Goal: Task Accomplishment & Management: Manage account settings

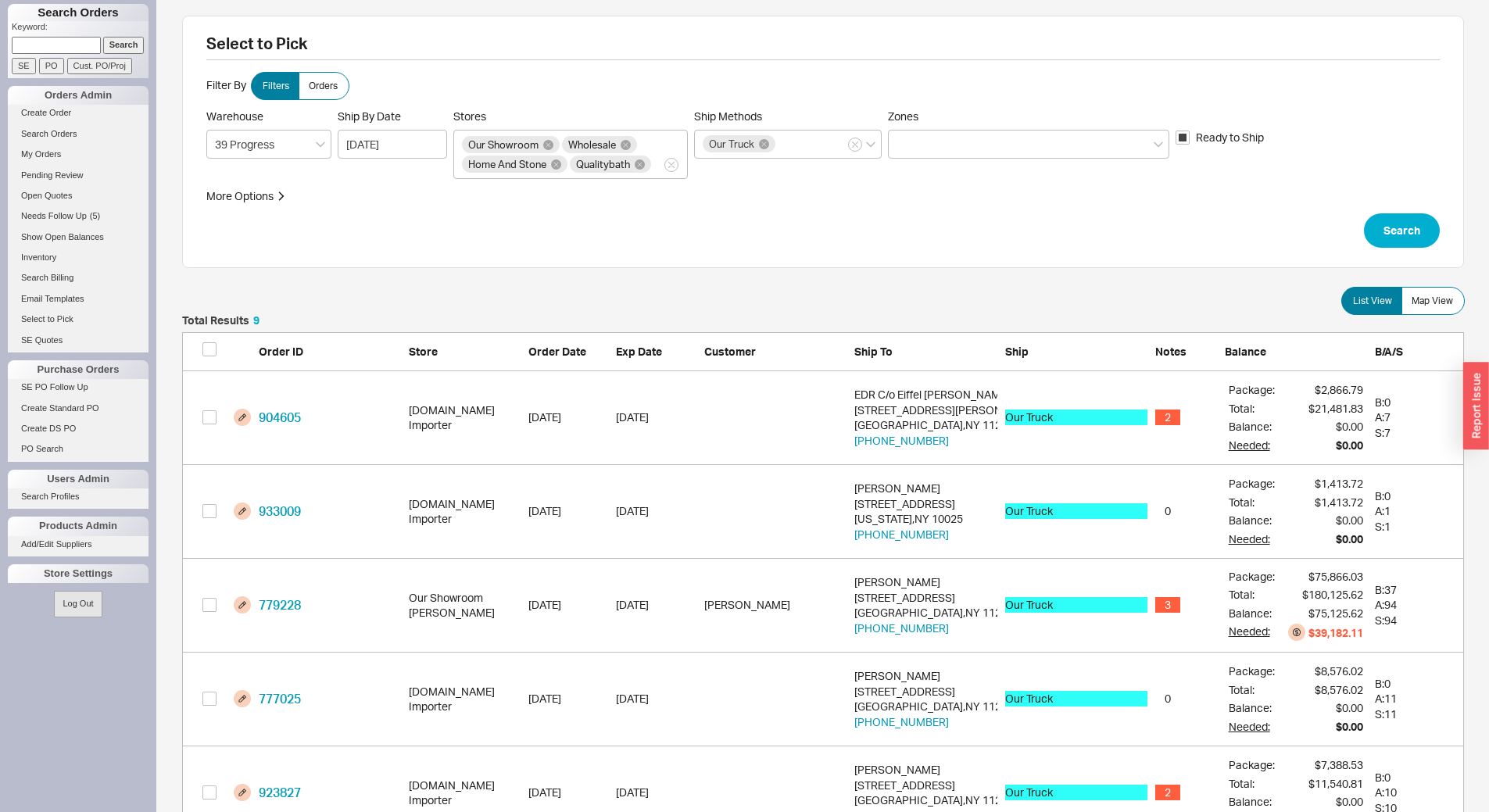
scroll to position [888, 1270]
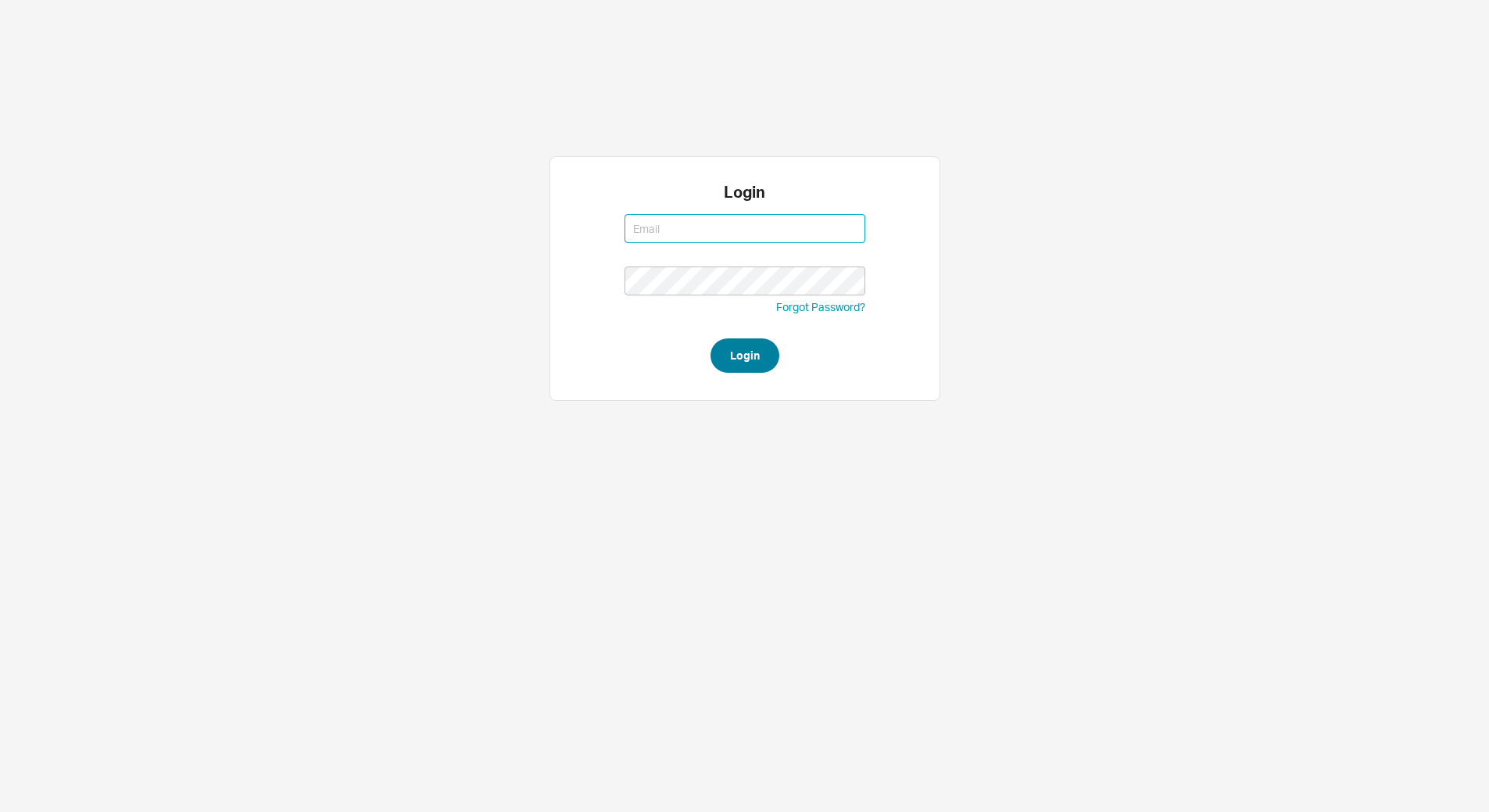
type input "yitz@homeandstone.com"
click at [738, 359] on button "Login" at bounding box center [744, 355] width 69 height 34
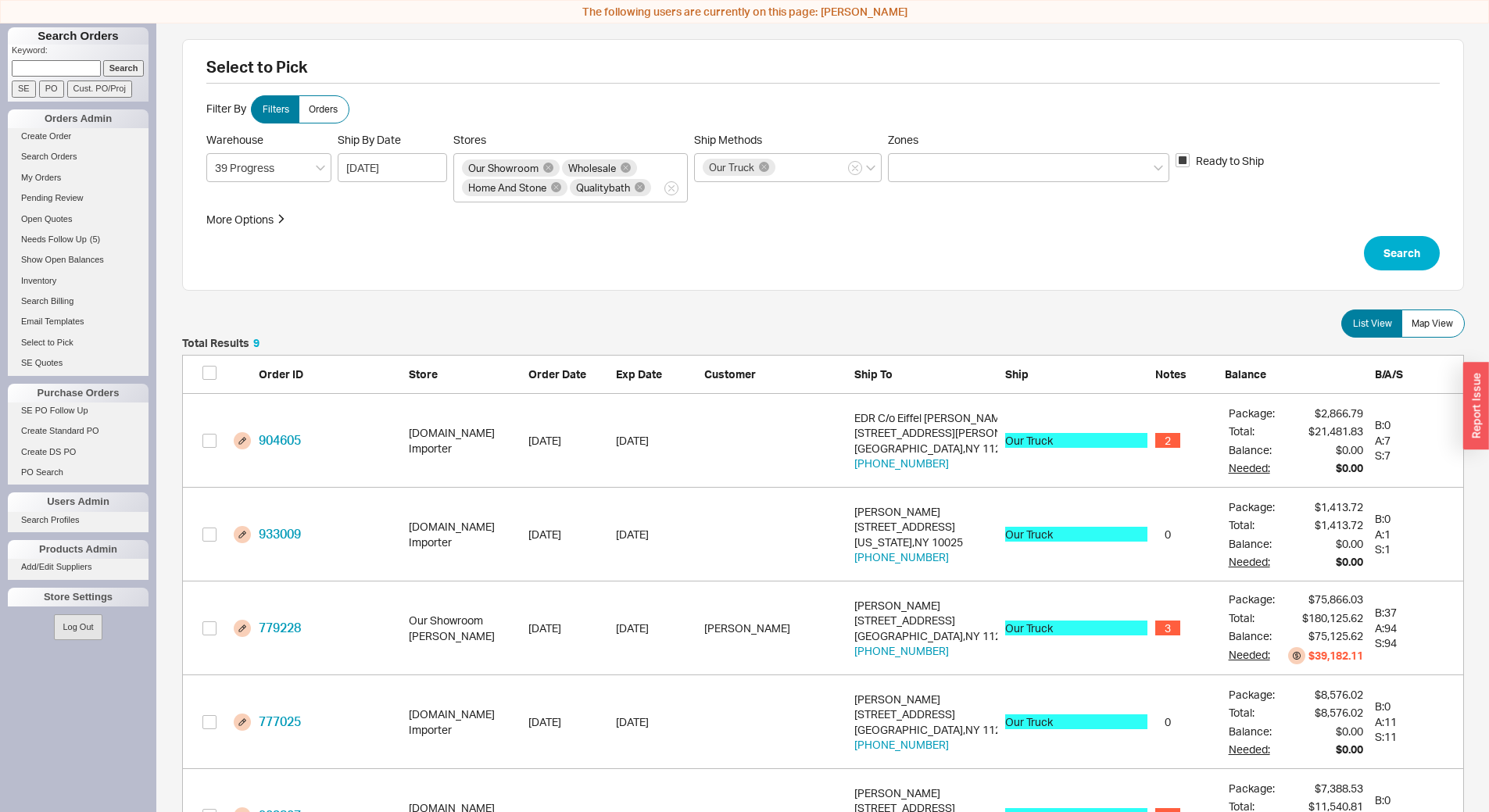
scroll to position [888, 1270]
click at [1405, 248] on button "Search" at bounding box center [1402, 253] width 76 height 34
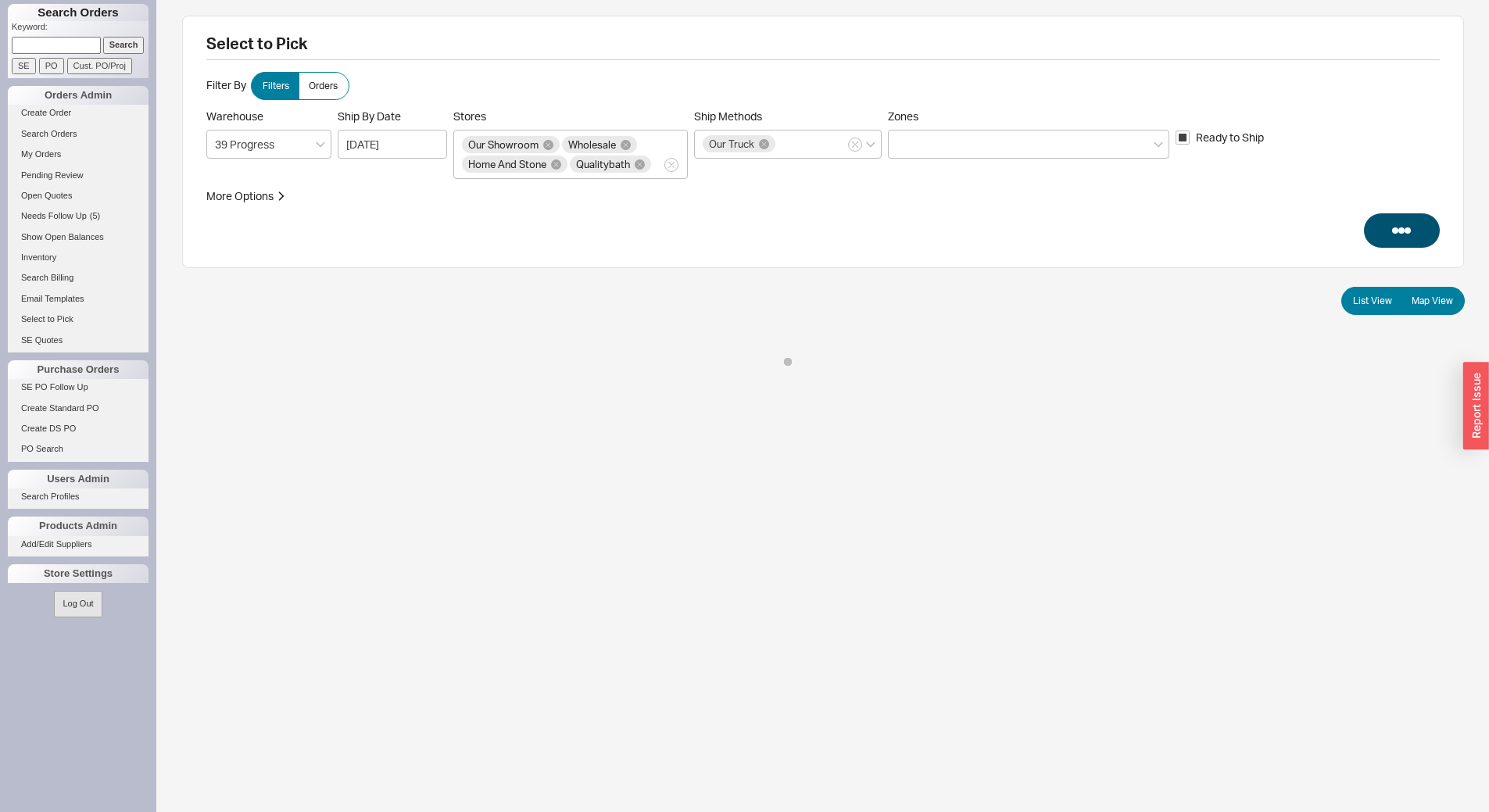
click at [1430, 268] on div "Select to Pick Filter By Filters Orders Warehouse 39 Progress Ship By Date 08/2…" at bounding box center [823, 142] width 1282 height 253
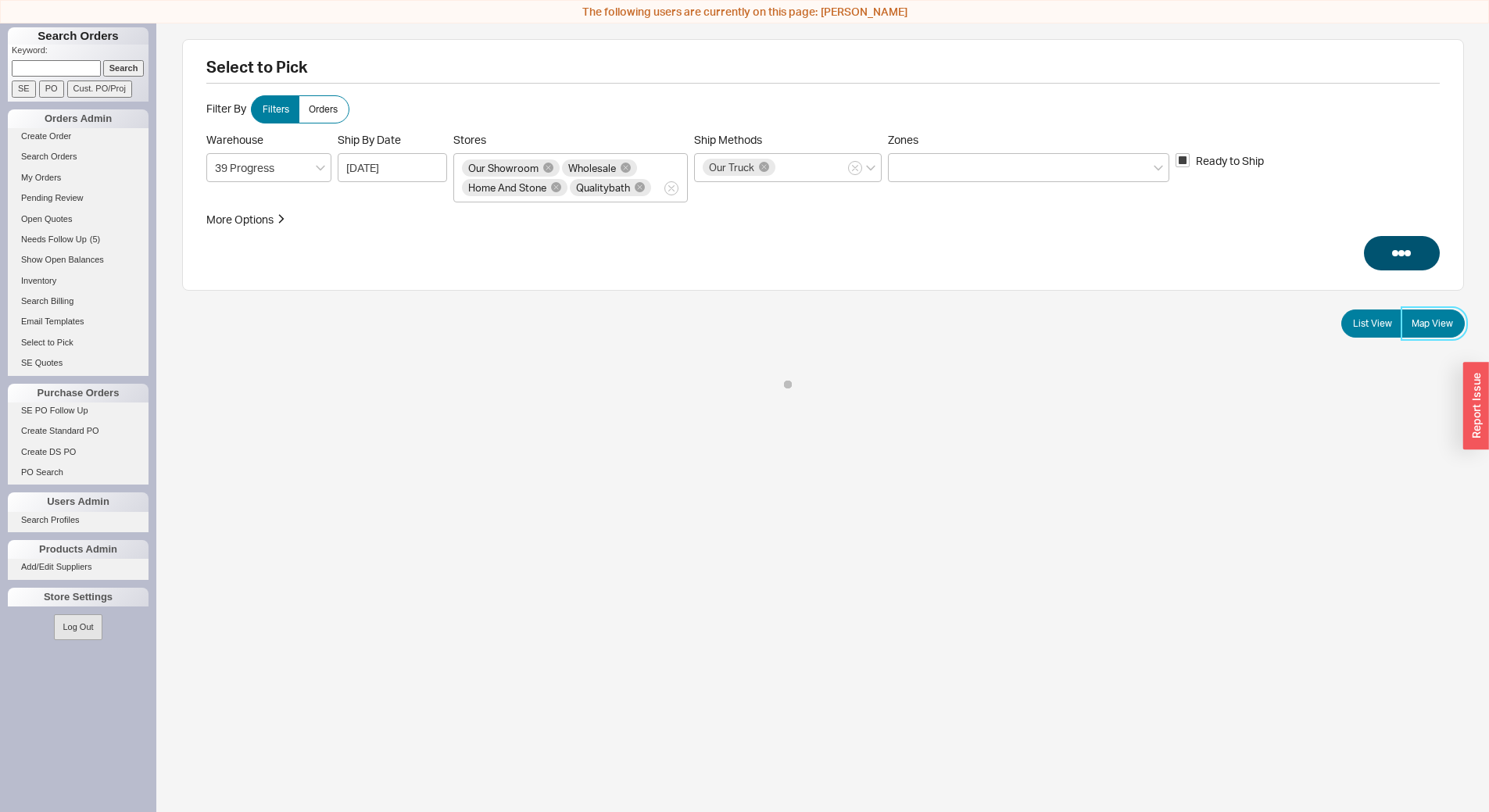
click at [1433, 329] on span "Map View" at bounding box center [1431, 322] width 42 height 12
click at [0, 0] on input "Map View" at bounding box center [0, 0] width 0 height 0
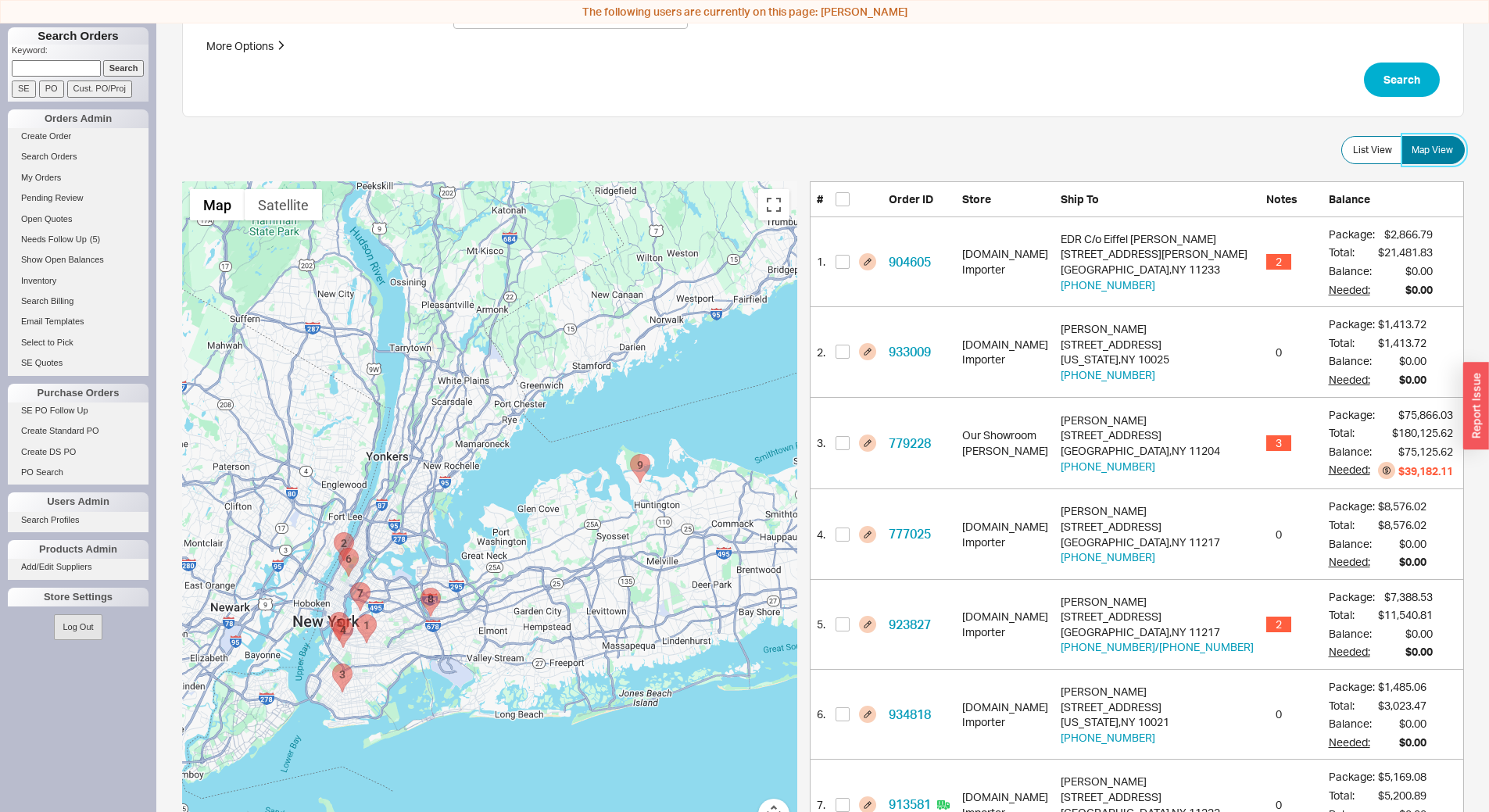
scroll to position [234, 0]
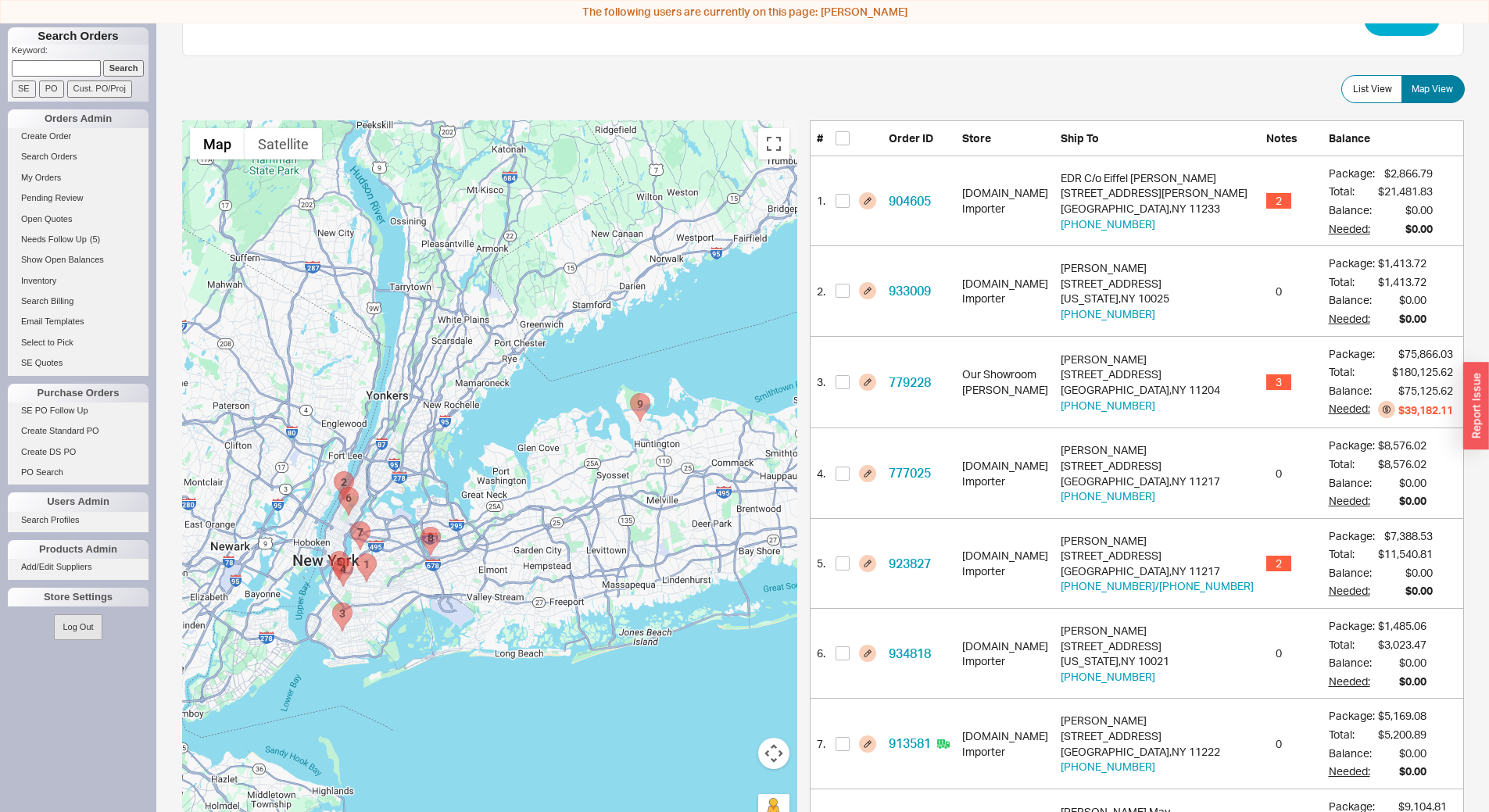
click at [420, 527] on area "920288 - 138-20 78rd." at bounding box center [420, 527] width 0 height 0
checkbox input "true"
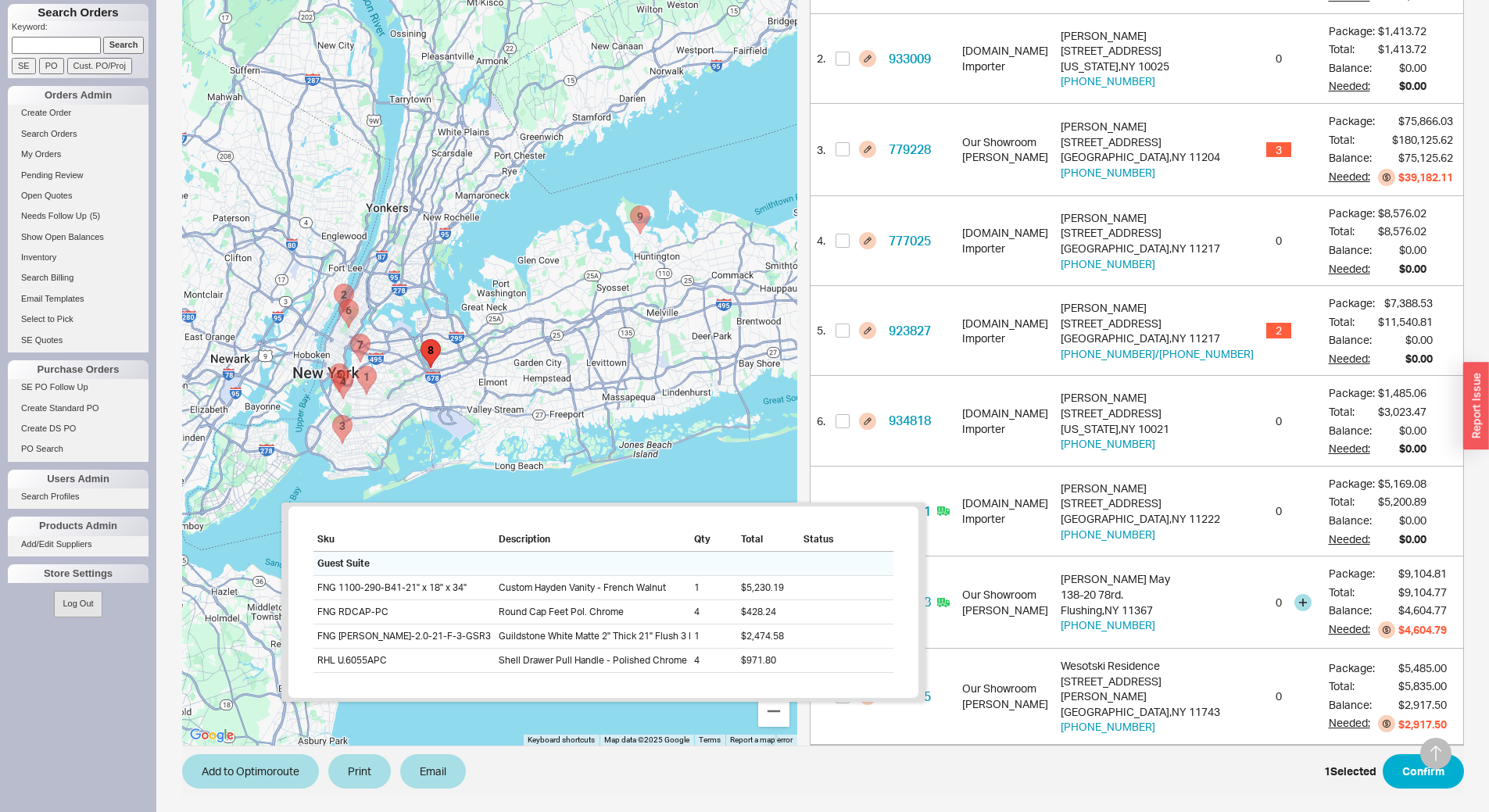
scroll to position [439, 0]
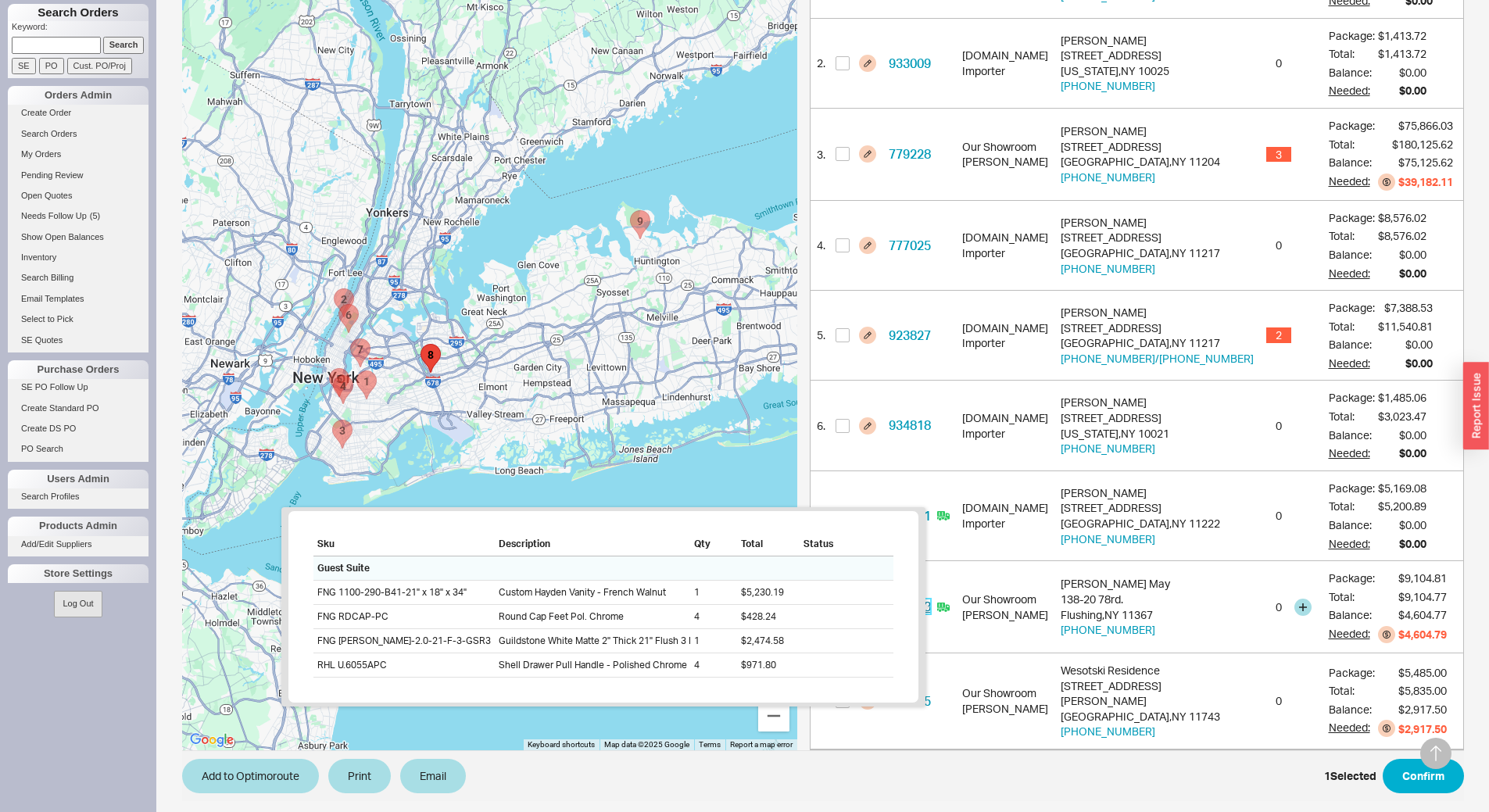
click at [930, 610] on link "920288" at bounding box center [909, 606] width 42 height 16
click at [921, 604] on link "920288" at bounding box center [909, 606] width 42 height 16
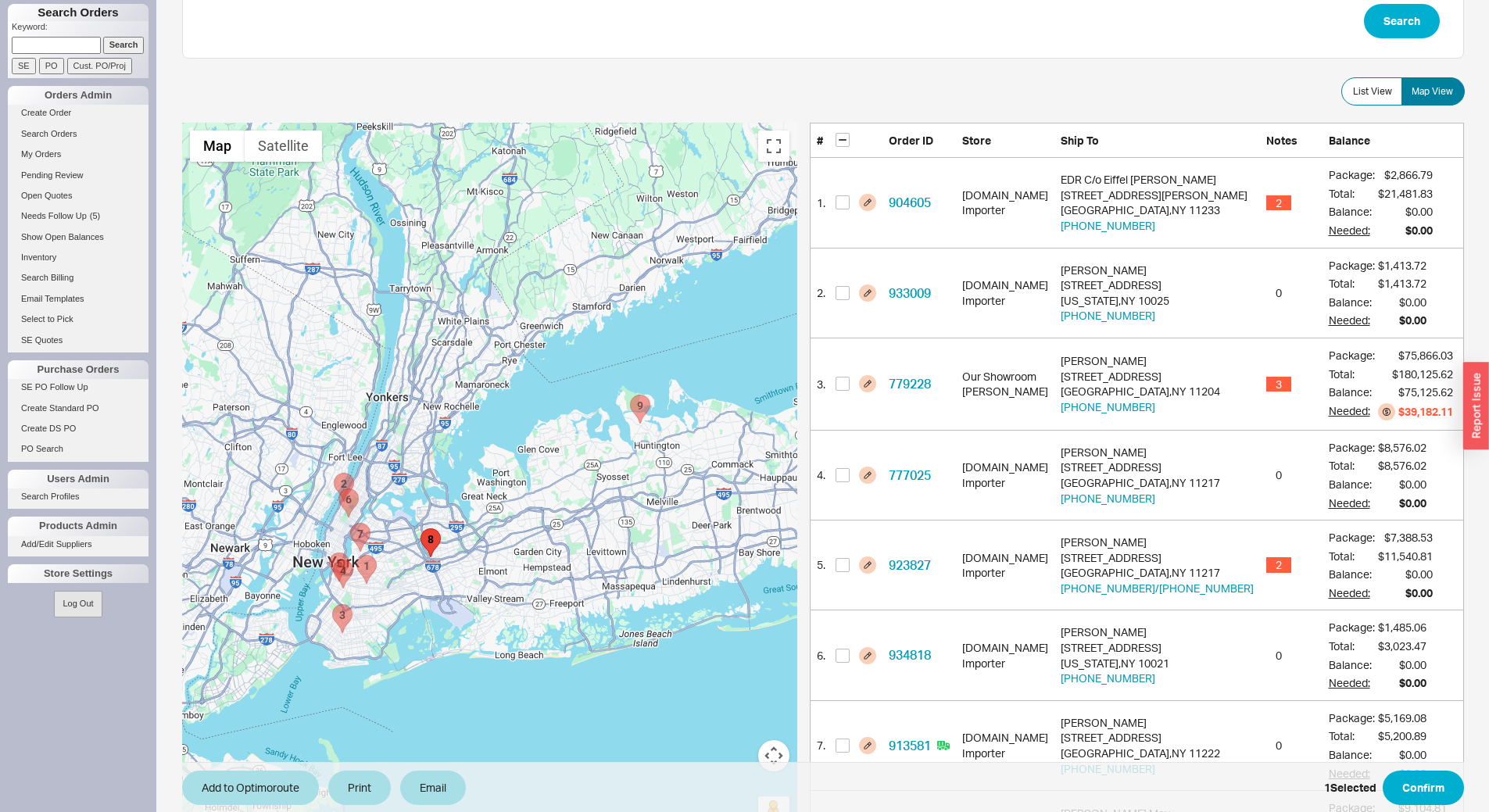
scroll to position [48, 0]
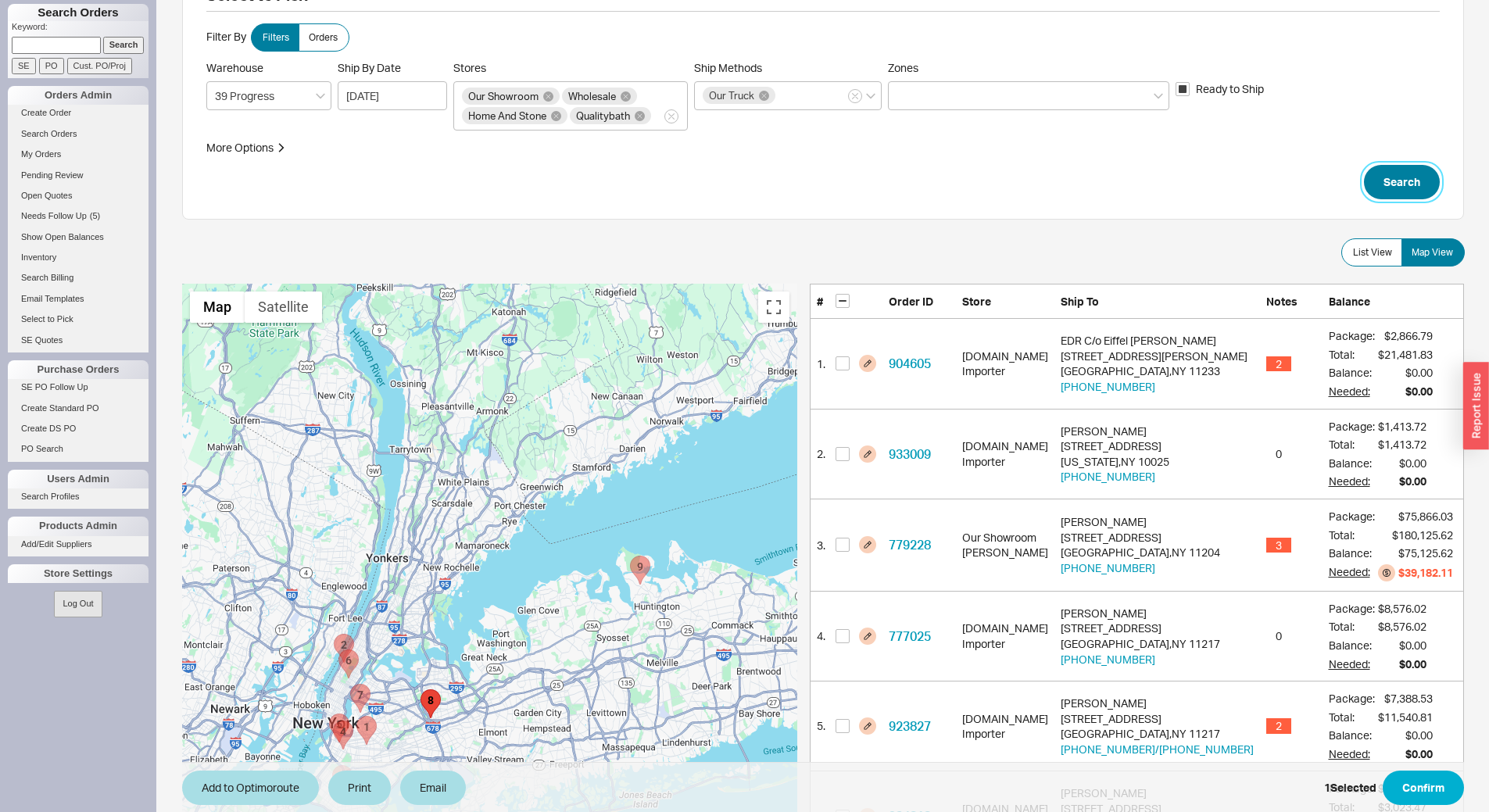
click at [1404, 176] on button "Search" at bounding box center [1402, 181] width 76 height 34
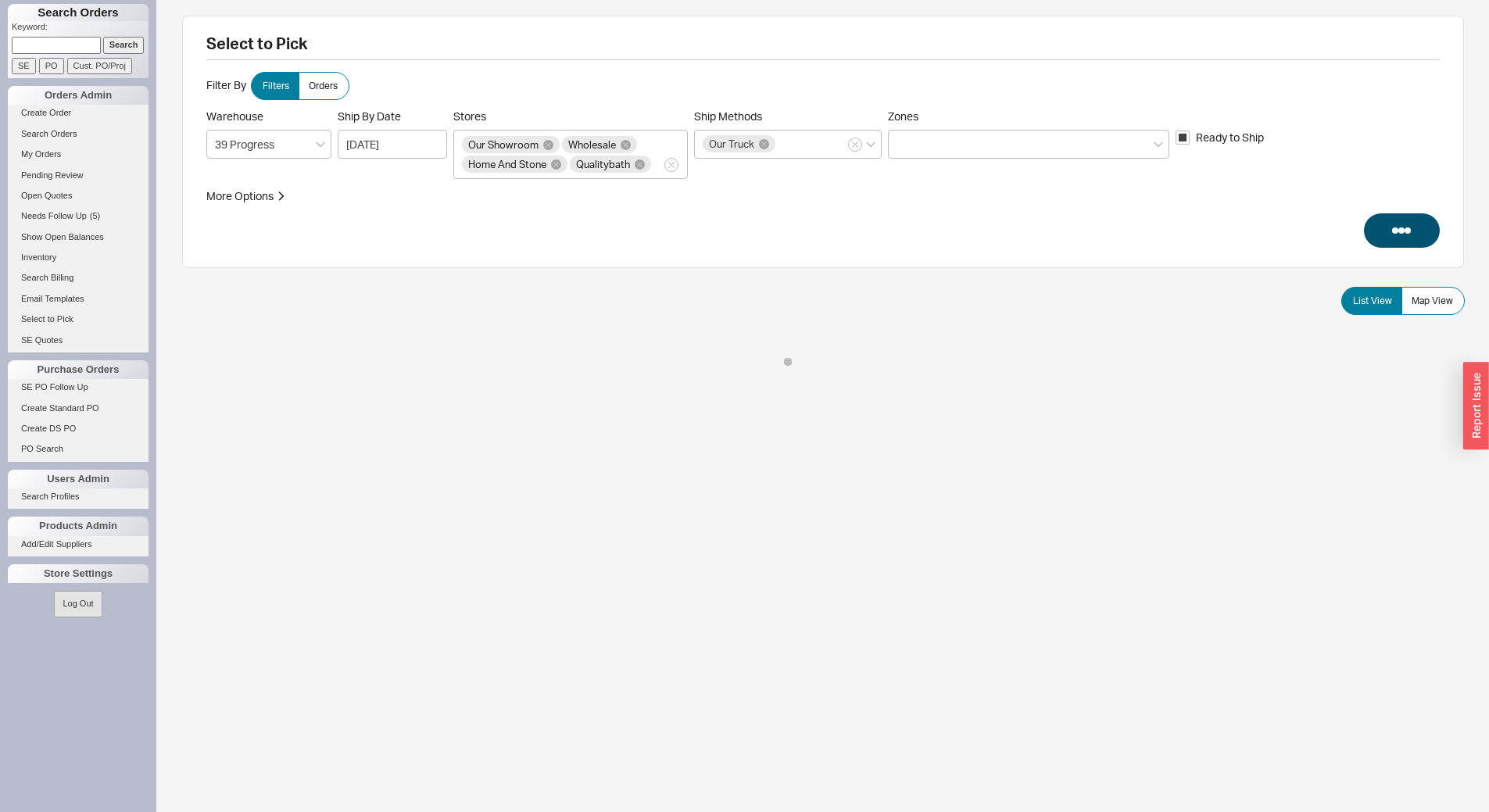
scroll to position [0, 0]
click at [1453, 295] on label "Map View" at bounding box center [1432, 301] width 63 height 28
click at [0, 0] on input "Map View" at bounding box center [0, 0] width 0 height 0
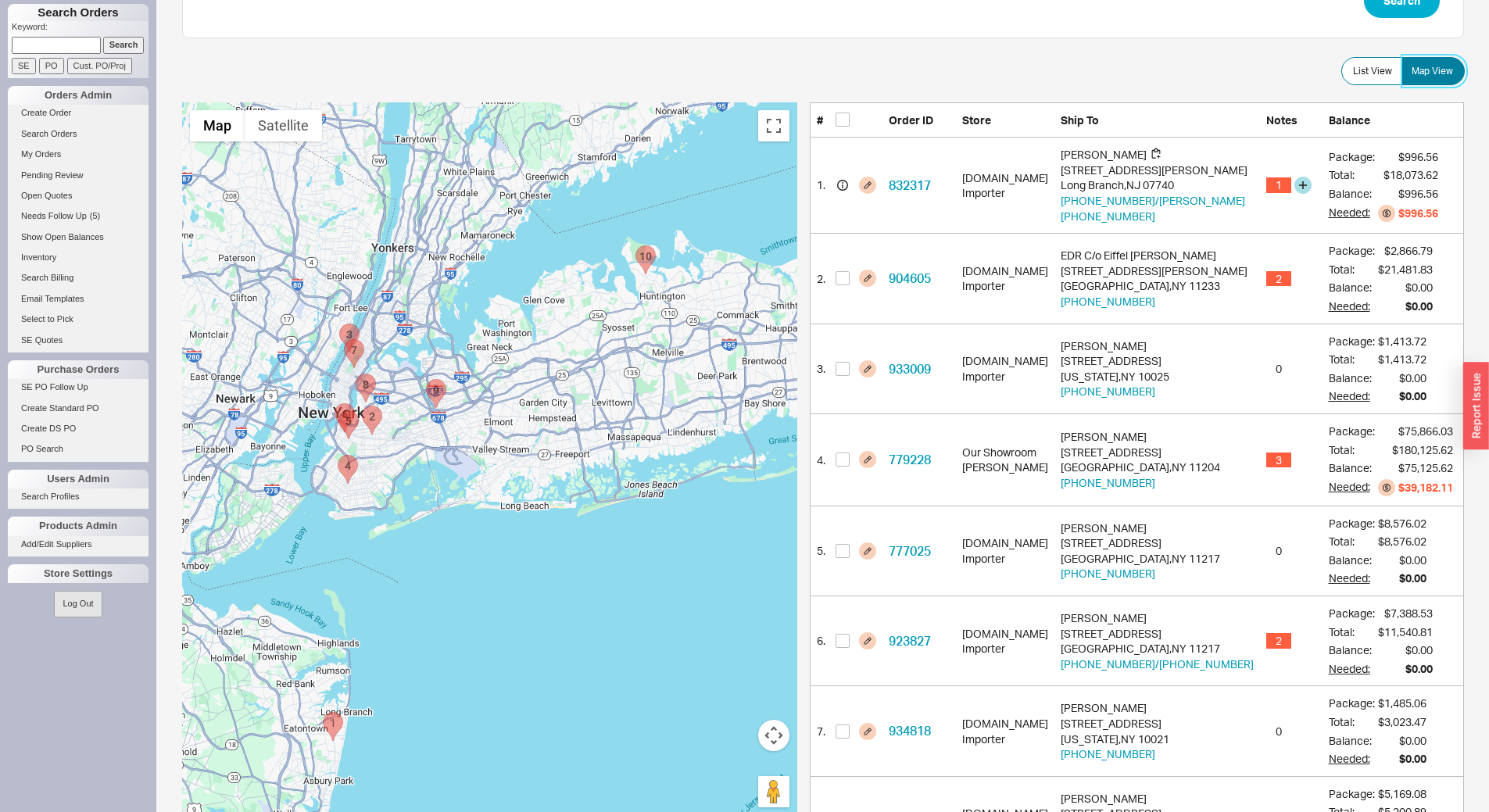
scroll to position [78, 0]
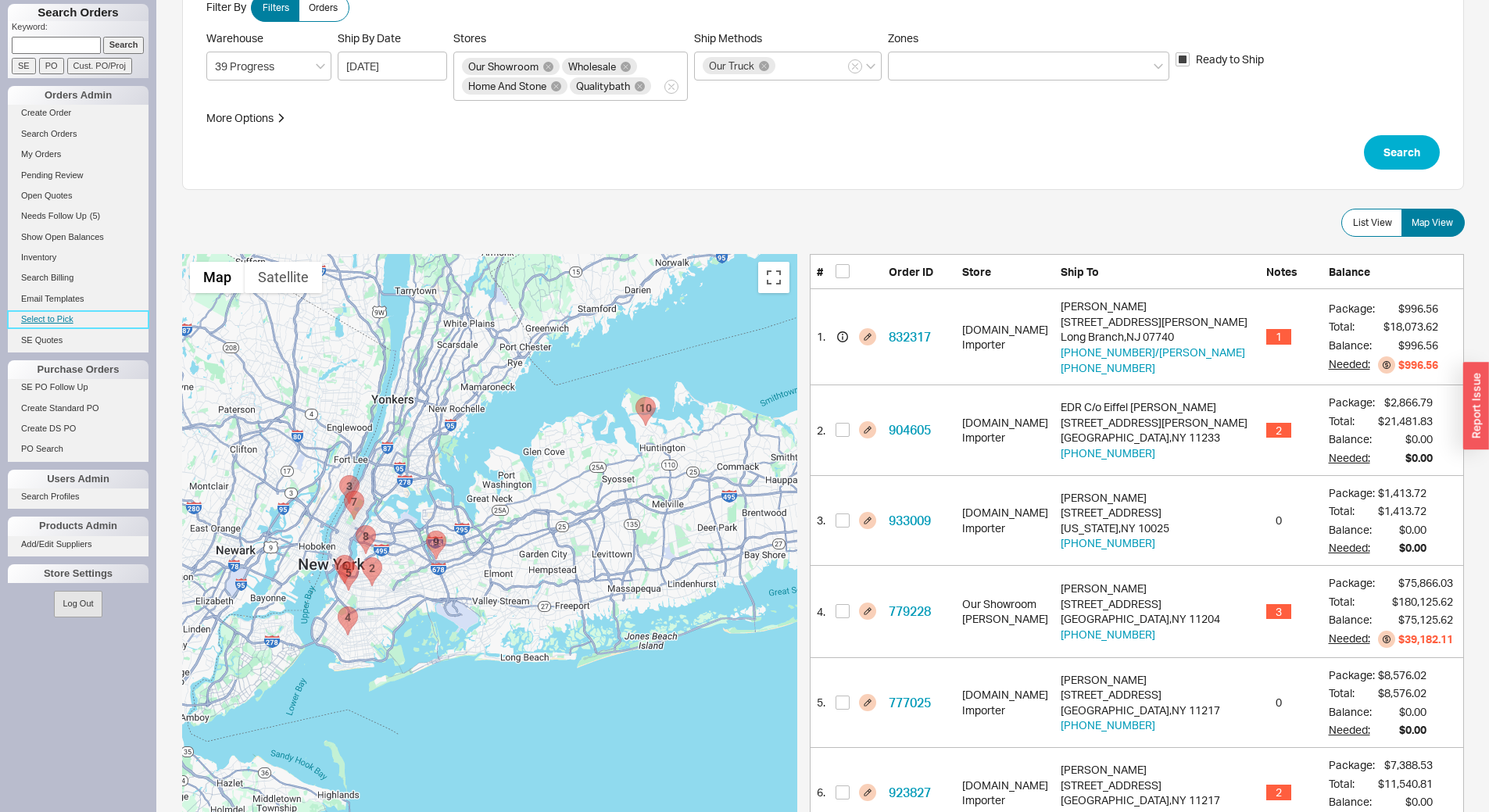
click at [58, 315] on link "Select to Pick" at bounding box center [77, 320] width 140 height 17
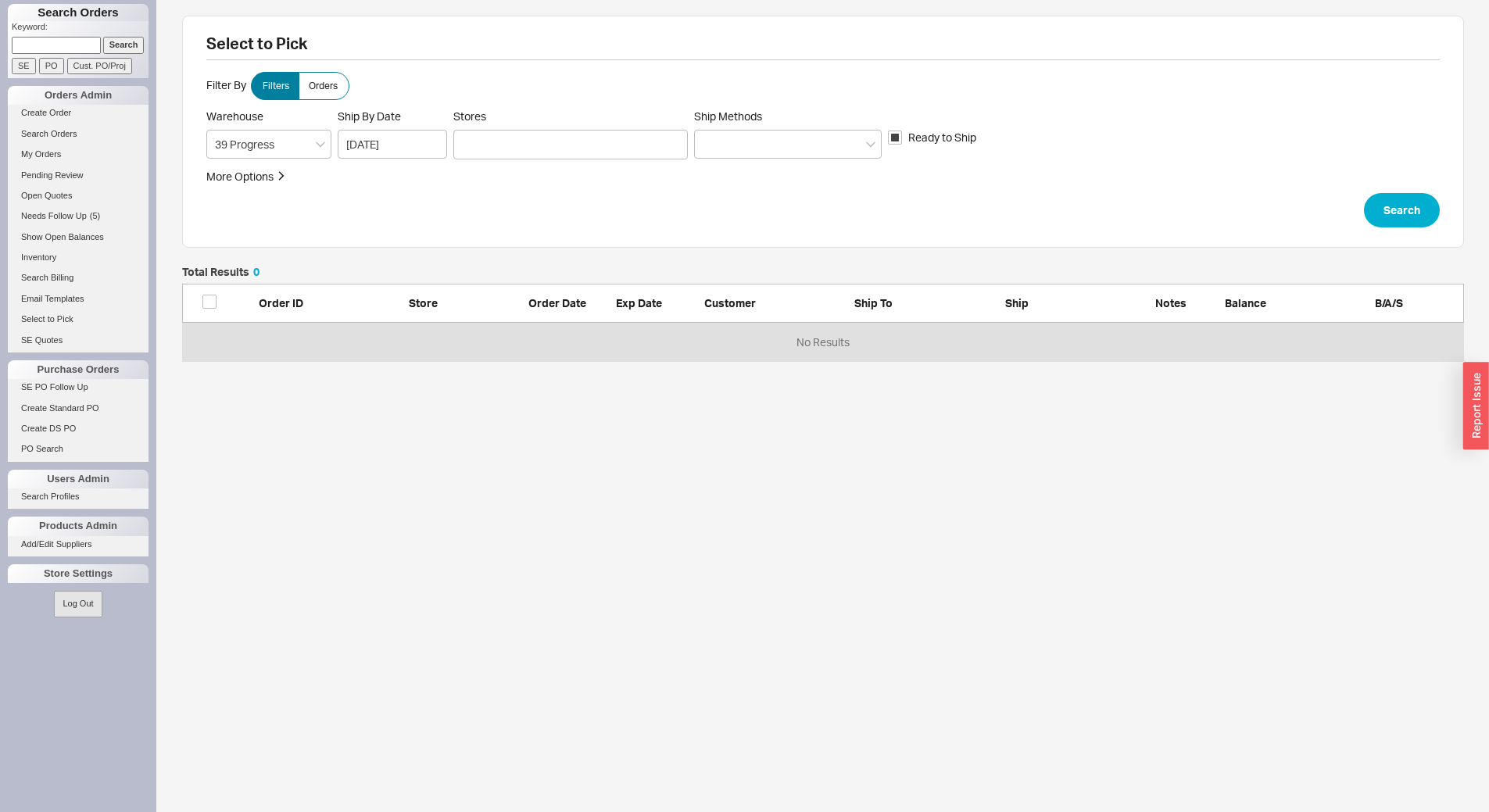
scroll to position [83, 1270]
drag, startPoint x: 623, startPoint y: 151, endPoint x: 620, endPoint y: 160, distance: 9.5
click at [623, 151] on div at bounding box center [571, 145] width 234 height 30
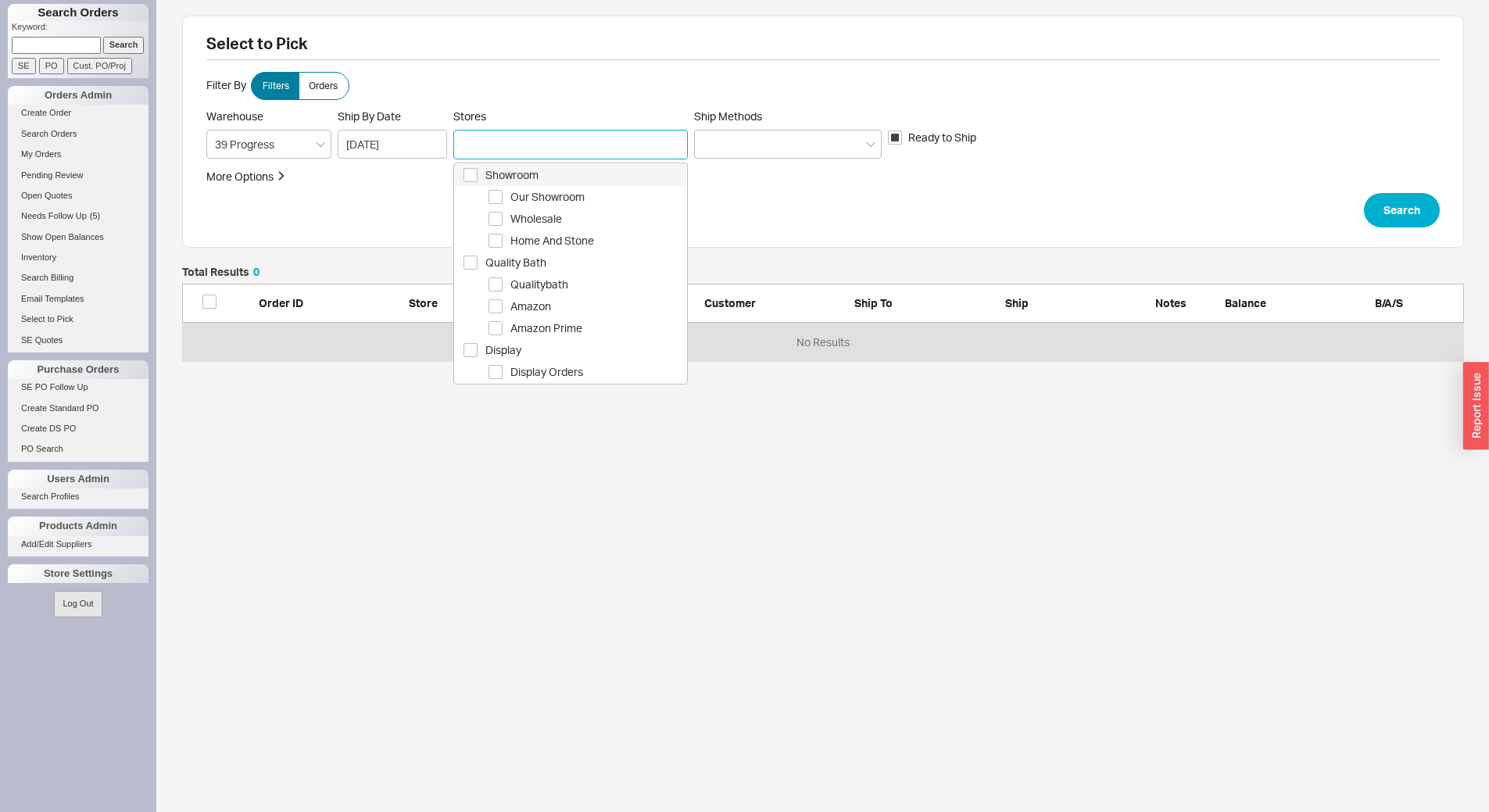
click at [615, 171] on span "Showroom" at bounding box center [586, 175] width 201 height 19
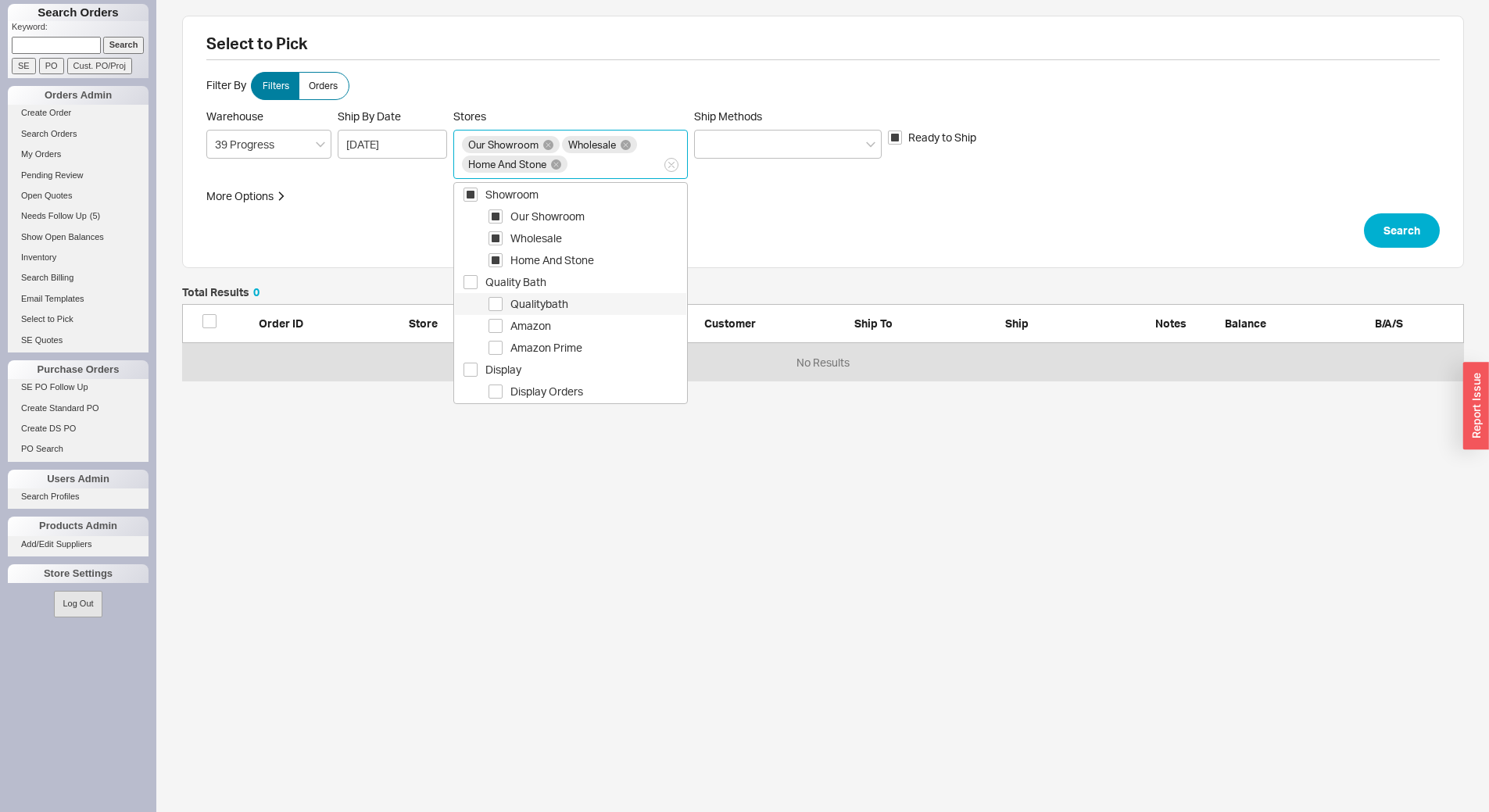
click at [591, 301] on span "Qualitybath" at bounding box center [598, 304] width 176 height 19
click at [761, 145] on div at bounding box center [788, 144] width 188 height 29
click at [714, 145] on input "Ship Methods" at bounding box center [708, 143] width 11 height 18
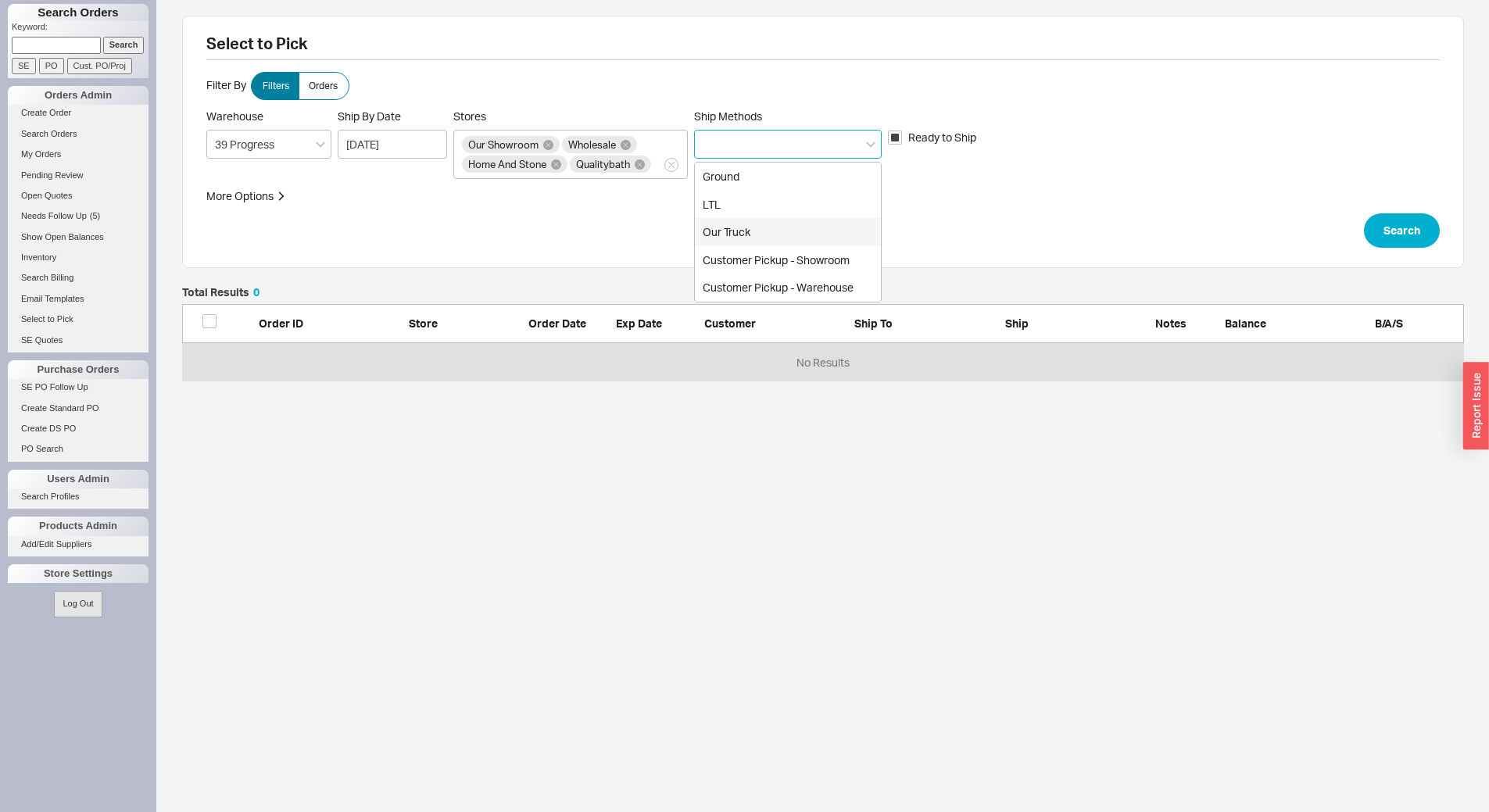
click at [763, 223] on div "Our Truck" at bounding box center [787, 232] width 186 height 28
click at [1432, 231] on button "Search" at bounding box center [1402, 230] width 76 height 34
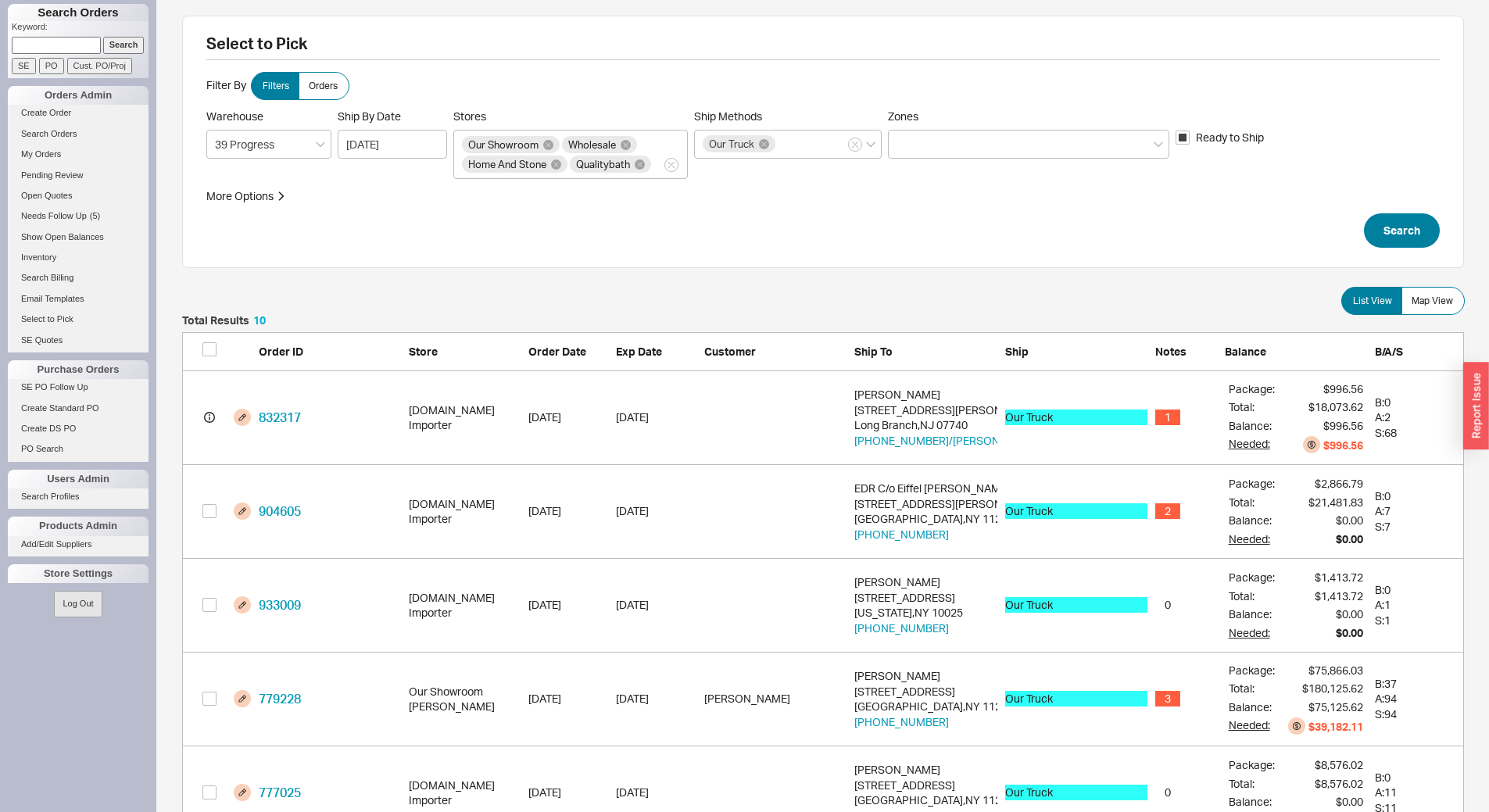
scroll to position [982, 1270]
click at [1429, 309] on label "Map View" at bounding box center [1432, 301] width 63 height 28
click at [0, 0] on input "Map View" at bounding box center [0, 0] width 0 height 0
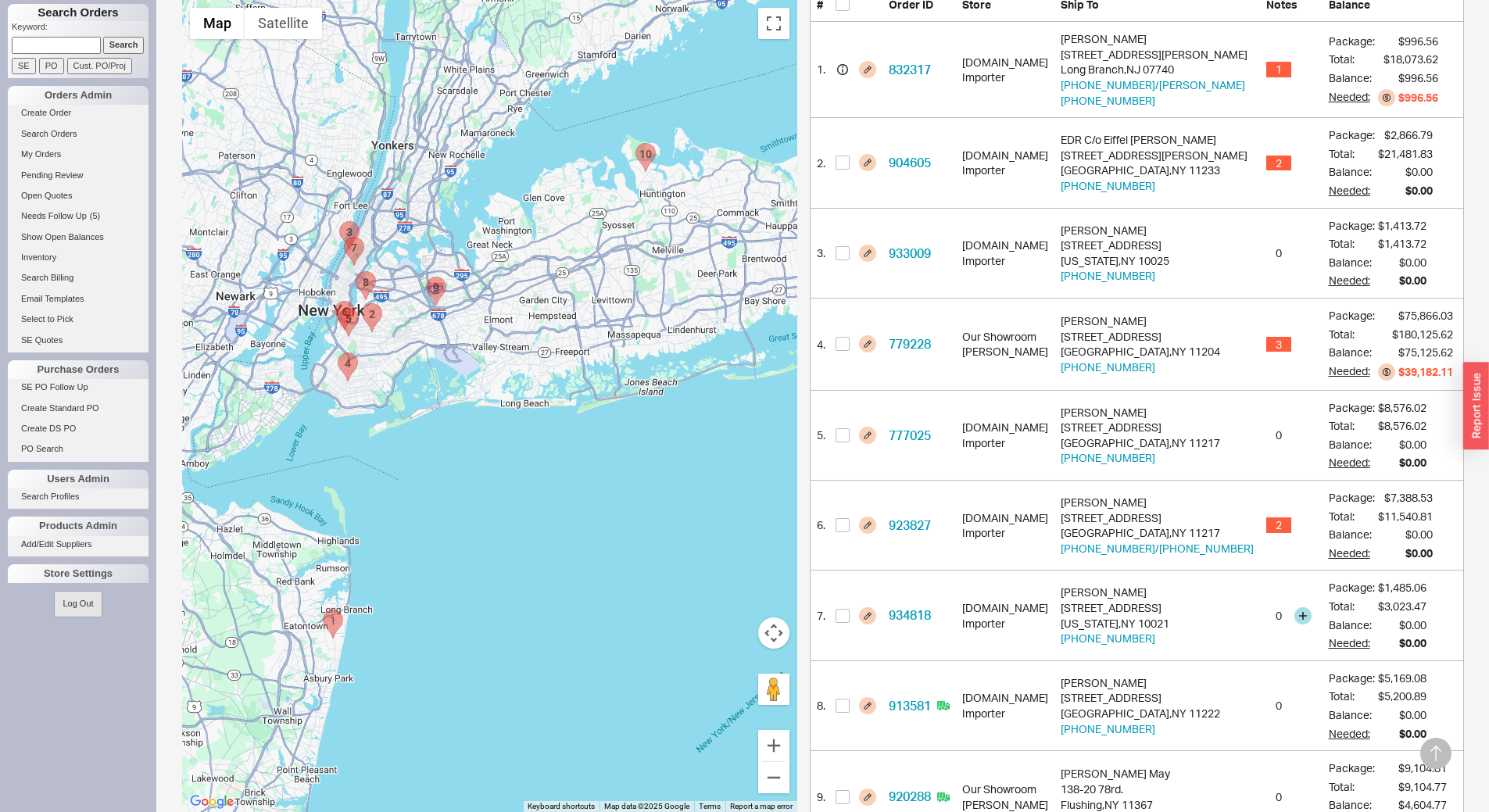
scroll to position [268, 0]
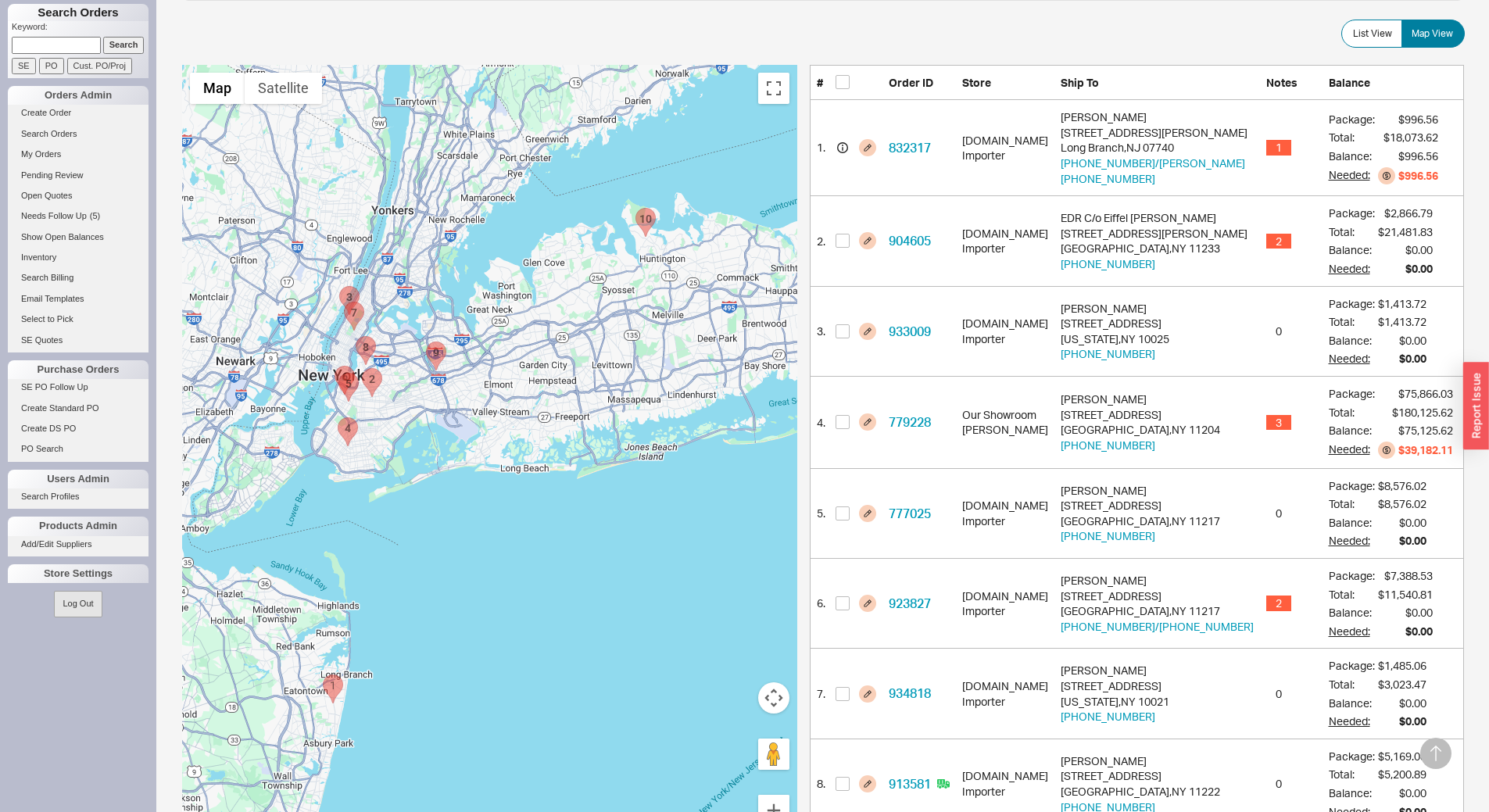
click at [636, 208] on area "919955 - 7 Harbor Hill Drive" at bounding box center [636, 208] width 0 height 0
checkbox input "true"
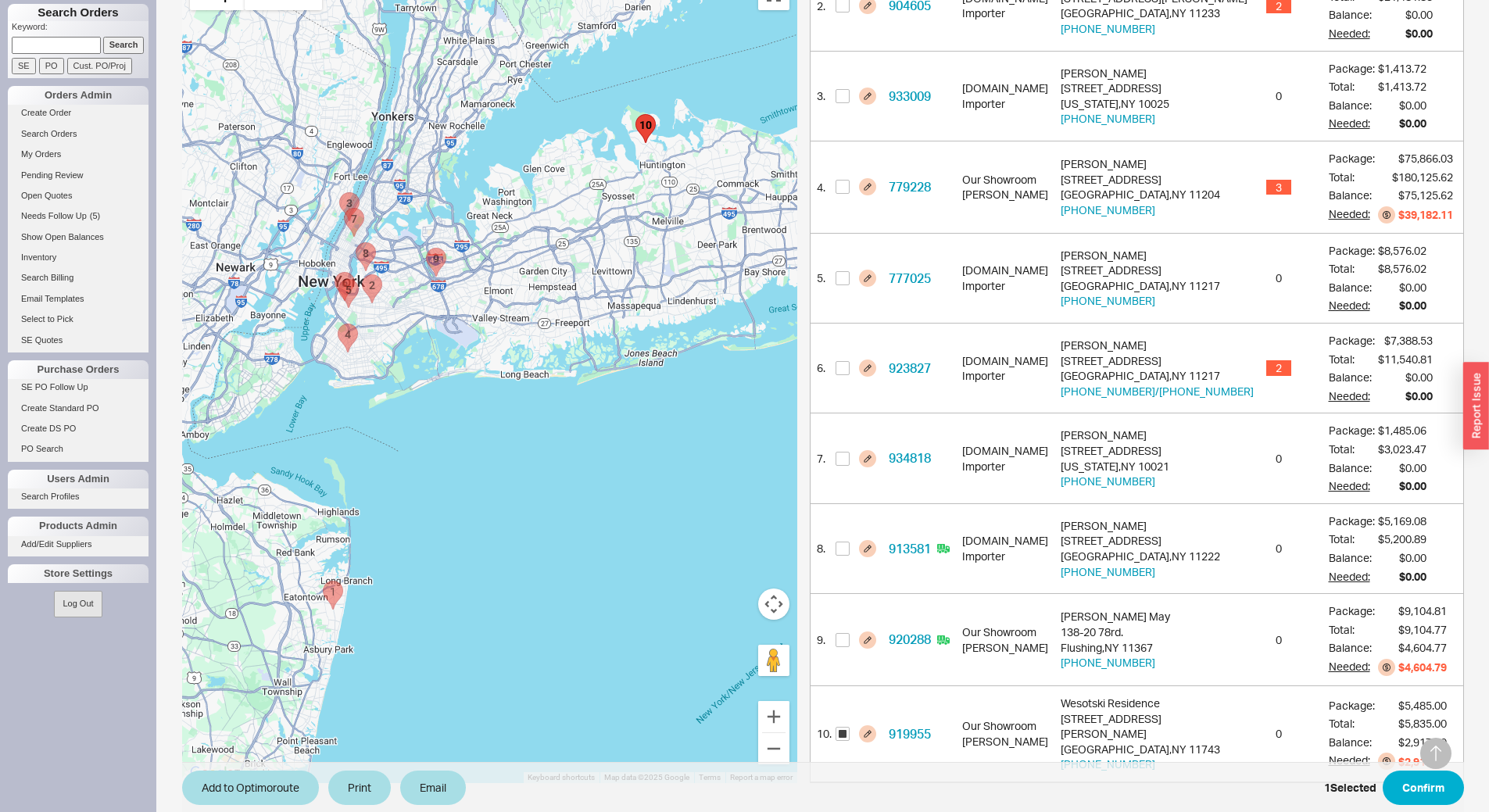
scroll to position [536, 0]
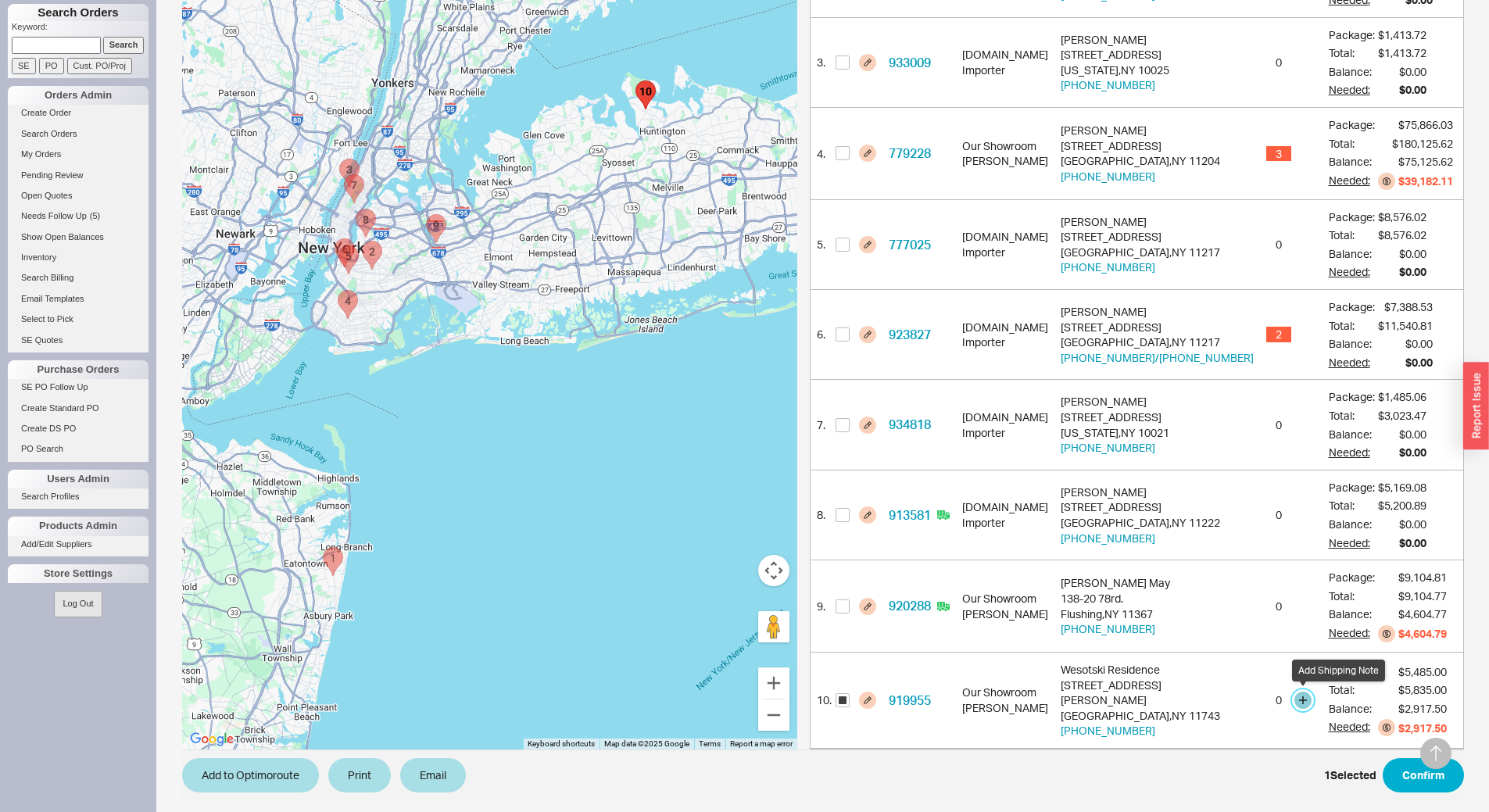
click at [1296, 695] on button "button" at bounding box center [1302, 700] width 17 height 17
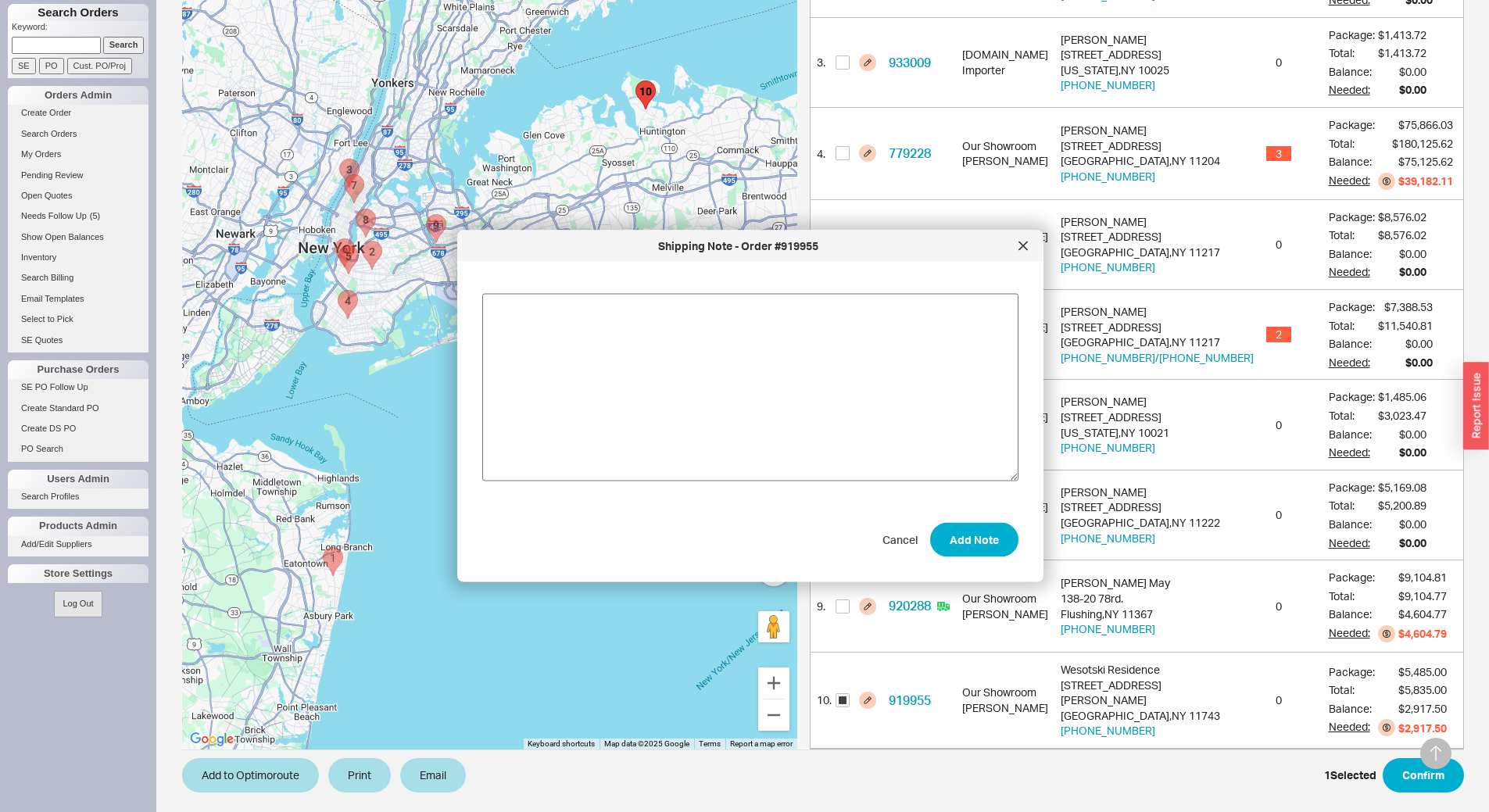
click at [897, 396] on textarea at bounding box center [750, 387] width 536 height 188
type textarea "deliver 8/28"
click at [971, 532] on button "Add Note" at bounding box center [973, 539] width 88 height 34
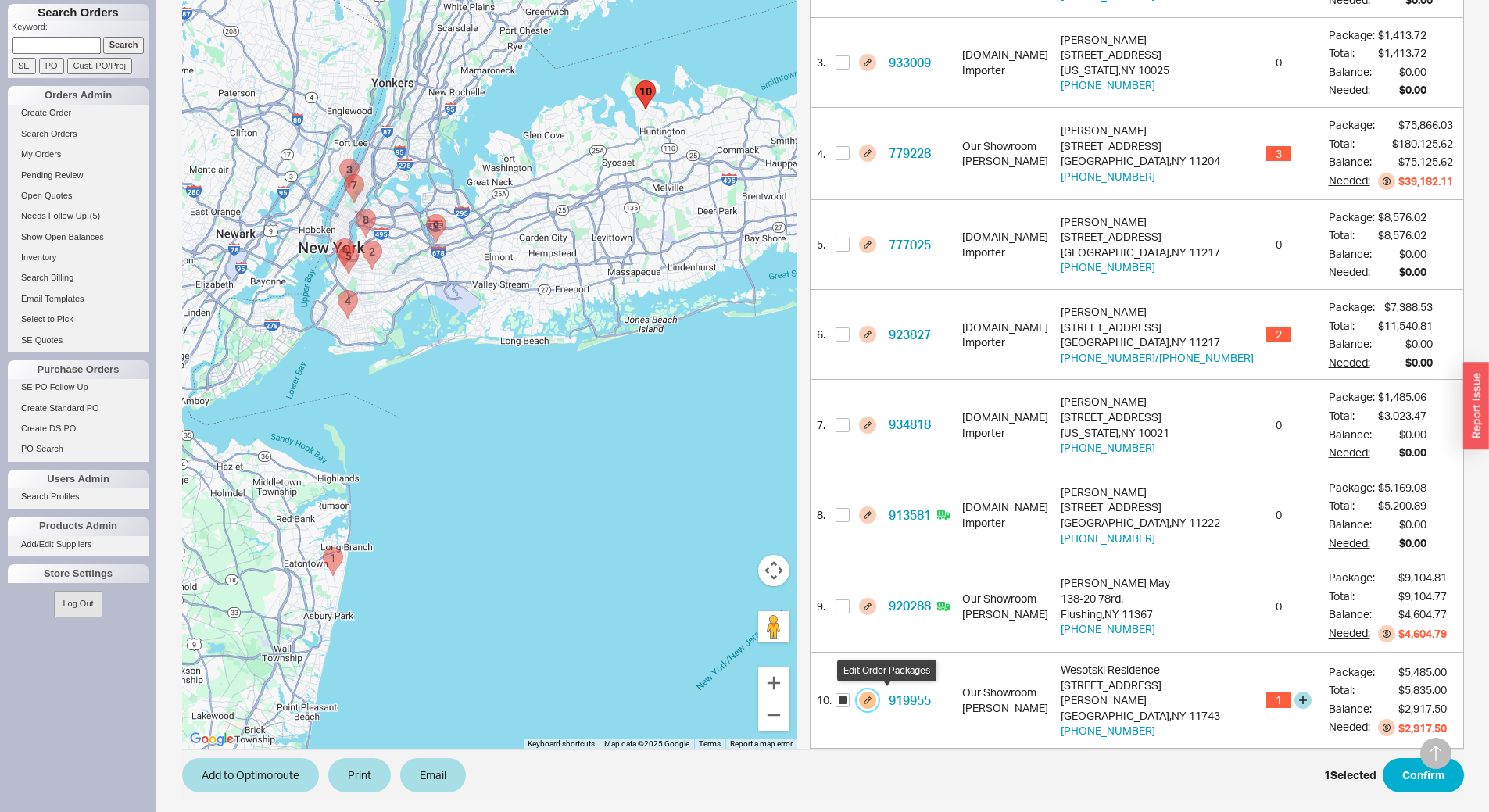
click at [876, 704] on button "button" at bounding box center [867, 700] width 17 height 17
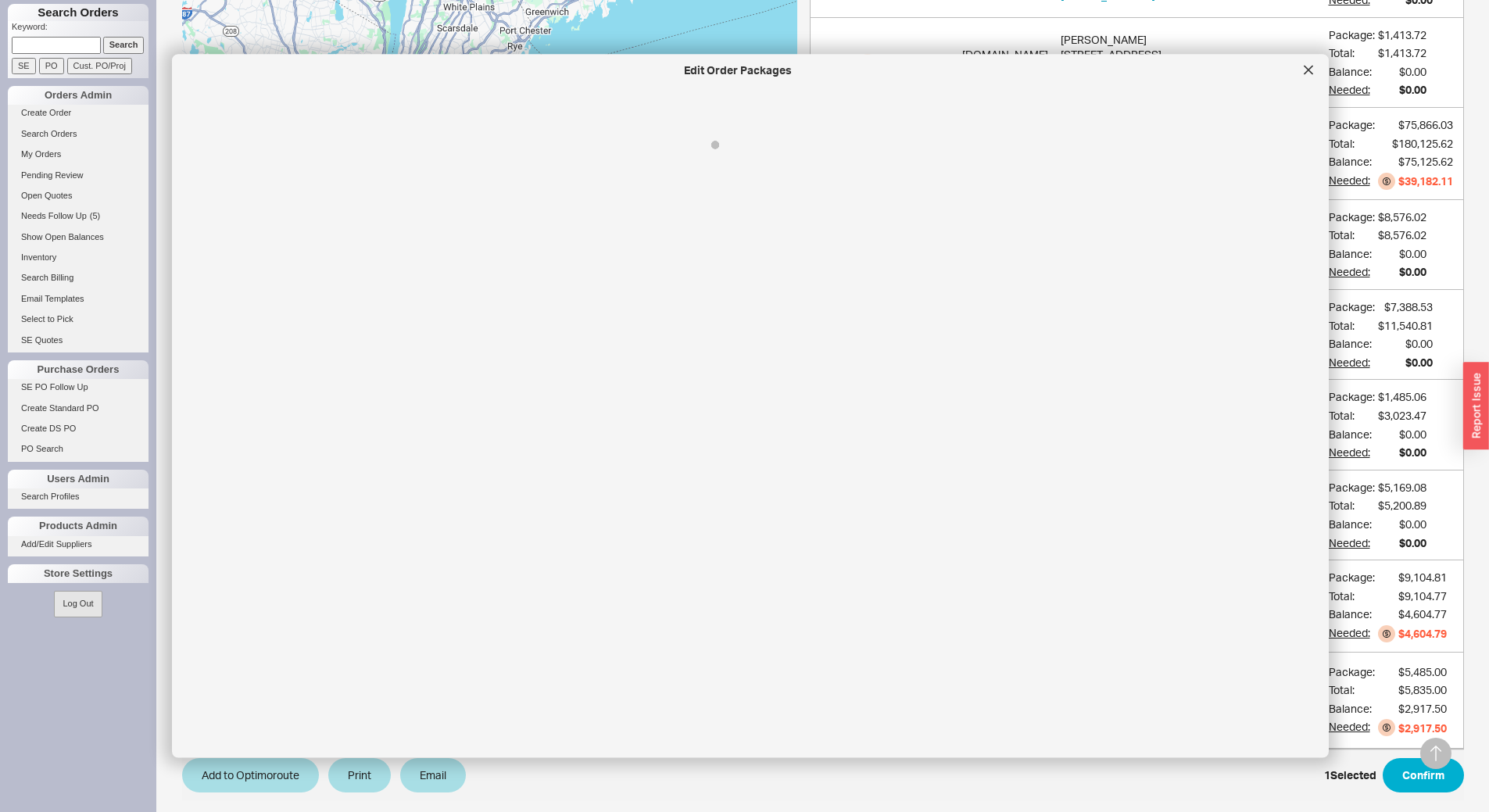
select select "8"
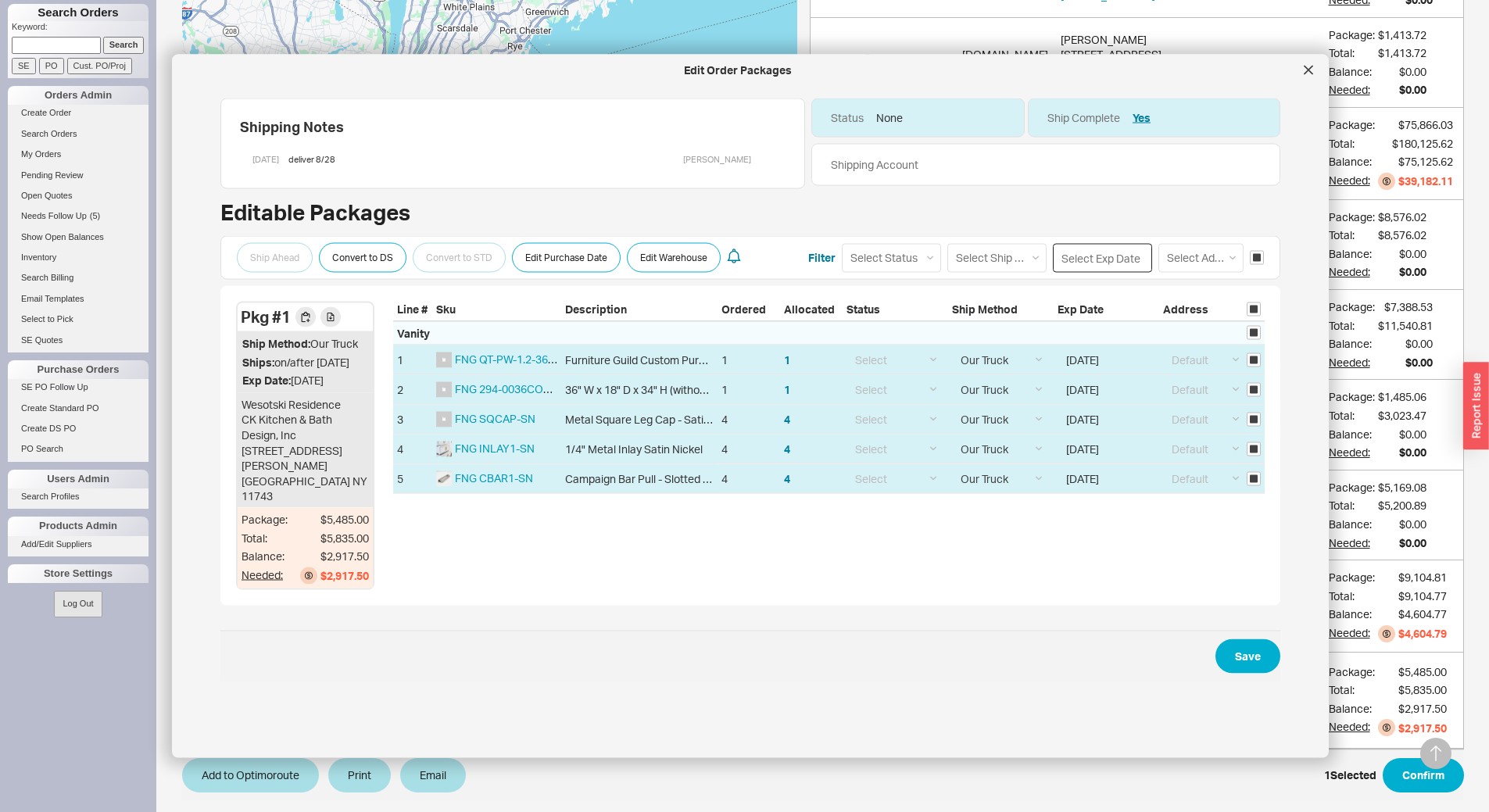
click at [1076, 255] on input at bounding box center [1101, 256] width 99 height 29
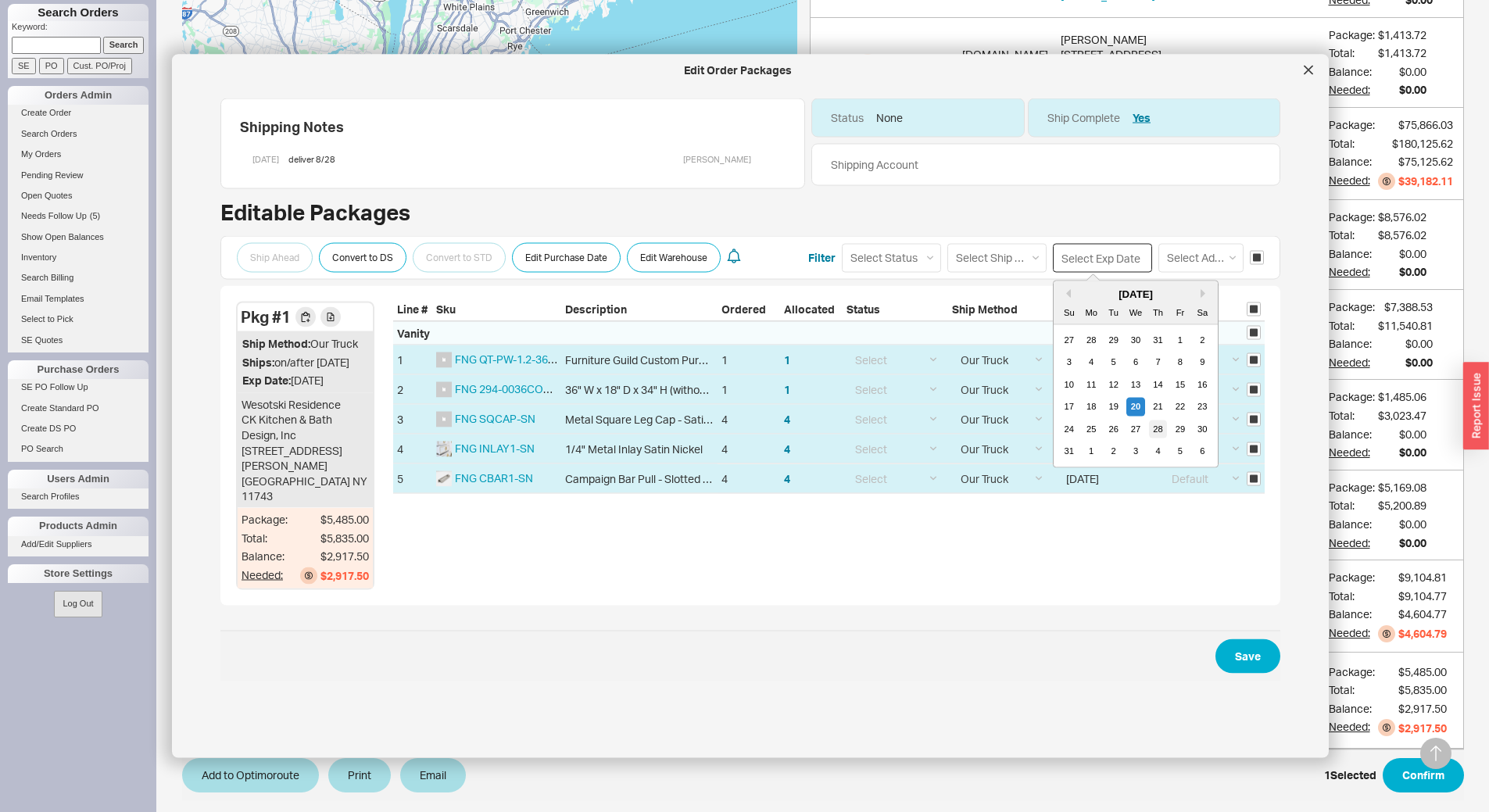
click at [1153, 428] on div "28" at bounding box center [1158, 428] width 19 height 19
type input "08/28/2025"
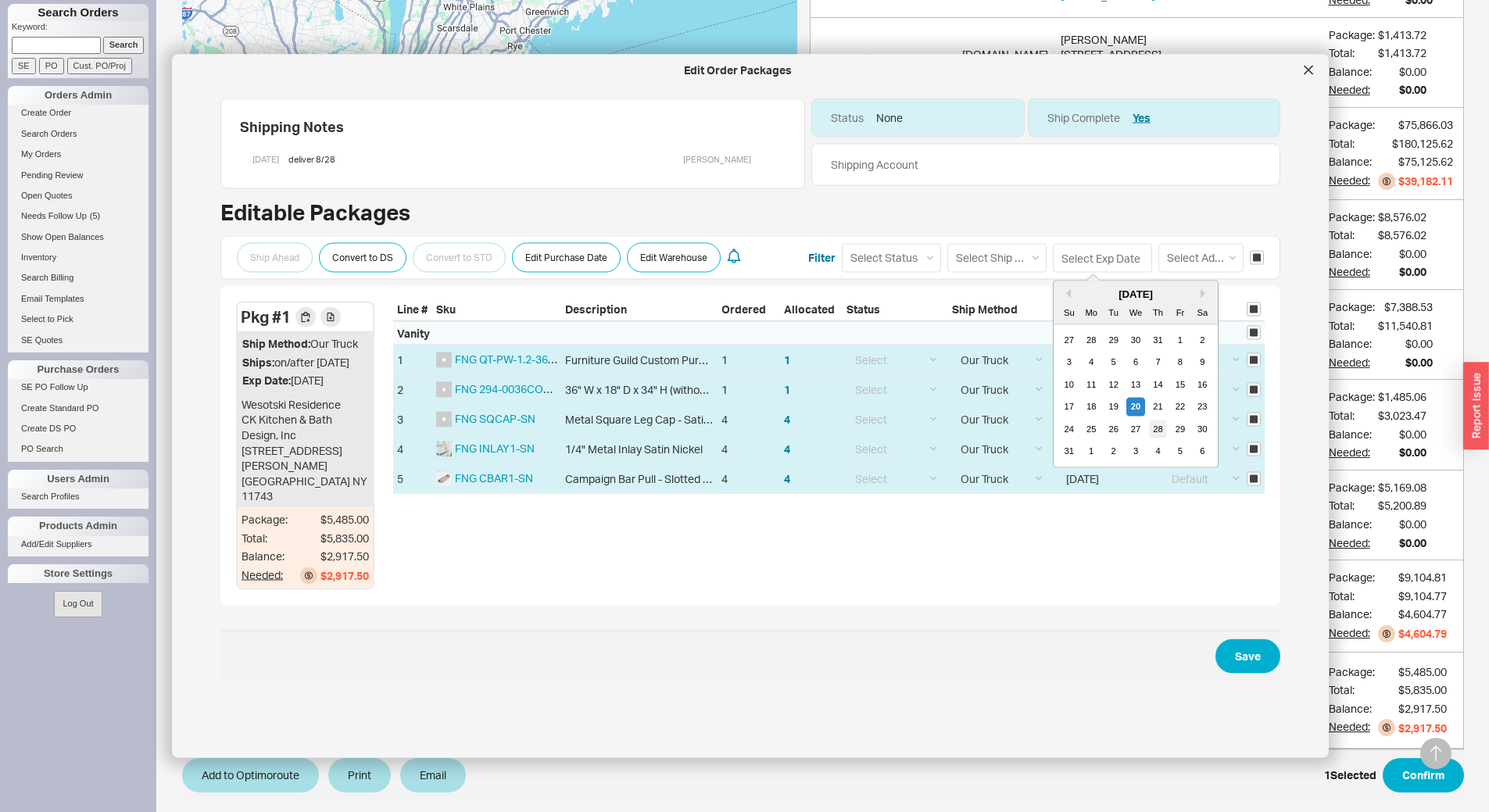
type input "08/28/2025"
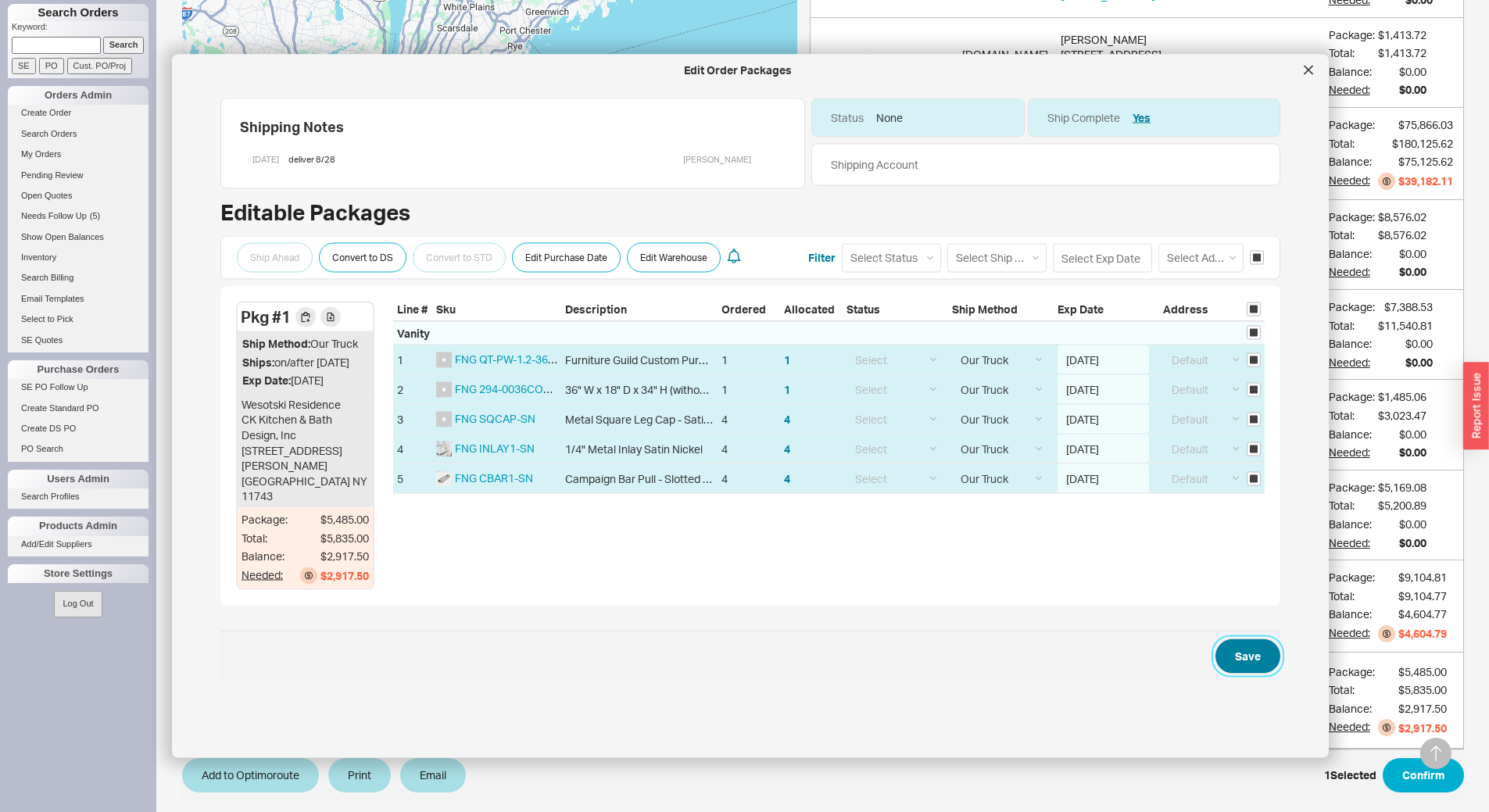
click at [1237, 650] on button "Save" at bounding box center [1247, 655] width 65 height 34
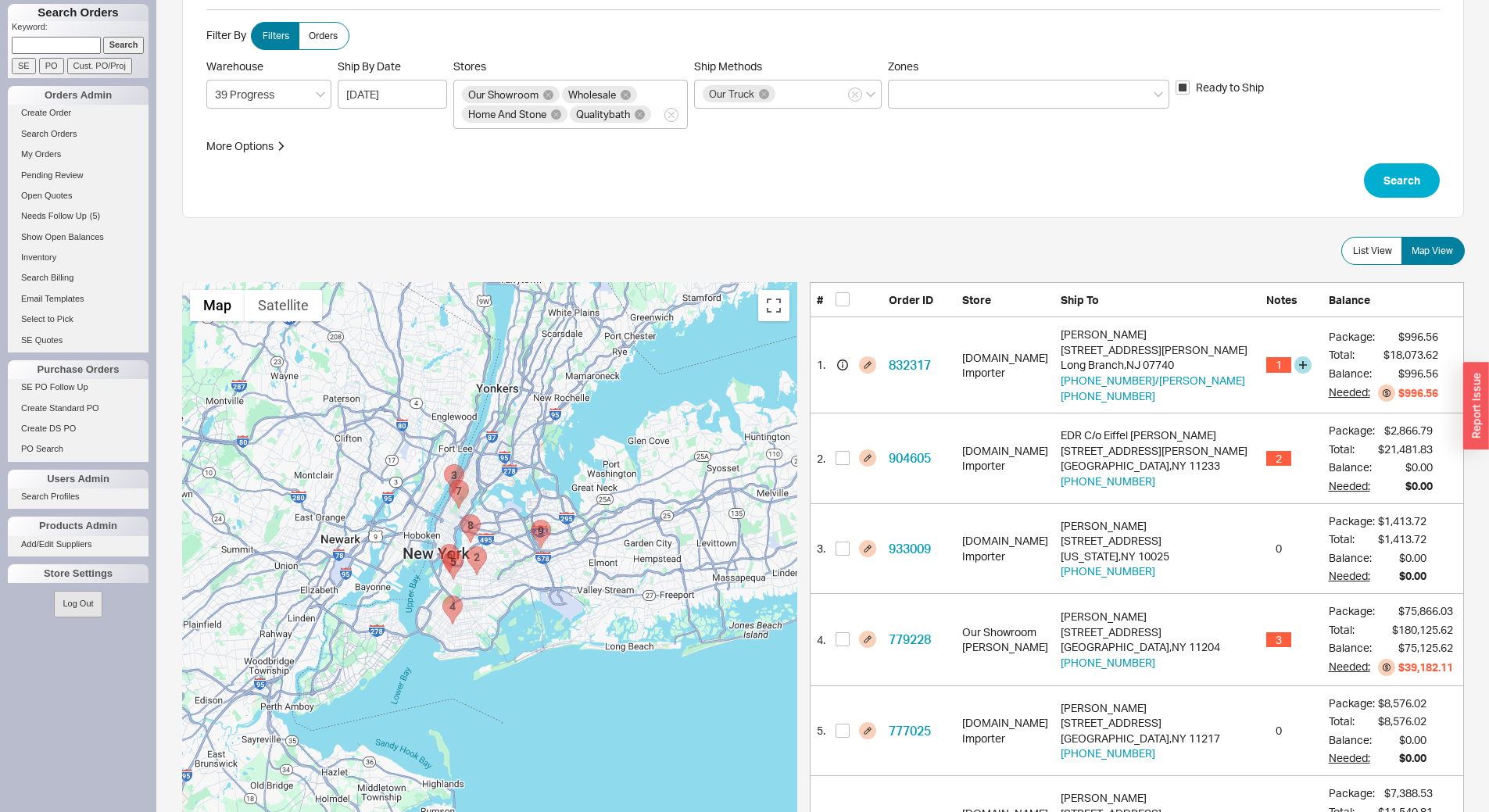
scroll to position [156, 0]
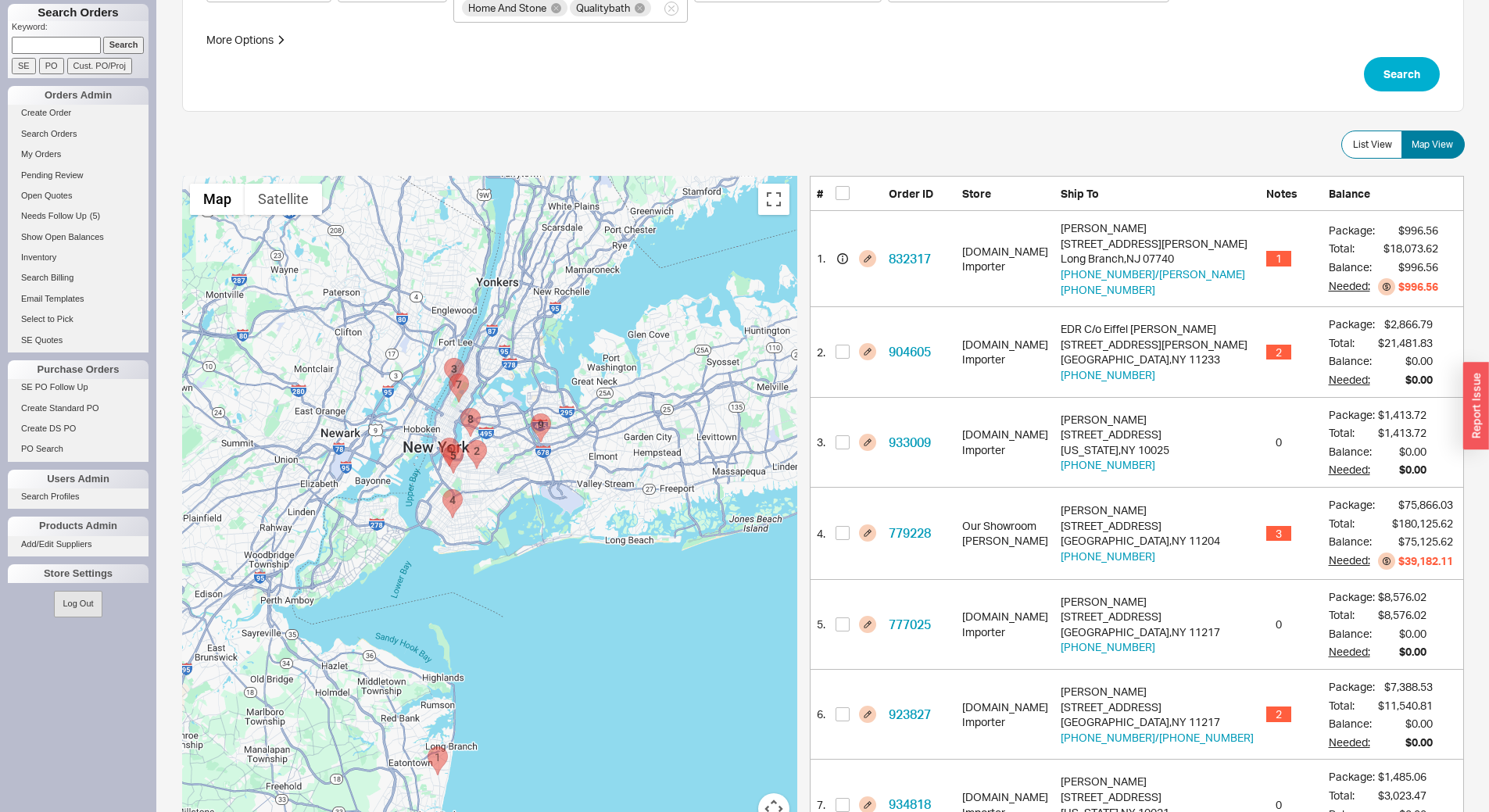
click at [467, 439] on area "904605 - 429 Halsey Street" at bounding box center [467, 439] width 0 height 0
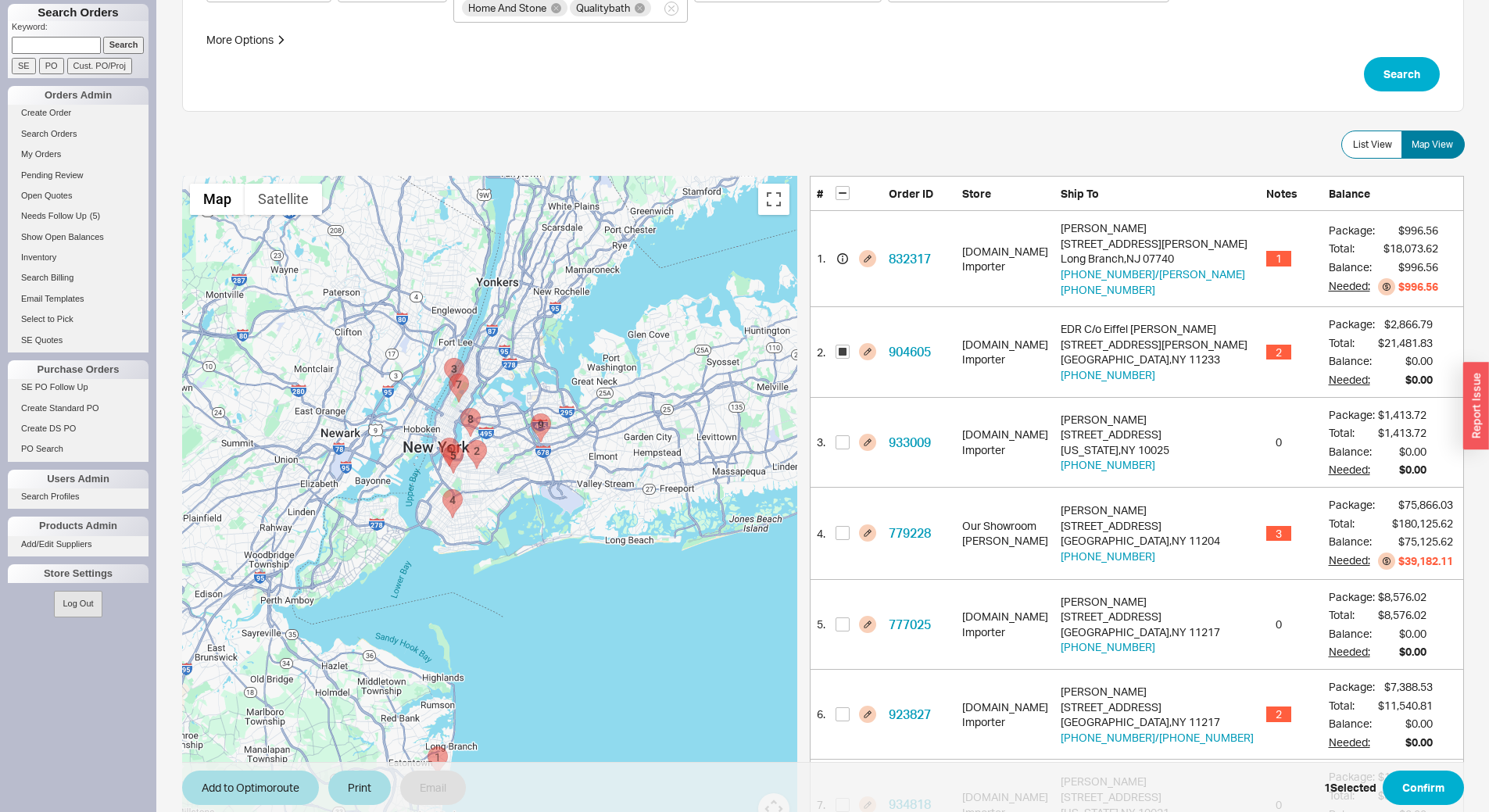
checkbox input "true"
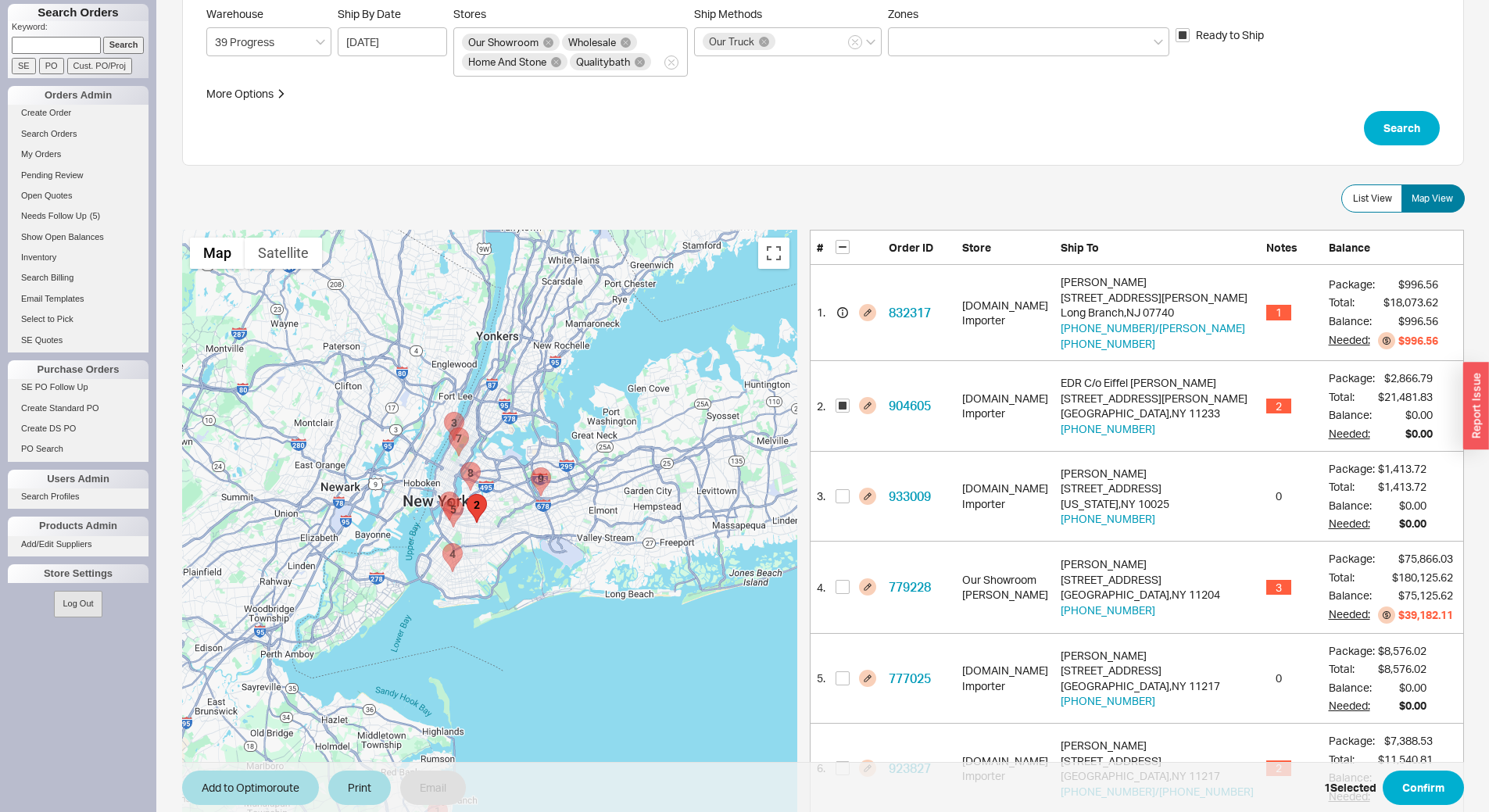
click at [460, 462] on area "913581 - 24 Jewel Street" at bounding box center [460, 462] width 0 height 0
checkbox input "true"
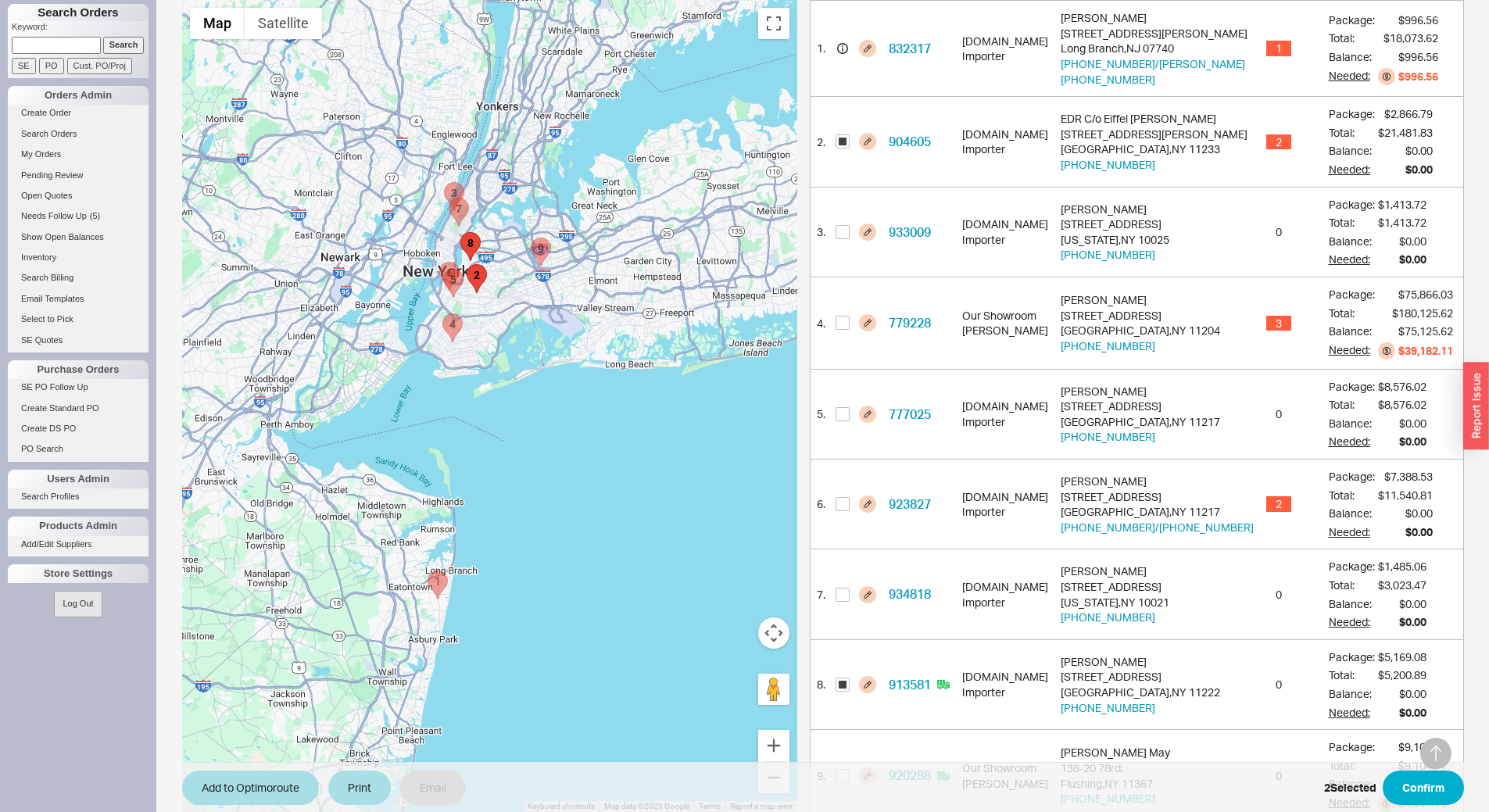
scroll to position [444, 0]
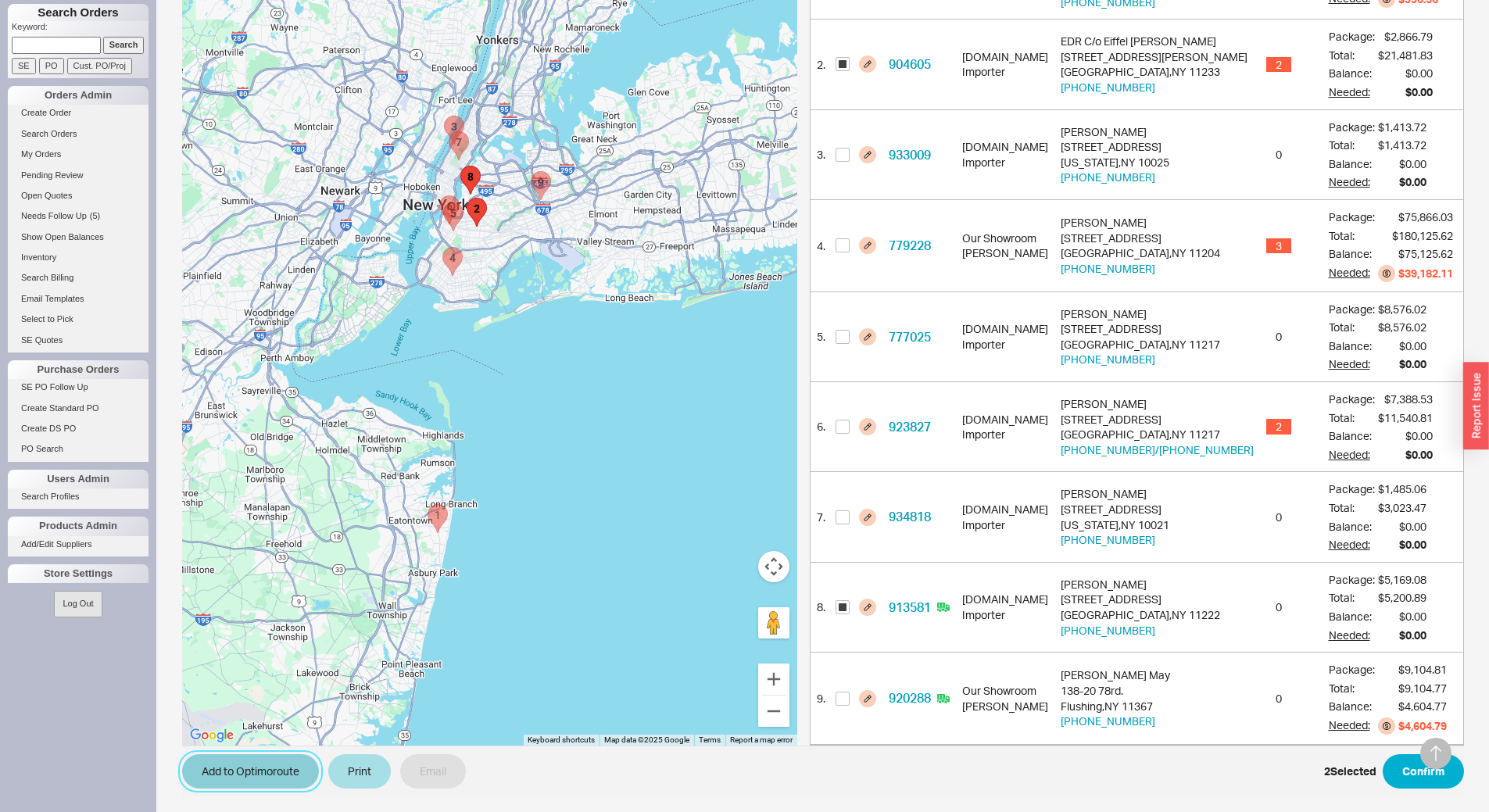
click at [271, 763] on button "Add to Optimoroute" at bounding box center [250, 770] width 137 height 34
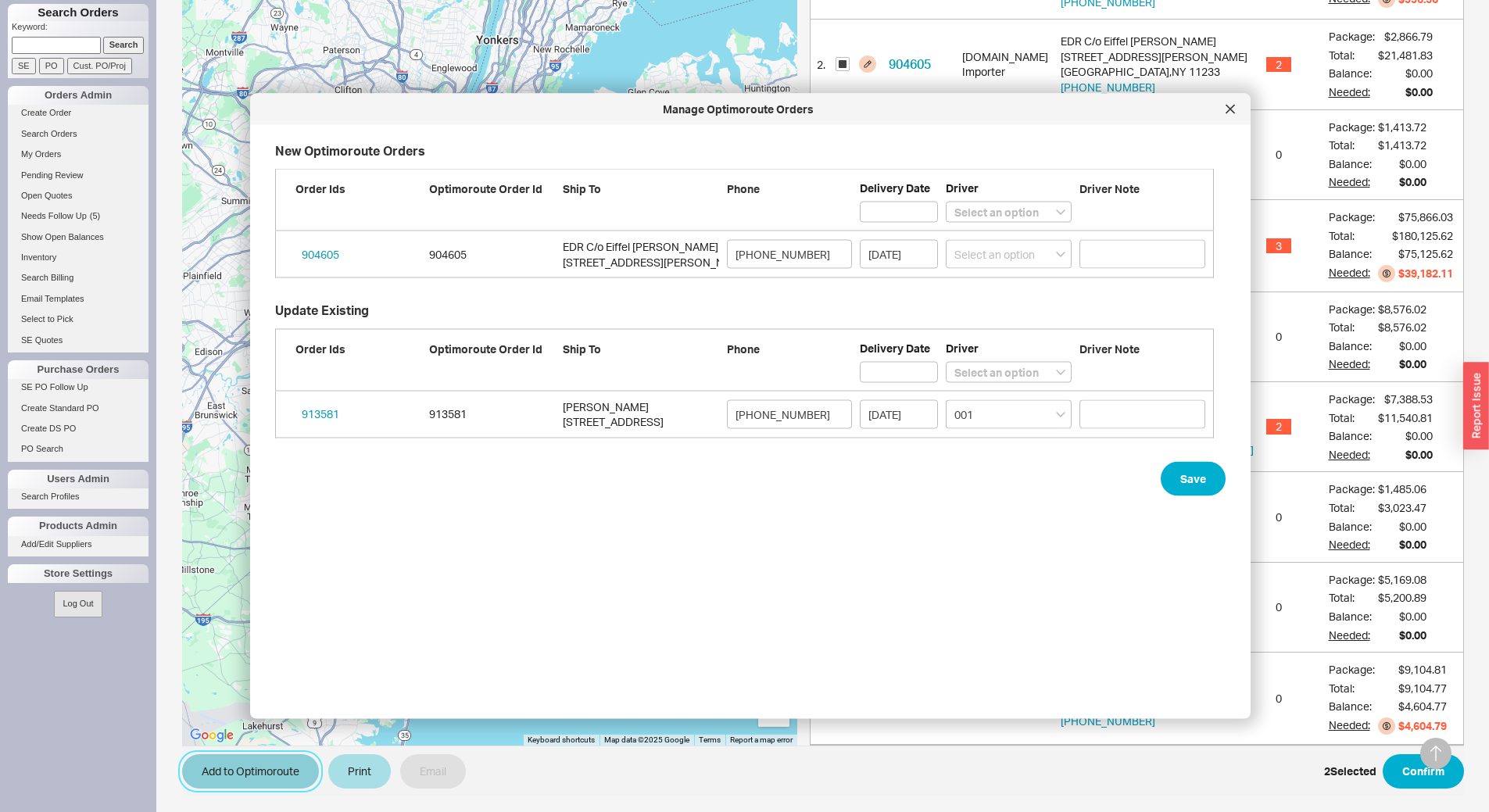
scroll to position [544, 952]
select select "001"
click at [1026, 221] on select "Select an option Boruch Lubav Butch Zeitlin" at bounding box center [1008, 212] width 125 height 21
select select "001"
click at [945, 202] on select "Select an option Boruch Lubav Butch Zeitlin" at bounding box center [1008, 212] width 125 height 21
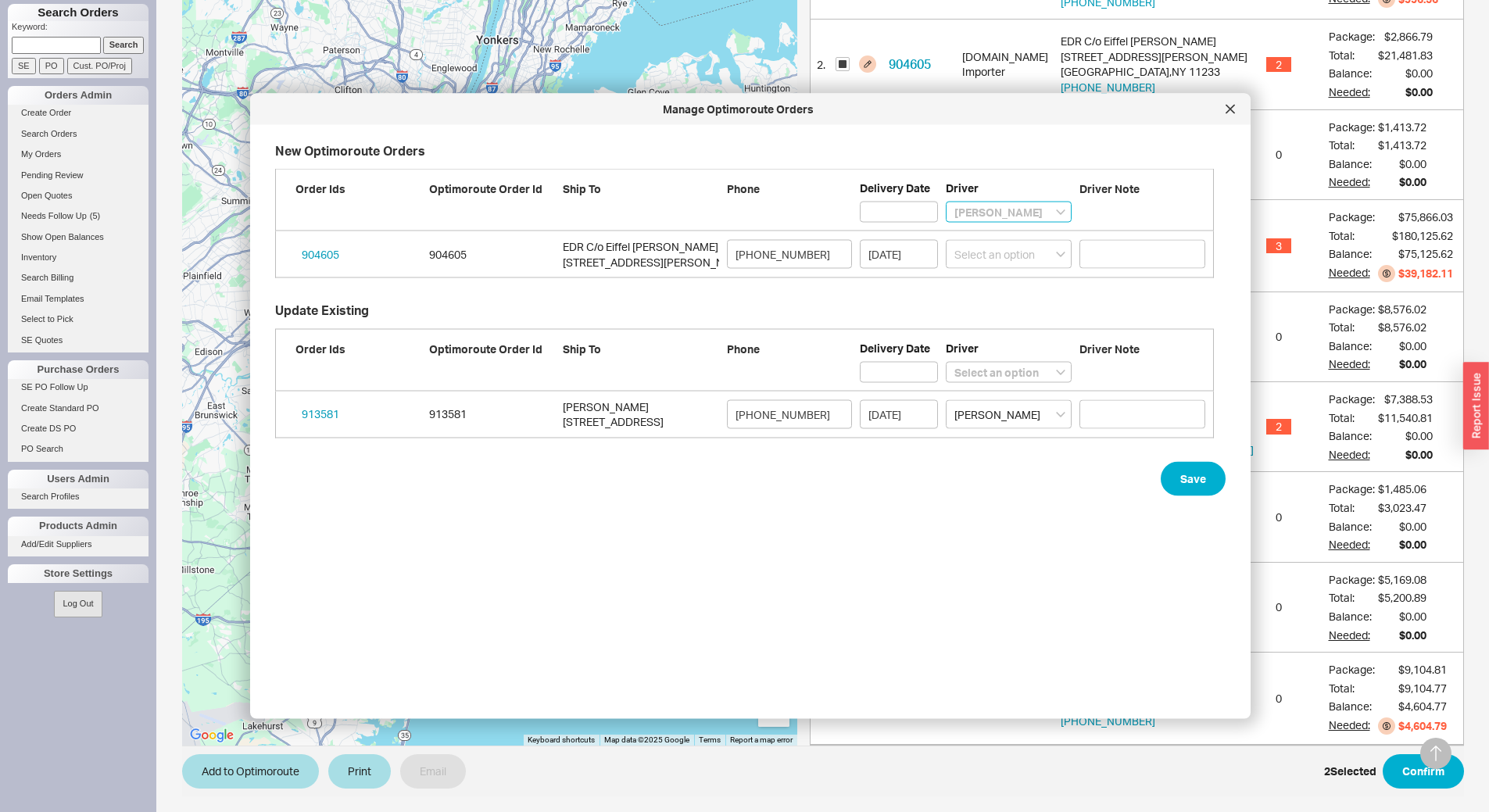
select select
select select "001"
click at [1178, 473] on button "Save" at bounding box center [1193, 478] width 65 height 34
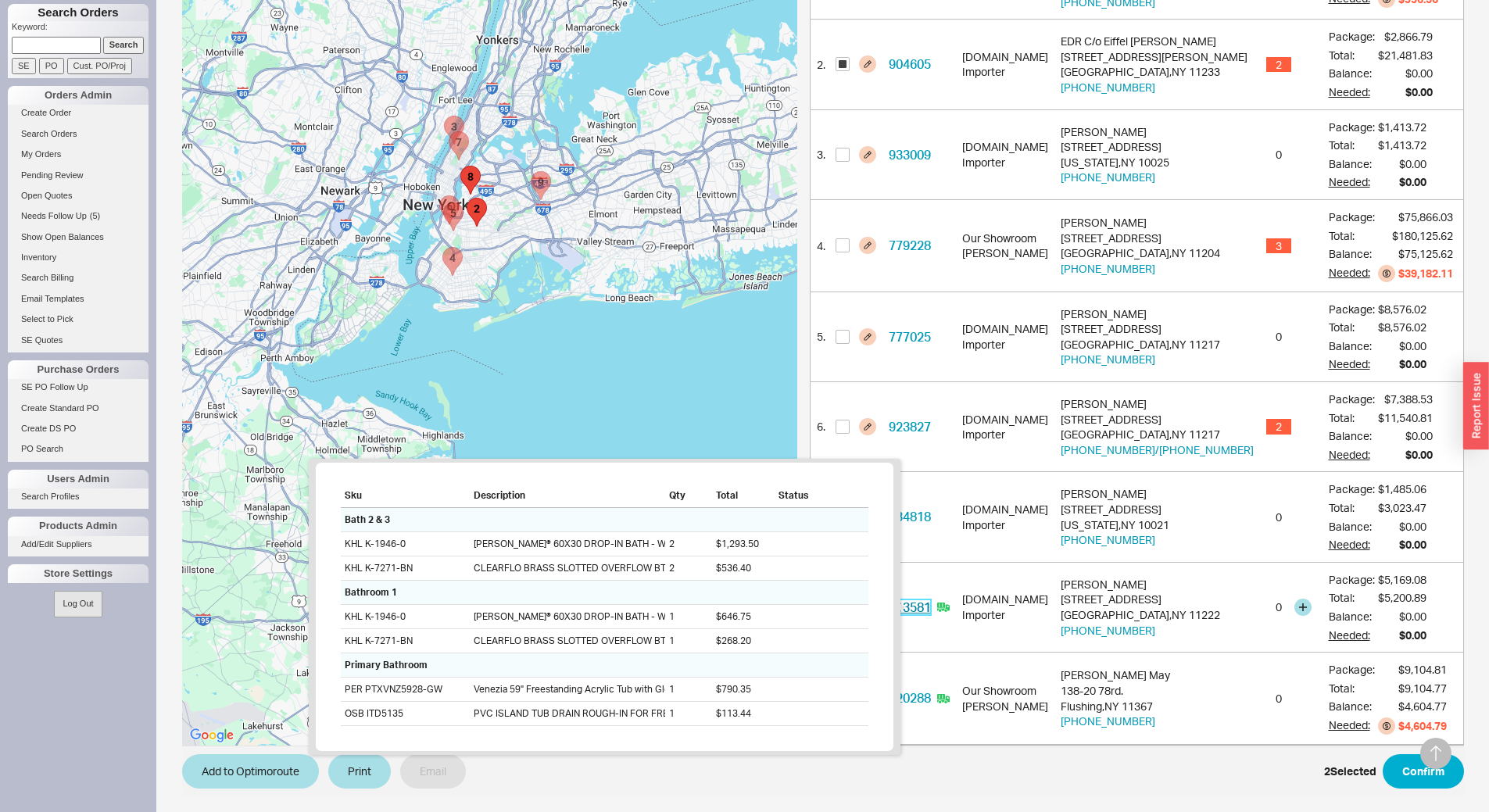
click at [930, 610] on link "913581" at bounding box center [909, 607] width 42 height 16
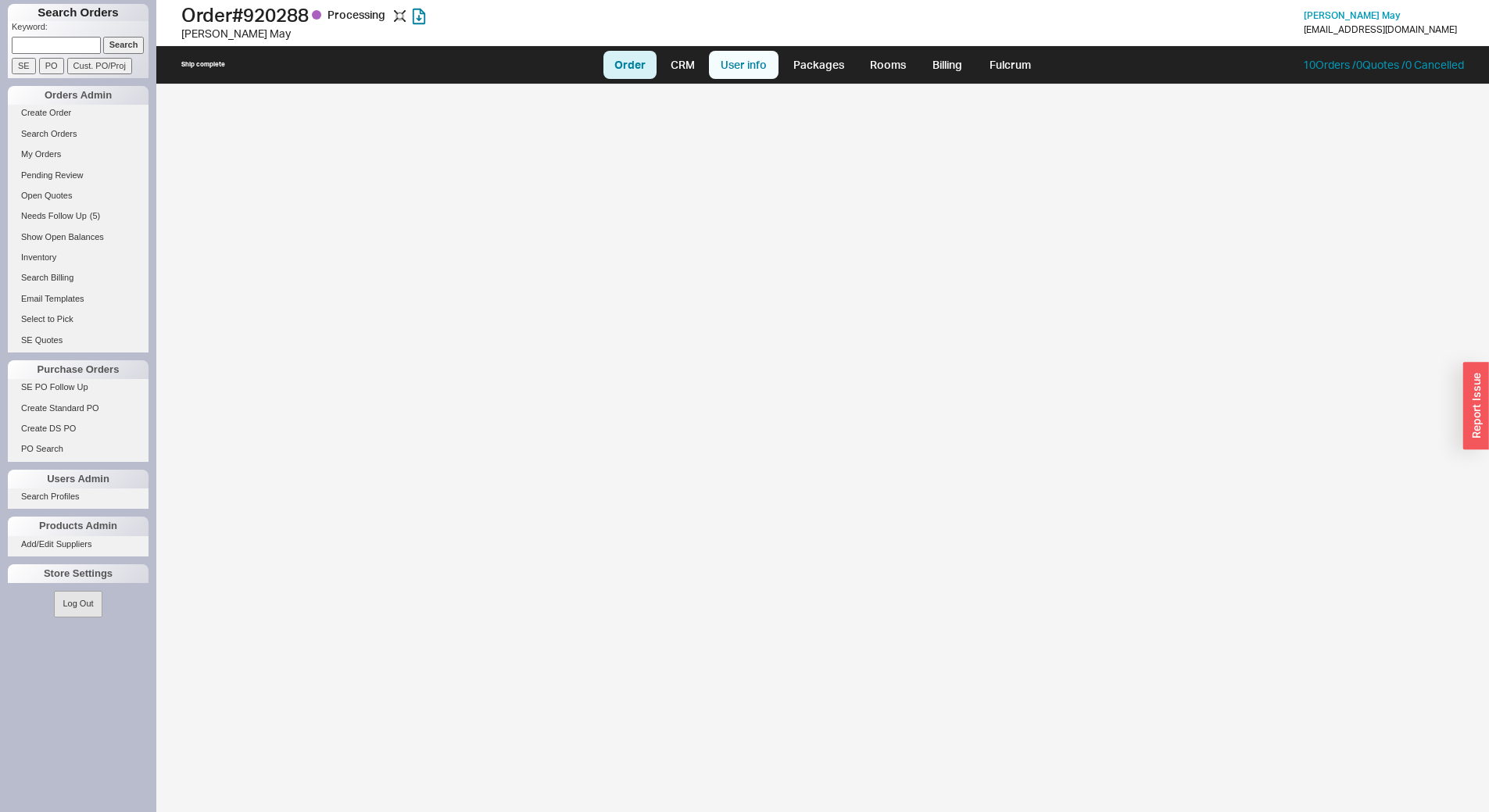
select select "LOW"
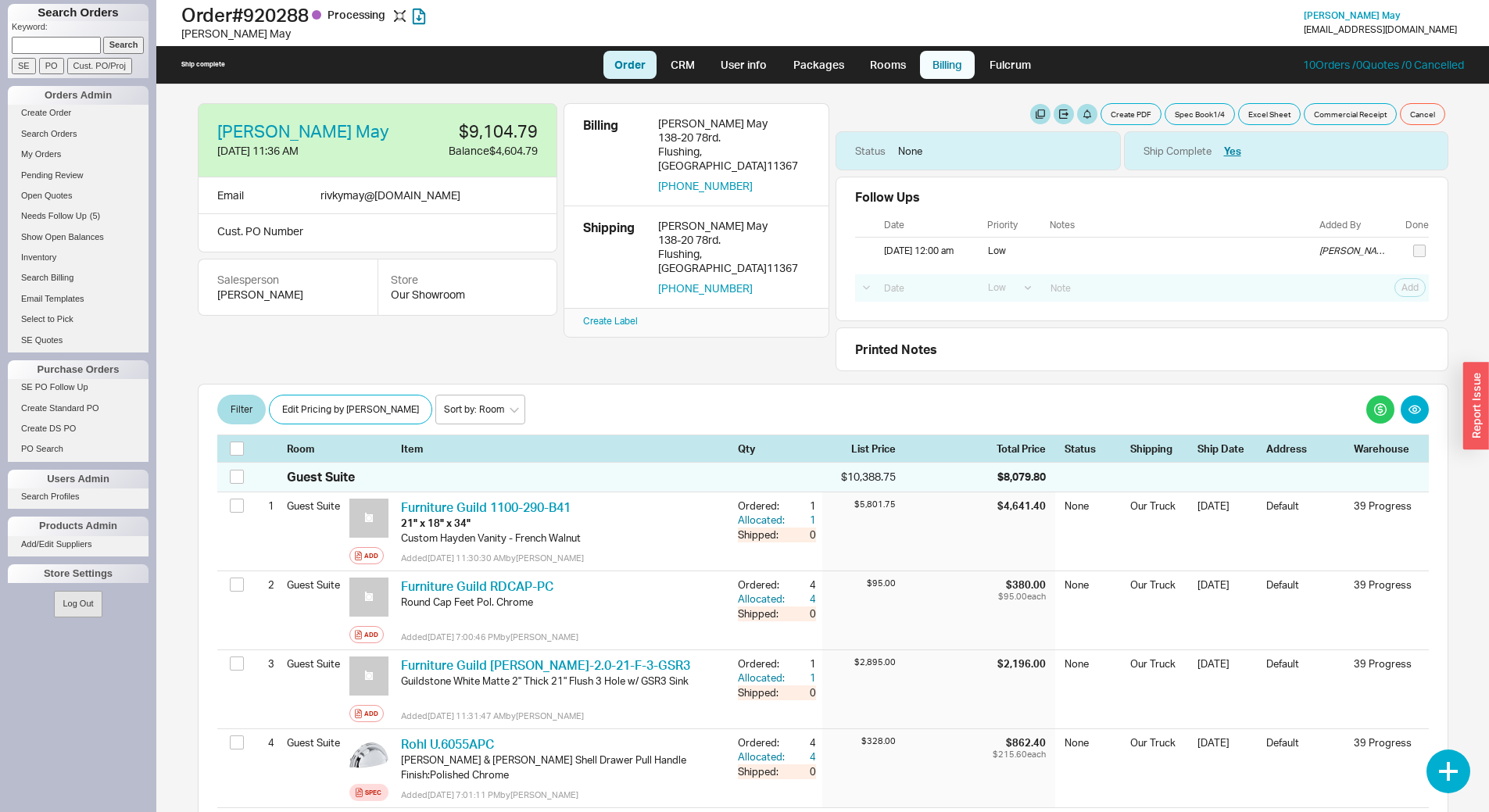
click at [940, 72] on link "Billing" at bounding box center [947, 65] width 55 height 28
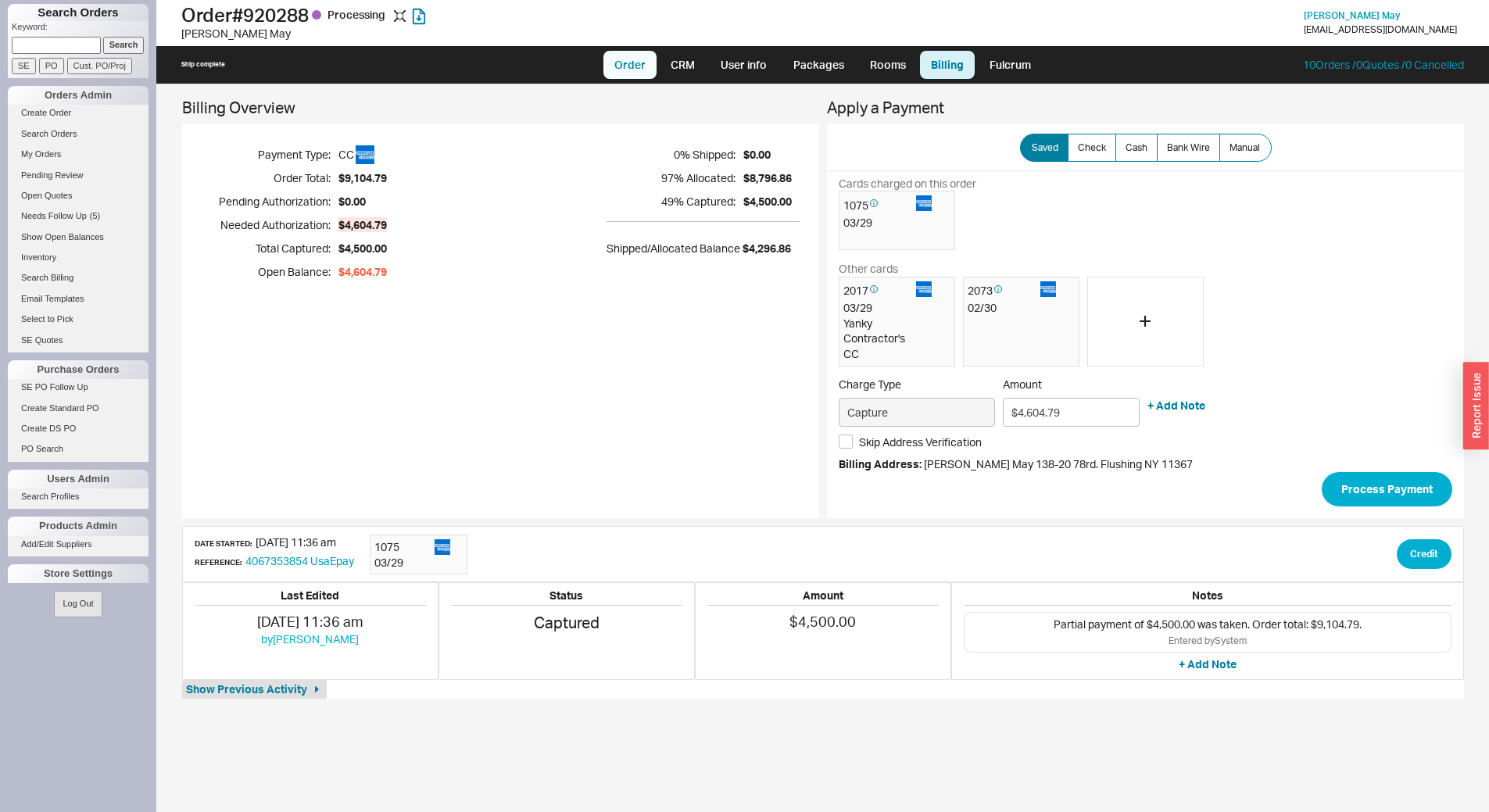
click at [623, 62] on link "Order" at bounding box center [629, 65] width 53 height 28
select select "LOW"
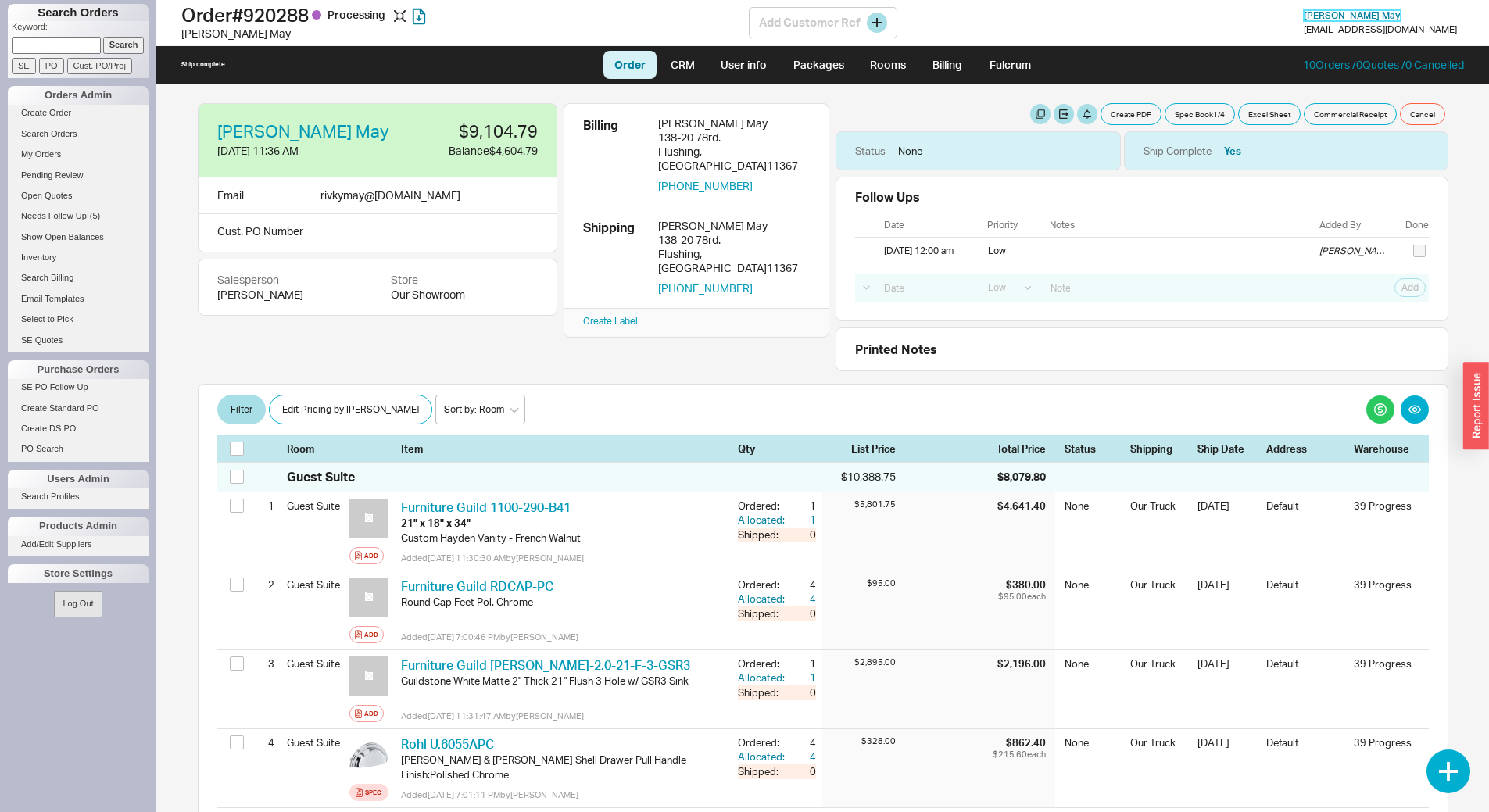
click at [1392, 18] on span "Rivky May" at bounding box center [1351, 15] width 97 height 12
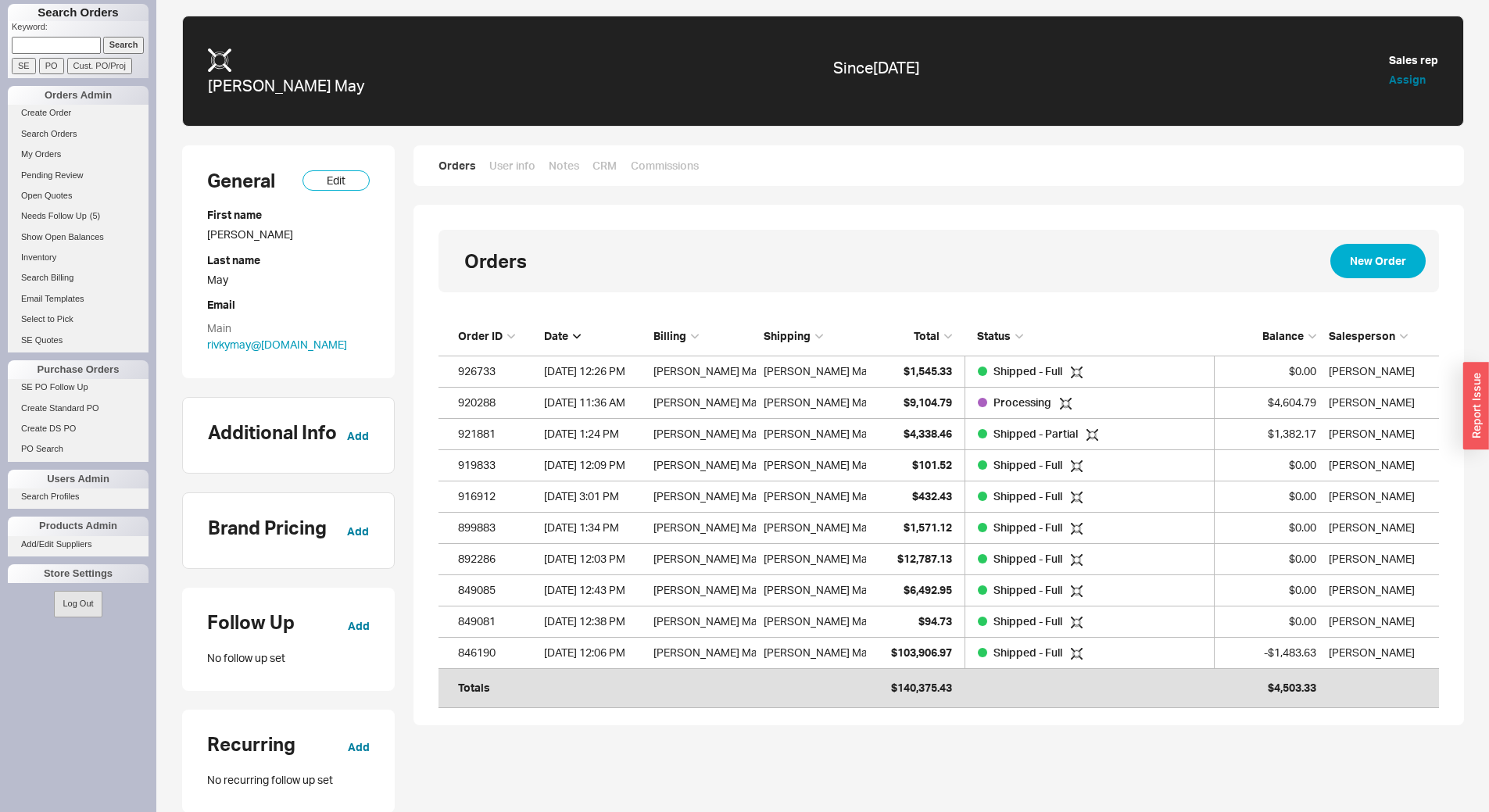
scroll to position [371, 989]
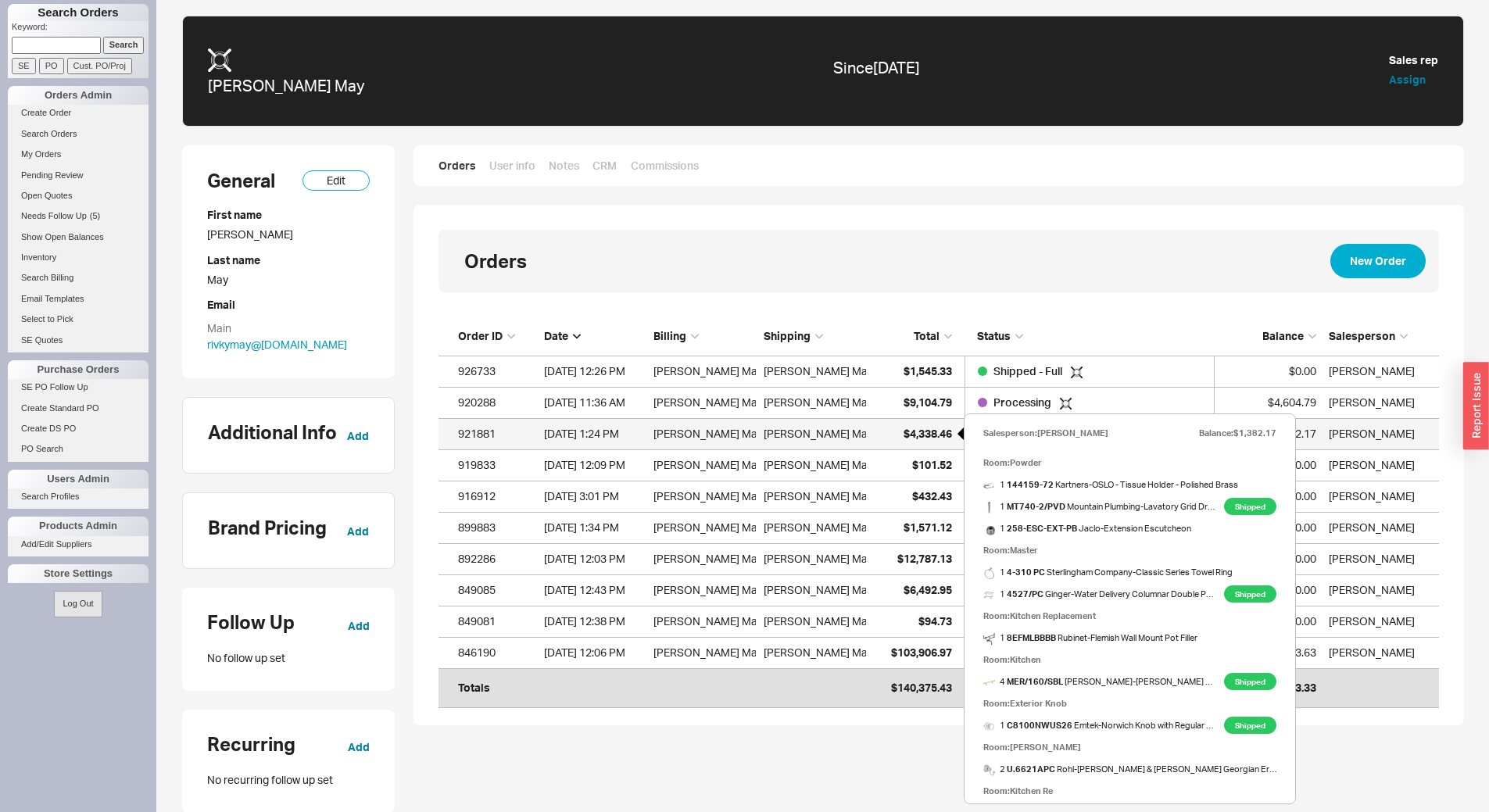
click at [923, 433] on span "$4,338.46" at bounding box center [928, 433] width 48 height 13
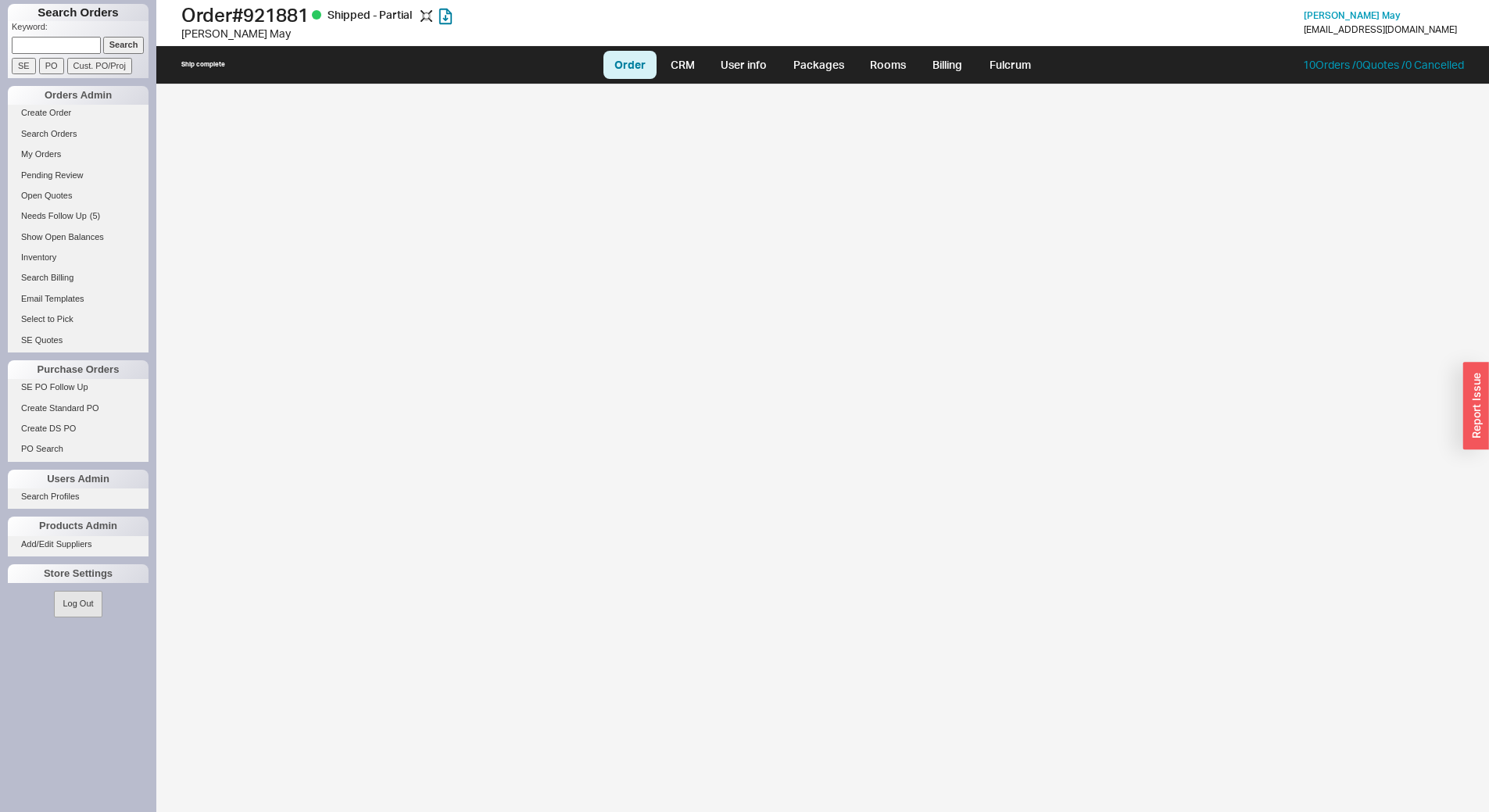
select select "LOW"
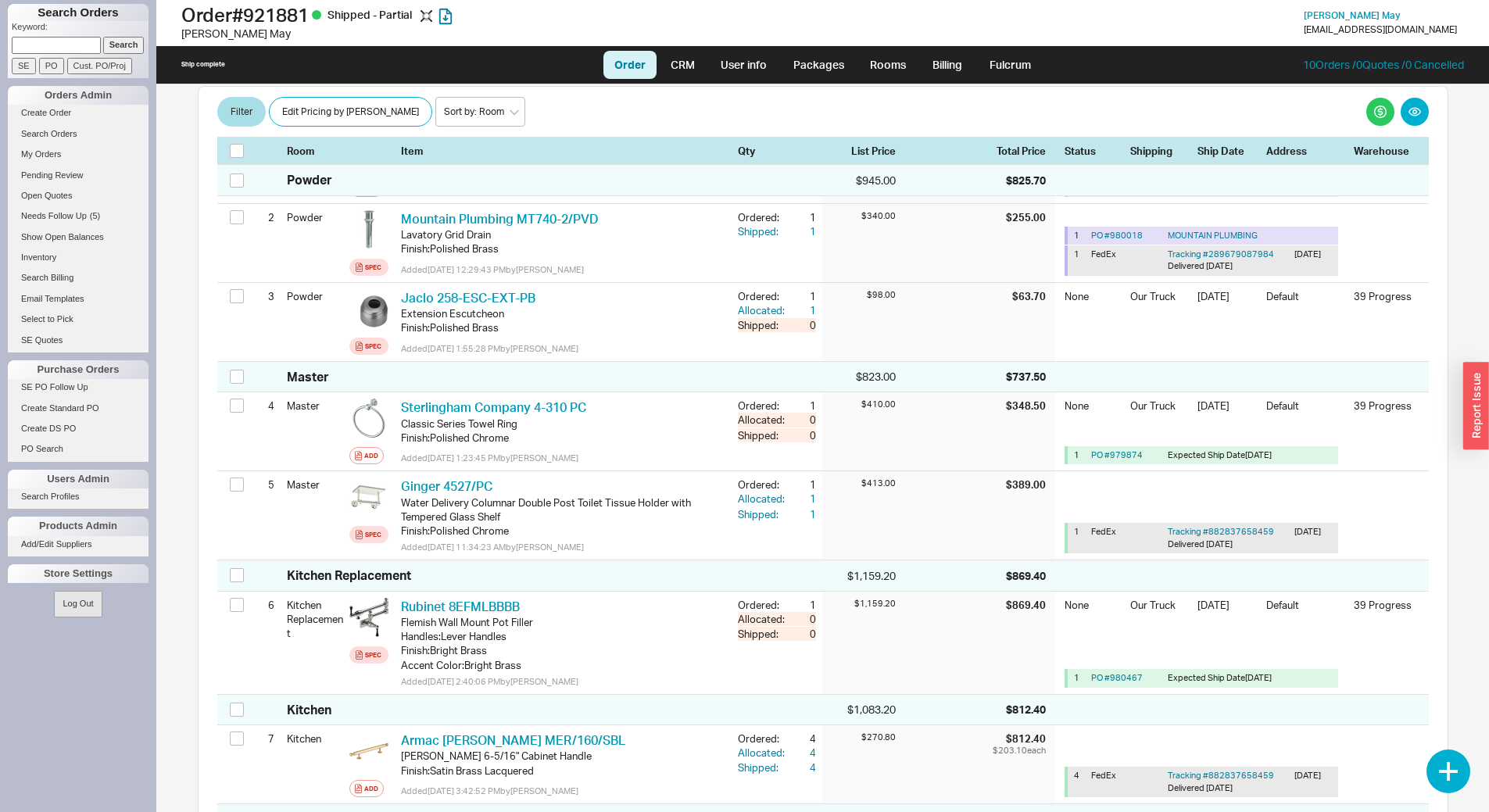
scroll to position [78, 0]
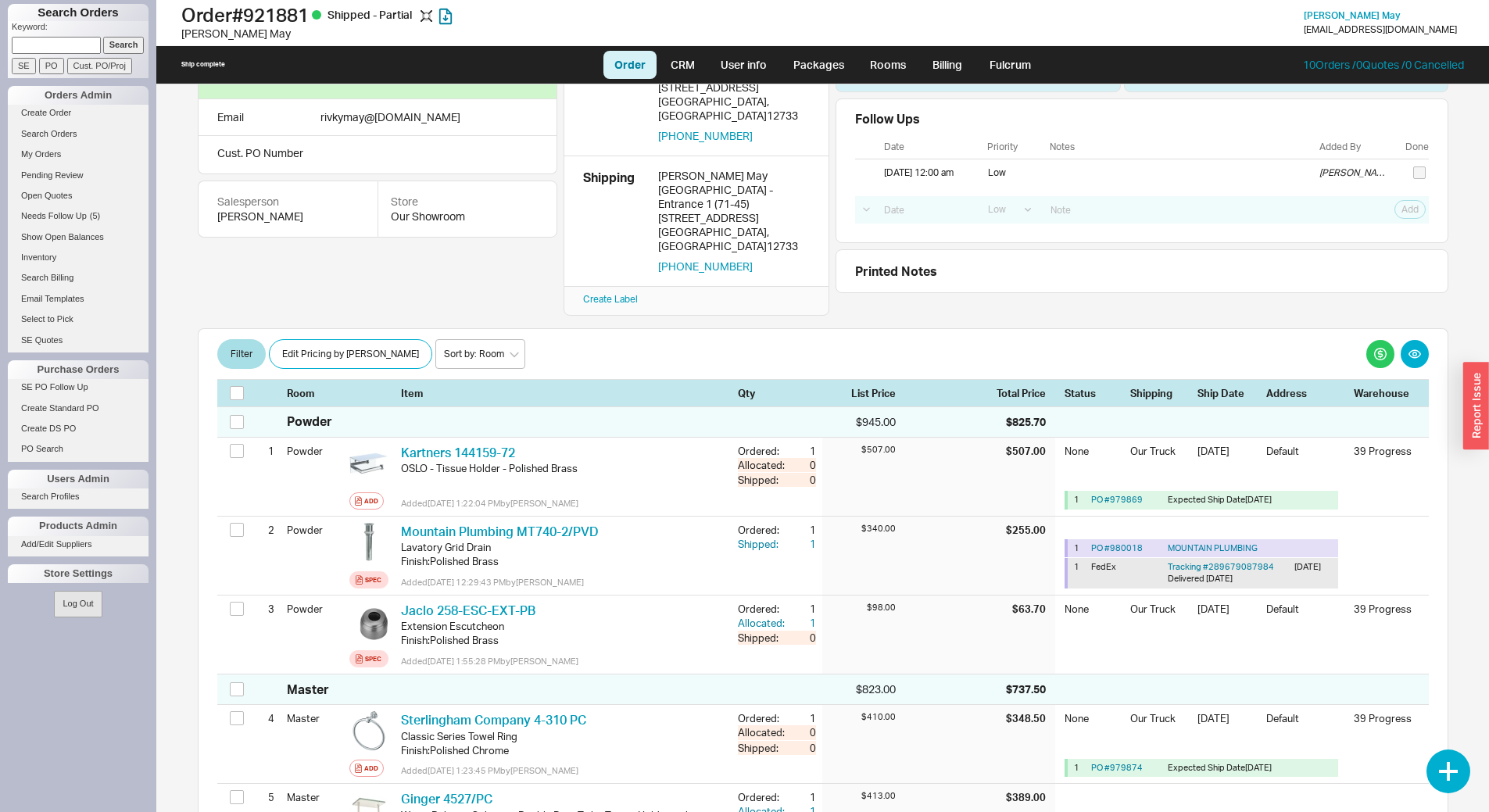
click at [732, 278] on div "Rivky May 6/10/25 1:24 PM $4,338.46 Balance $1,382.17 Email rivkymay @ gmail.co…" at bounding box center [823, 171] width 1250 height 292
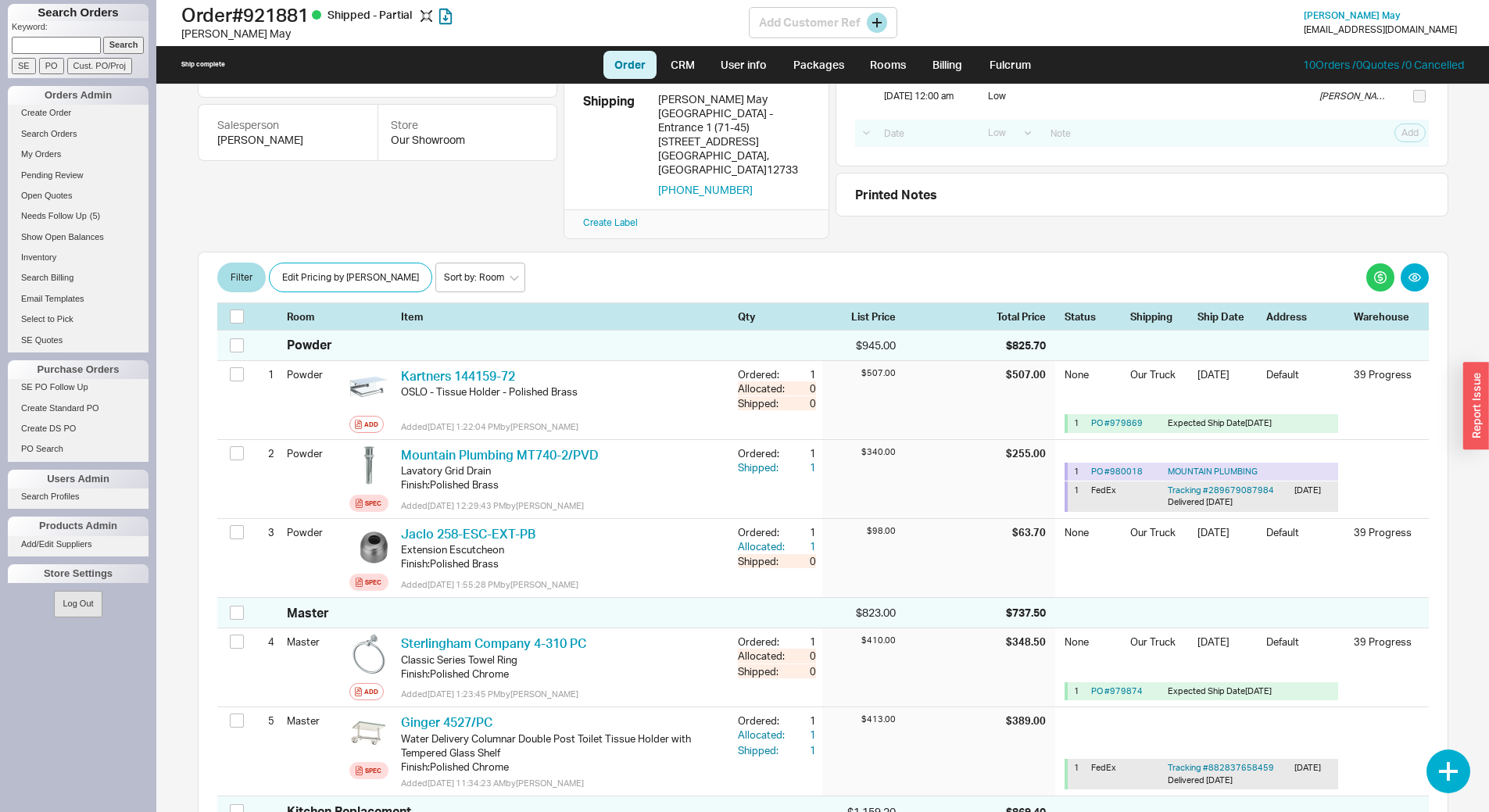
scroll to position [0, 0]
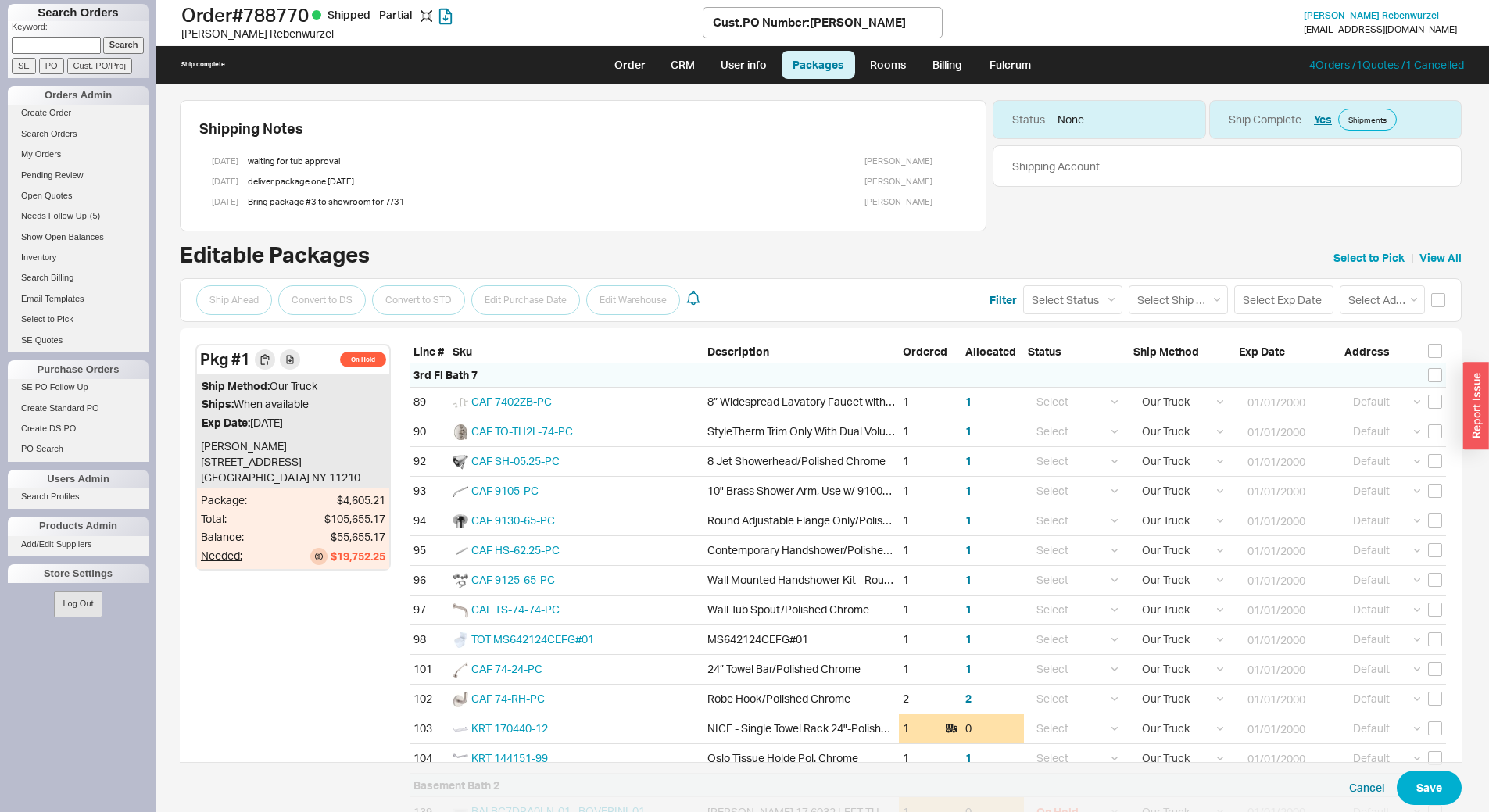
select select "8"
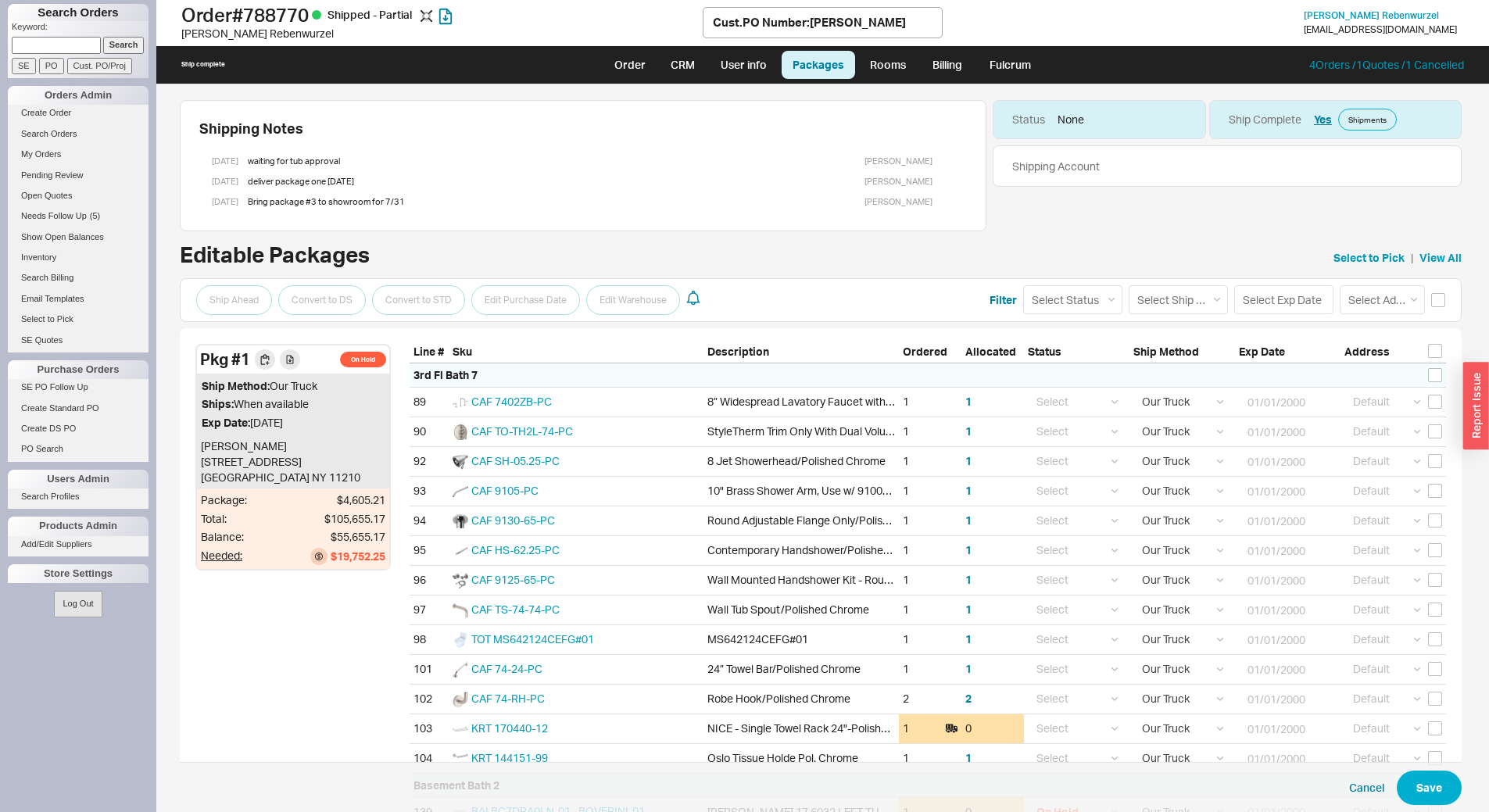
select select "8"
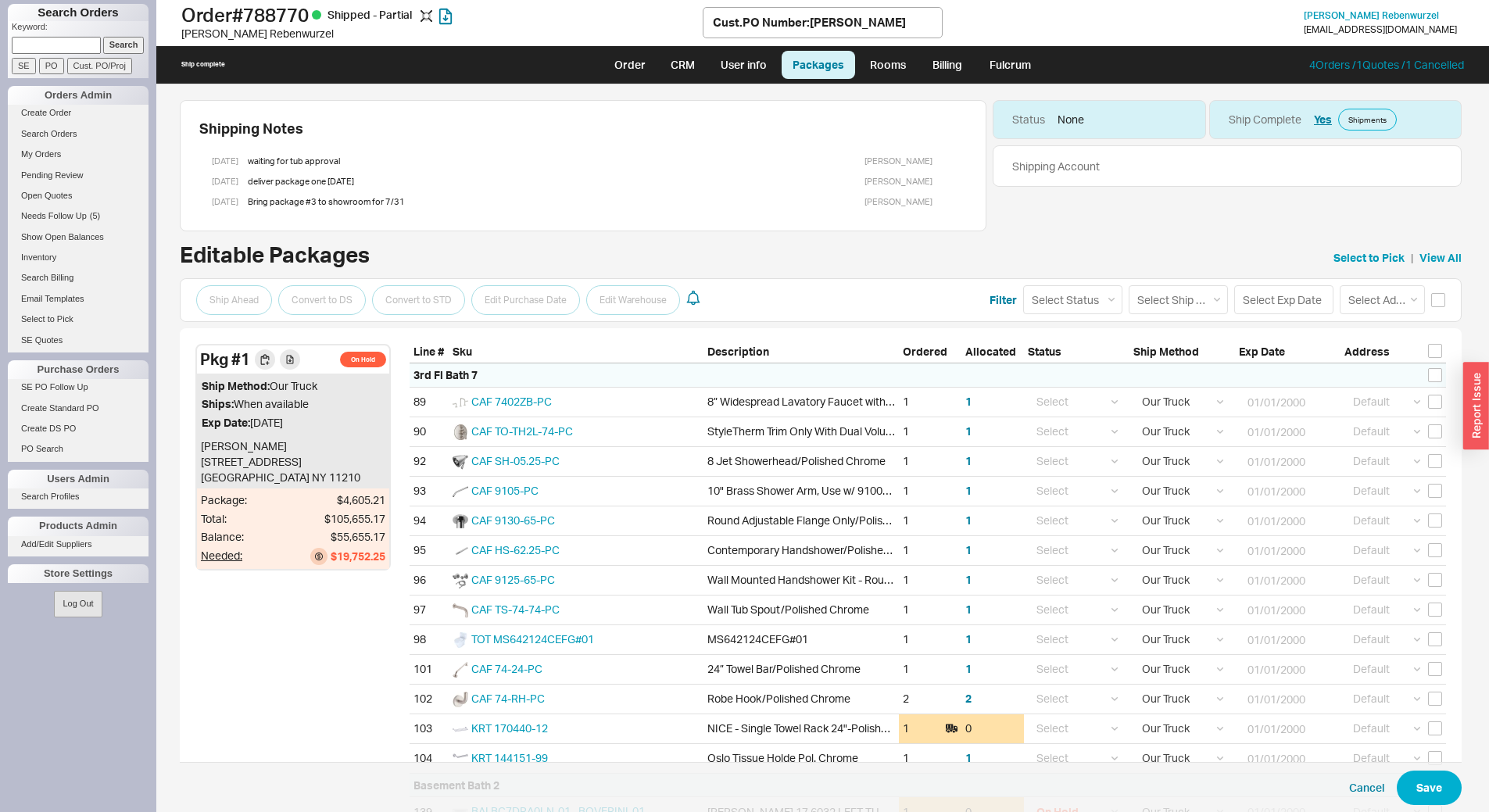
select select "8"
select select "On Hold"
select select "8"
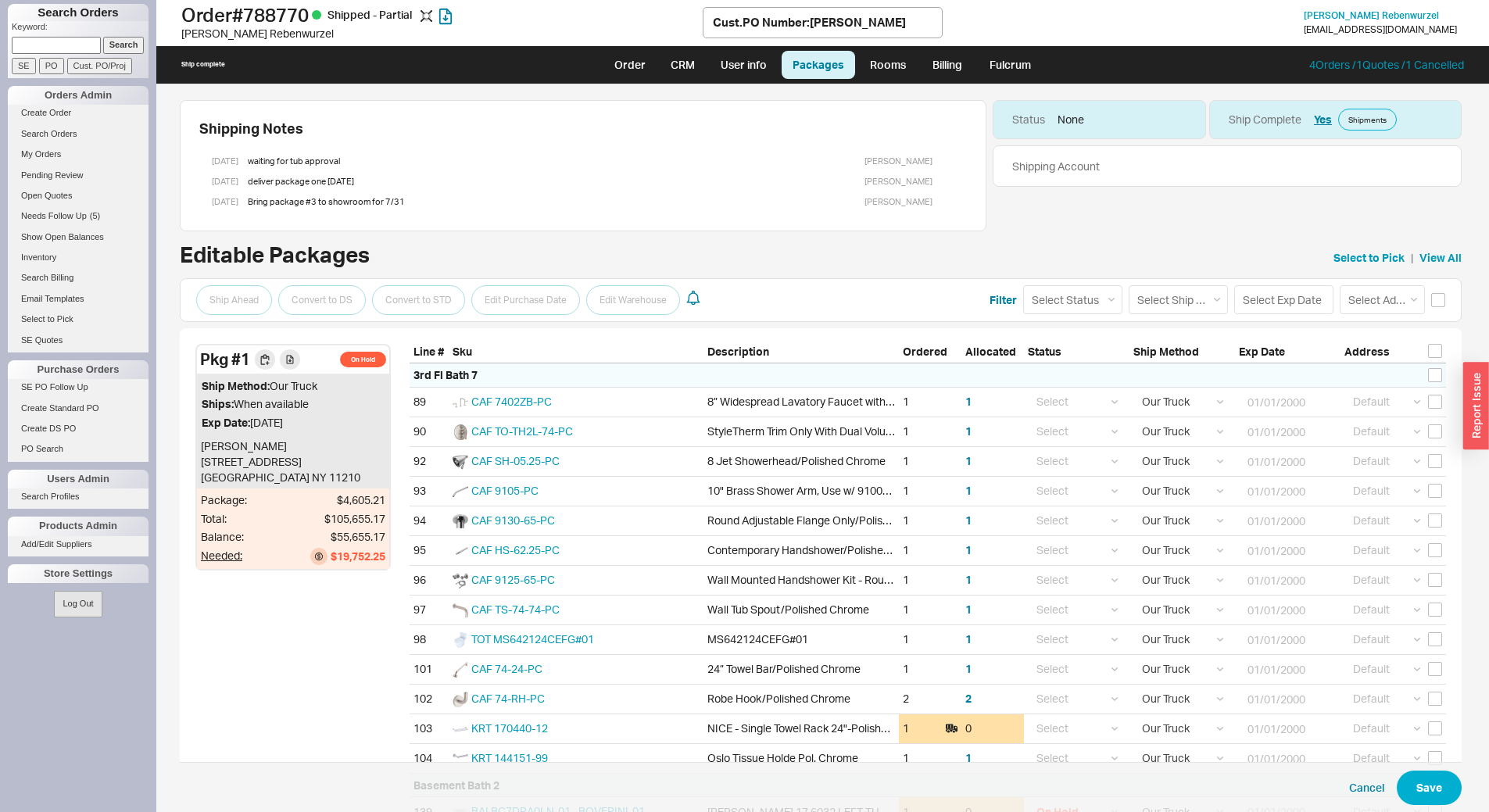
select select "8"
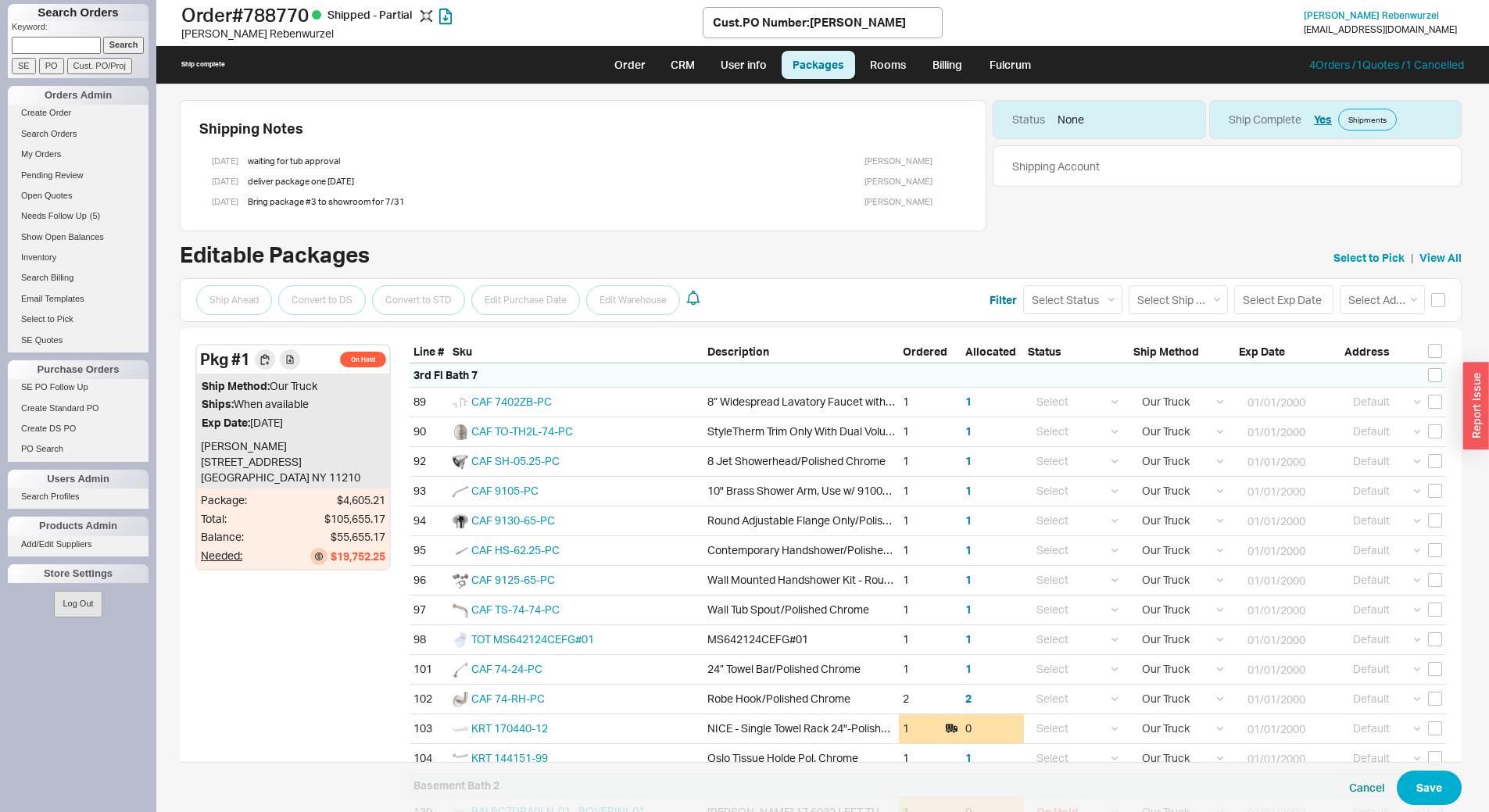
select select "8"
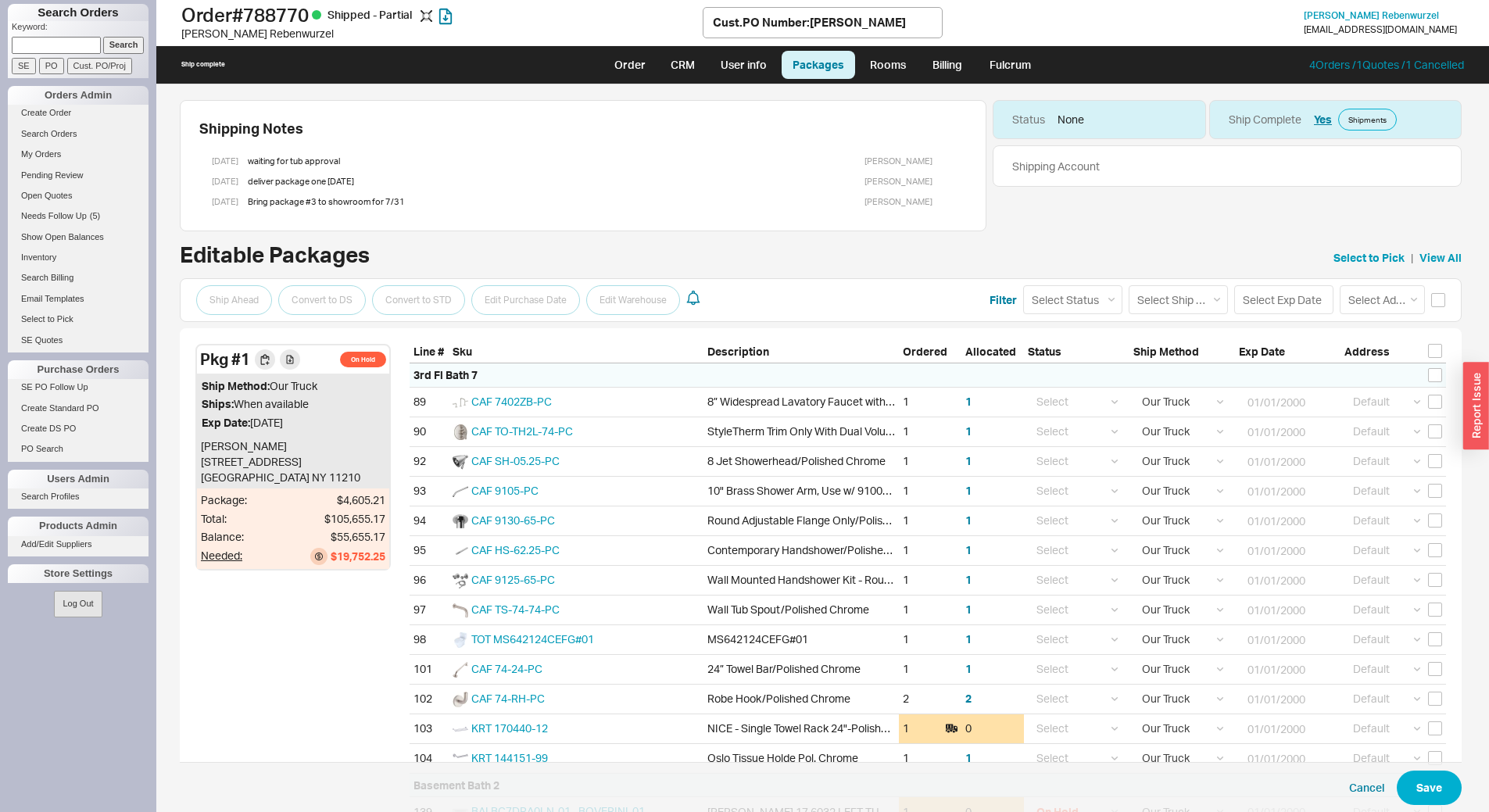
select select "8"
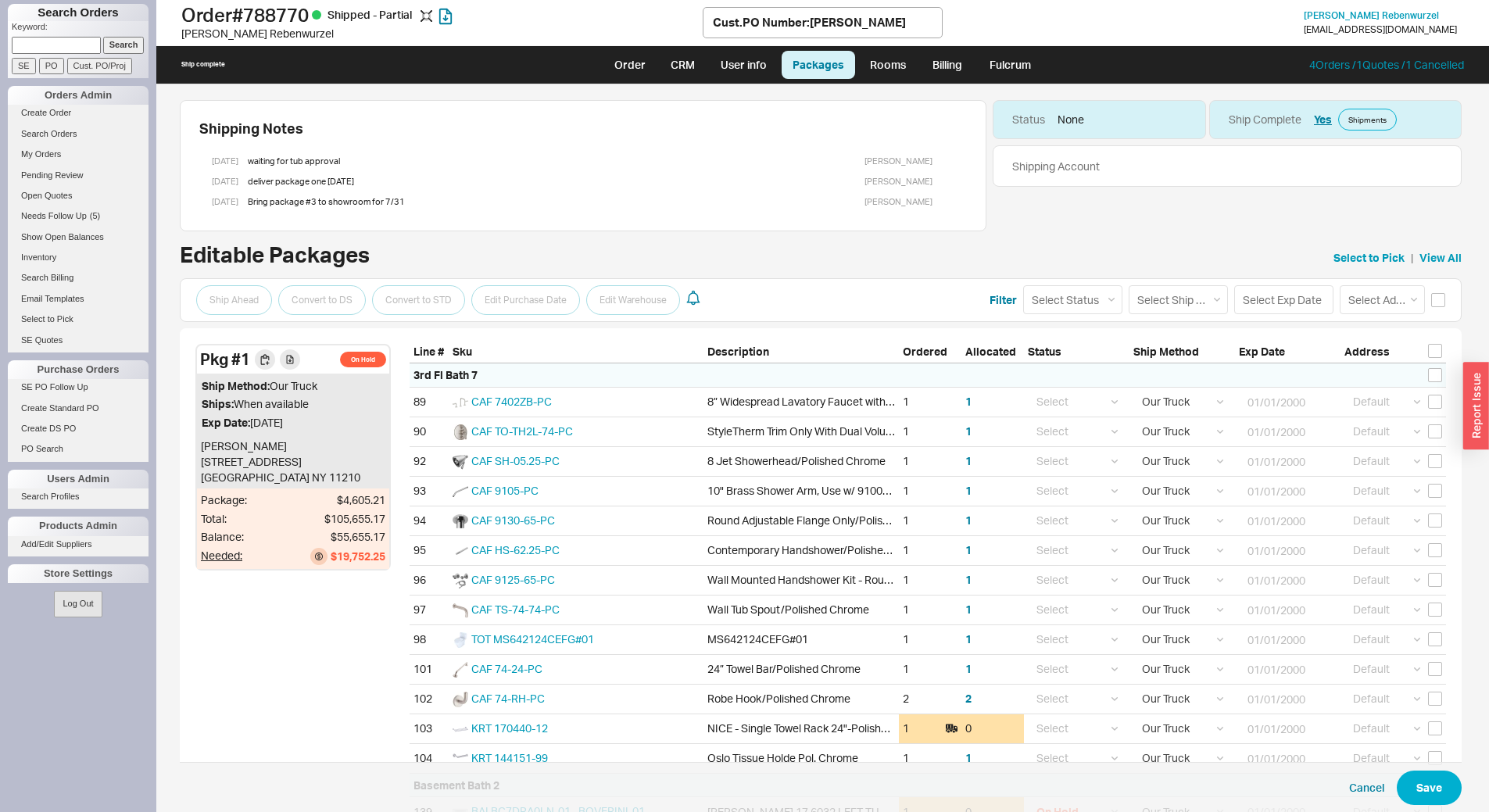
select select "8"
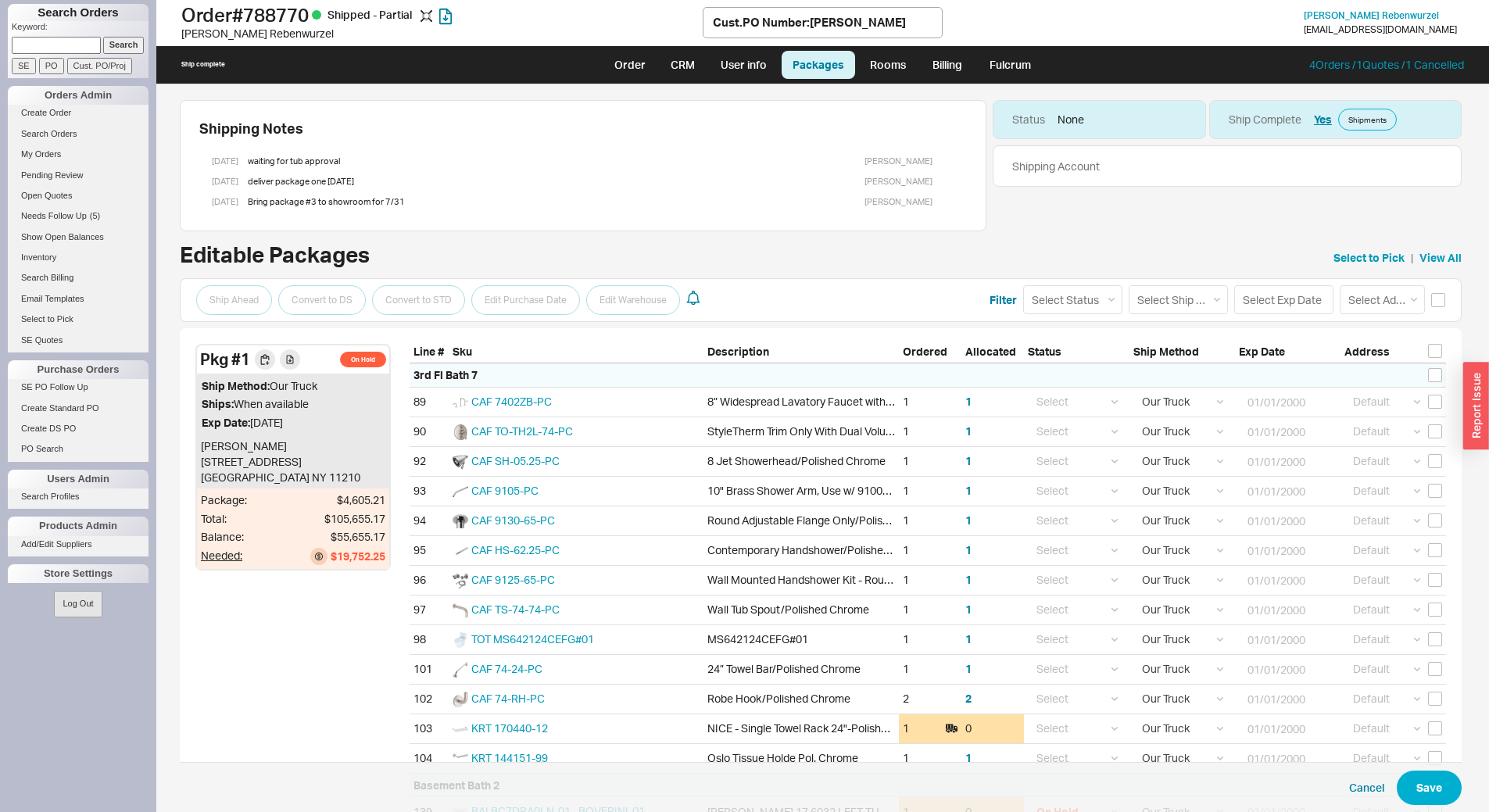
select select "8"
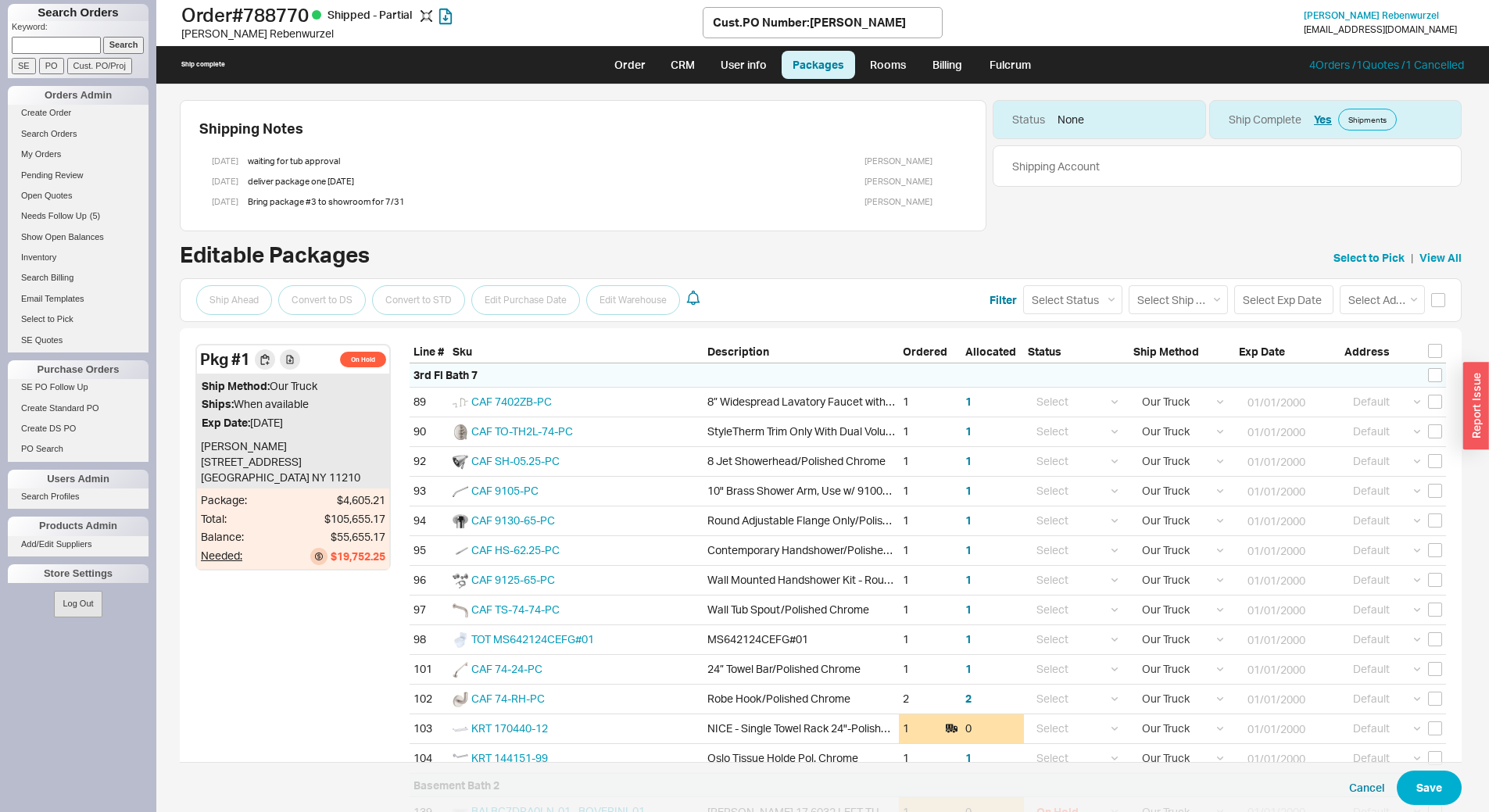
select select "8"
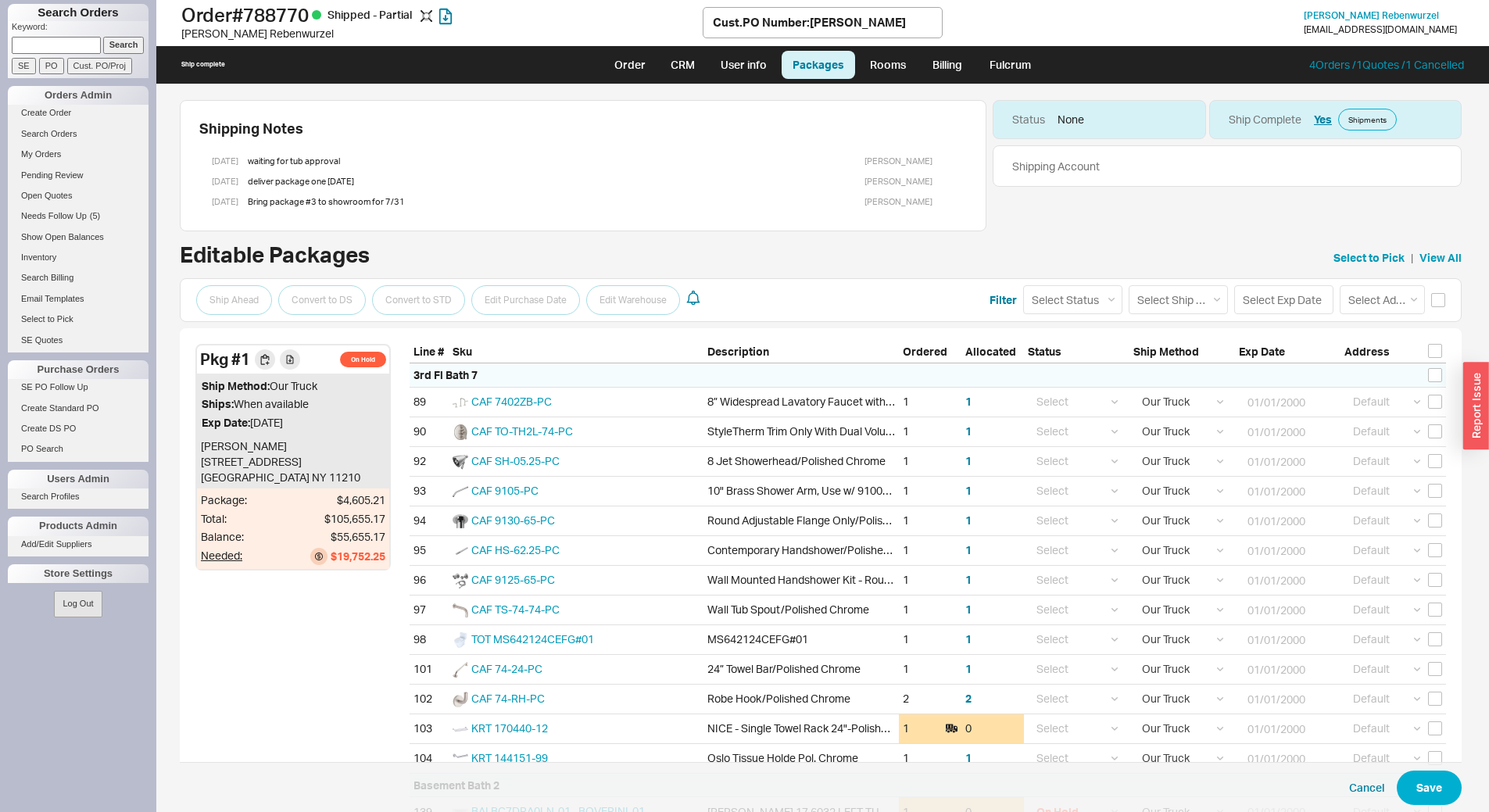
select select "8"
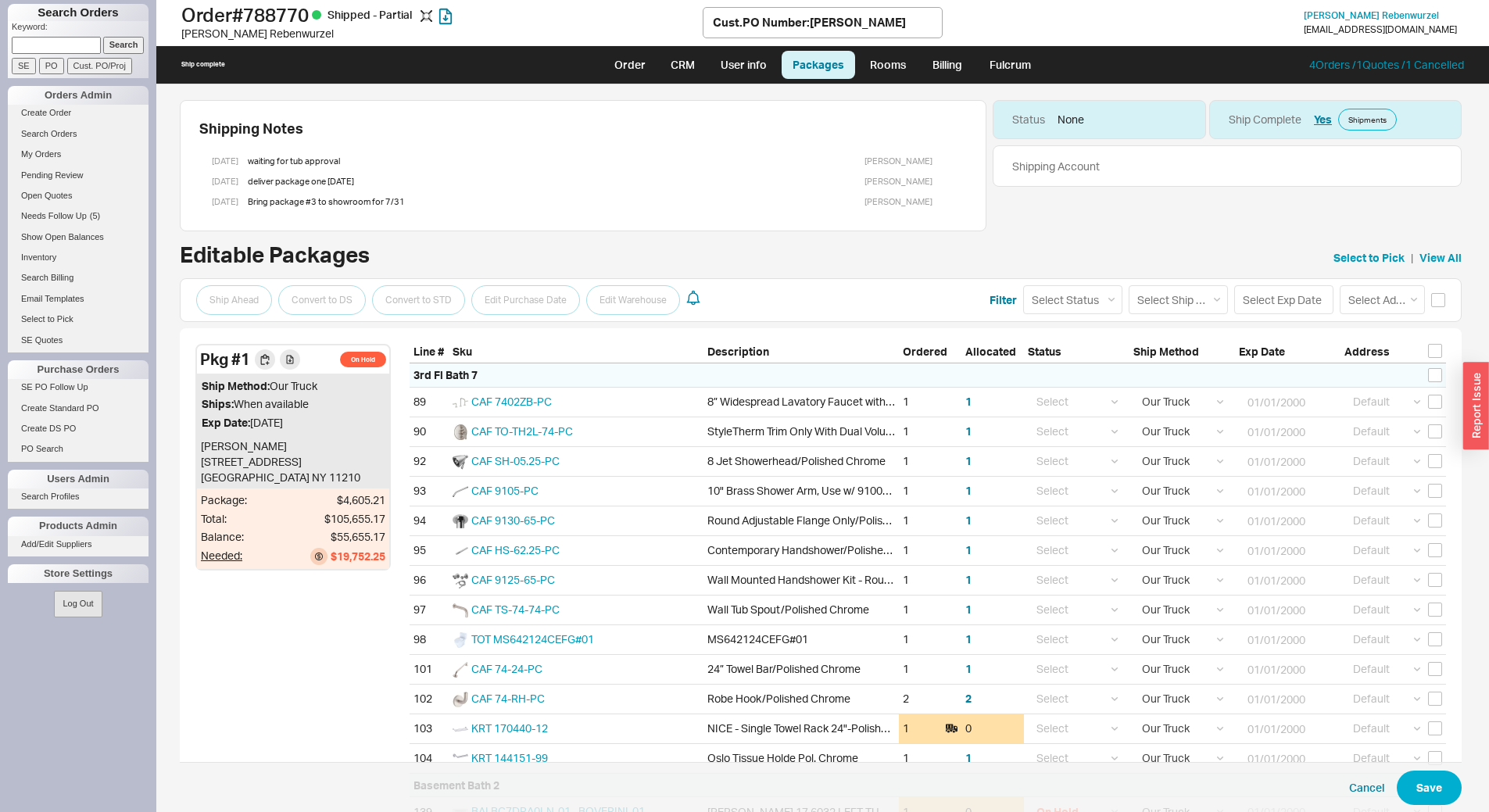
select select "8"
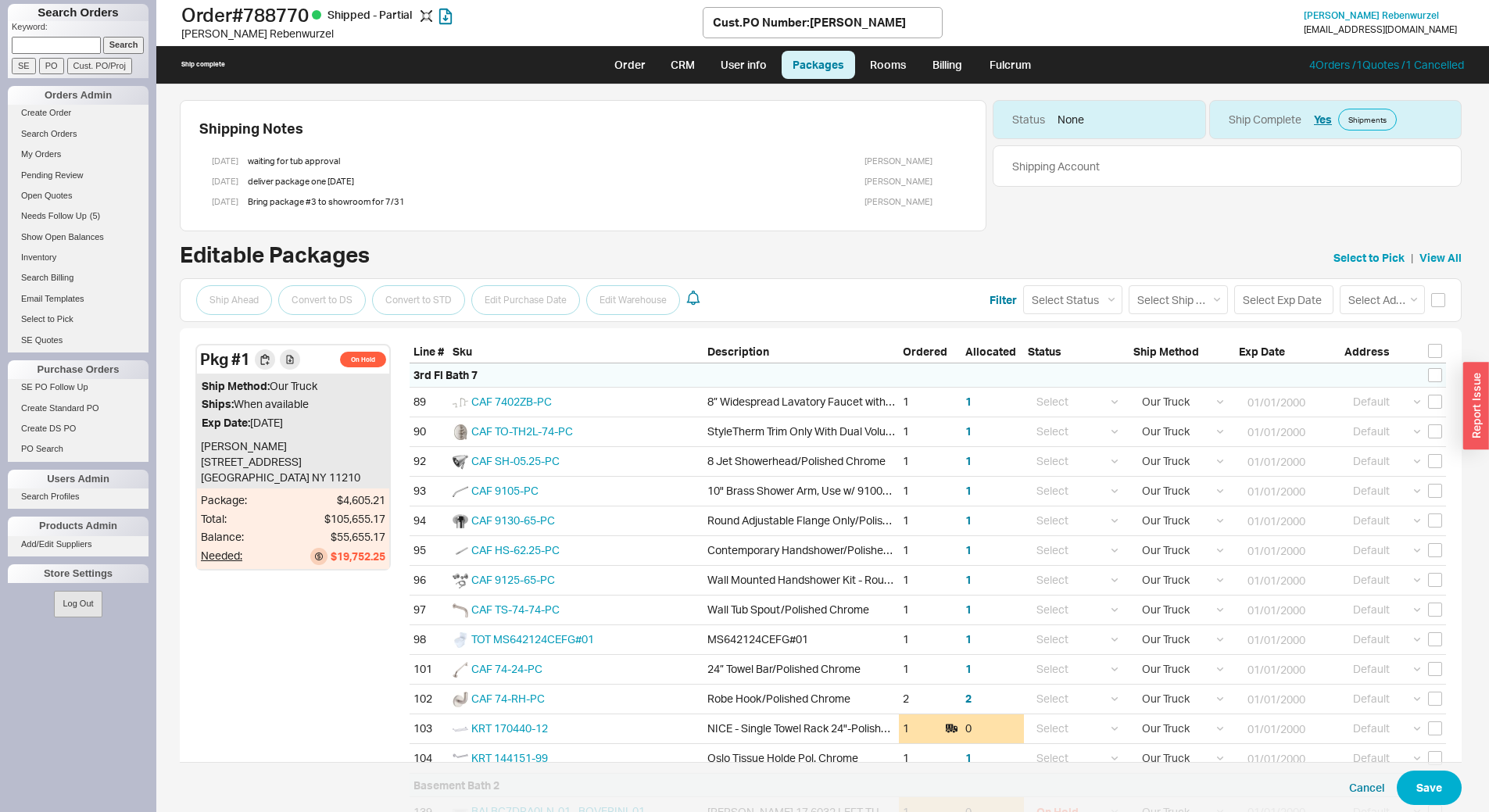
select select "8"
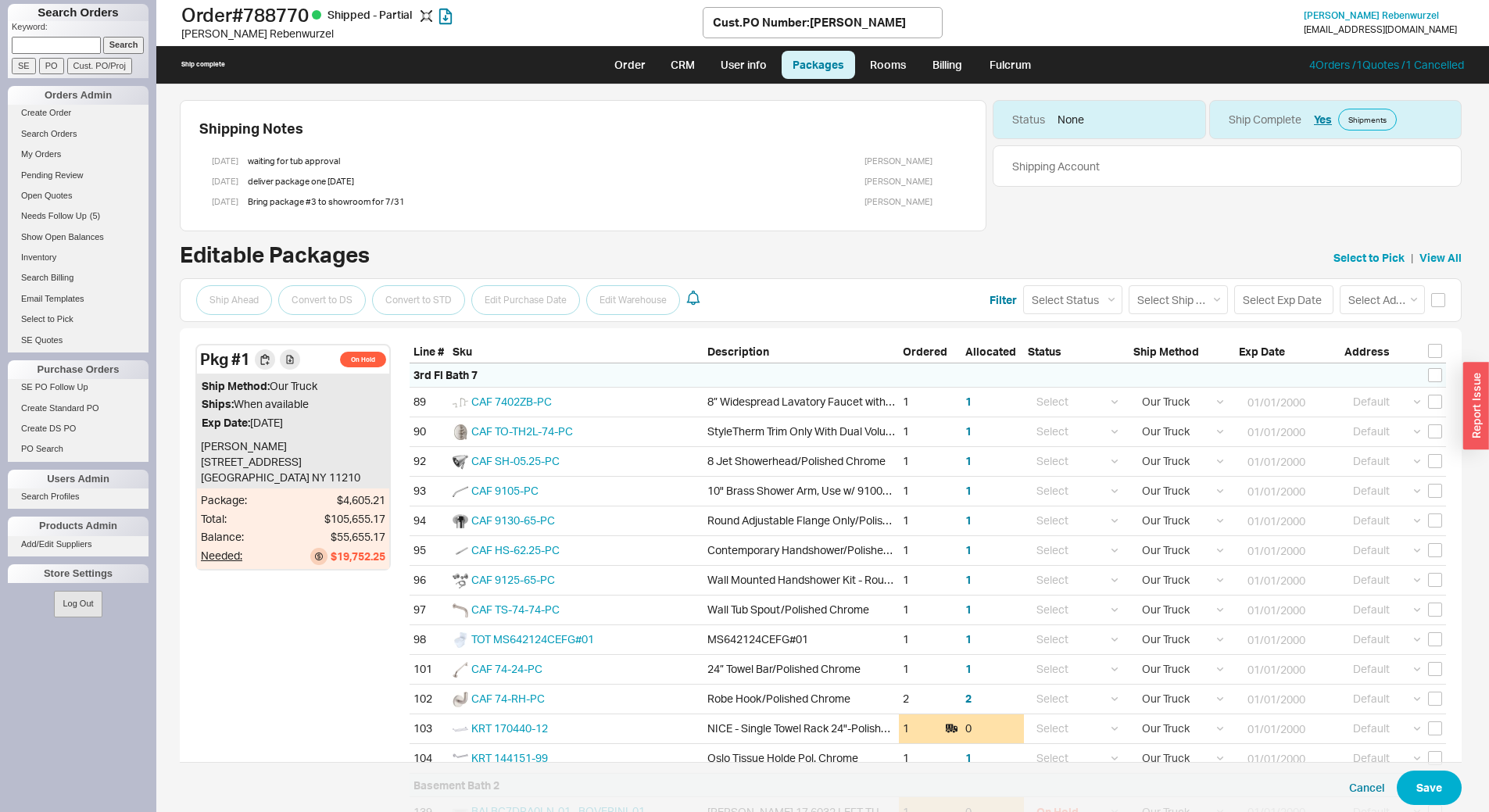
select select "8"
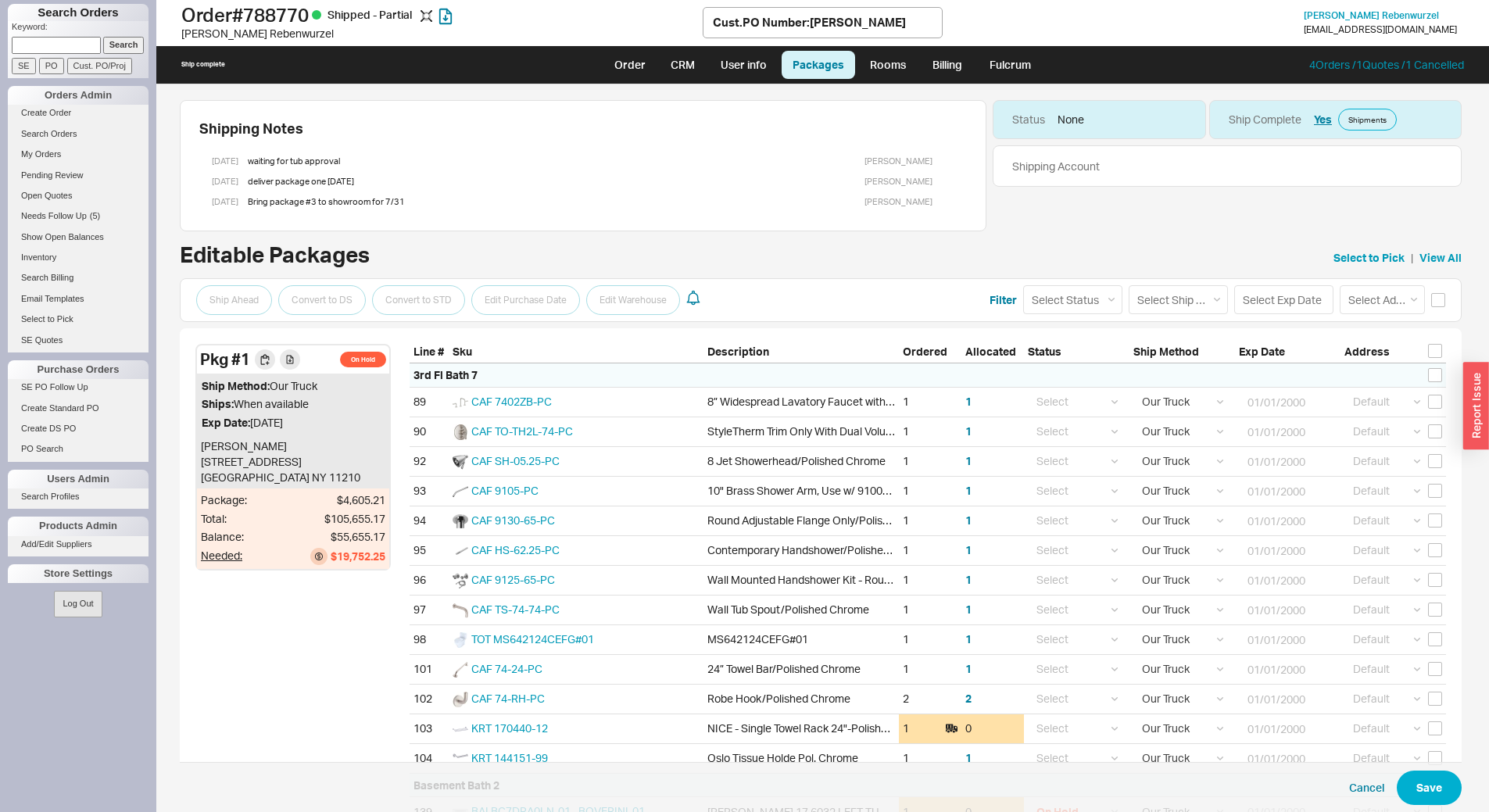
select select "8"
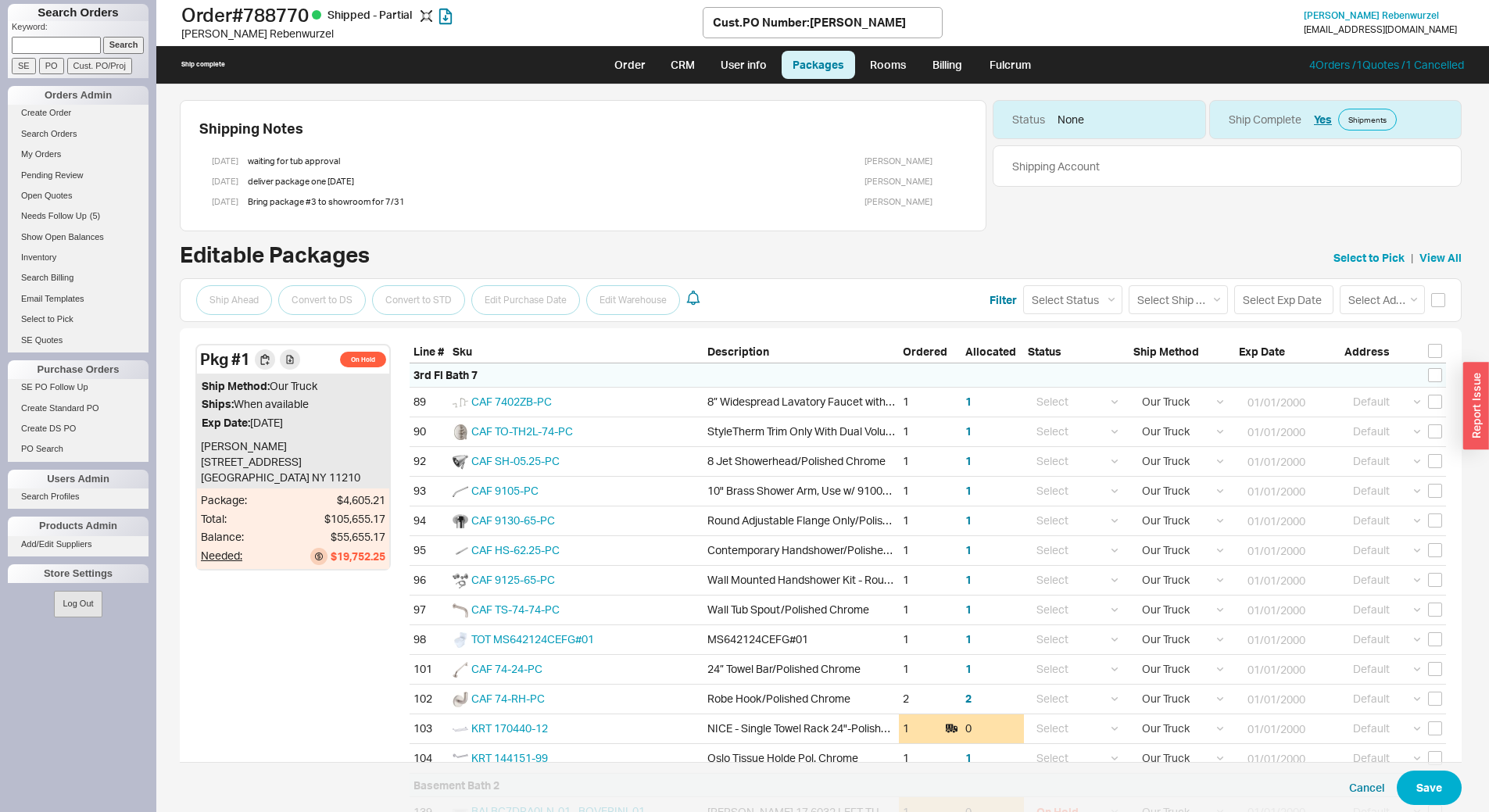
select select "8"
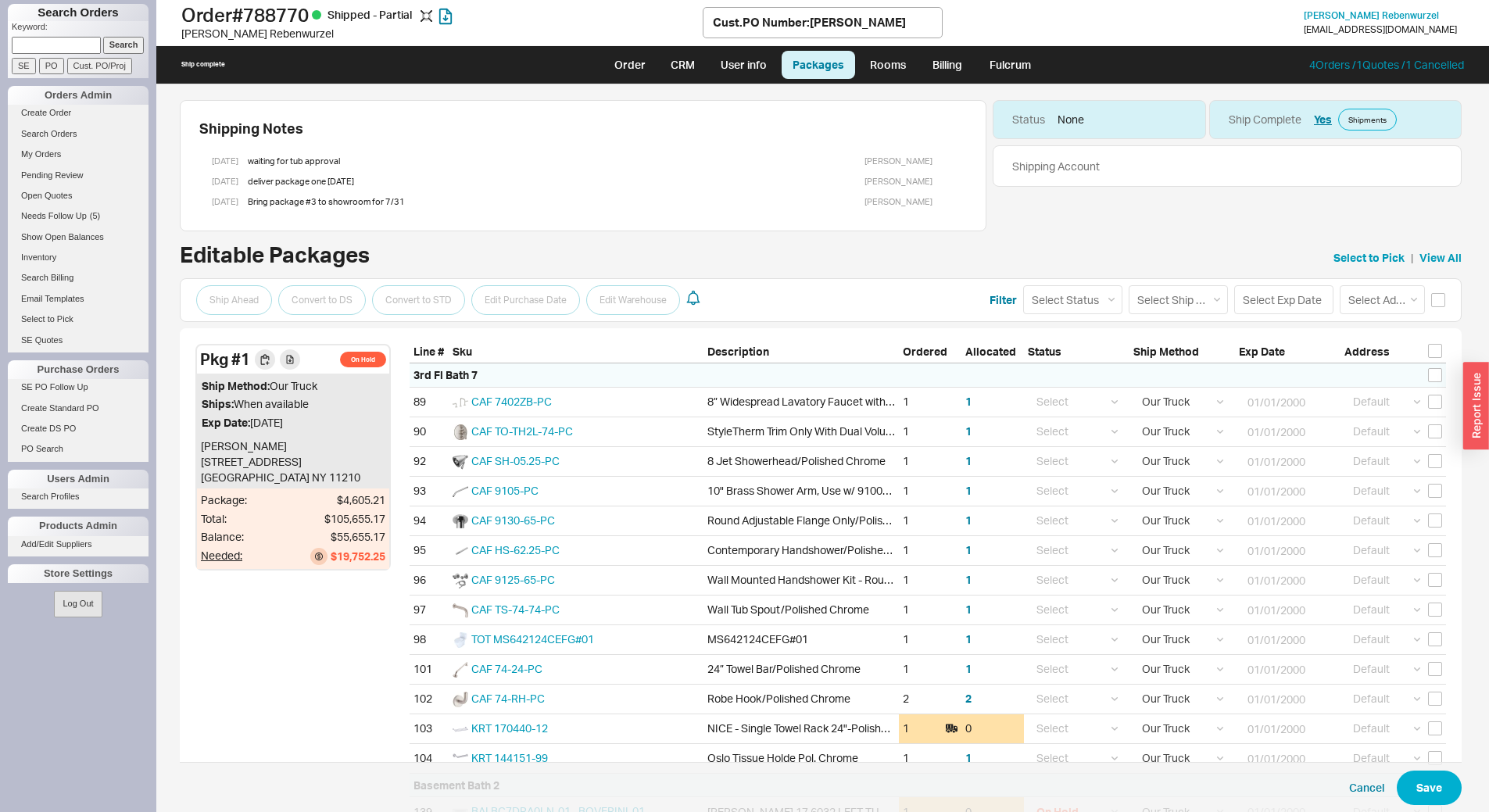
select select "8"
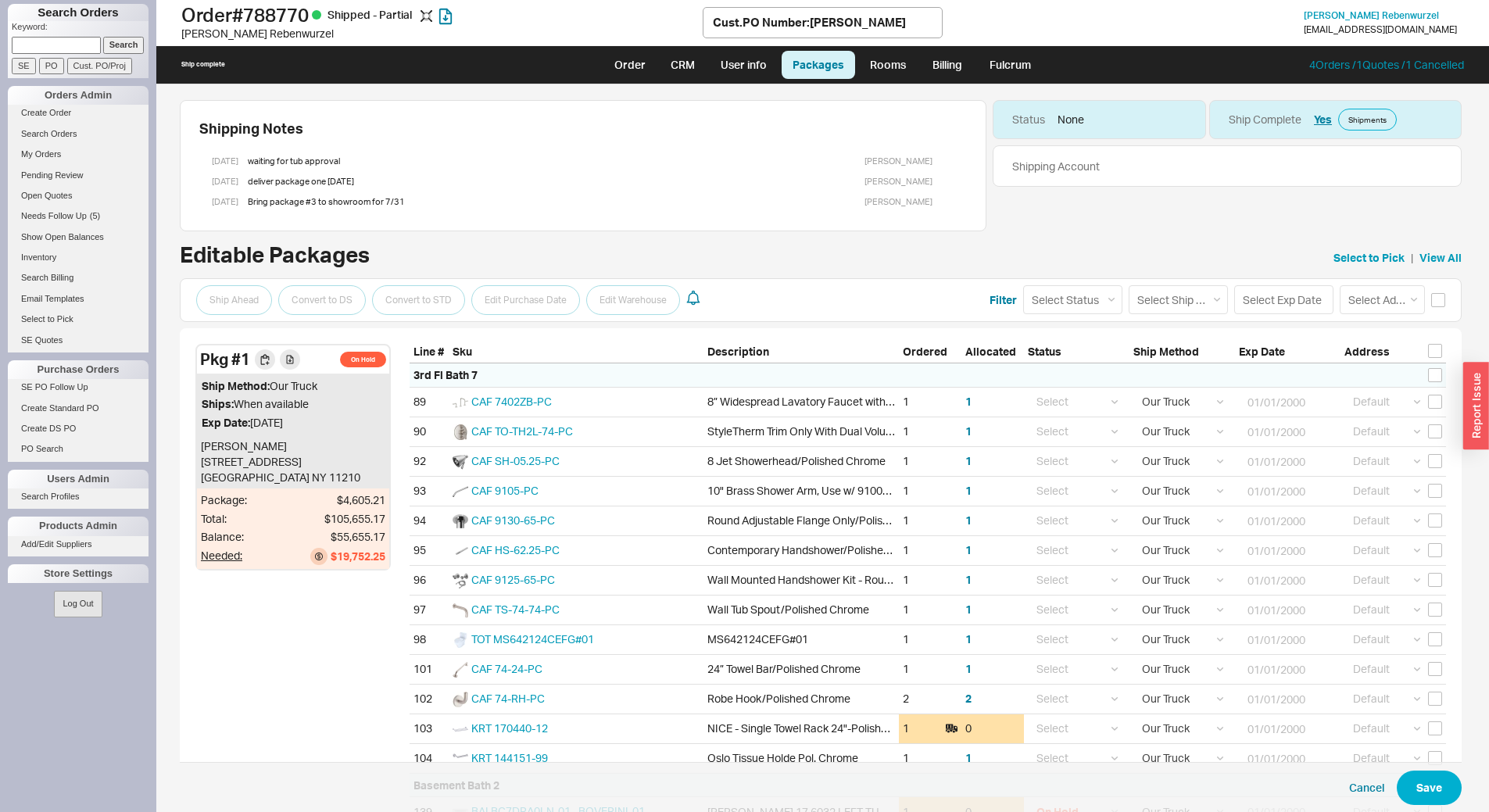
select select "8"
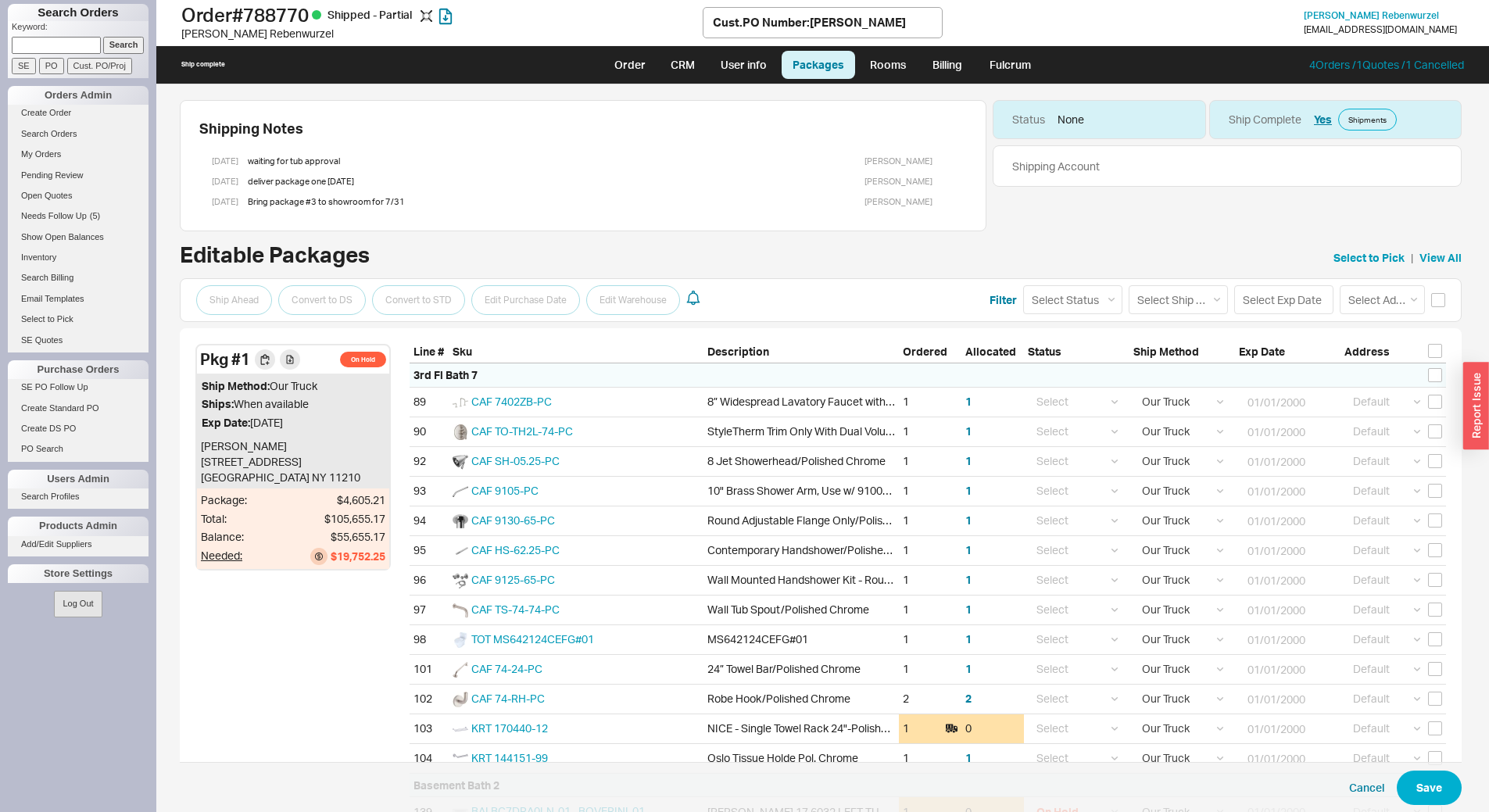
select select "8"
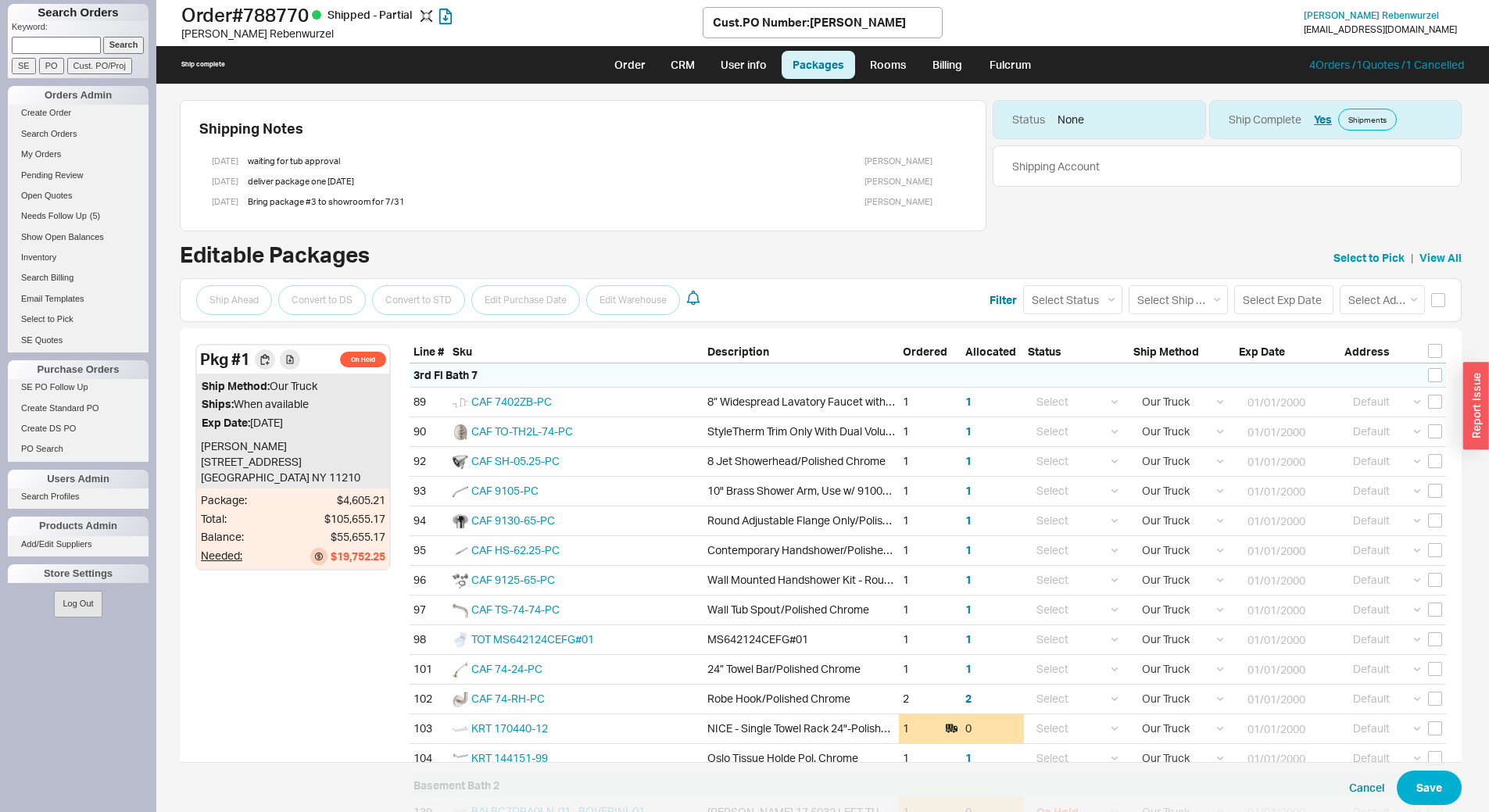
select select "8"
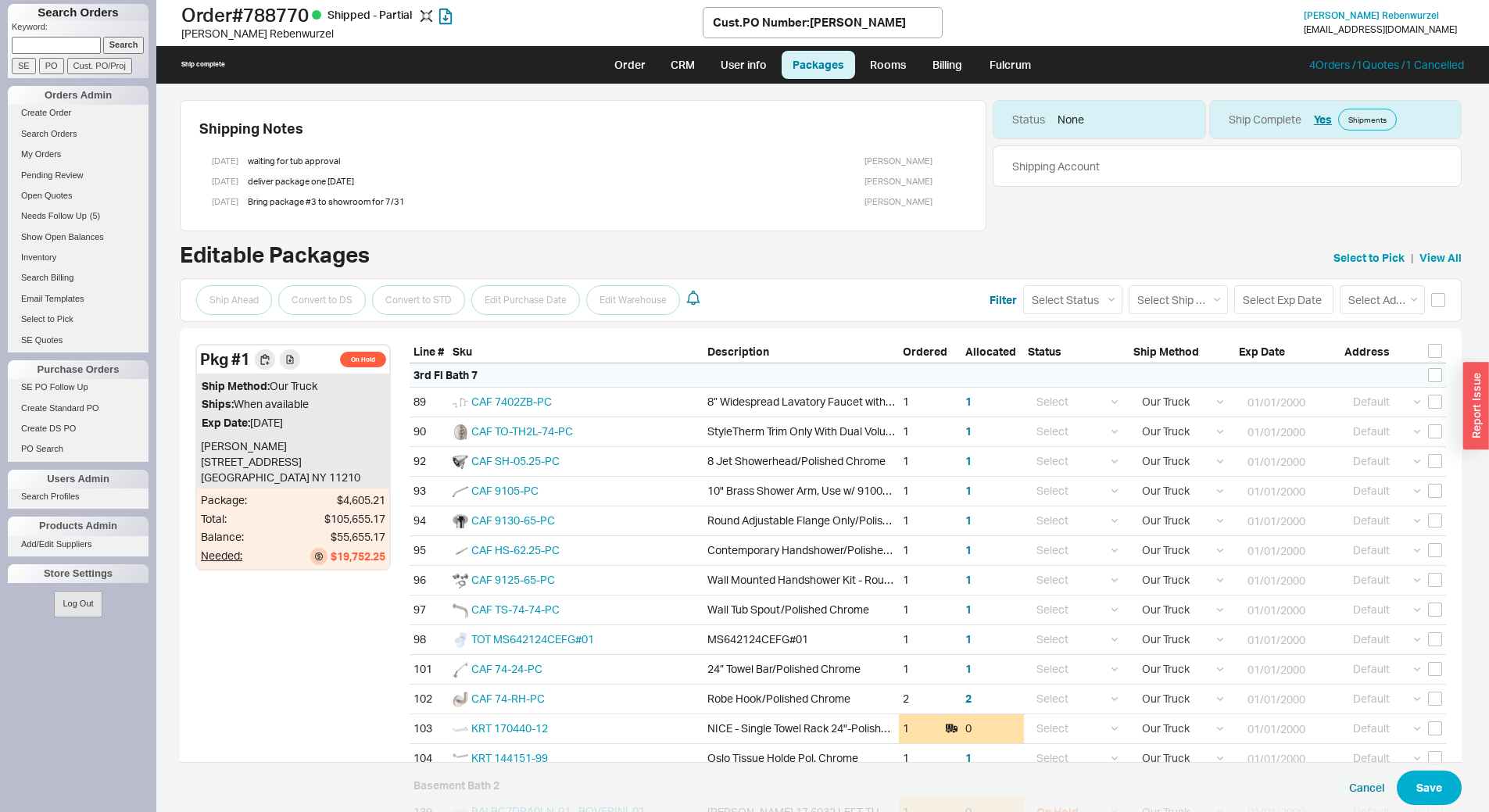
select select "8"
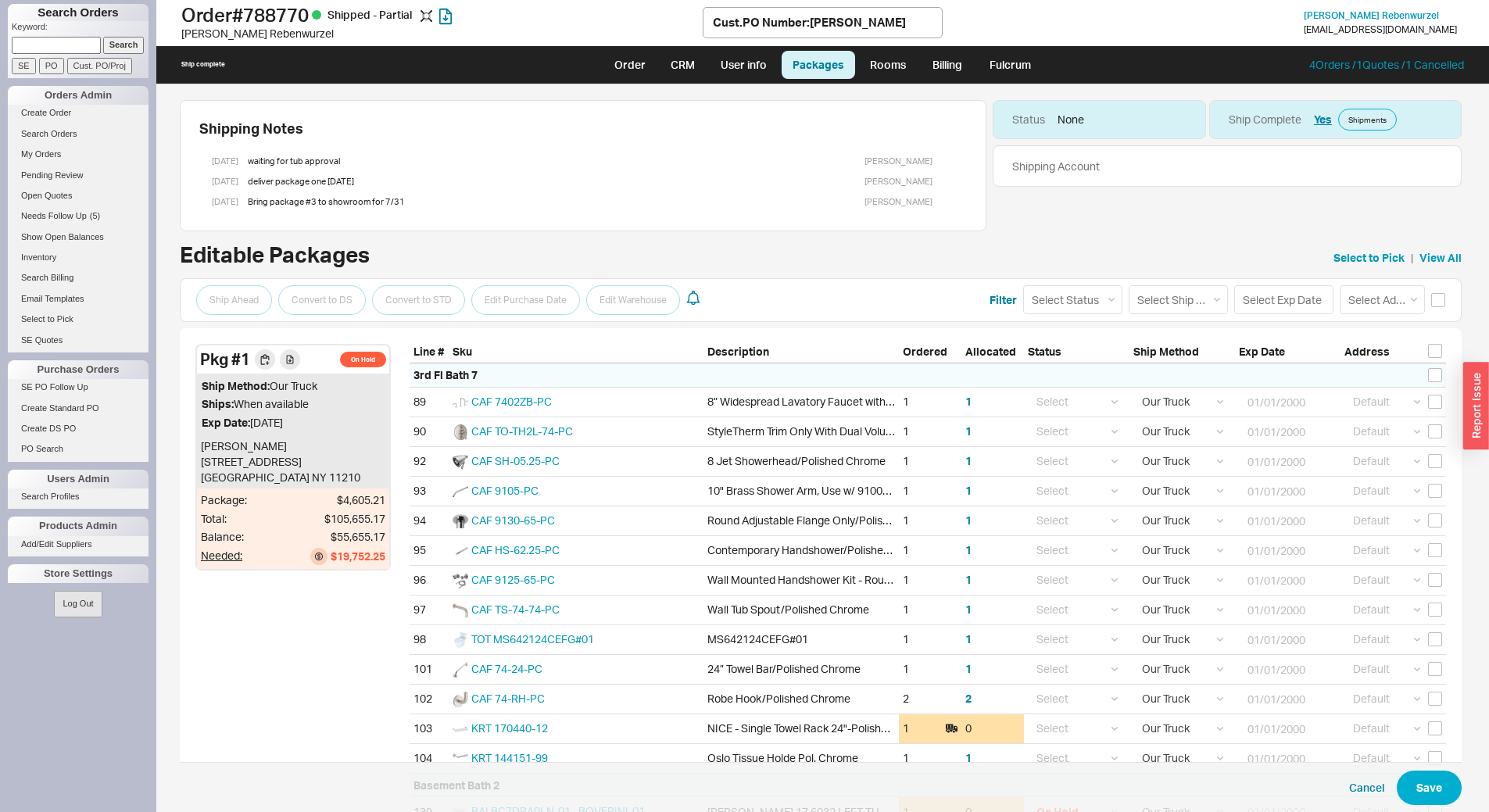
select select "8"
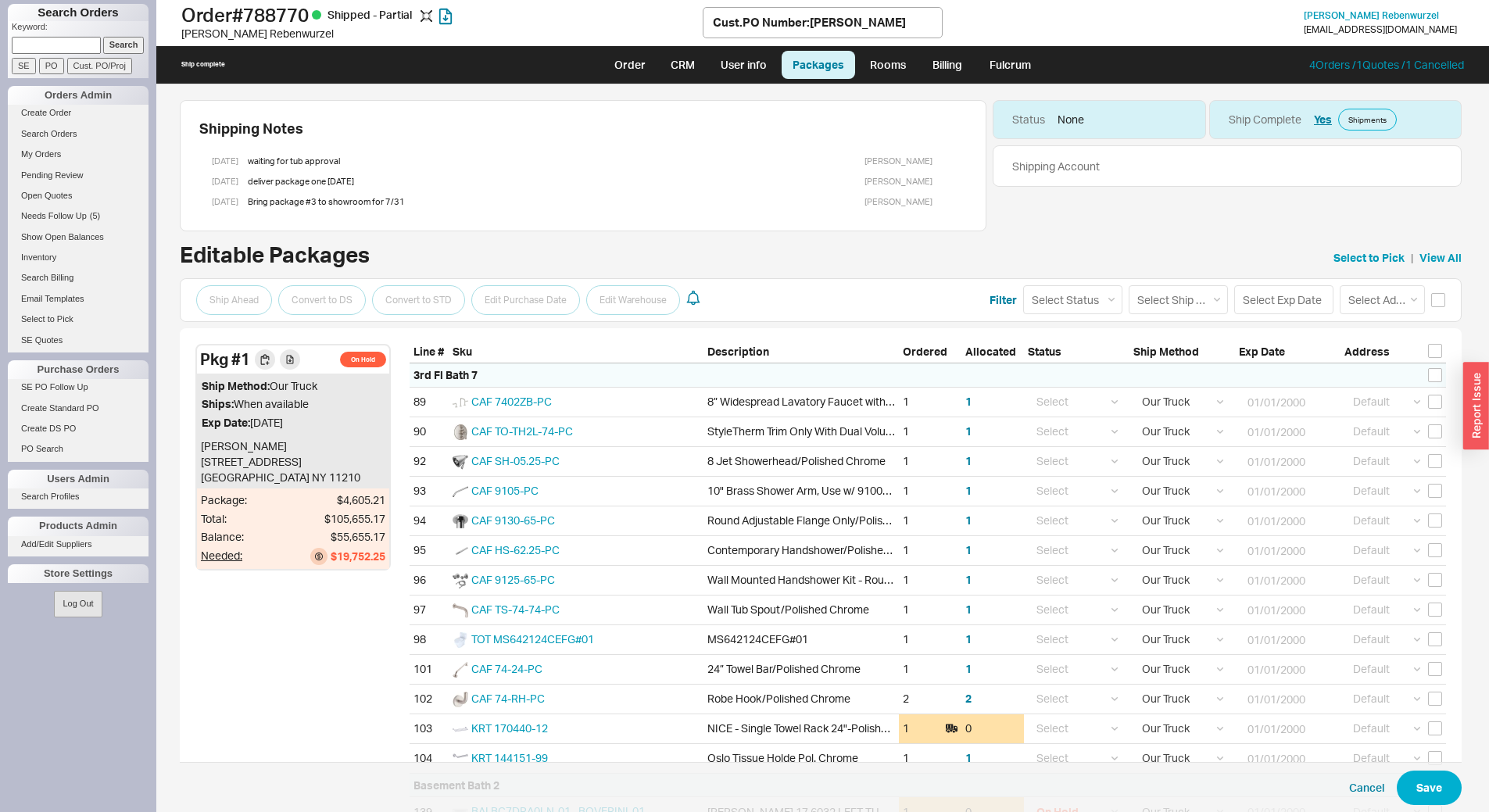
select select "8"
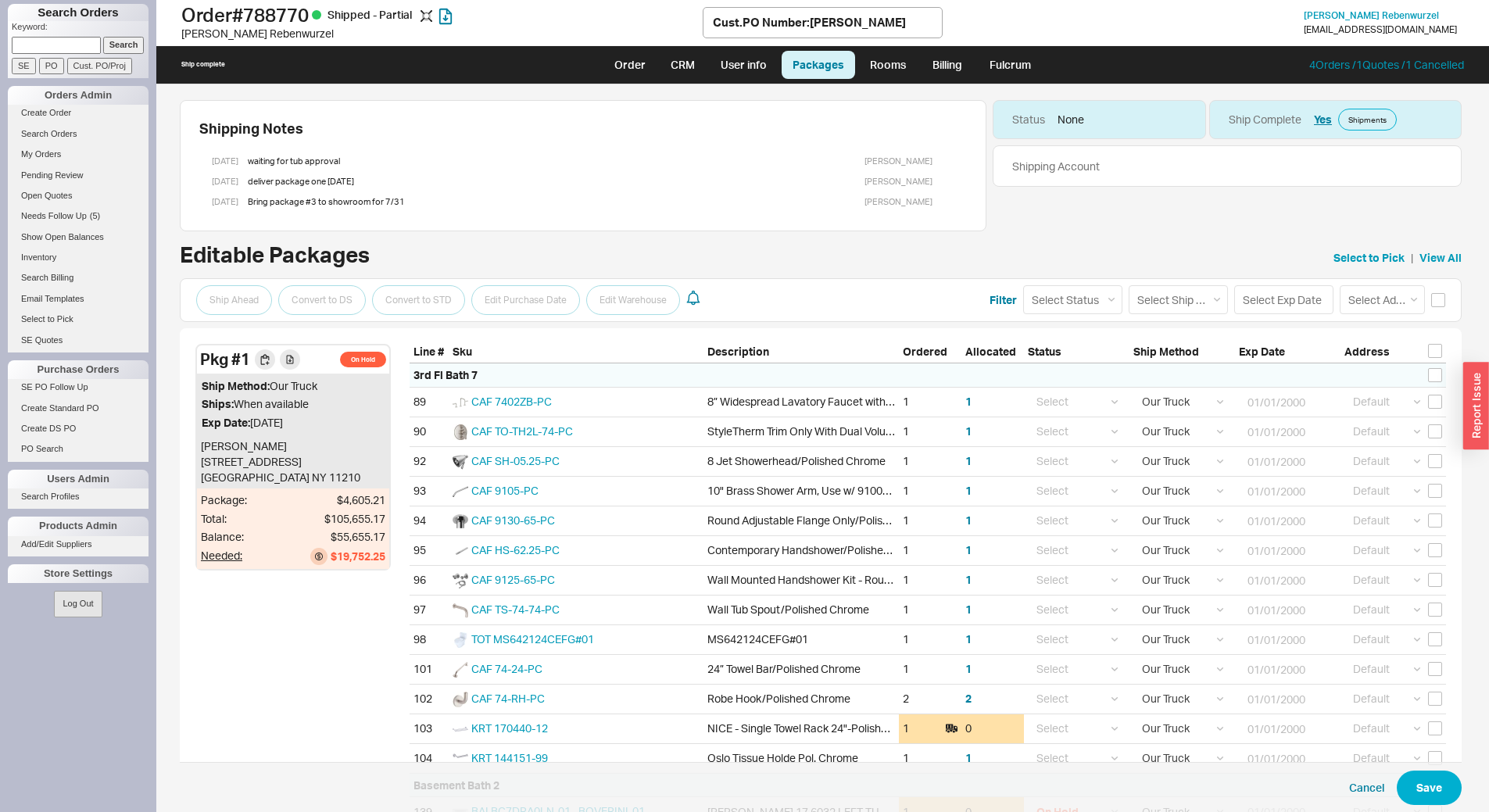
select select "8"
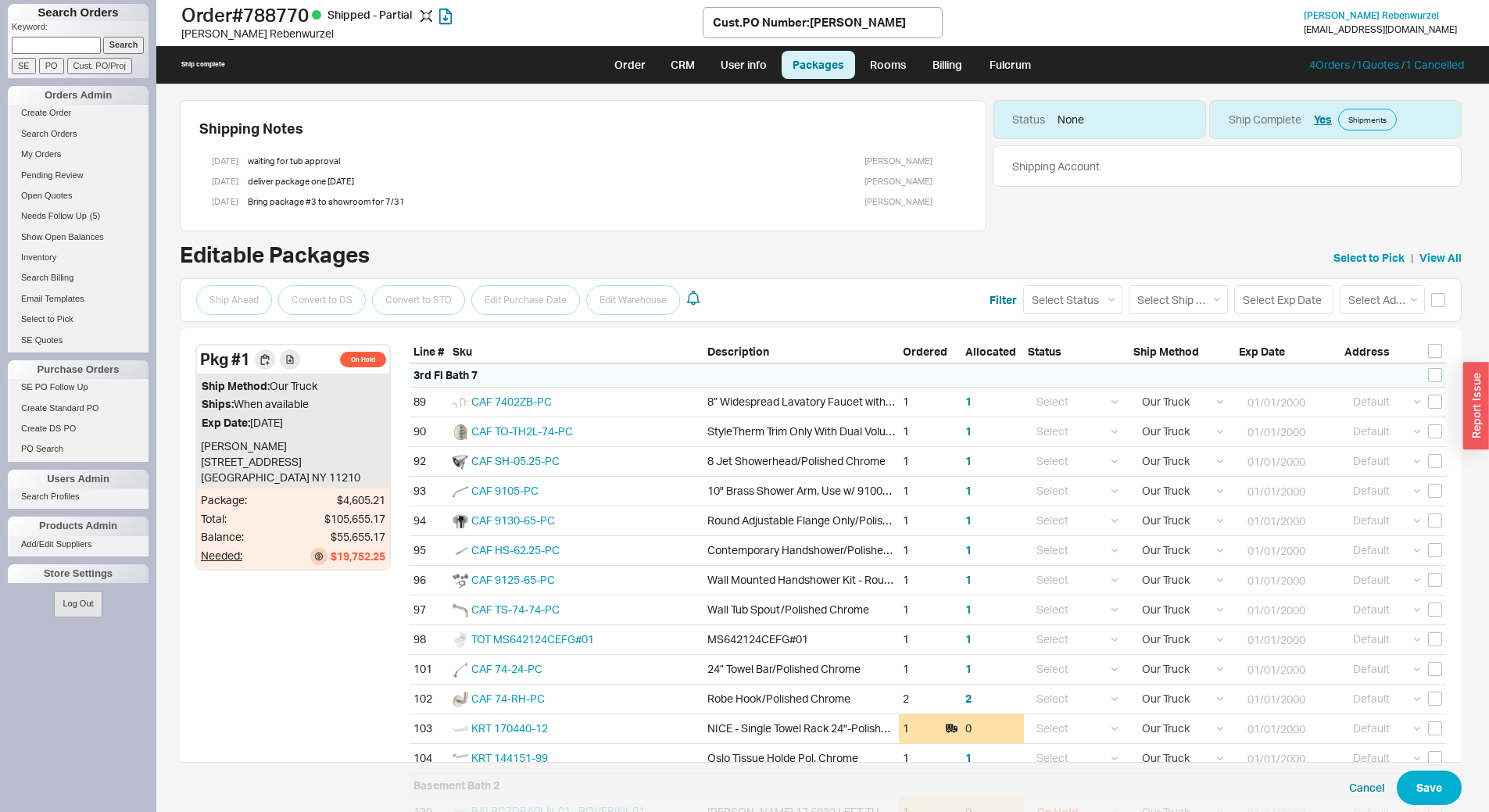
select select "8"
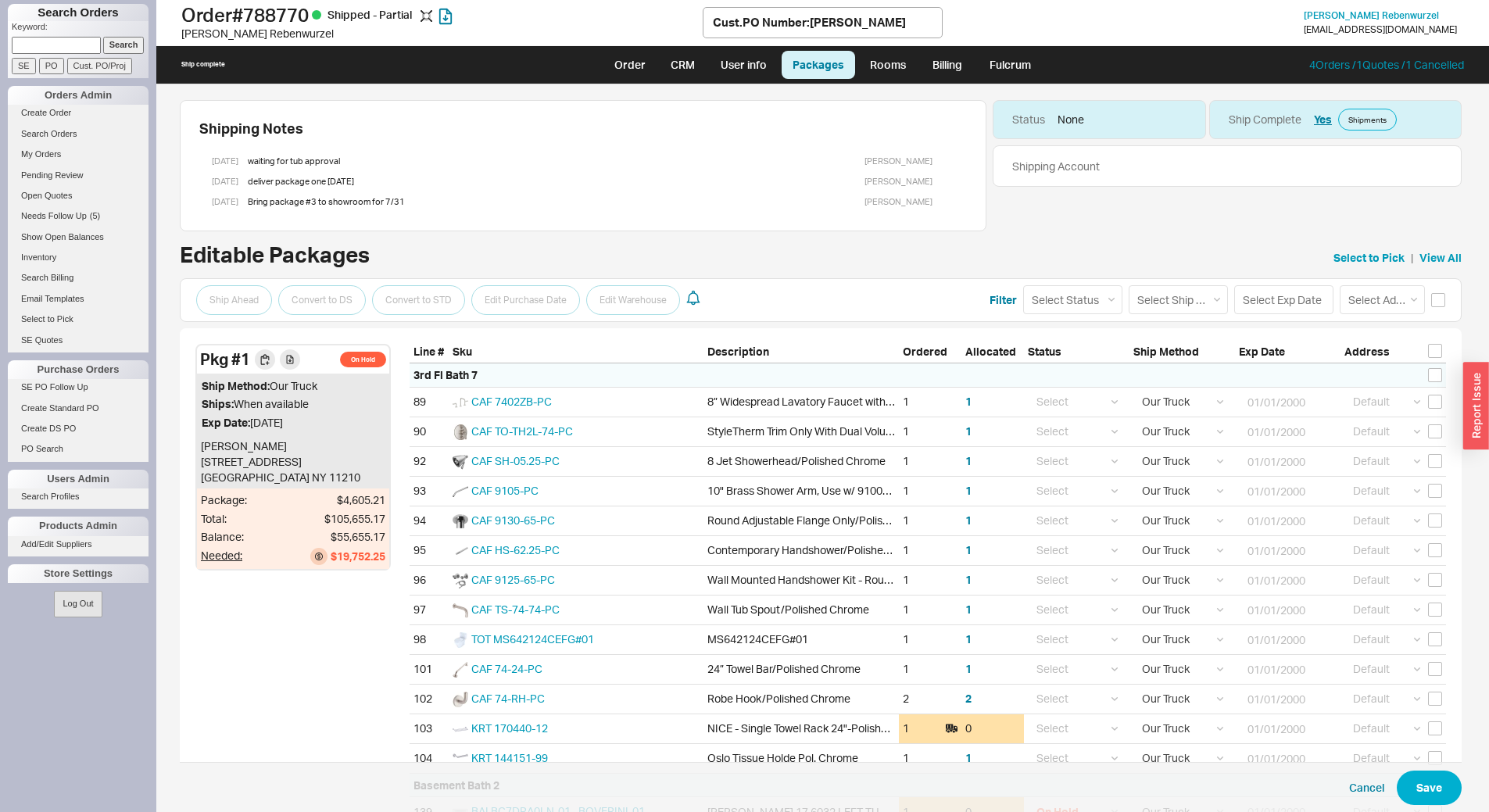
select select "8"
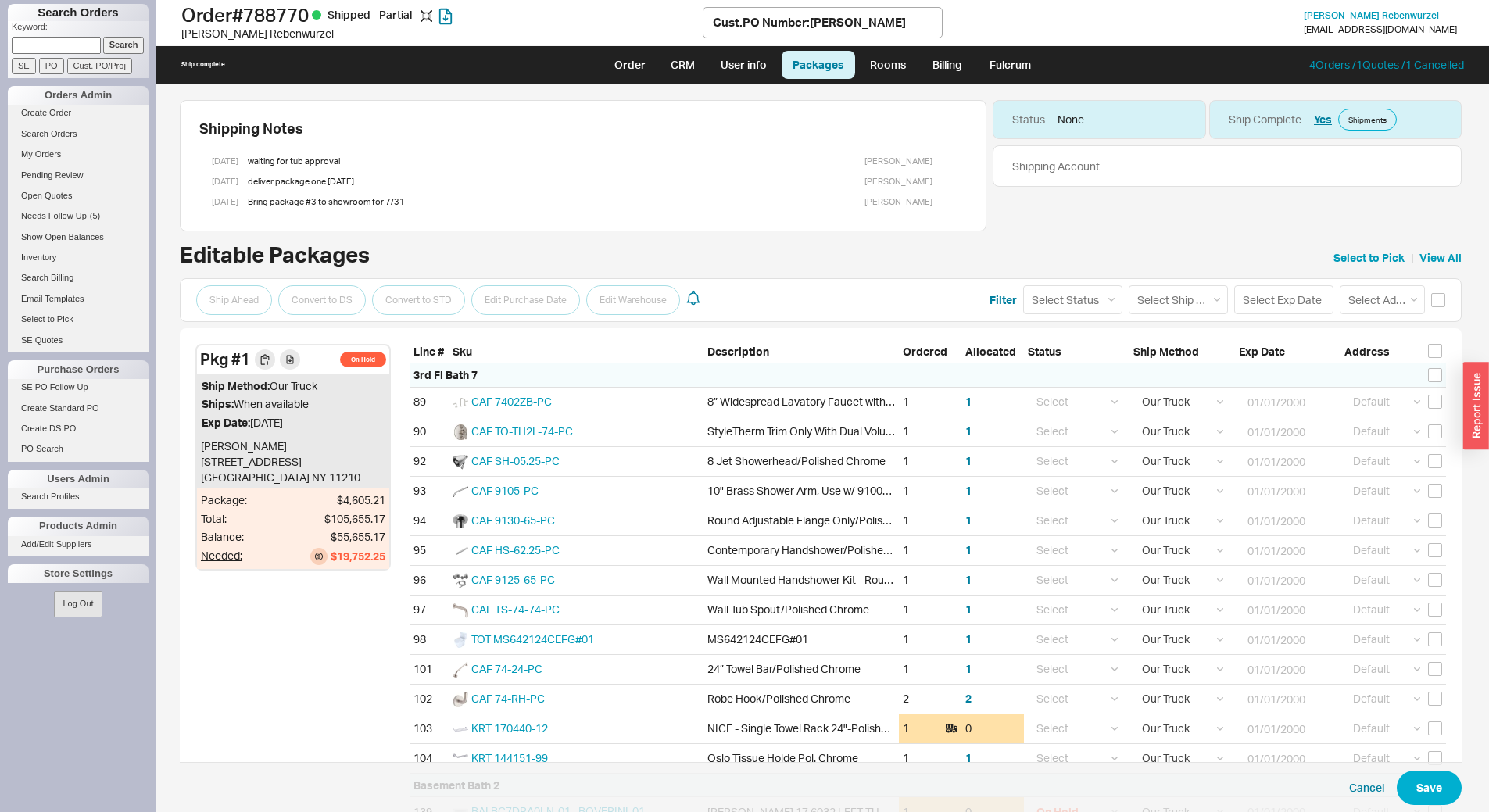
select select "8"
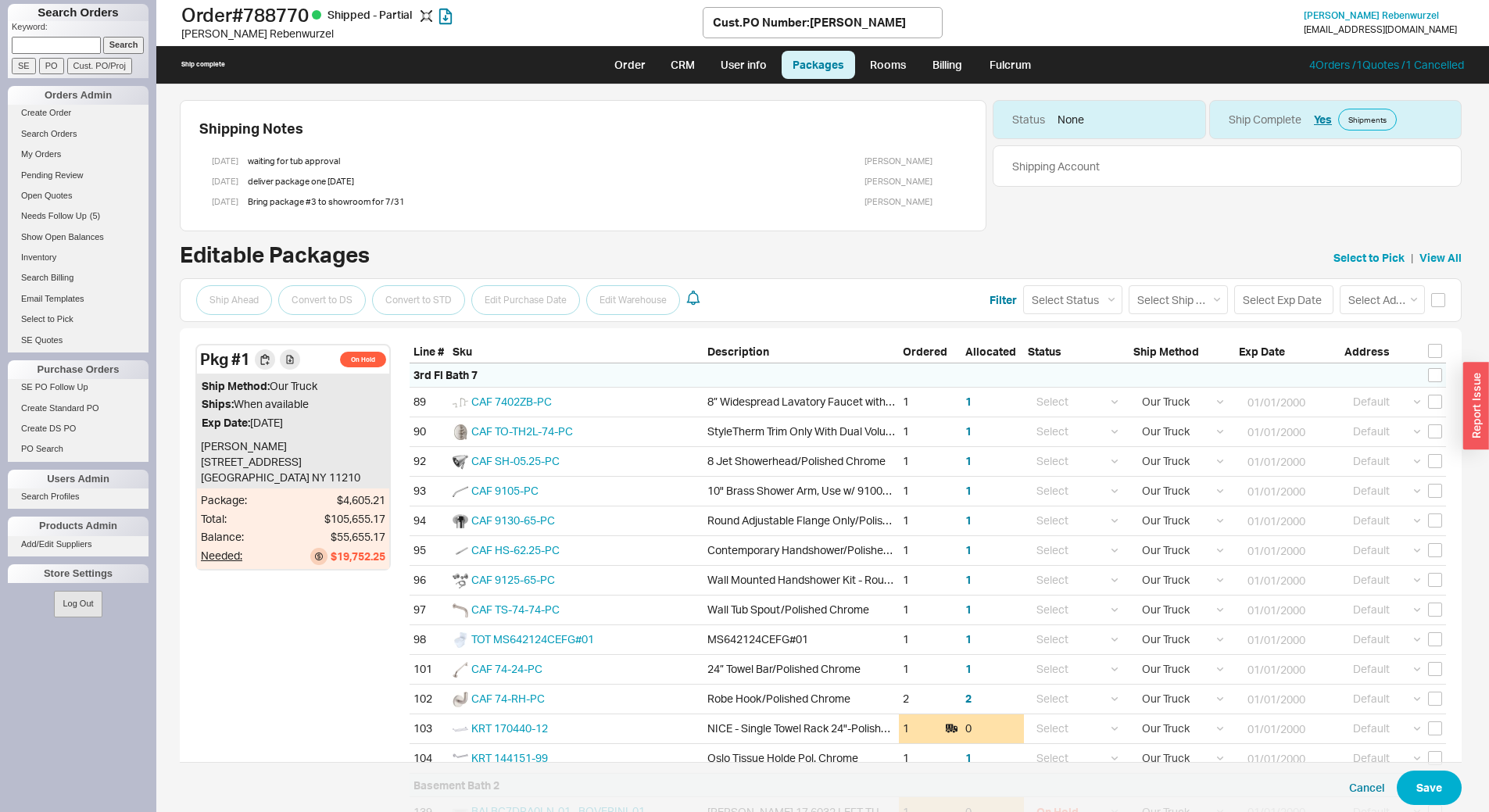
select select "8"
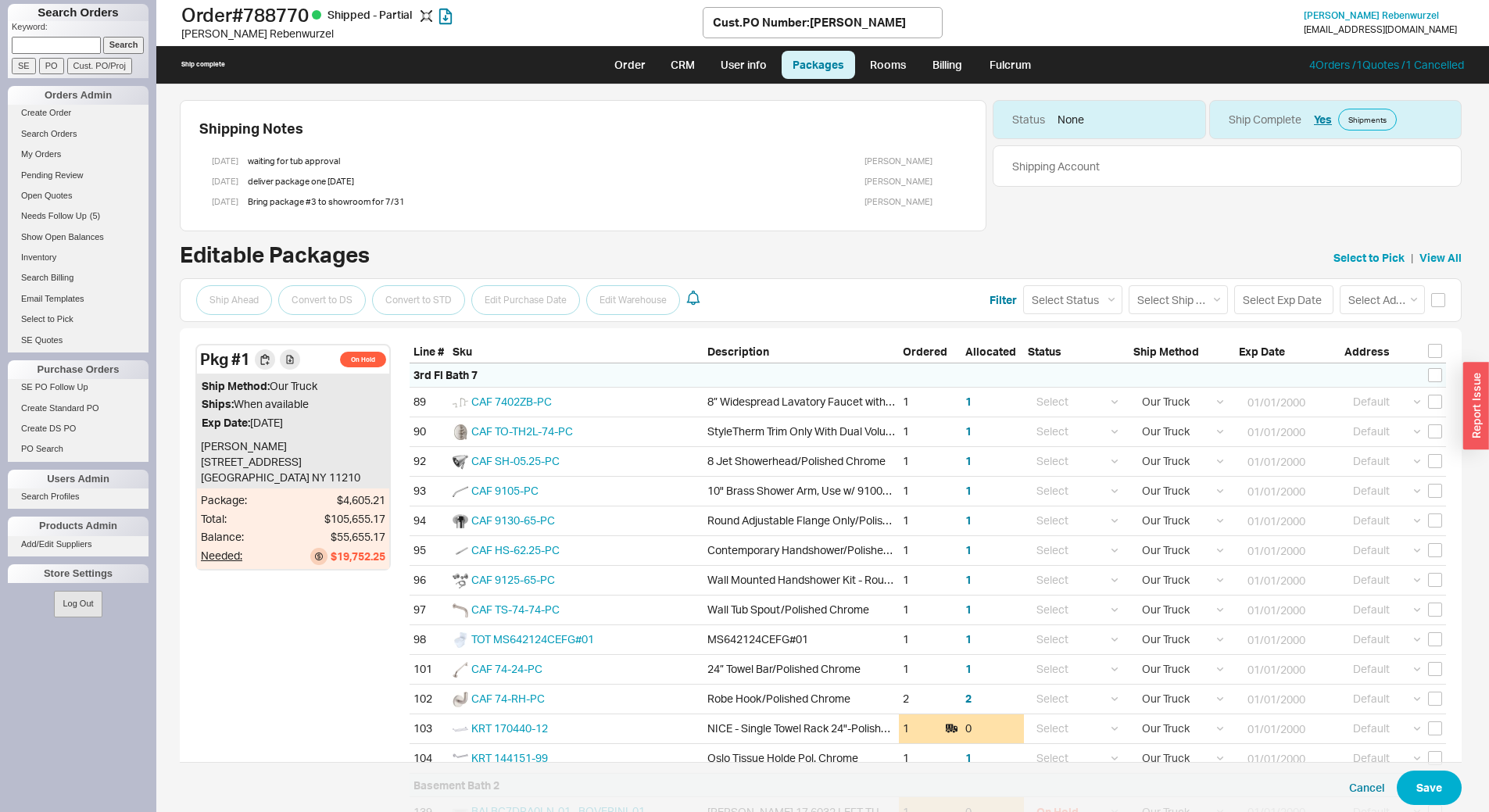
select select "8"
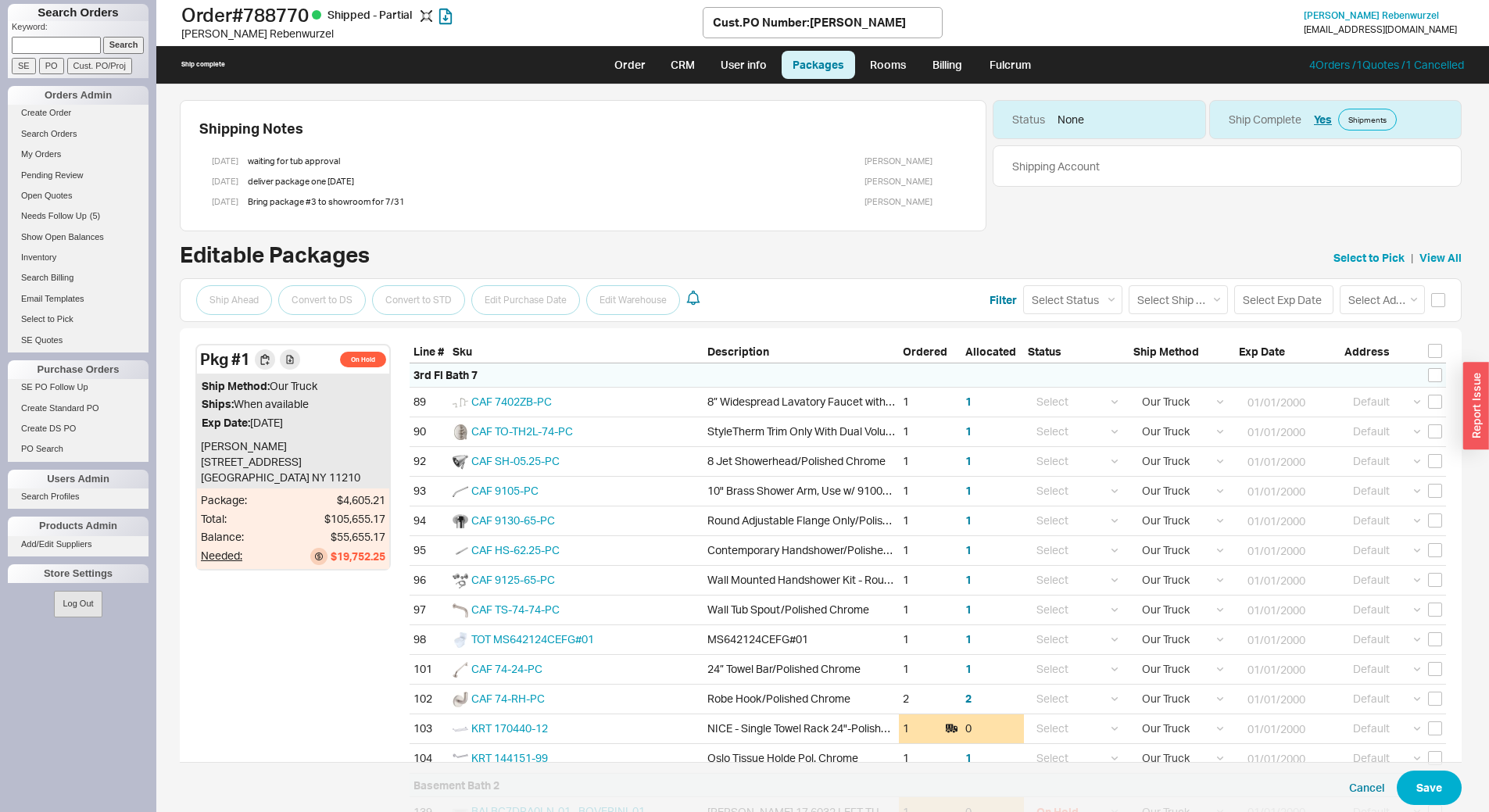
select select "8"
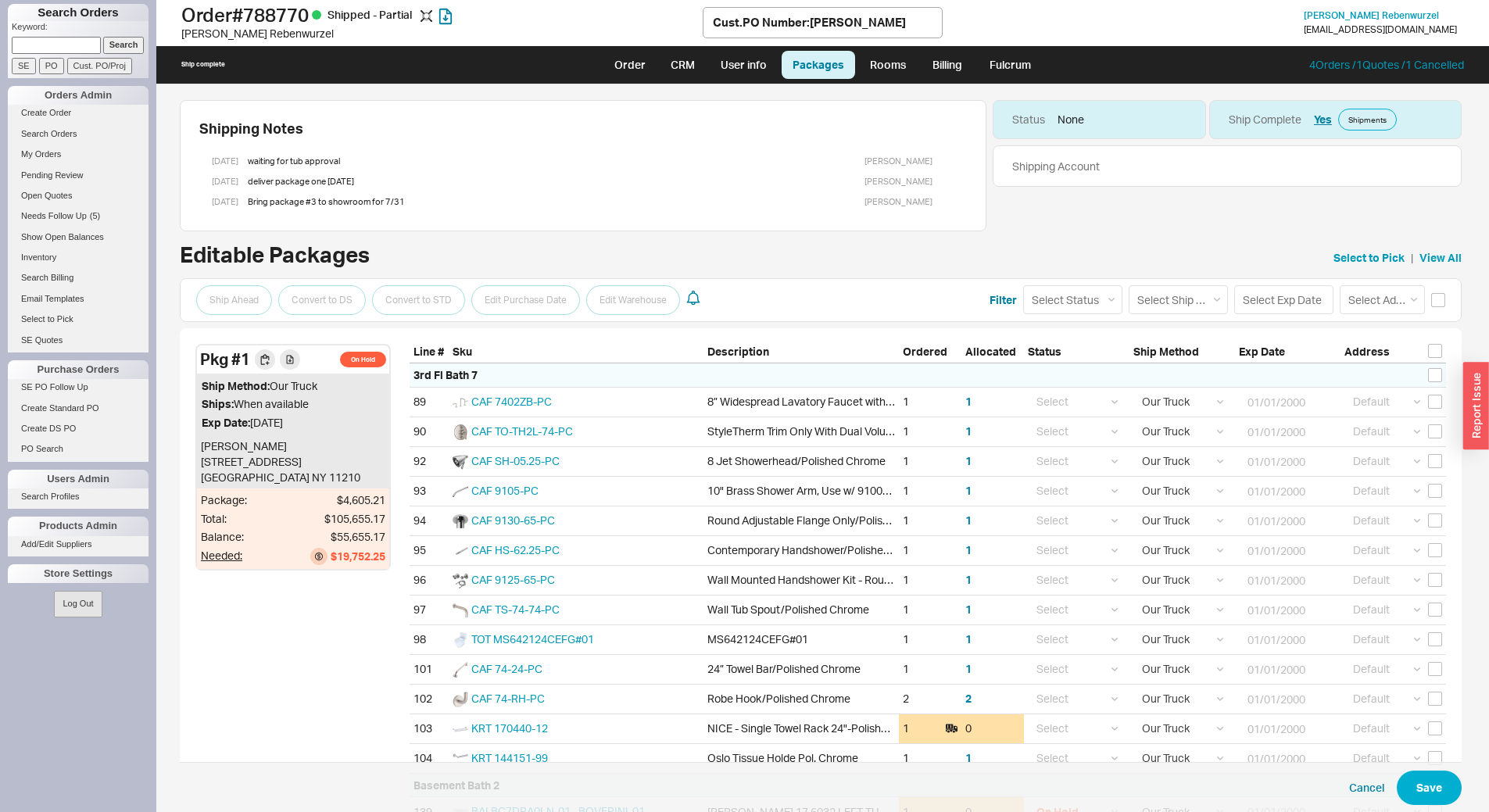
select select "8"
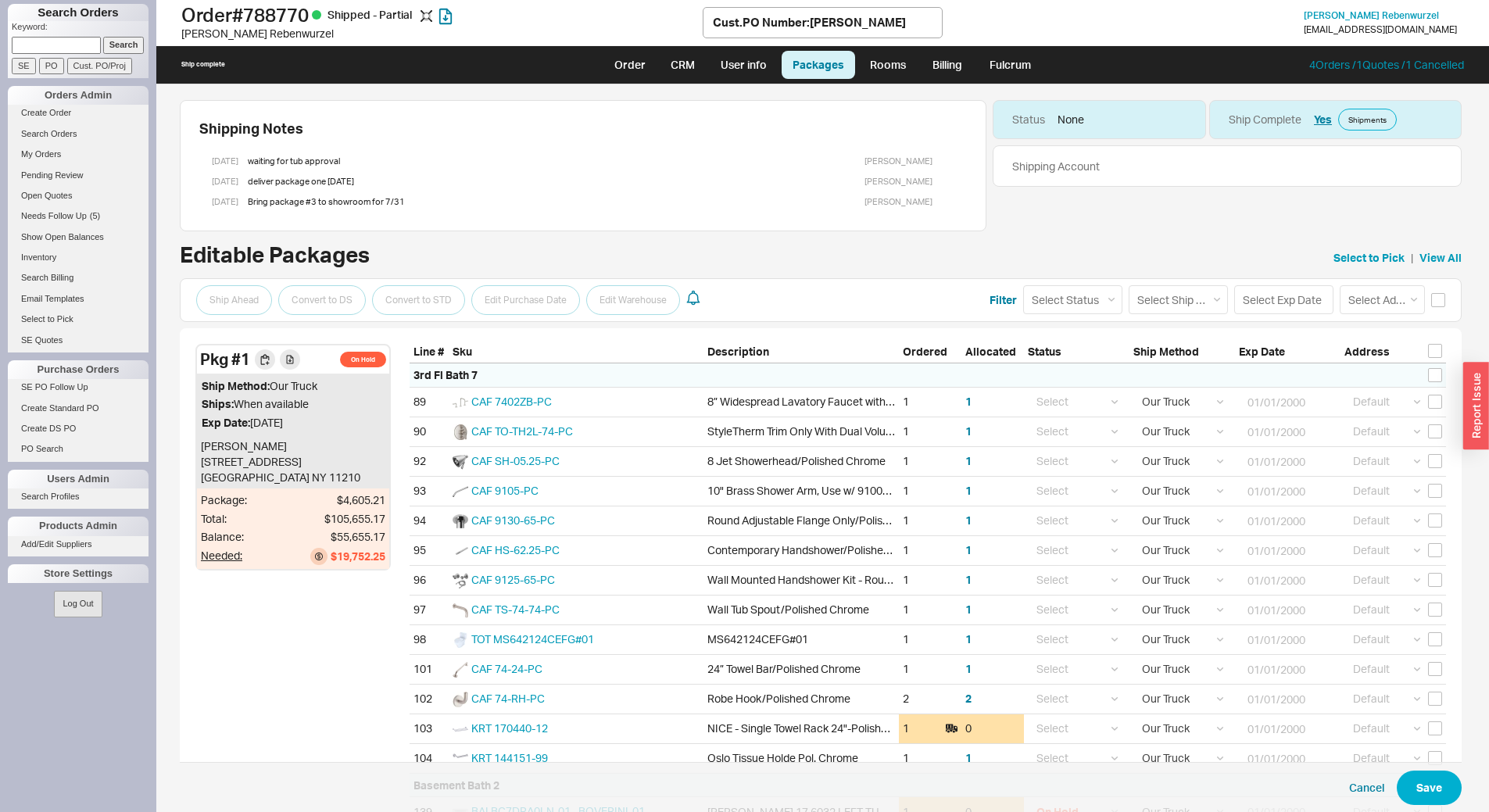
select select "8"
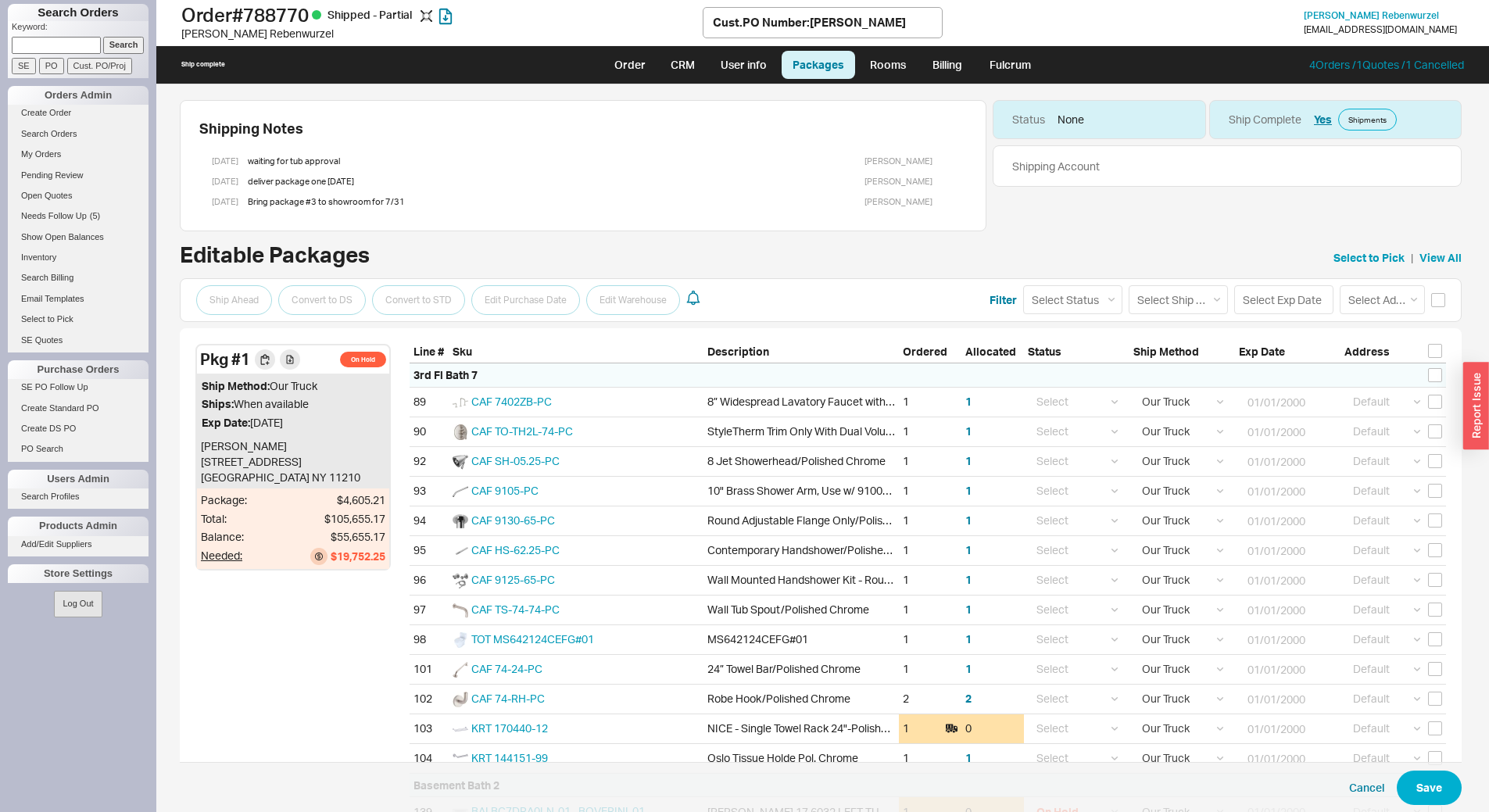
select select "8"
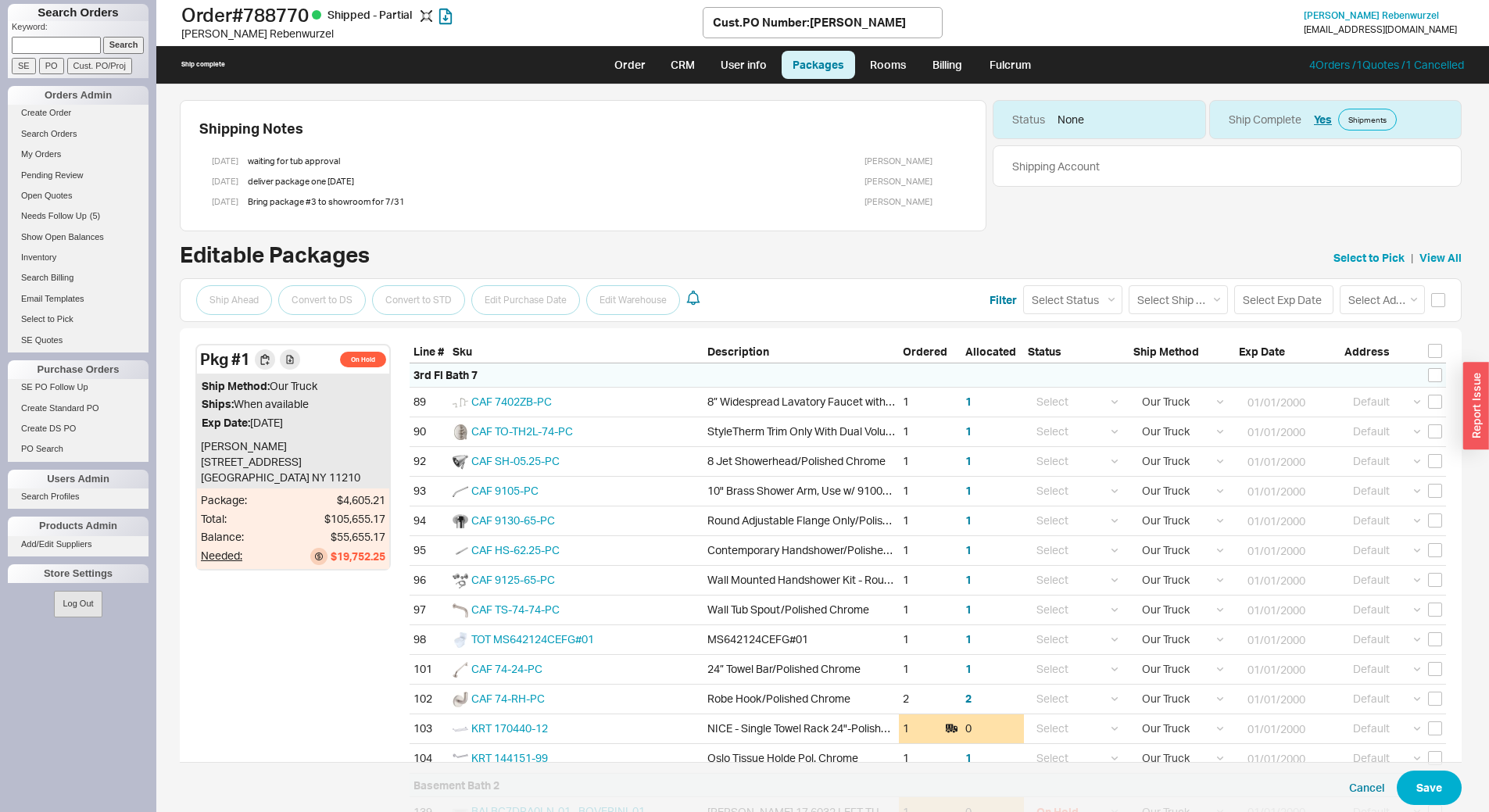
select select "8"
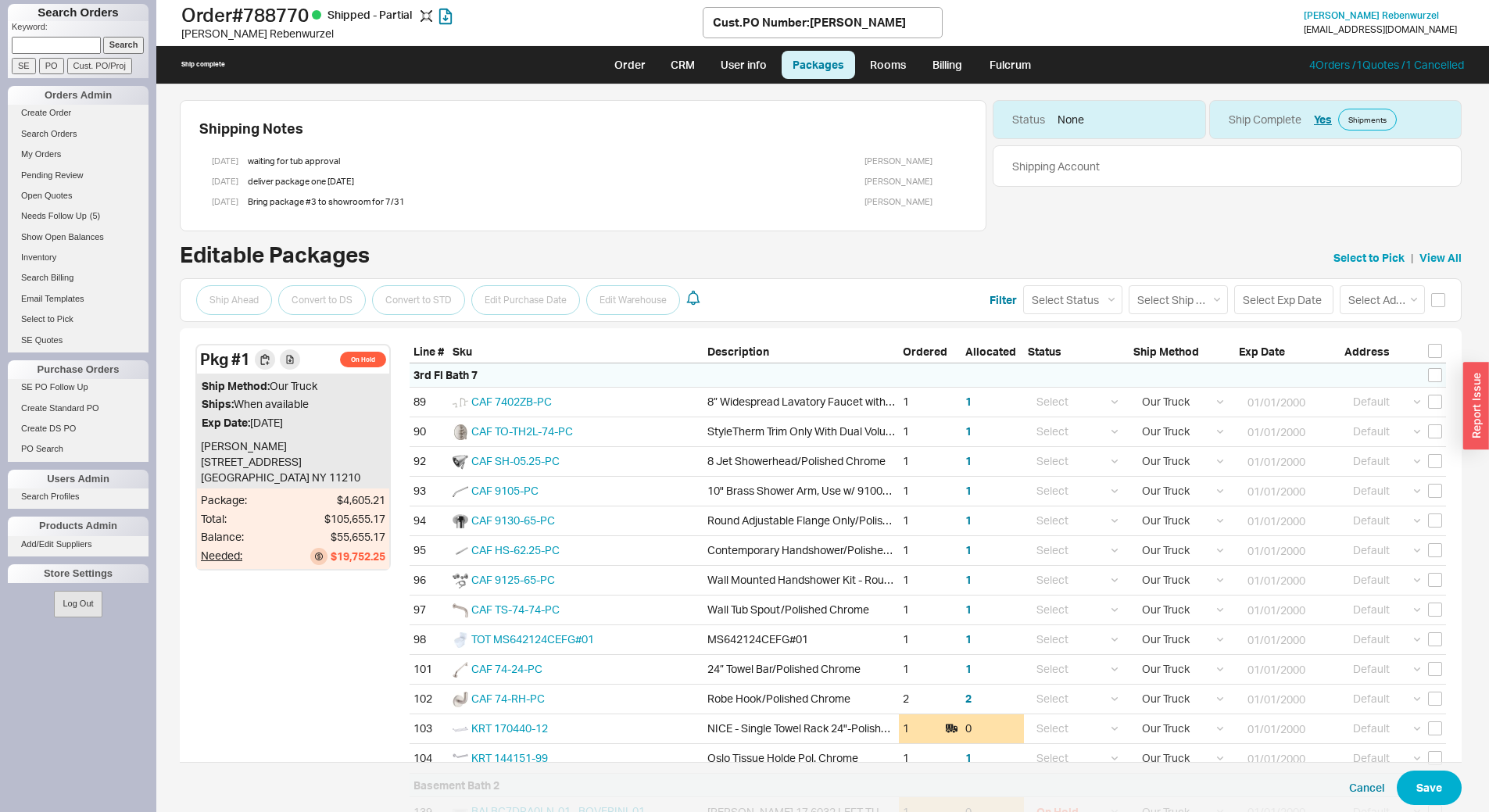
select select "8"
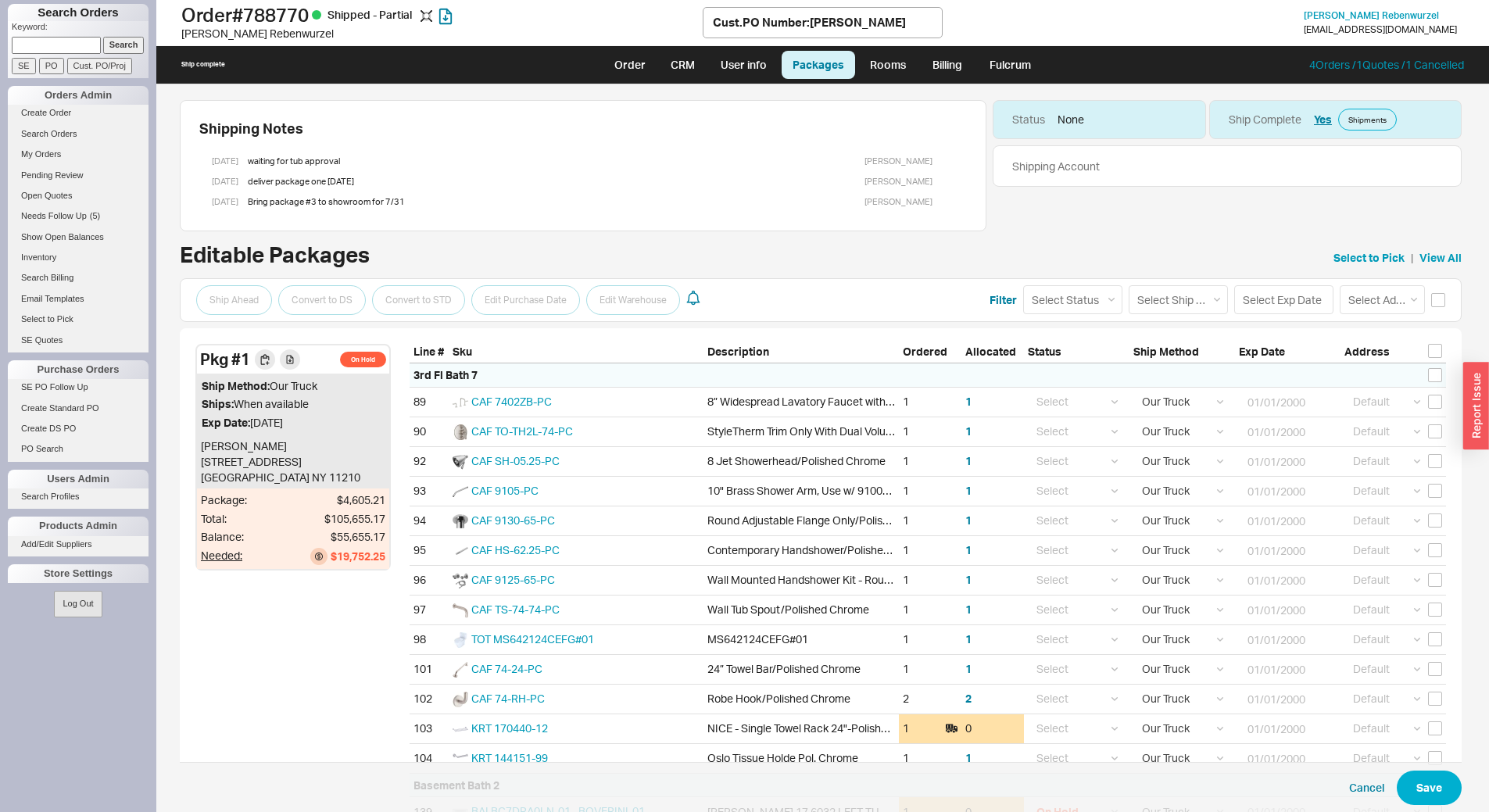
select select "8"
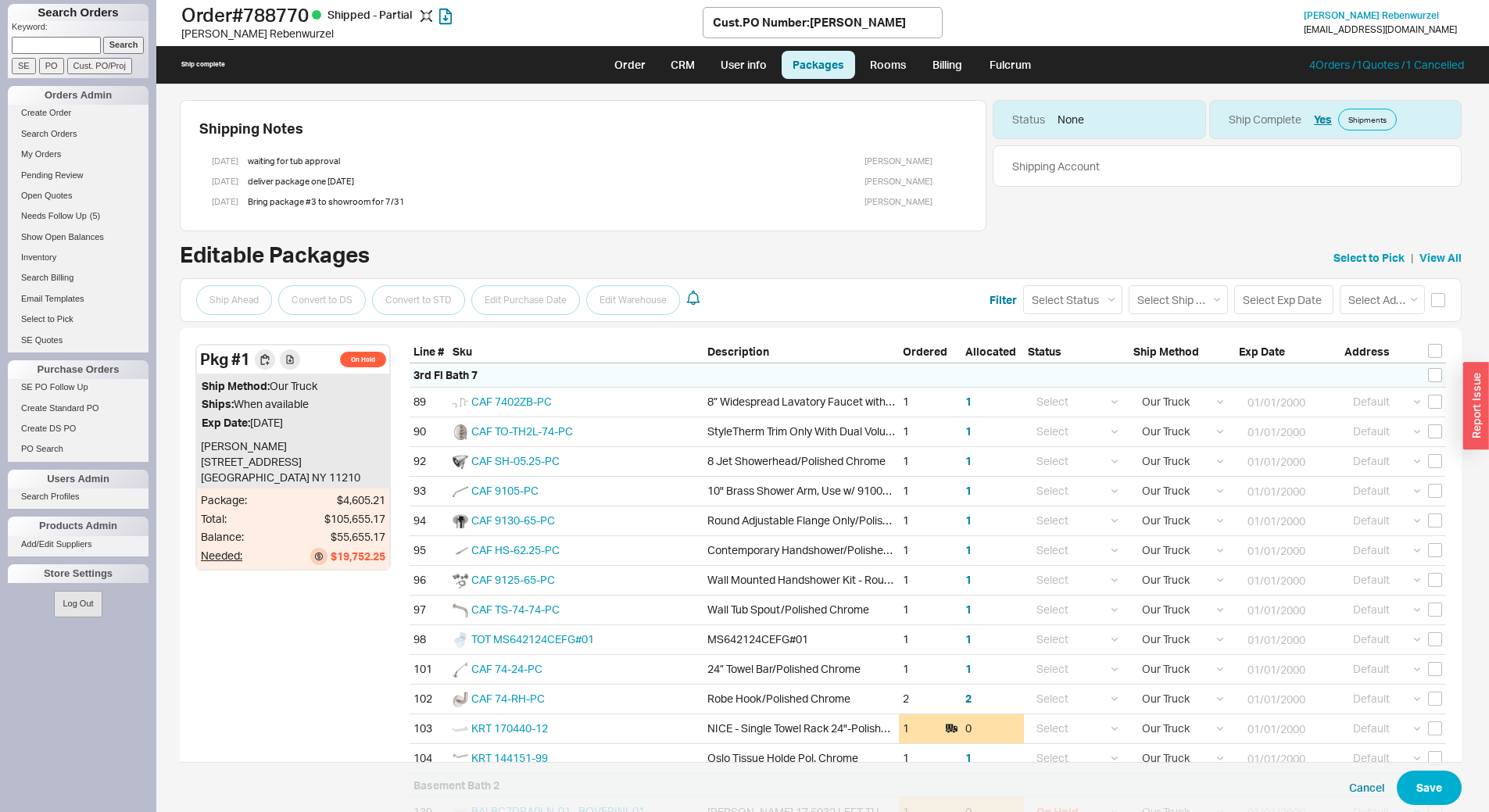
select select "8"
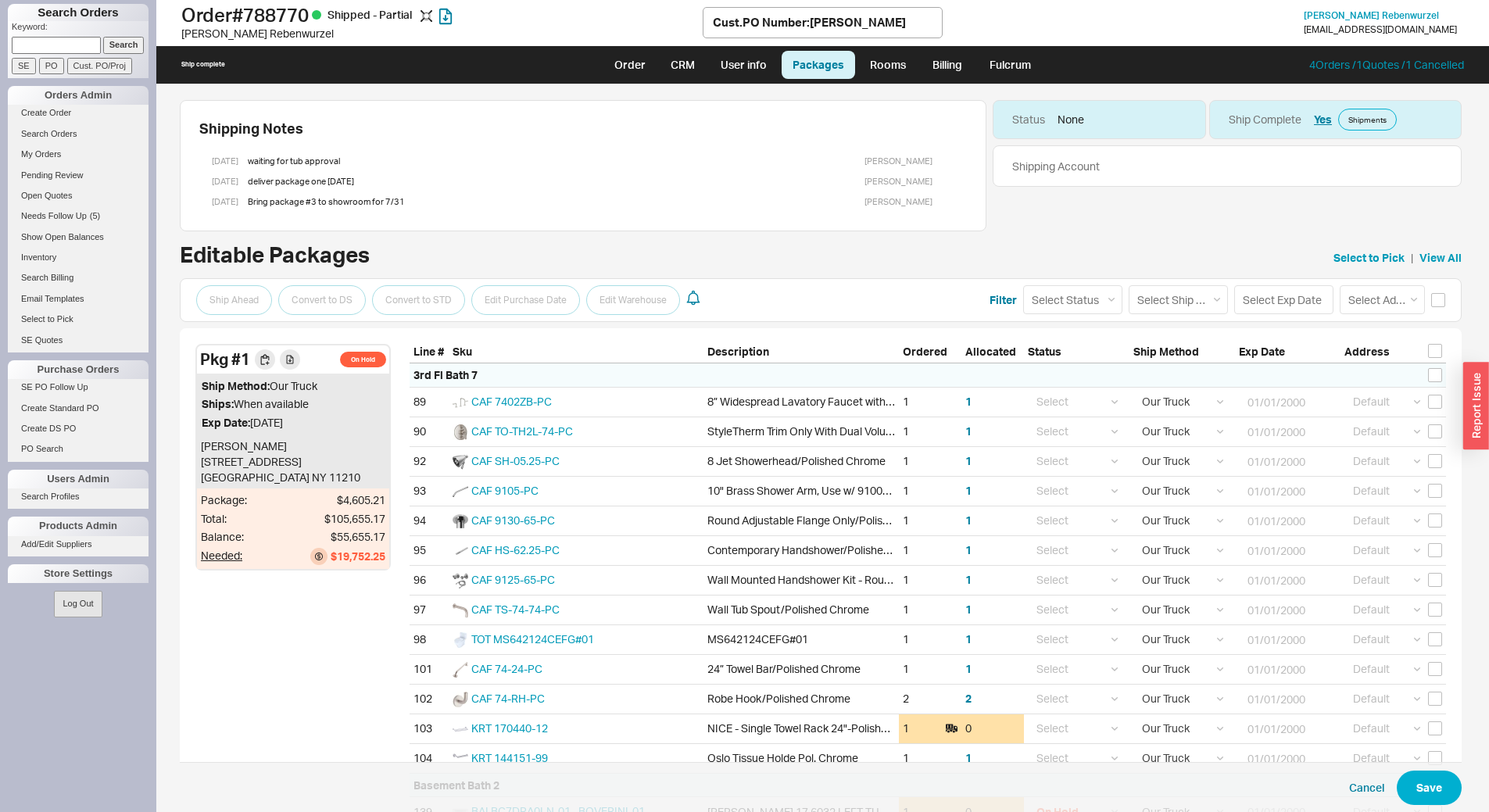
select select "8"
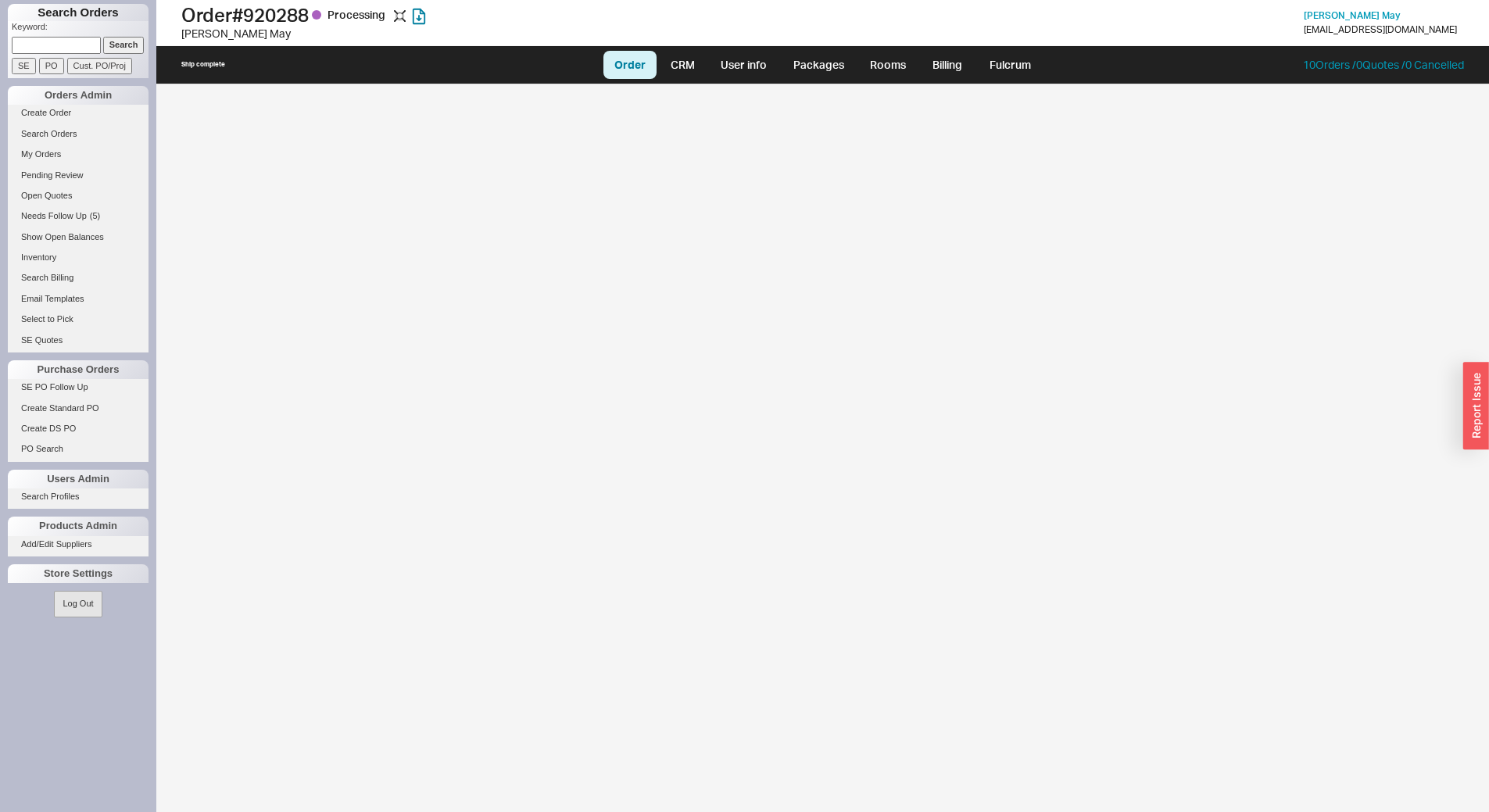
select select "LOW"
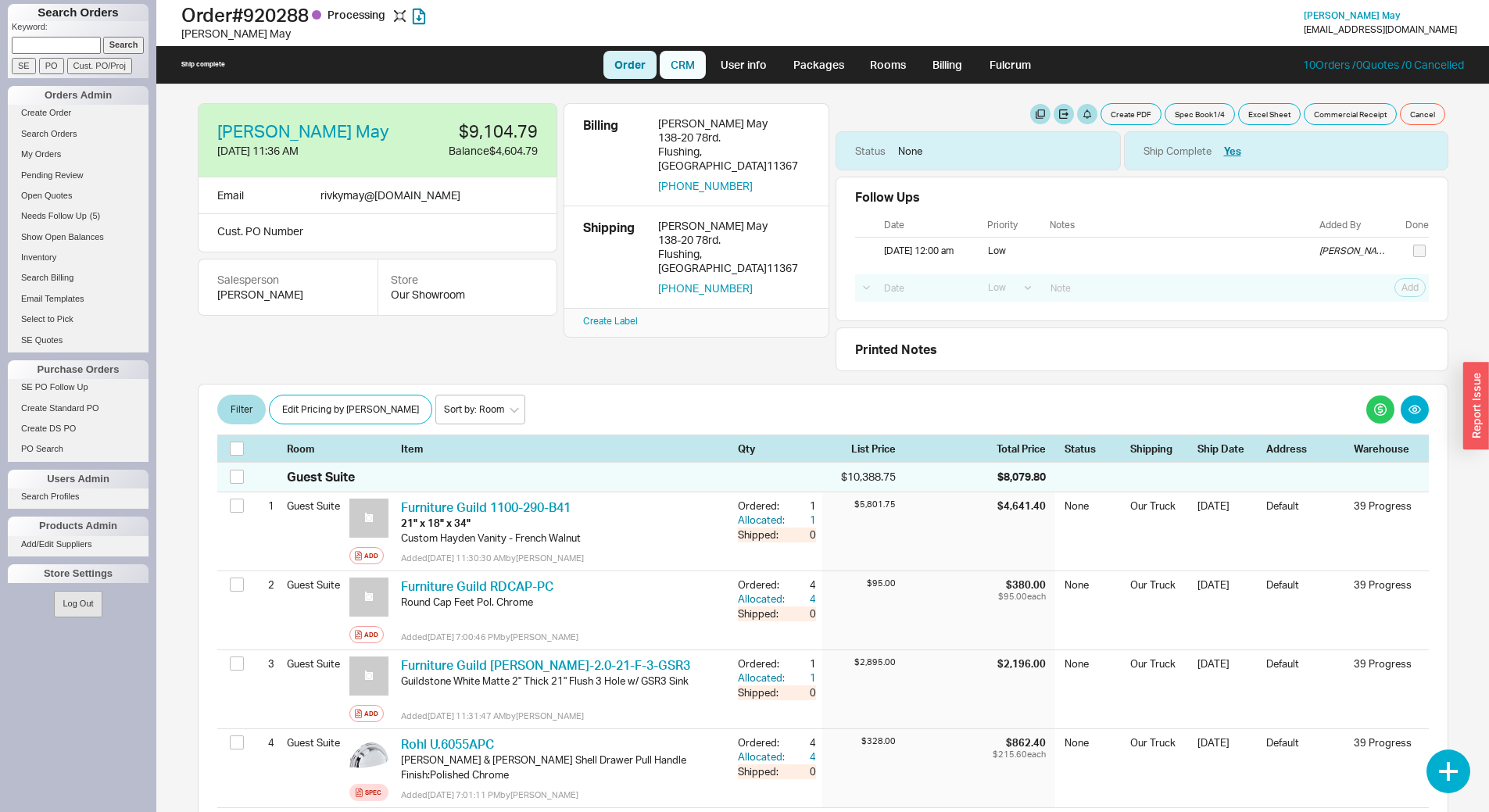
click at [689, 64] on link "CRM" at bounding box center [683, 65] width 46 height 28
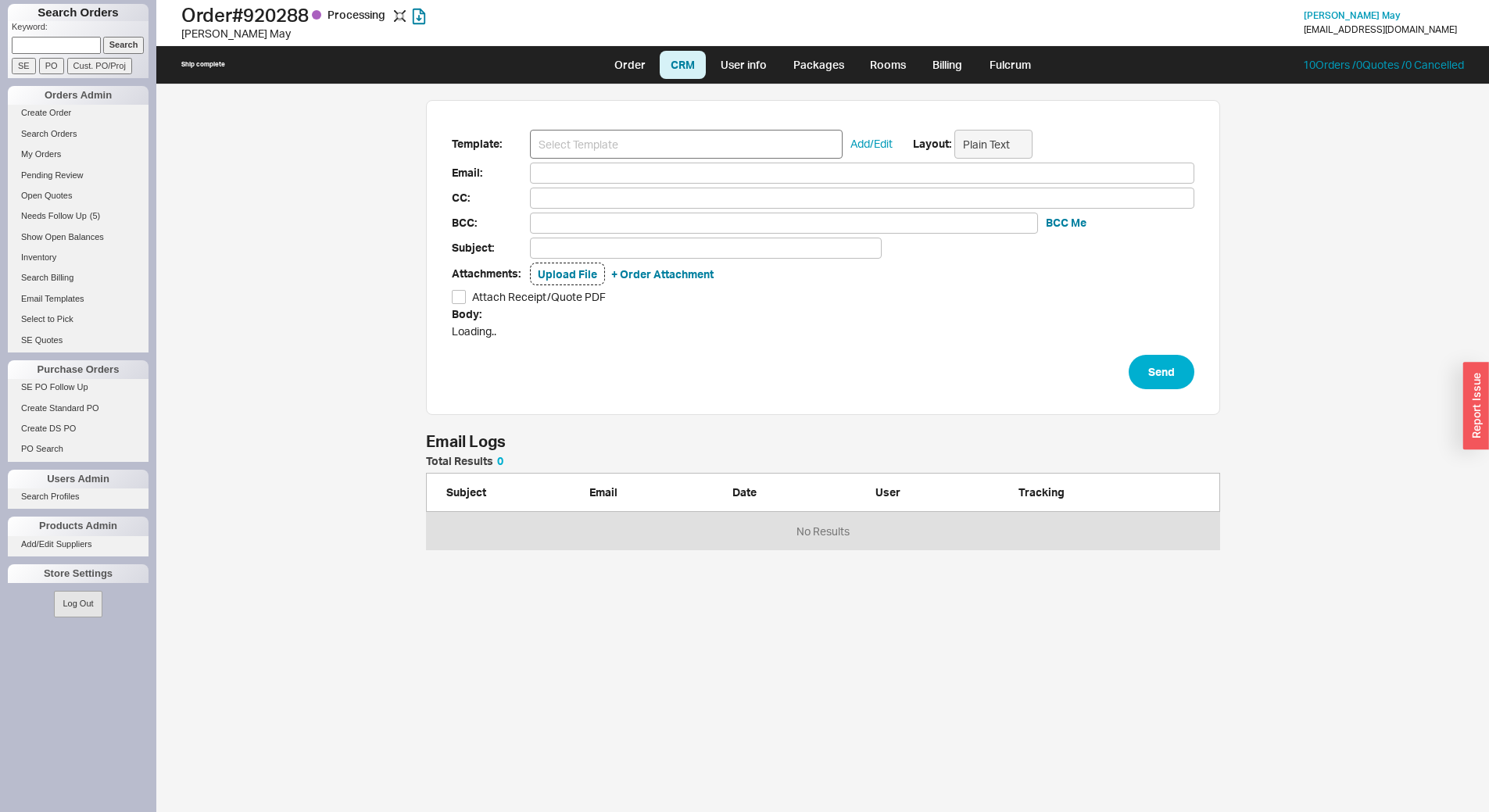
scroll to position [83, 783]
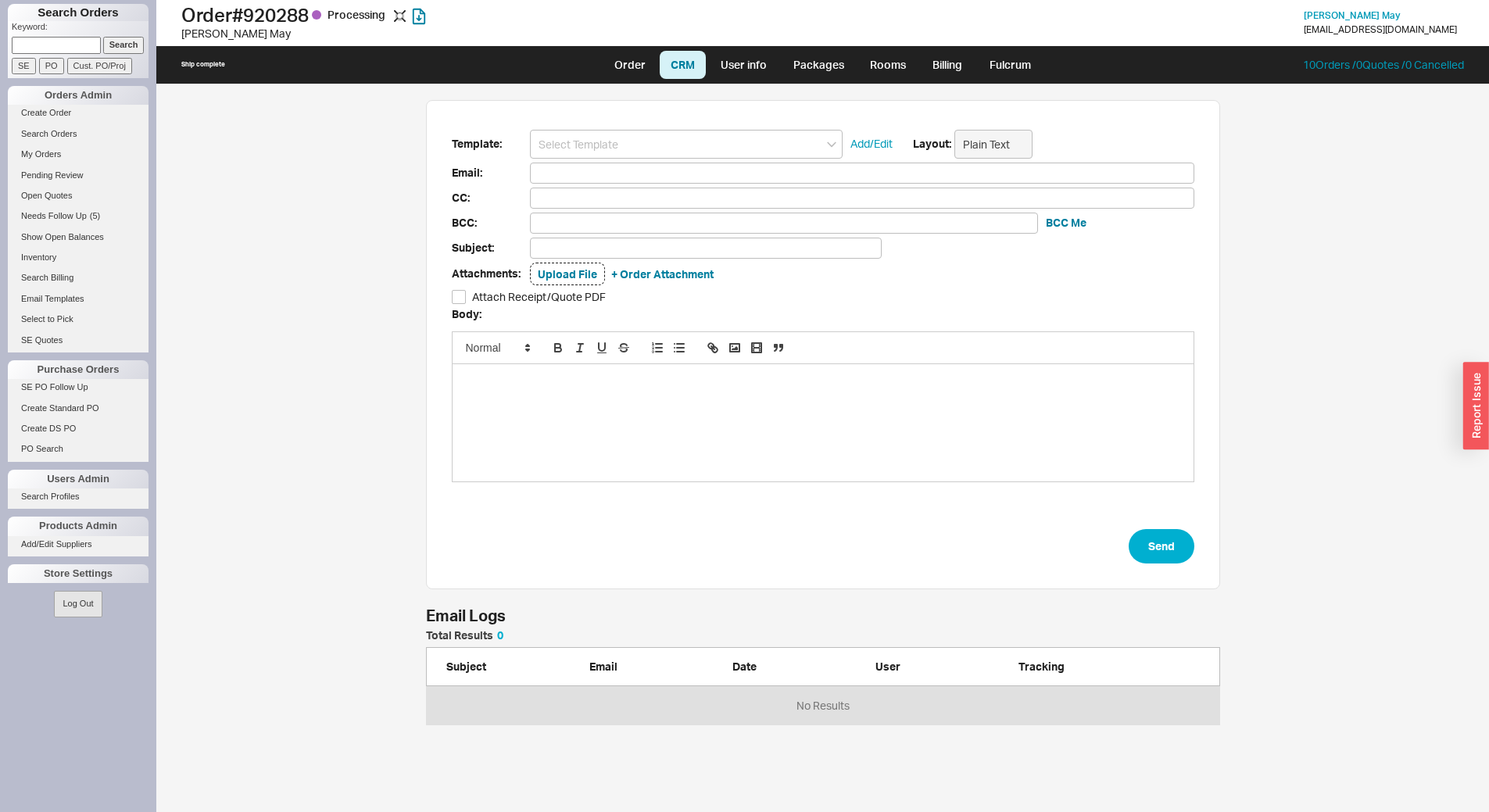
click at [636, 143] on input at bounding box center [686, 144] width 312 height 29
click at [600, 170] on div "HS Receipt" at bounding box center [686, 174] width 311 height 22
type input "[EMAIL_ADDRESS][DOMAIN_NAME]"
type input "Home & Stone Order #920288"
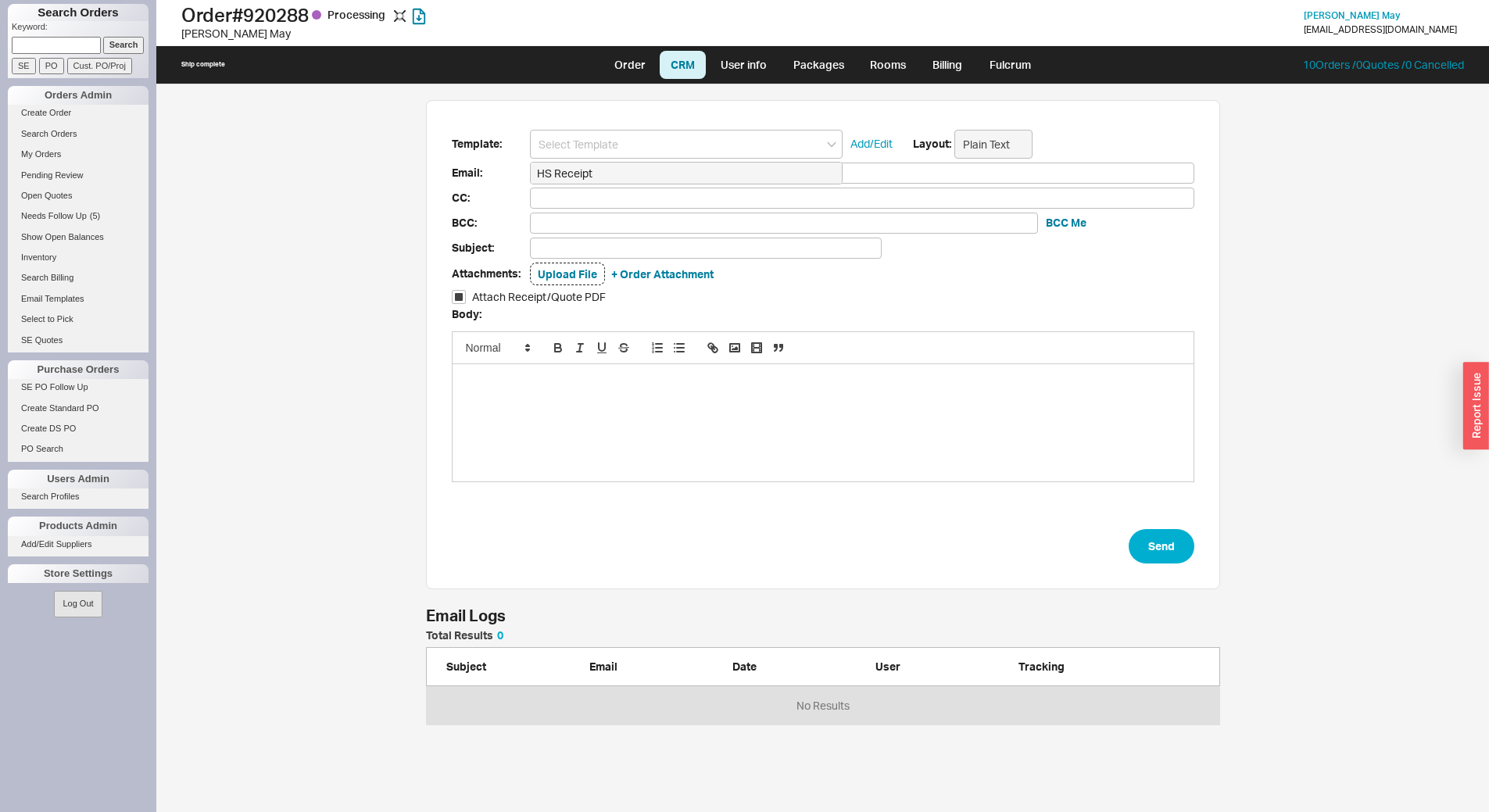
checkbox input "true"
type input "HS Receipt"
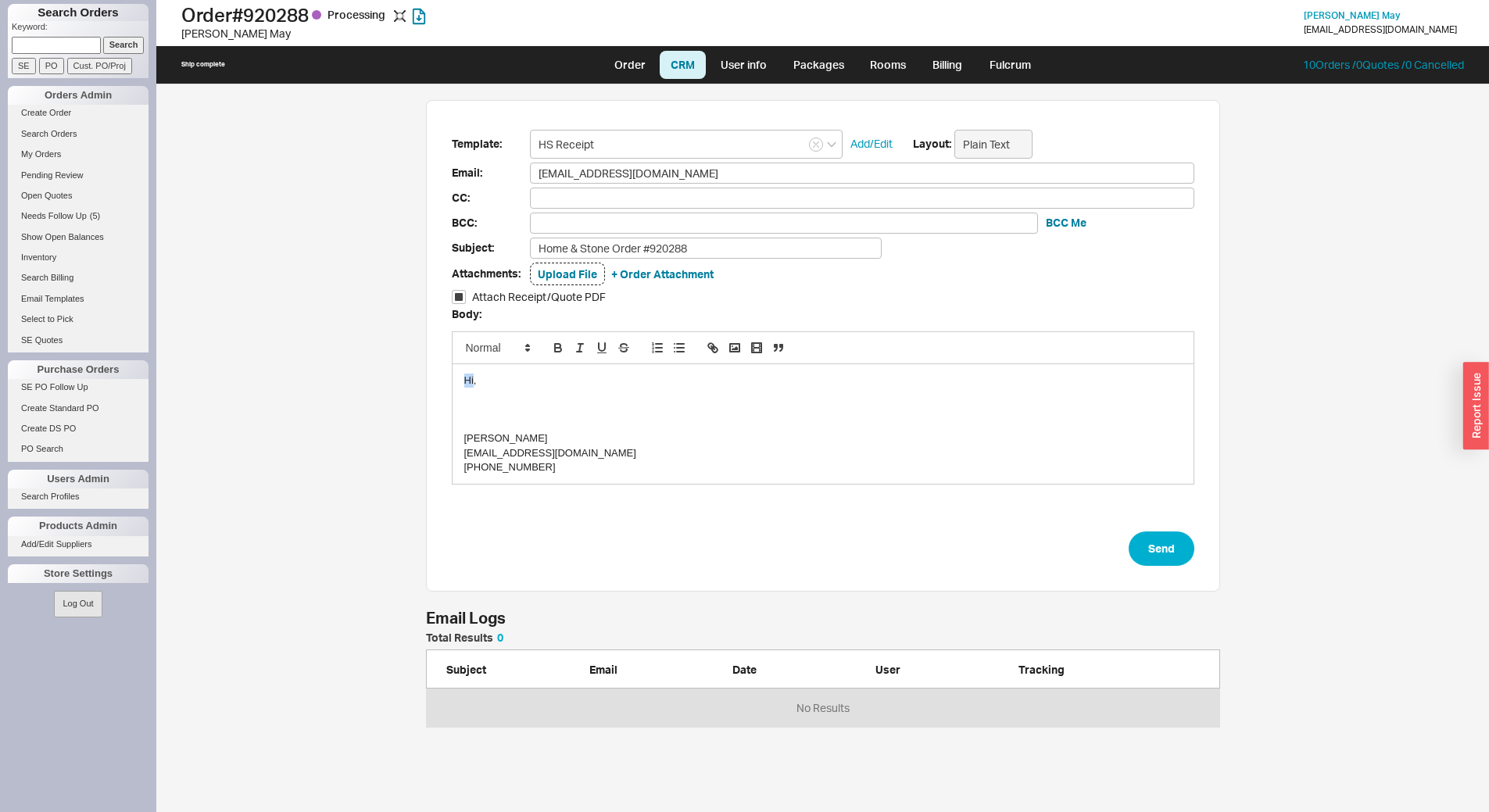
click at [469, 383] on div "Hi," at bounding box center [823, 380] width 718 height 14
click at [474, 404] on div at bounding box center [823, 409] width 718 height 14
click at [1141, 551] on button "Send" at bounding box center [1161, 548] width 66 height 34
select select "LOW"
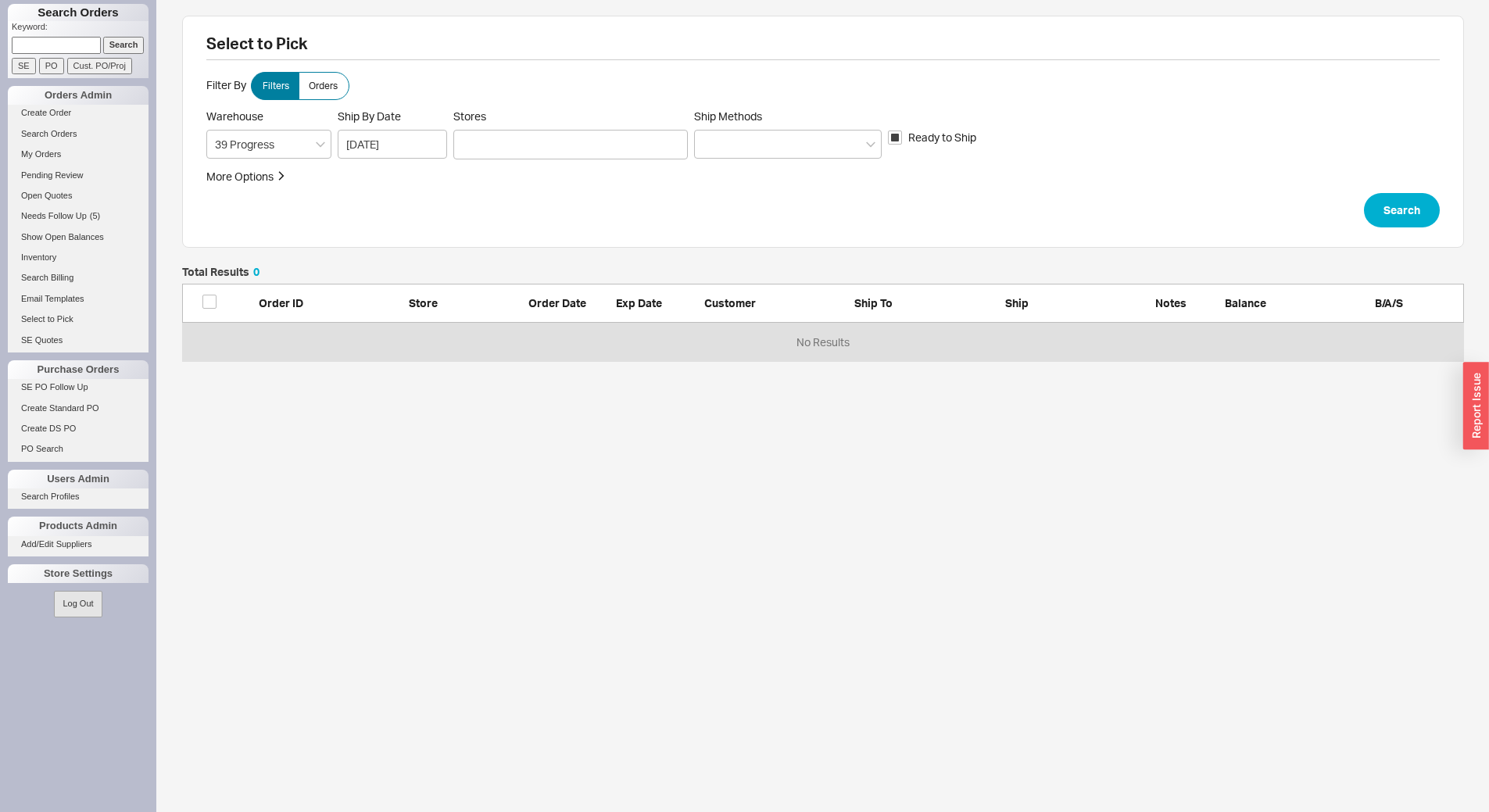
scroll to position [83, 1270]
click at [483, 137] on div at bounding box center [571, 145] width 234 height 30
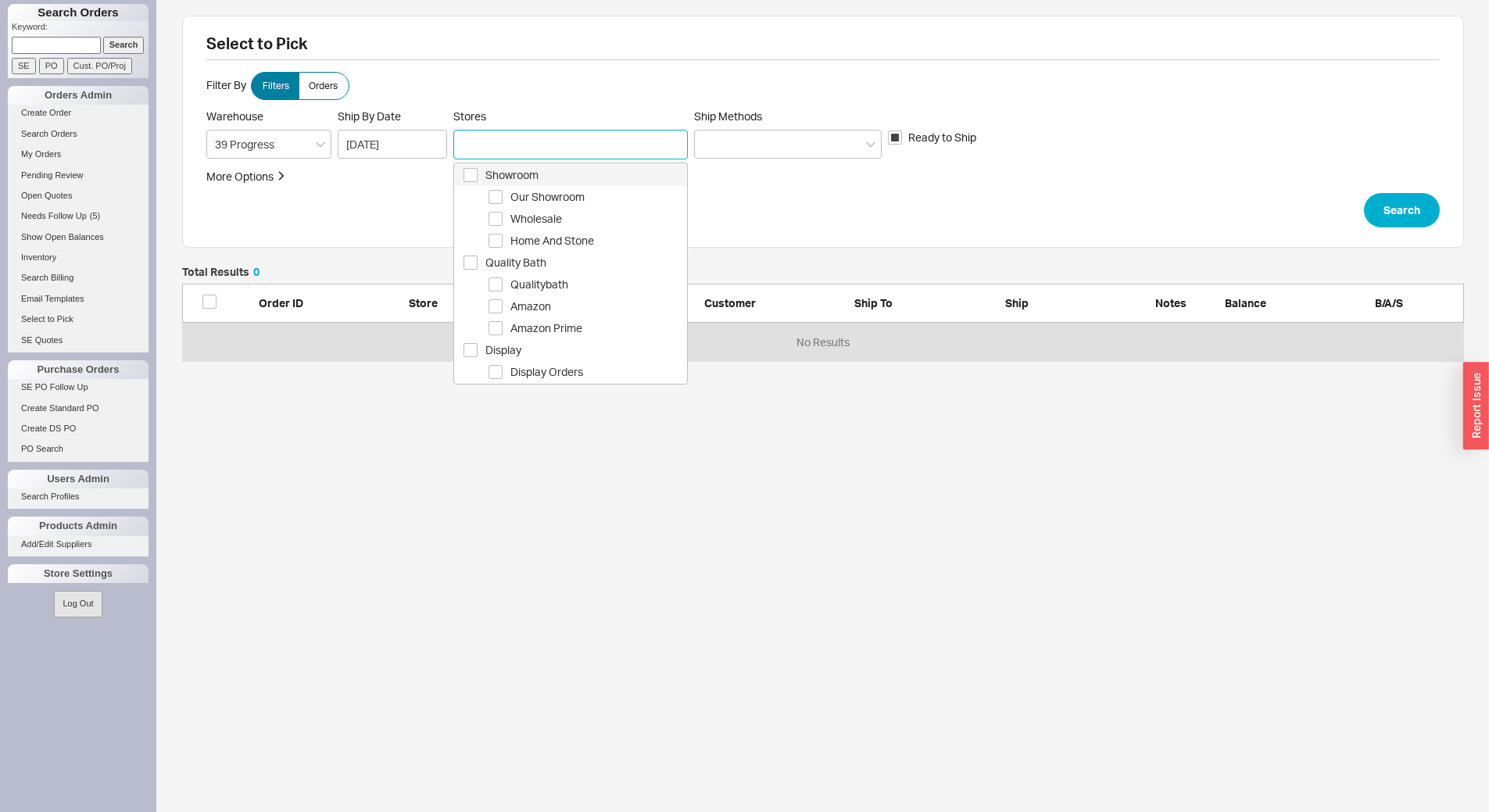
click at [497, 166] on span "Showroom" at bounding box center [586, 175] width 201 height 19
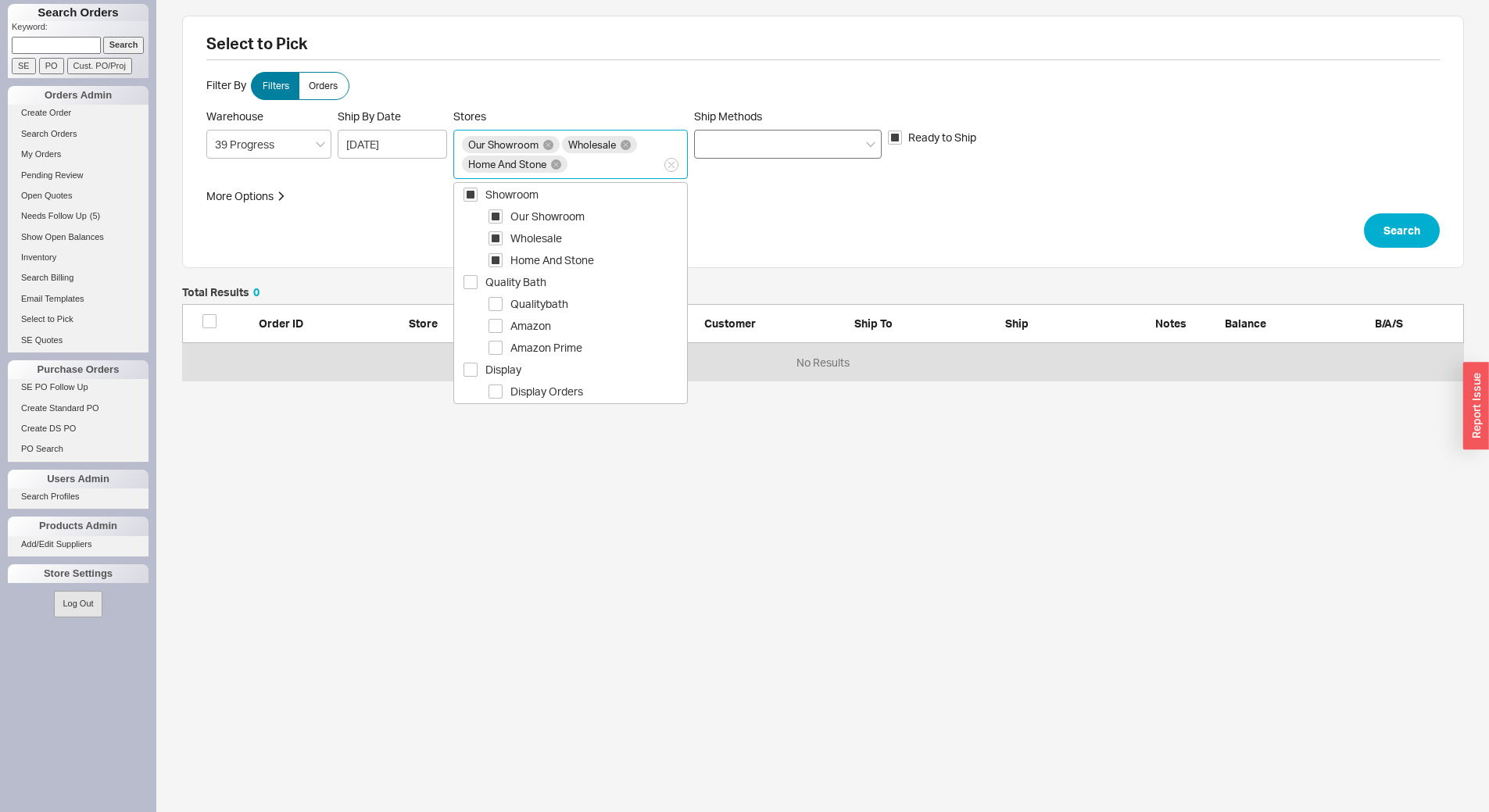
click at [738, 145] on div at bounding box center [788, 144] width 188 height 29
click at [714, 145] on input "Ship Methods" at bounding box center [708, 143] width 11 height 18
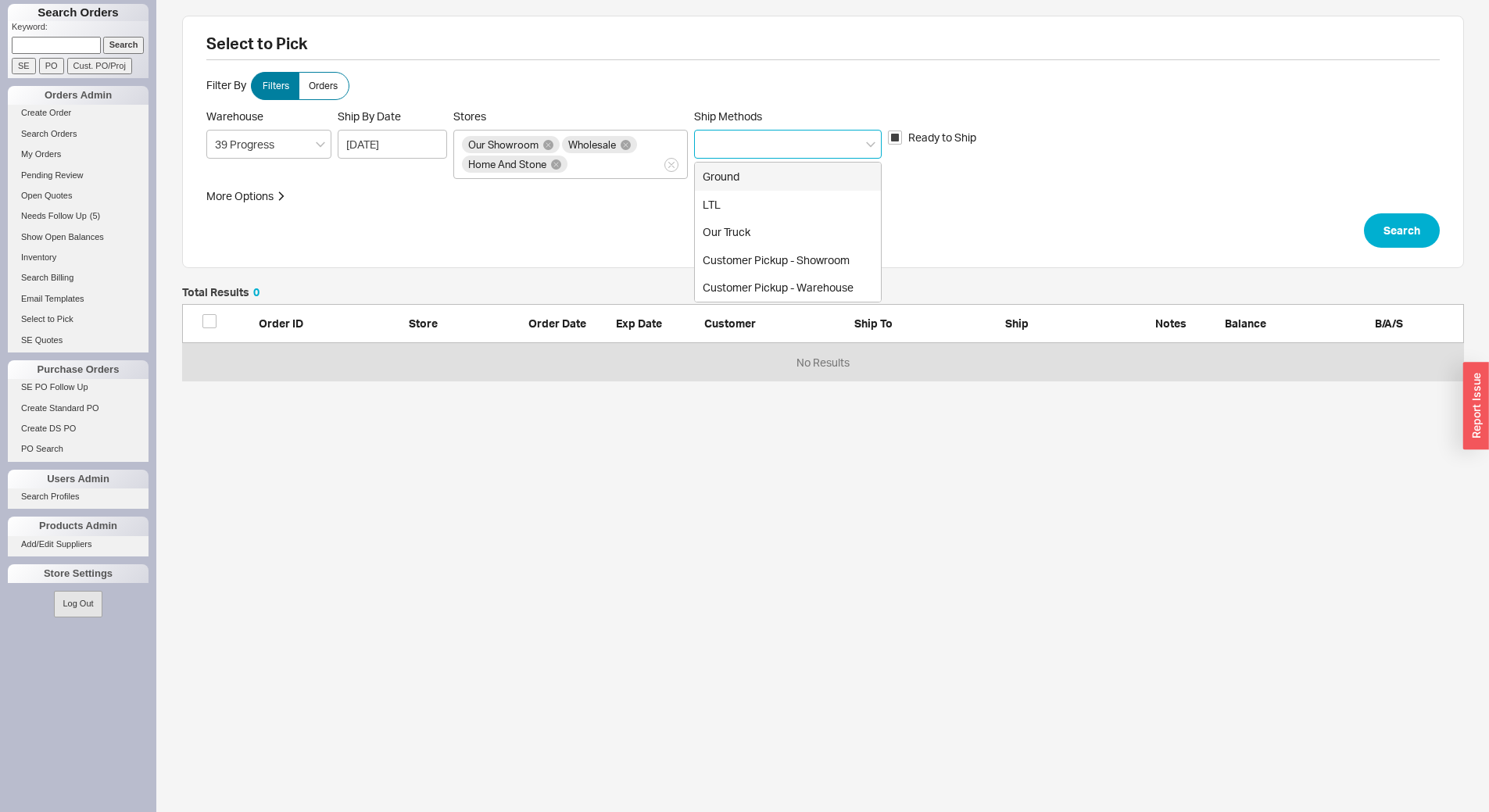
click at [778, 179] on div "Ground" at bounding box center [787, 177] width 186 height 28
click at [1416, 231] on button "Search" at bounding box center [1402, 230] width 76 height 34
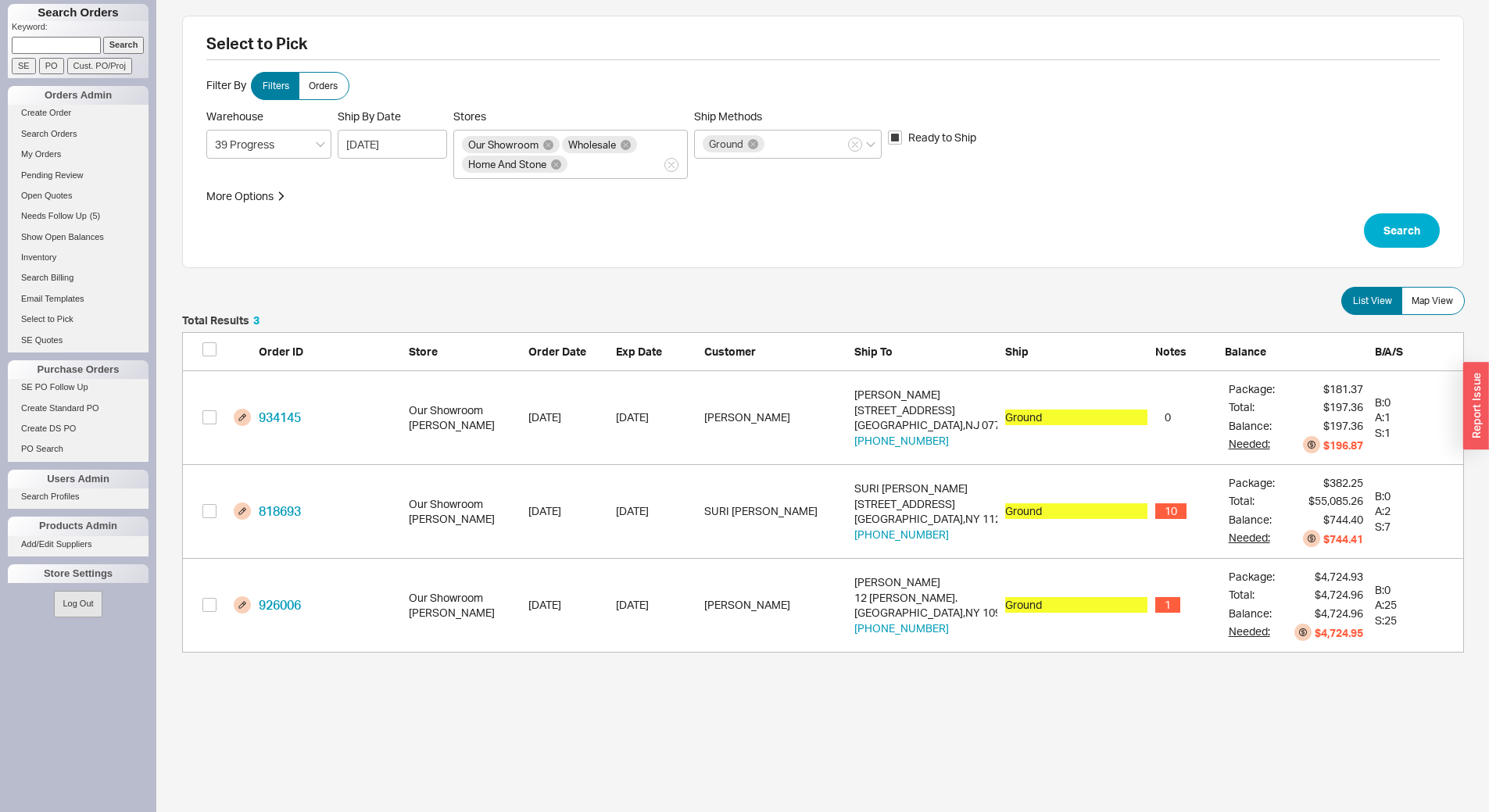
scroll to position [326, 1270]
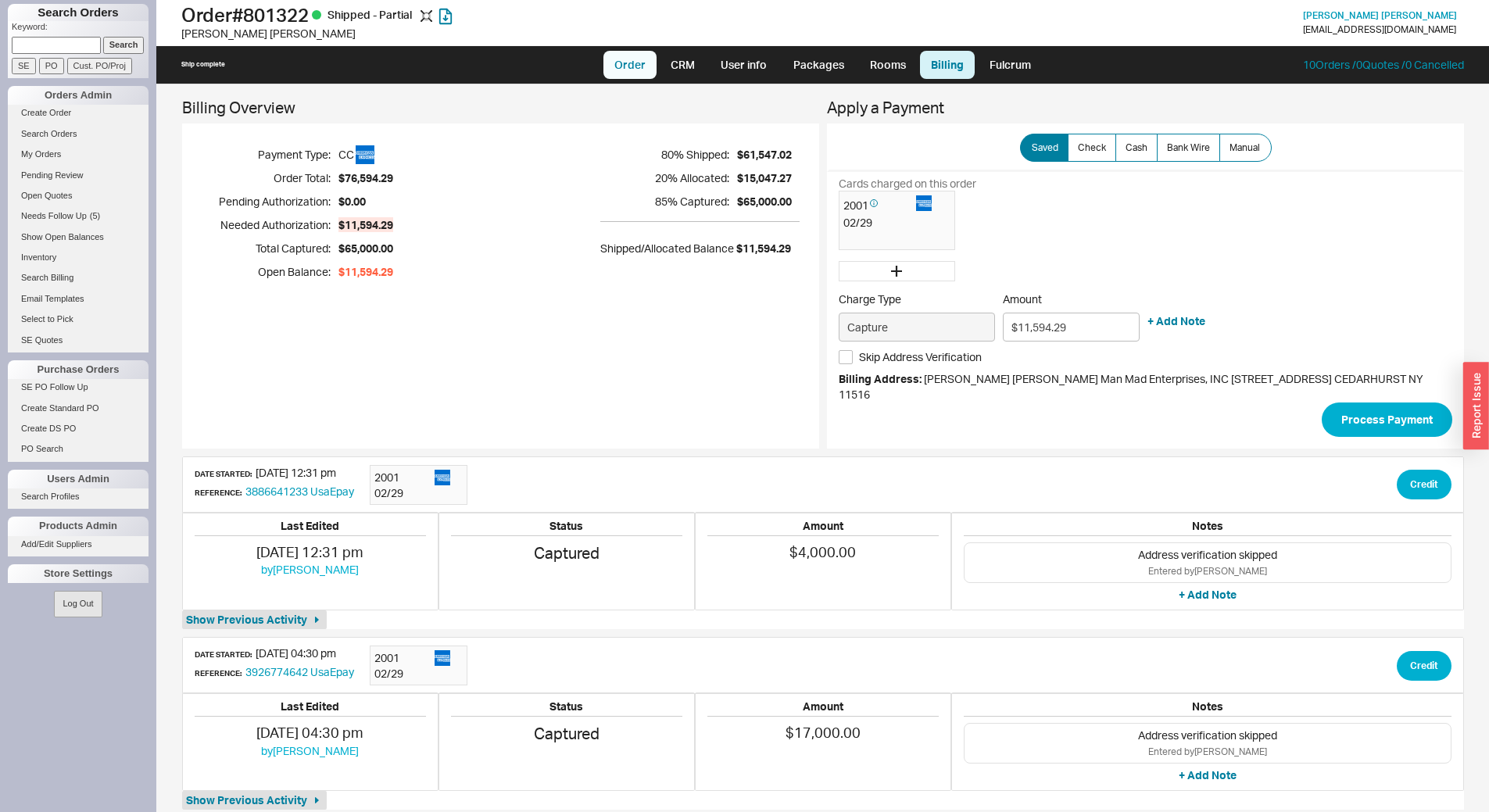
click at [632, 71] on link "Order" at bounding box center [629, 65] width 53 height 28
select select "LOW"
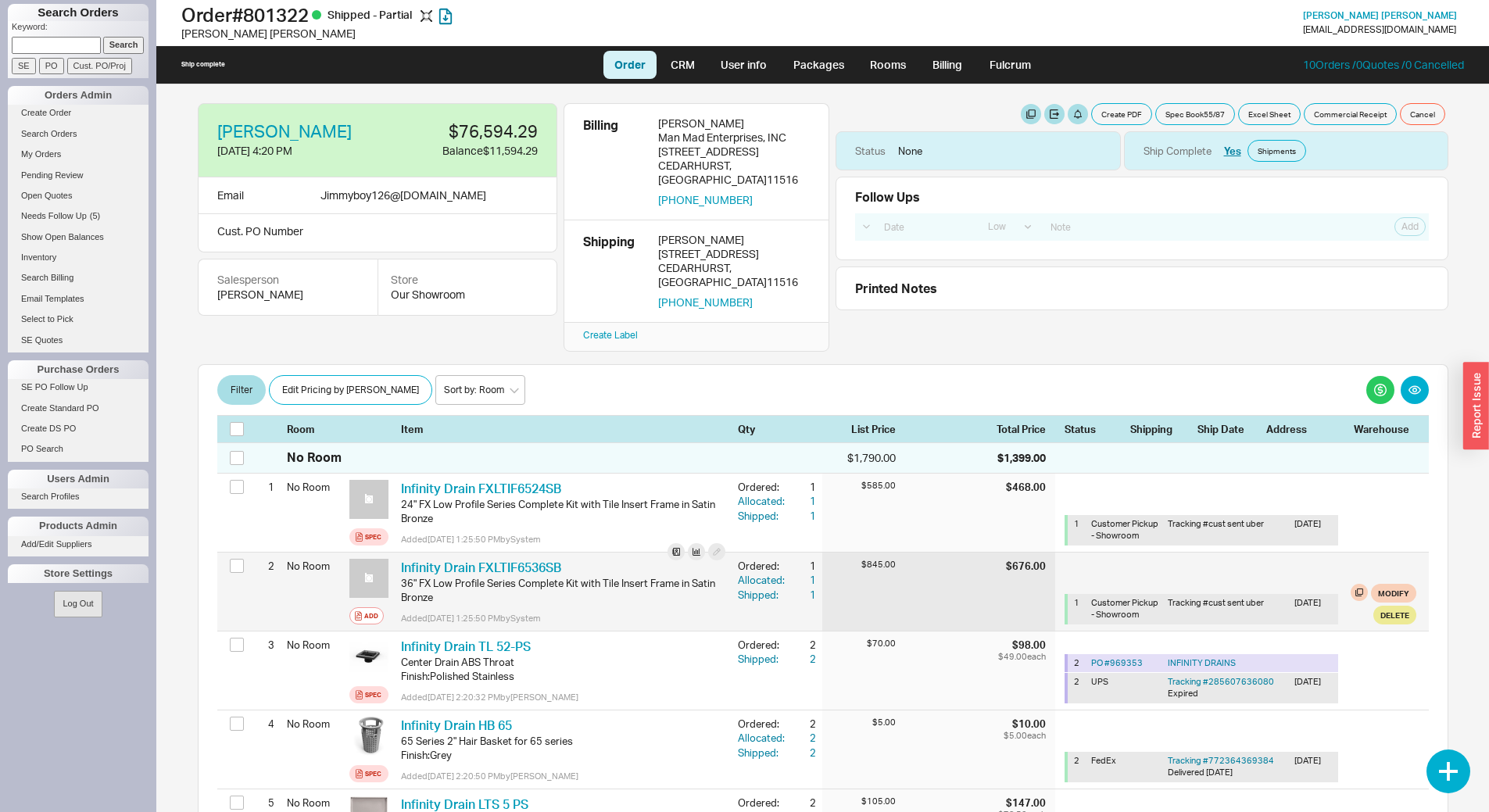
scroll to position [78, 0]
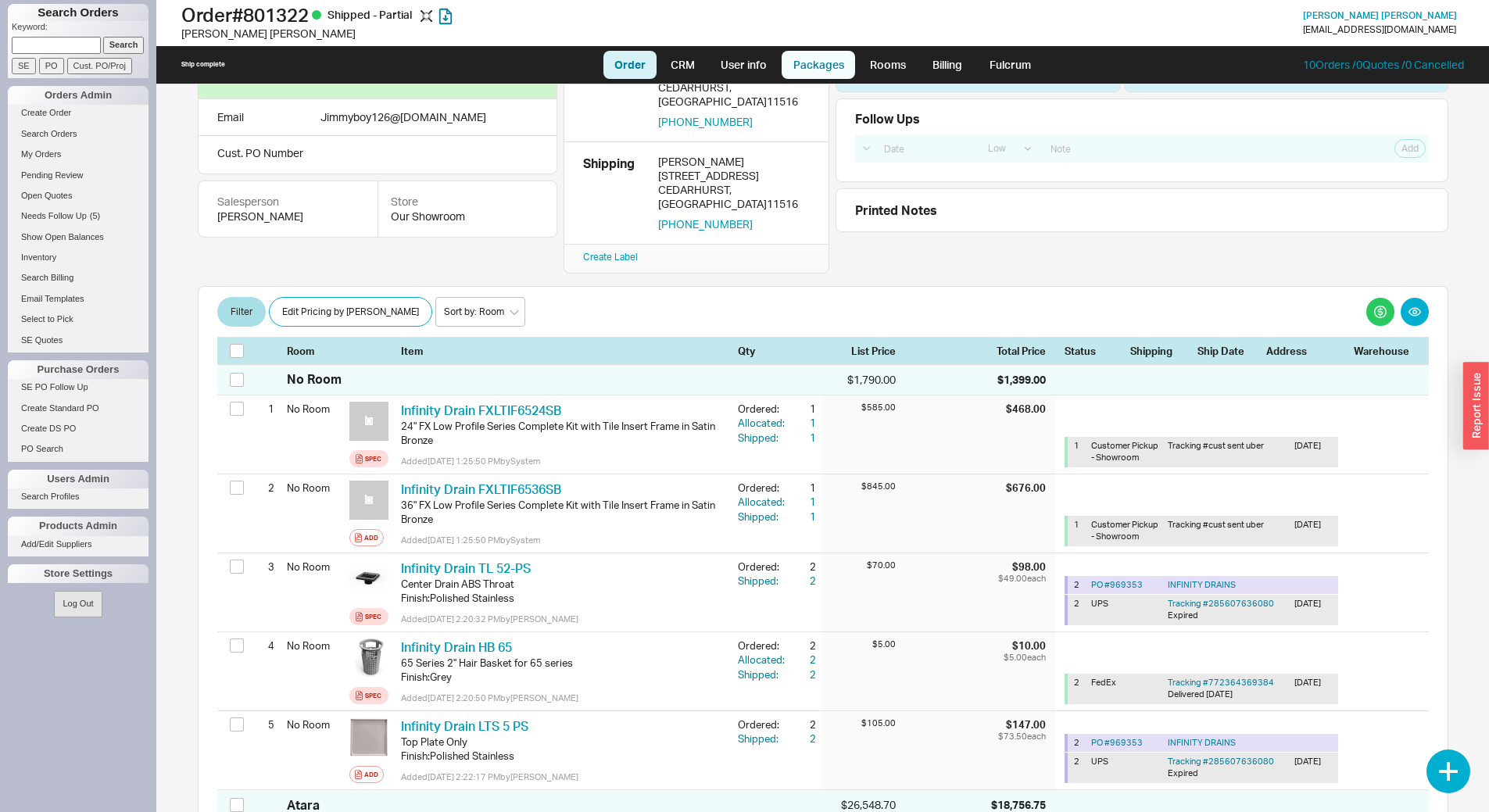
click at [817, 69] on link "Packages" at bounding box center [818, 65] width 73 height 28
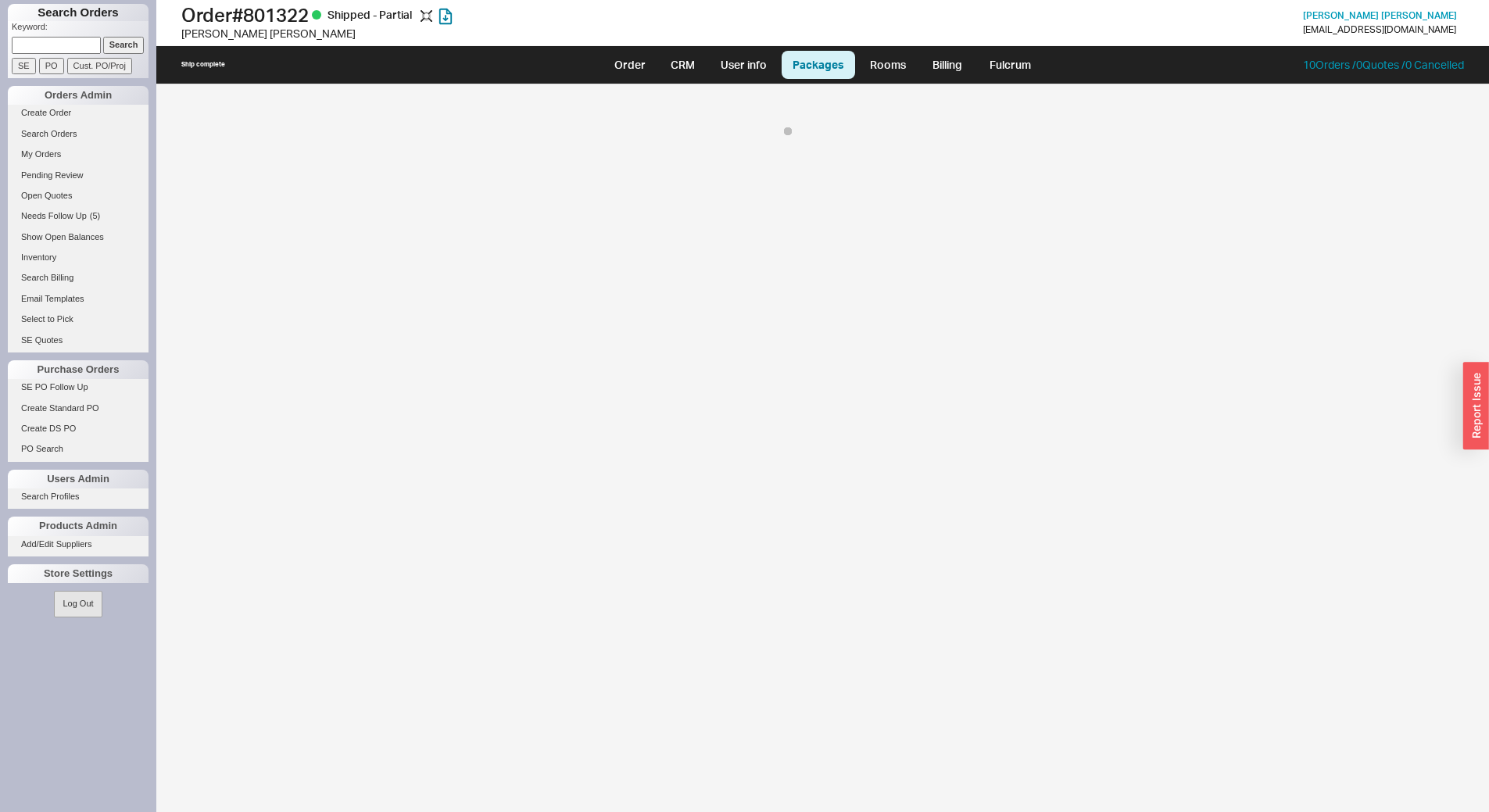
select select "8"
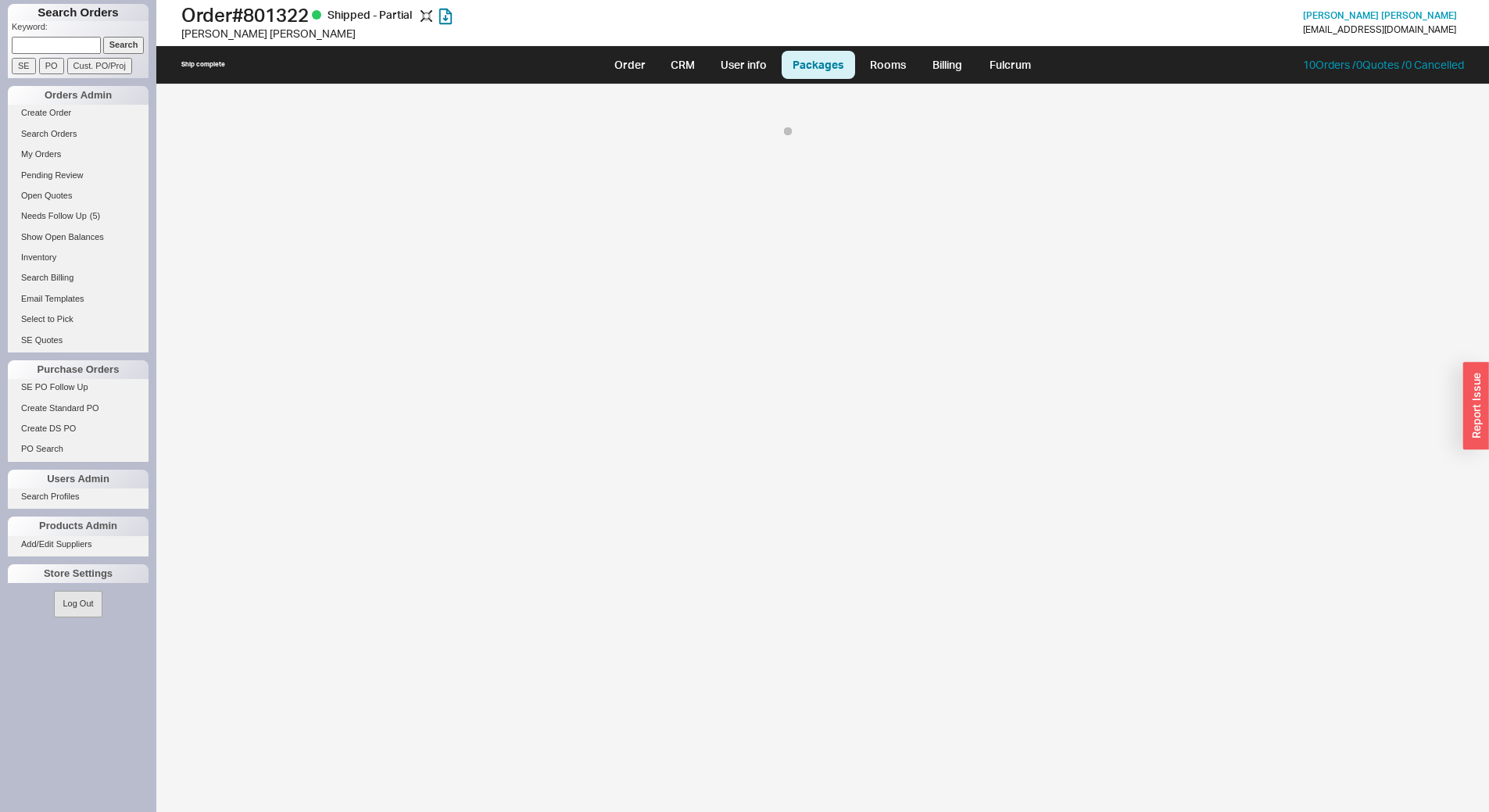
select select "8"
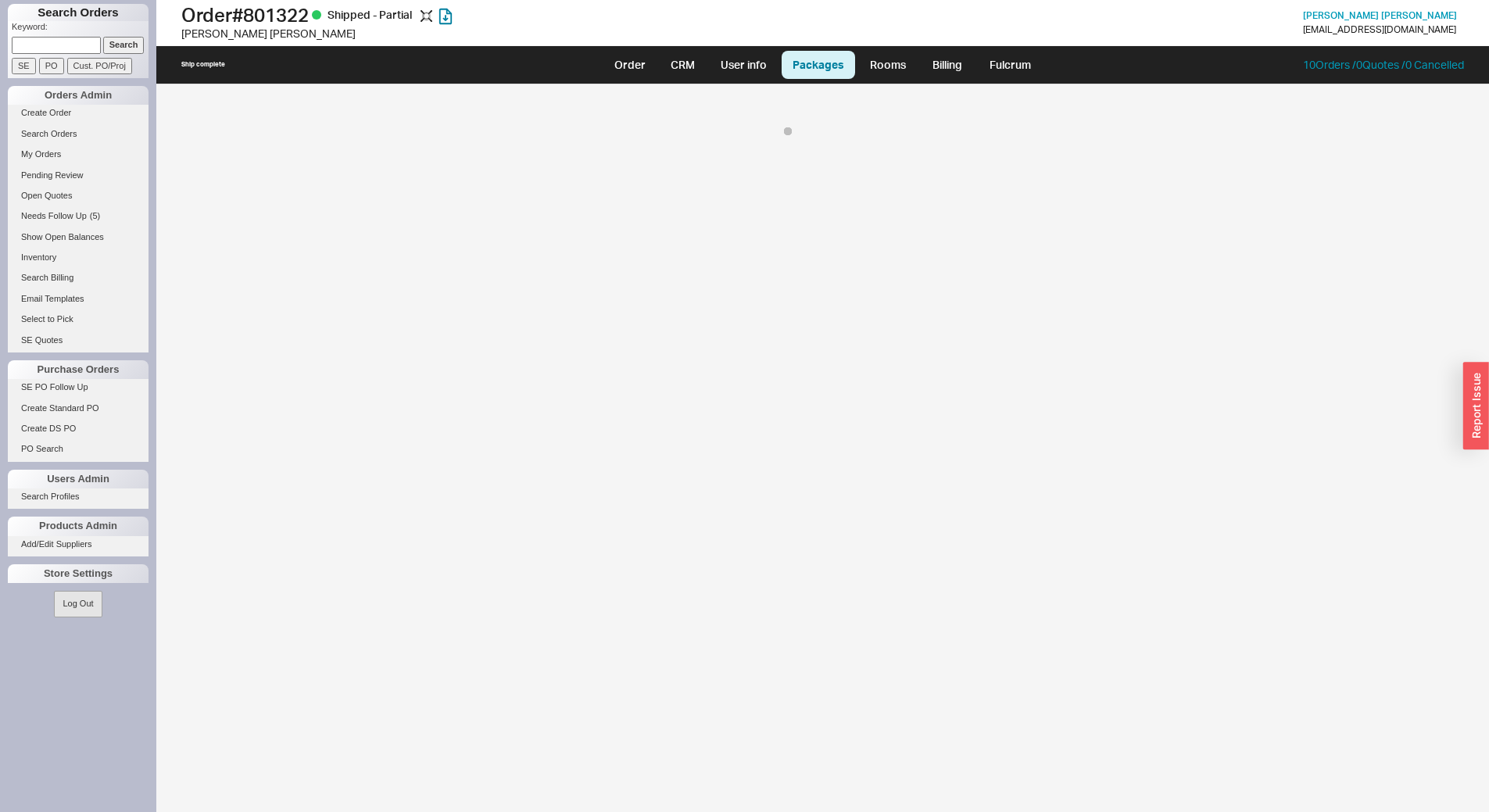
select select "8"
select select "On Hold"
select select "8"
select select "On Hold"
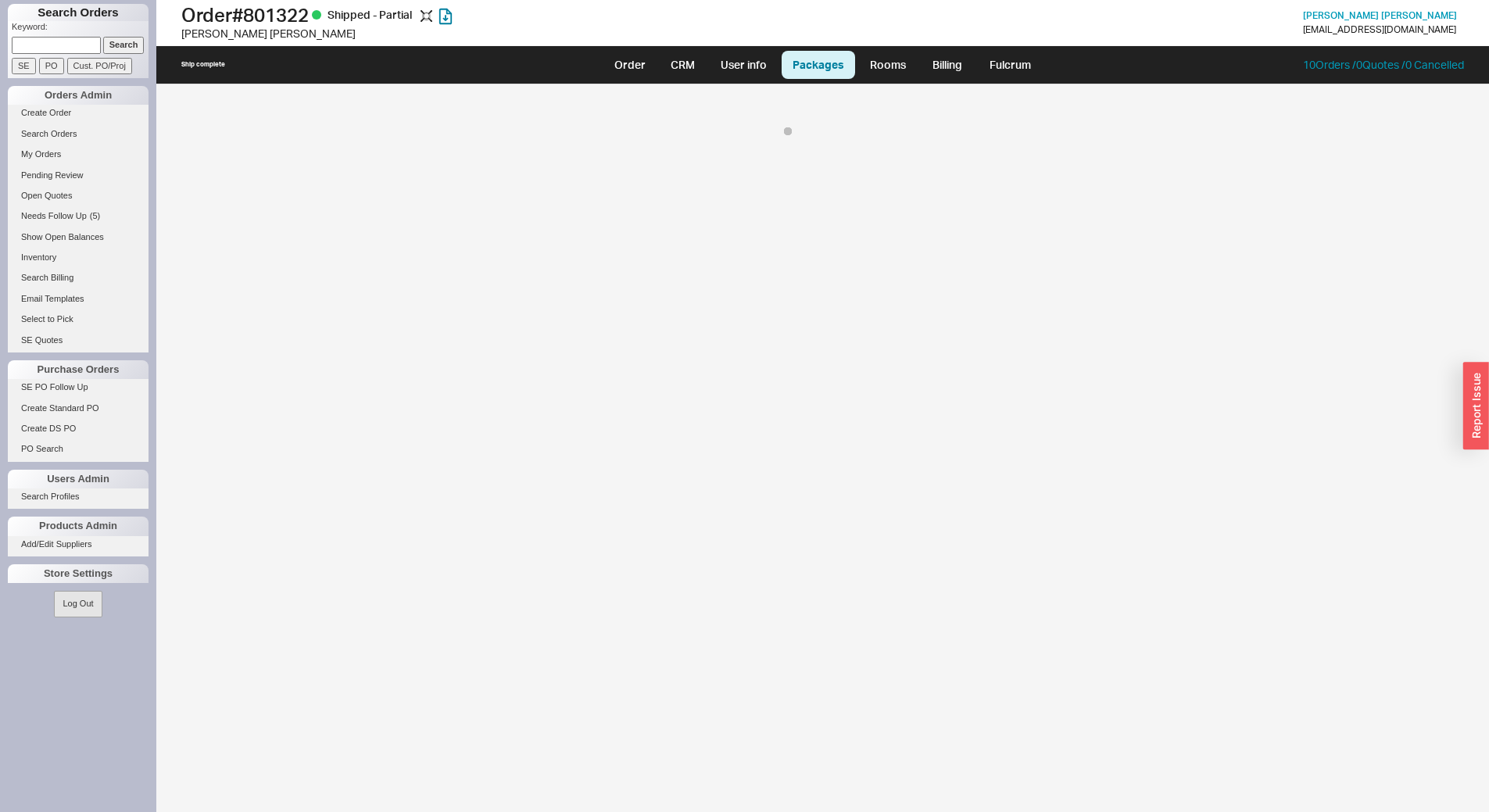
select select "8"
select select "On Hold"
select select "8"
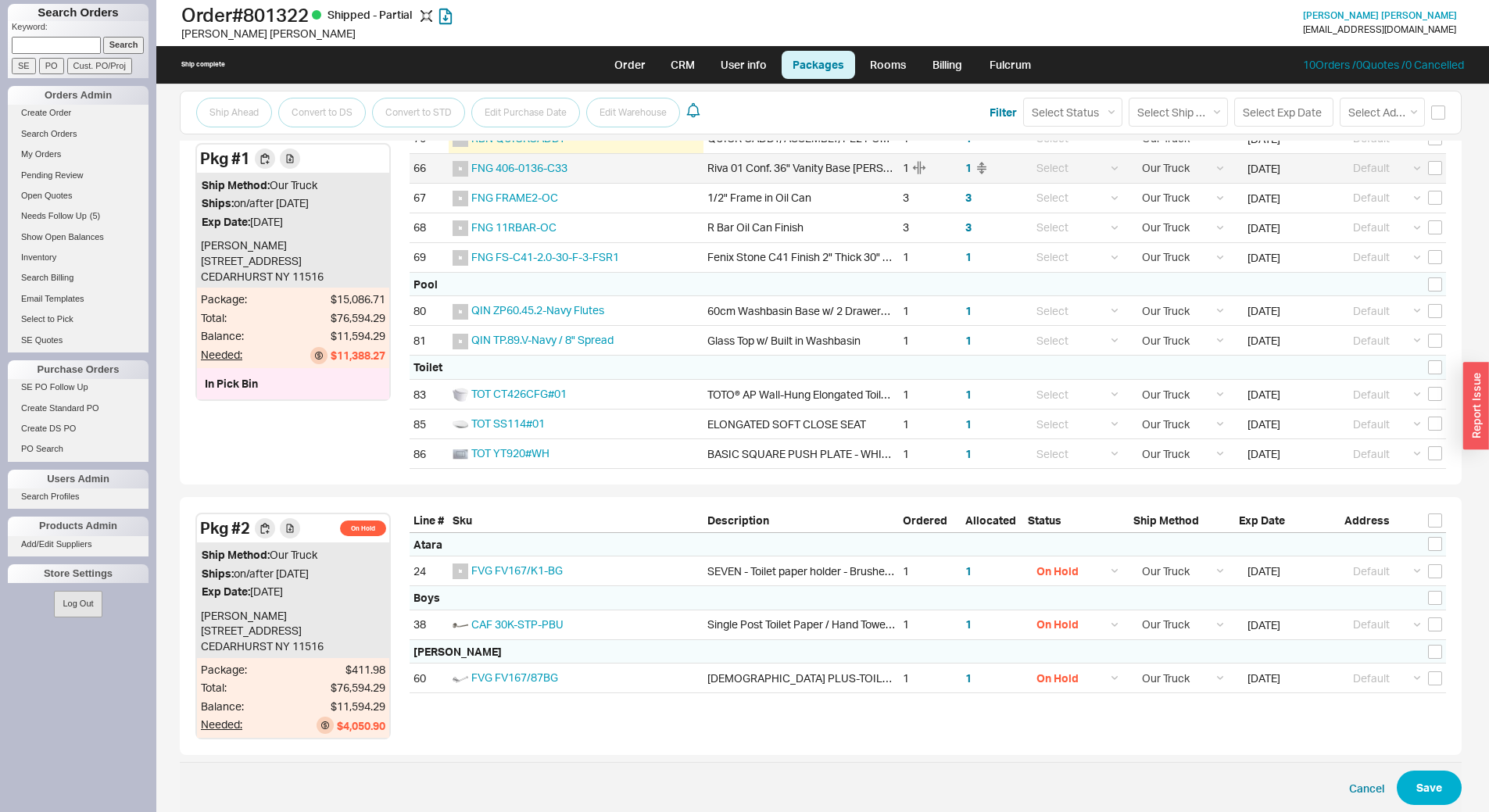
scroll to position [463, 0]
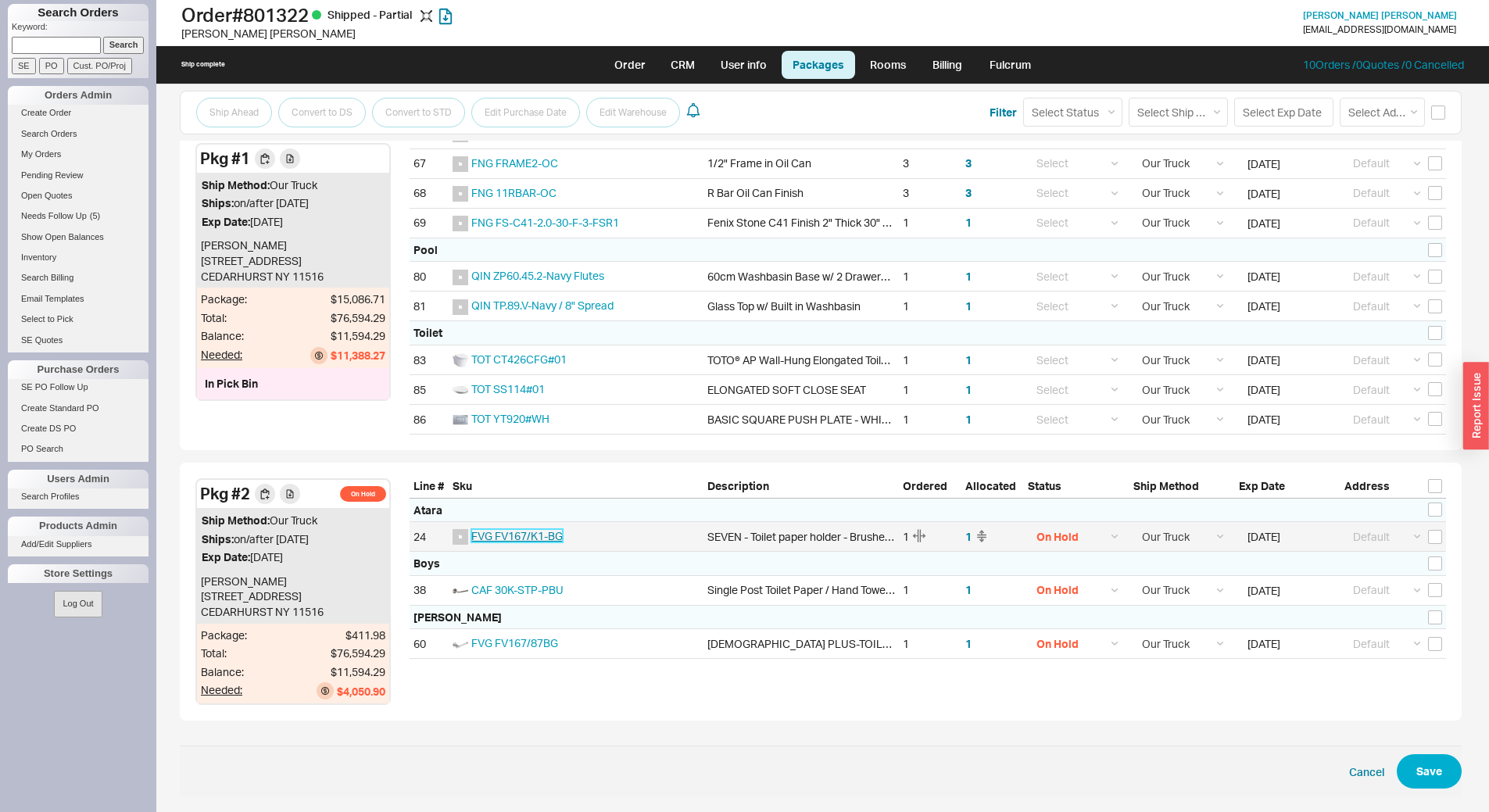
click at [488, 530] on span "FVG FV167/K1-BG" at bounding box center [517, 535] width 91 height 13
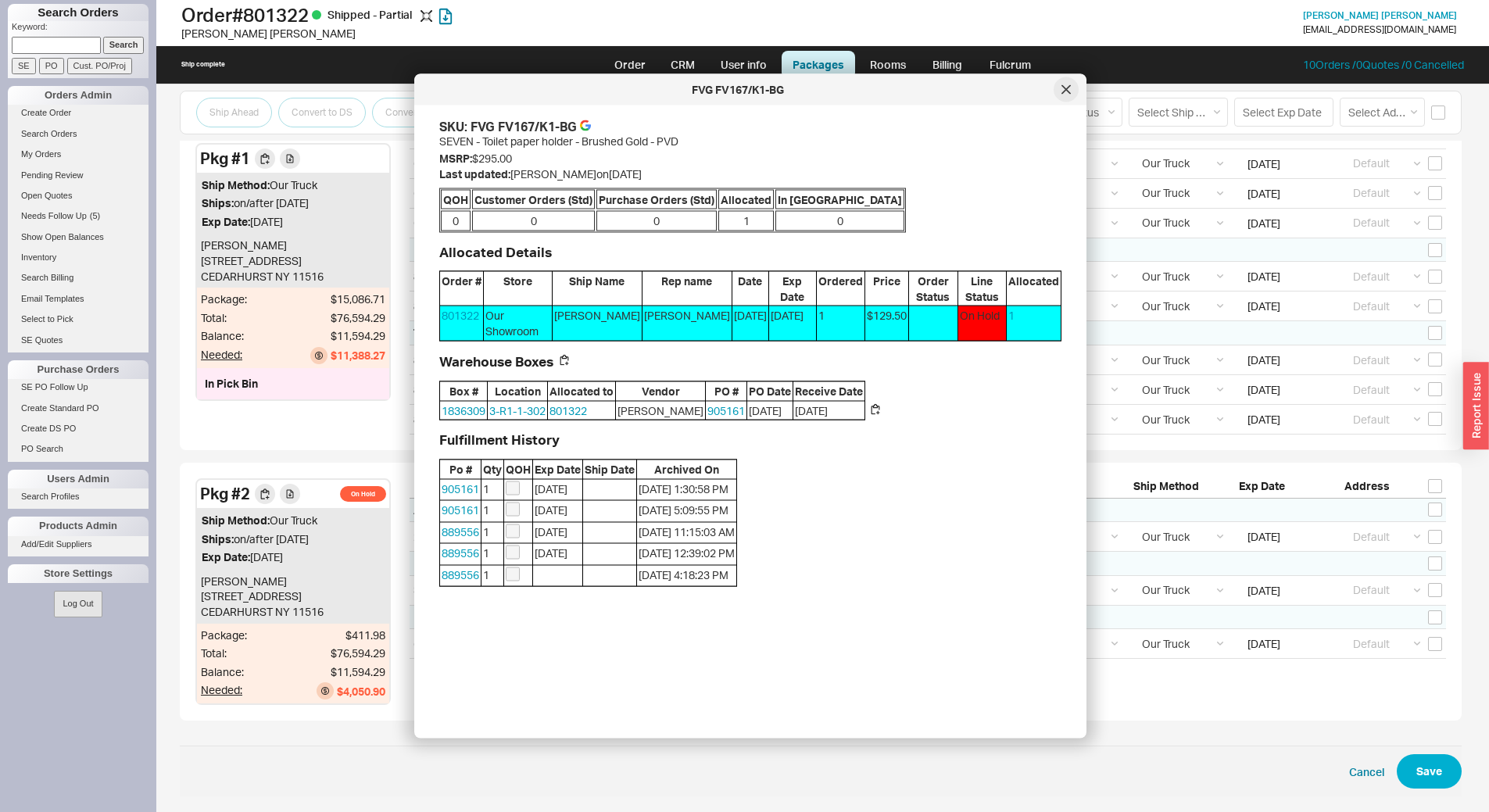
click at [1063, 91] on icon at bounding box center [1066, 89] width 7 height 7
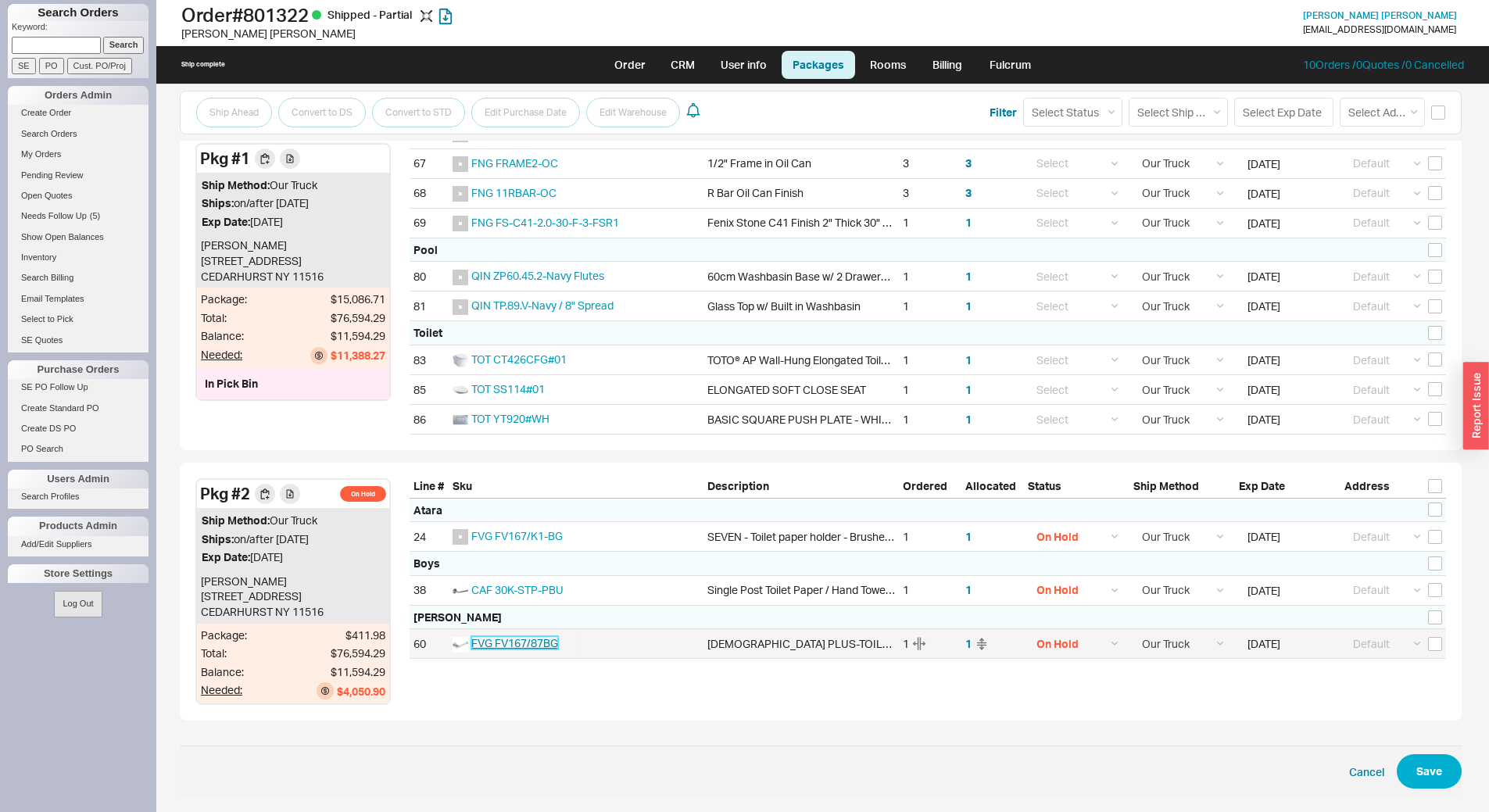
click at [527, 647] on span "FVG FV167/87BG" at bounding box center [514, 642] width 86 height 13
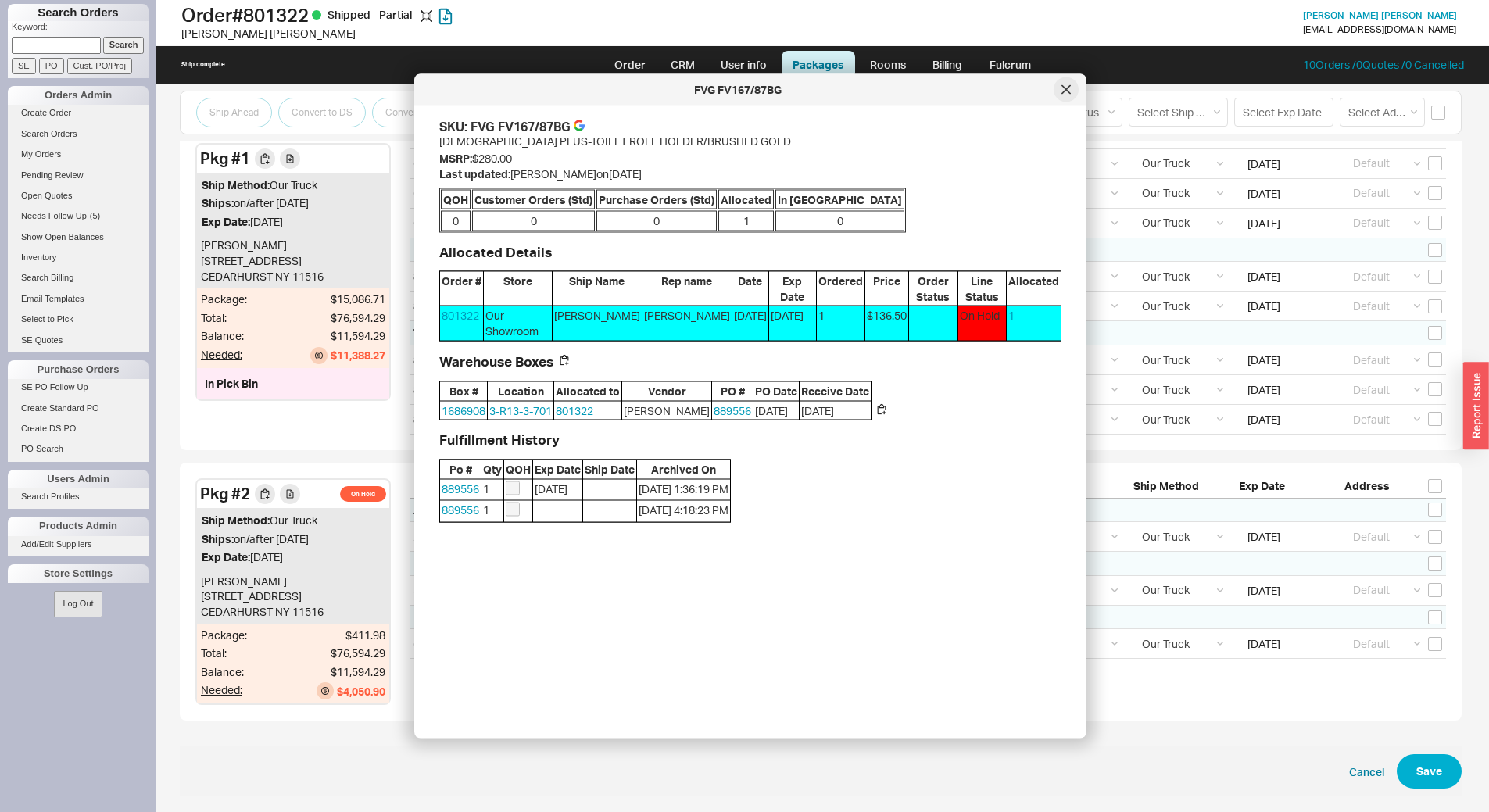
click at [1066, 89] on icon at bounding box center [1066, 89] width 7 height 7
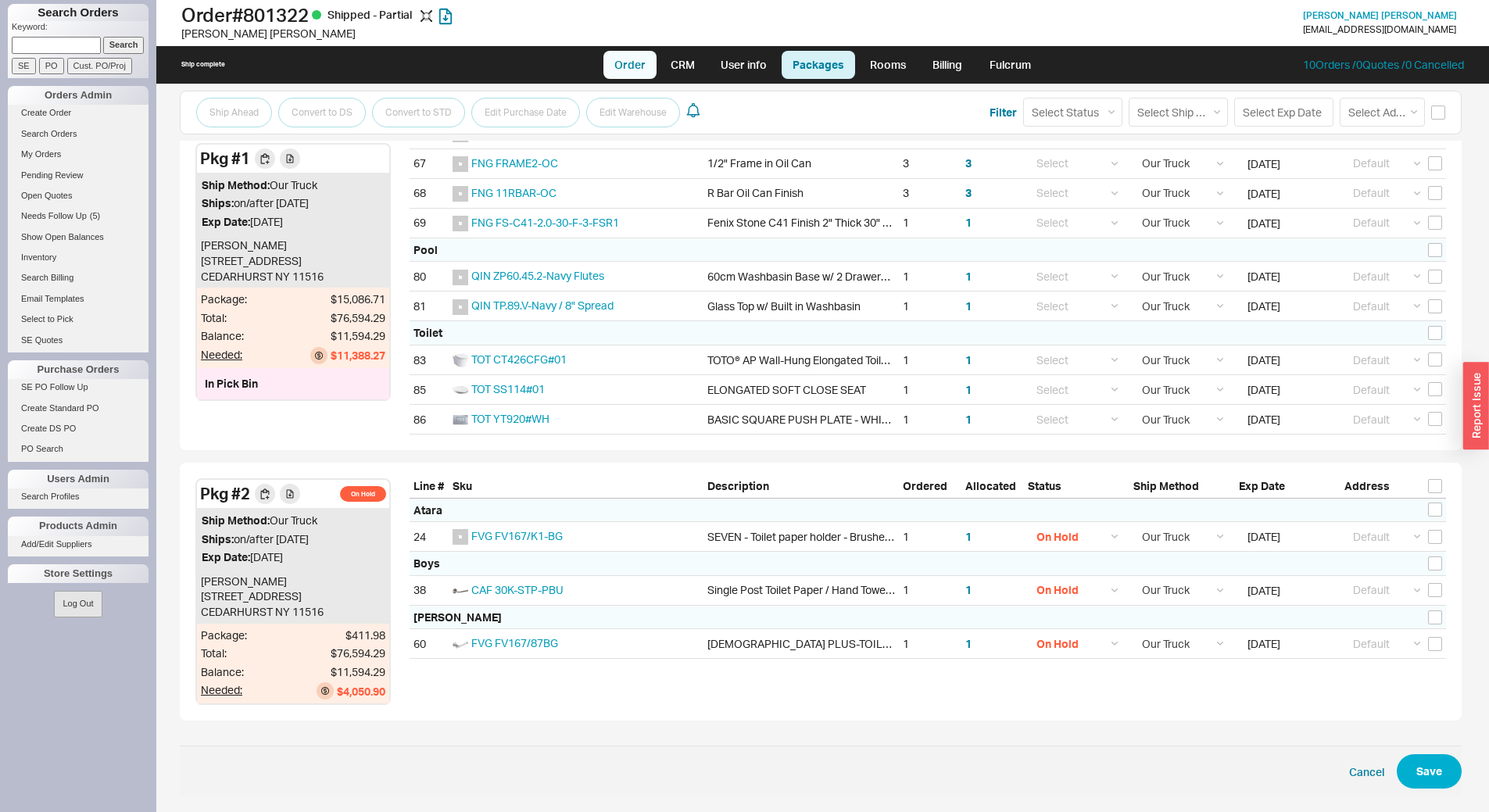
click at [642, 73] on link "Order" at bounding box center [629, 65] width 53 height 28
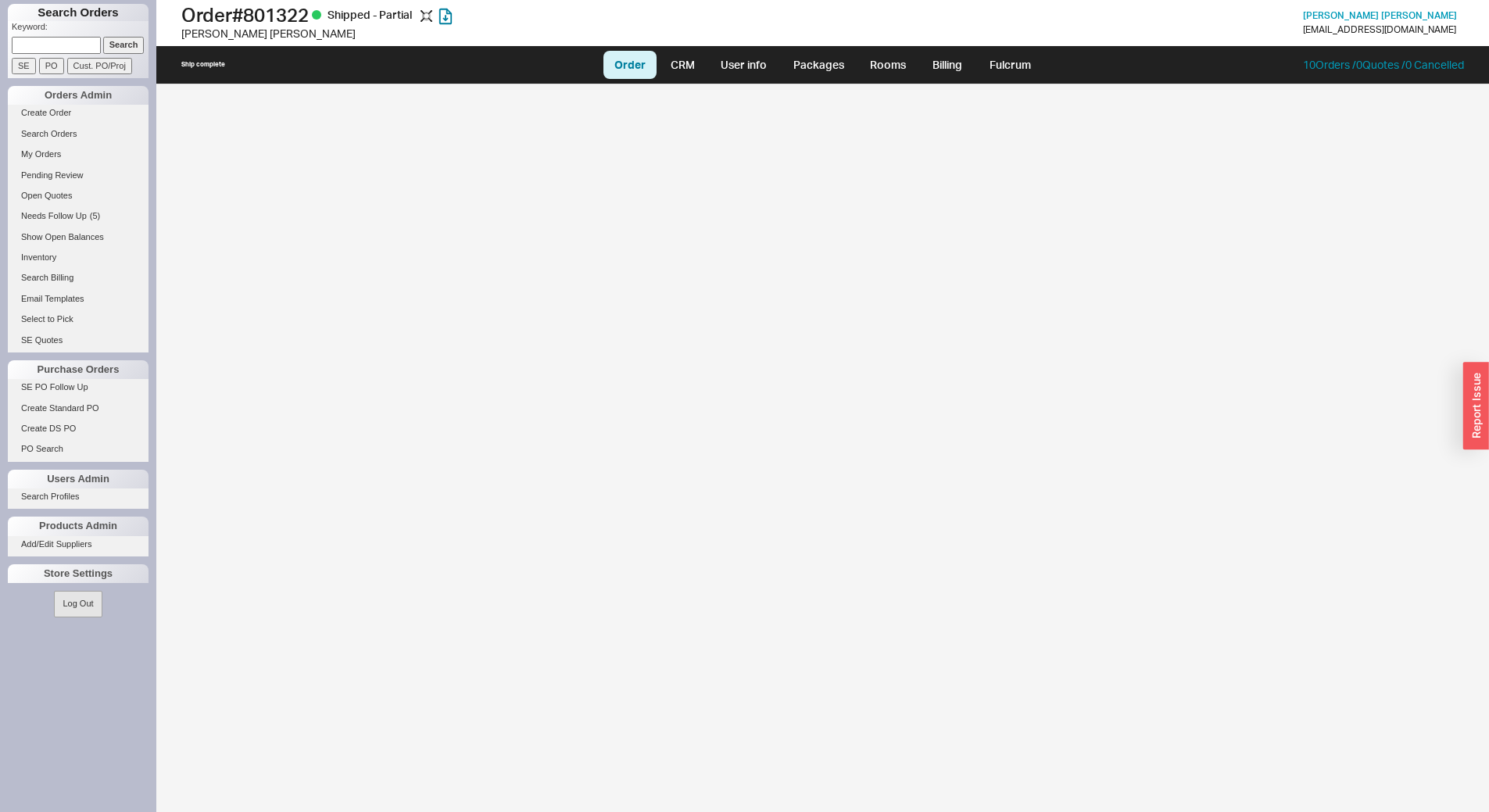
select select "LOW"
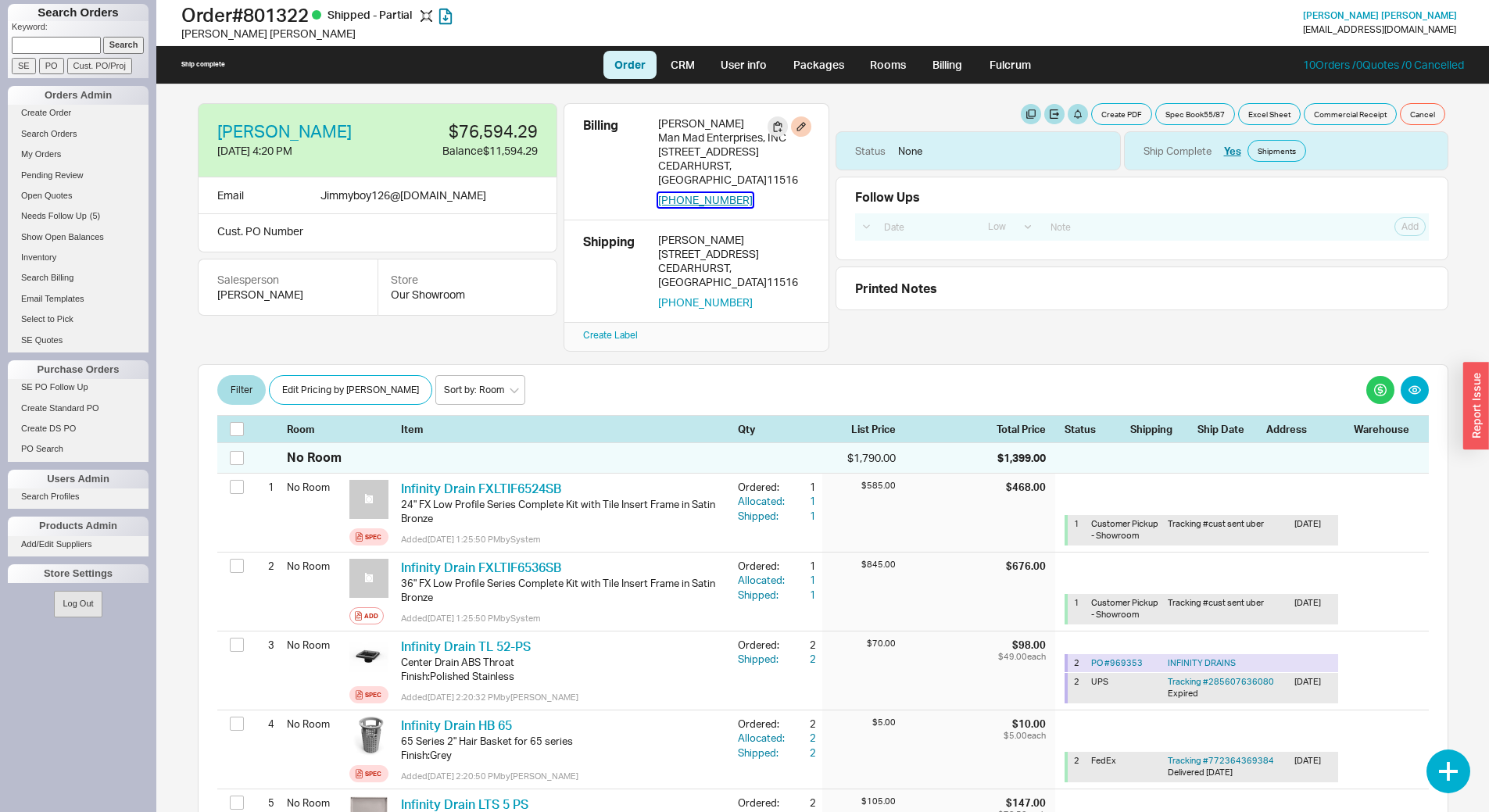
click at [715, 193] on button "[PHONE_NUMBER]" at bounding box center [705, 200] width 95 height 14
click at [1389, 18] on span "Chaim Leibowitz" at bounding box center [1379, 15] width 154 height 12
click at [1385, 14] on span "Chaim Leibowitz" at bounding box center [1379, 15] width 154 height 12
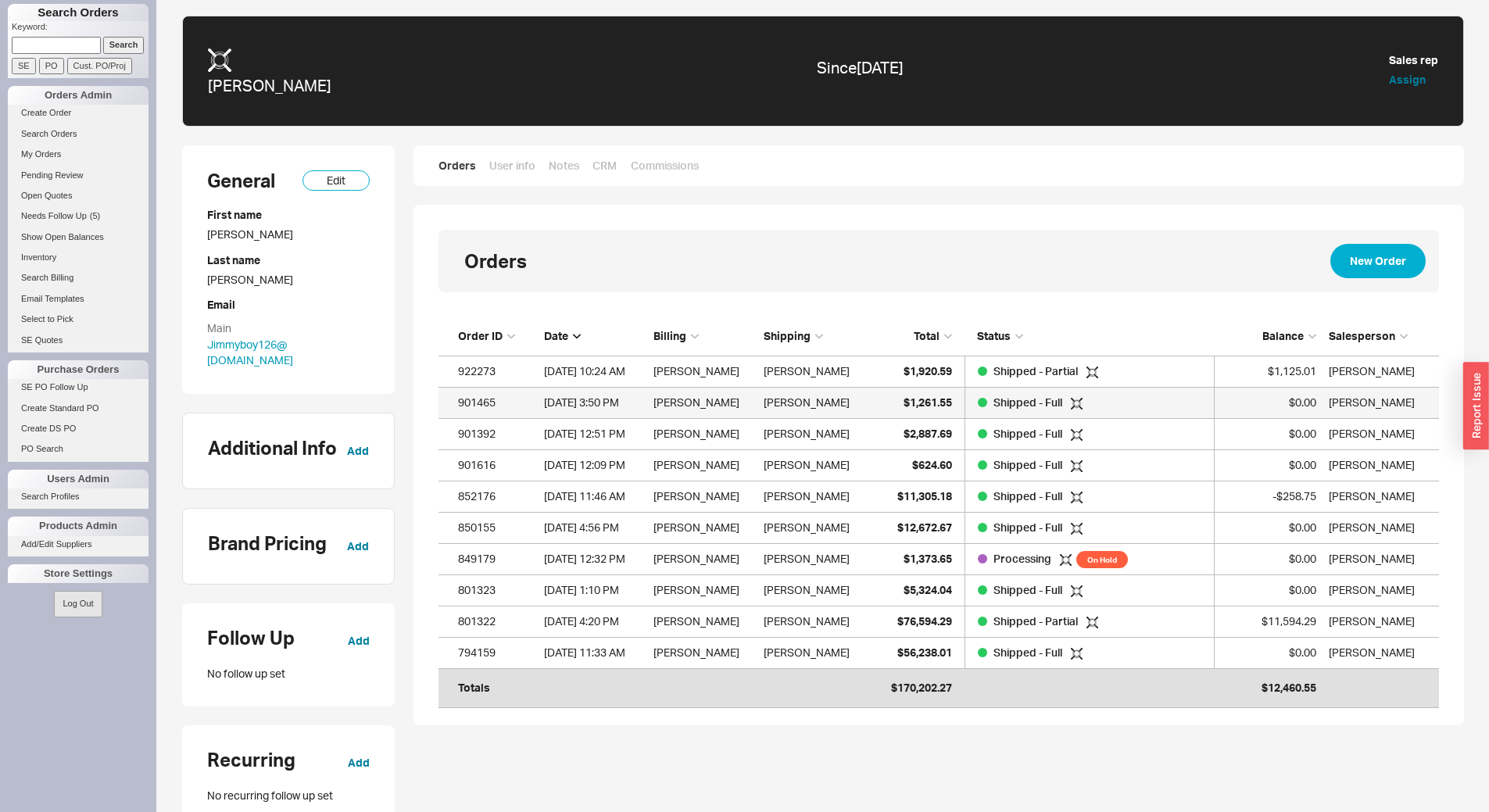
scroll to position [371, 989]
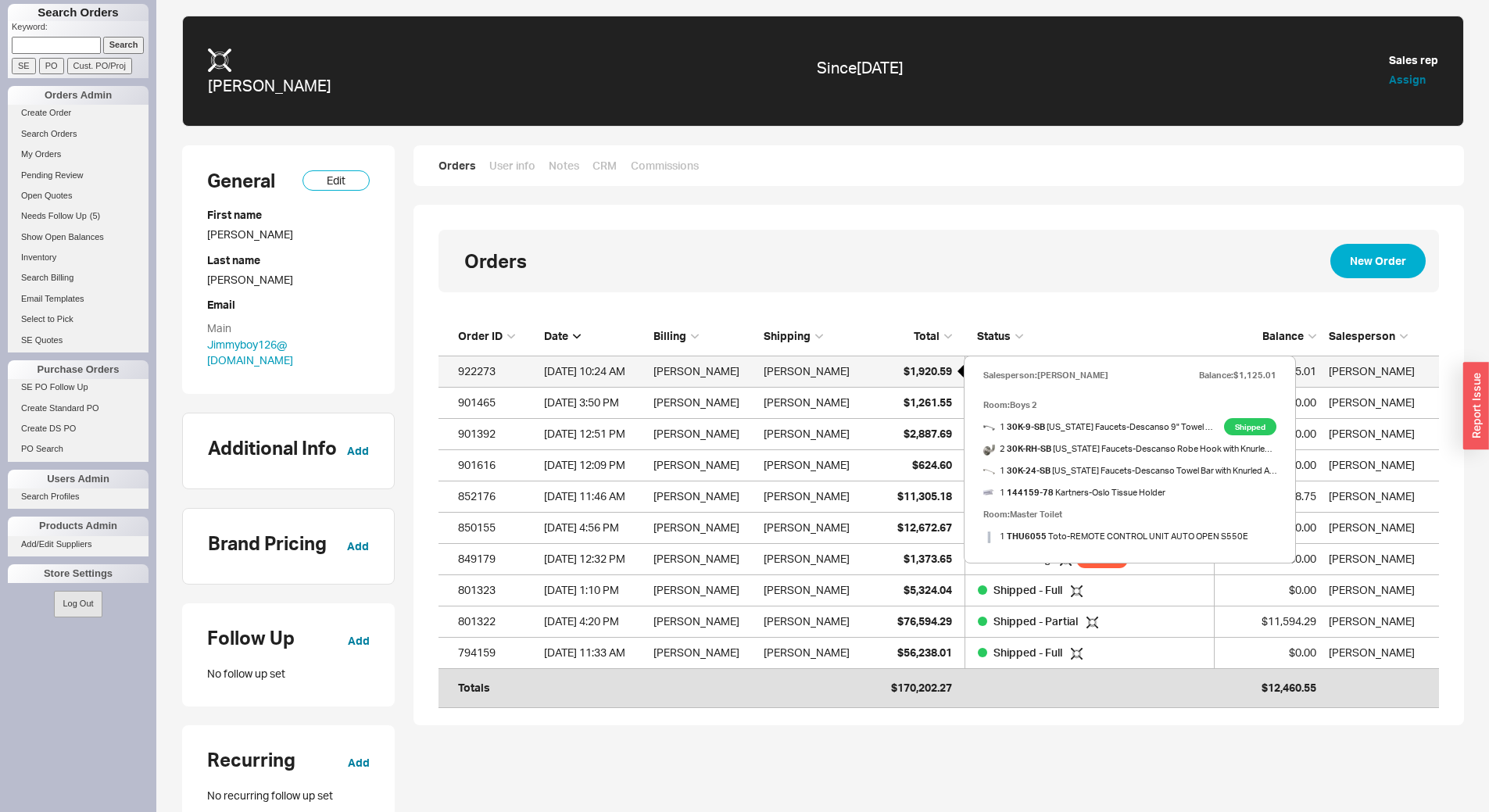
click at [918, 374] on span "$1,920.59" at bounding box center [928, 371] width 48 height 13
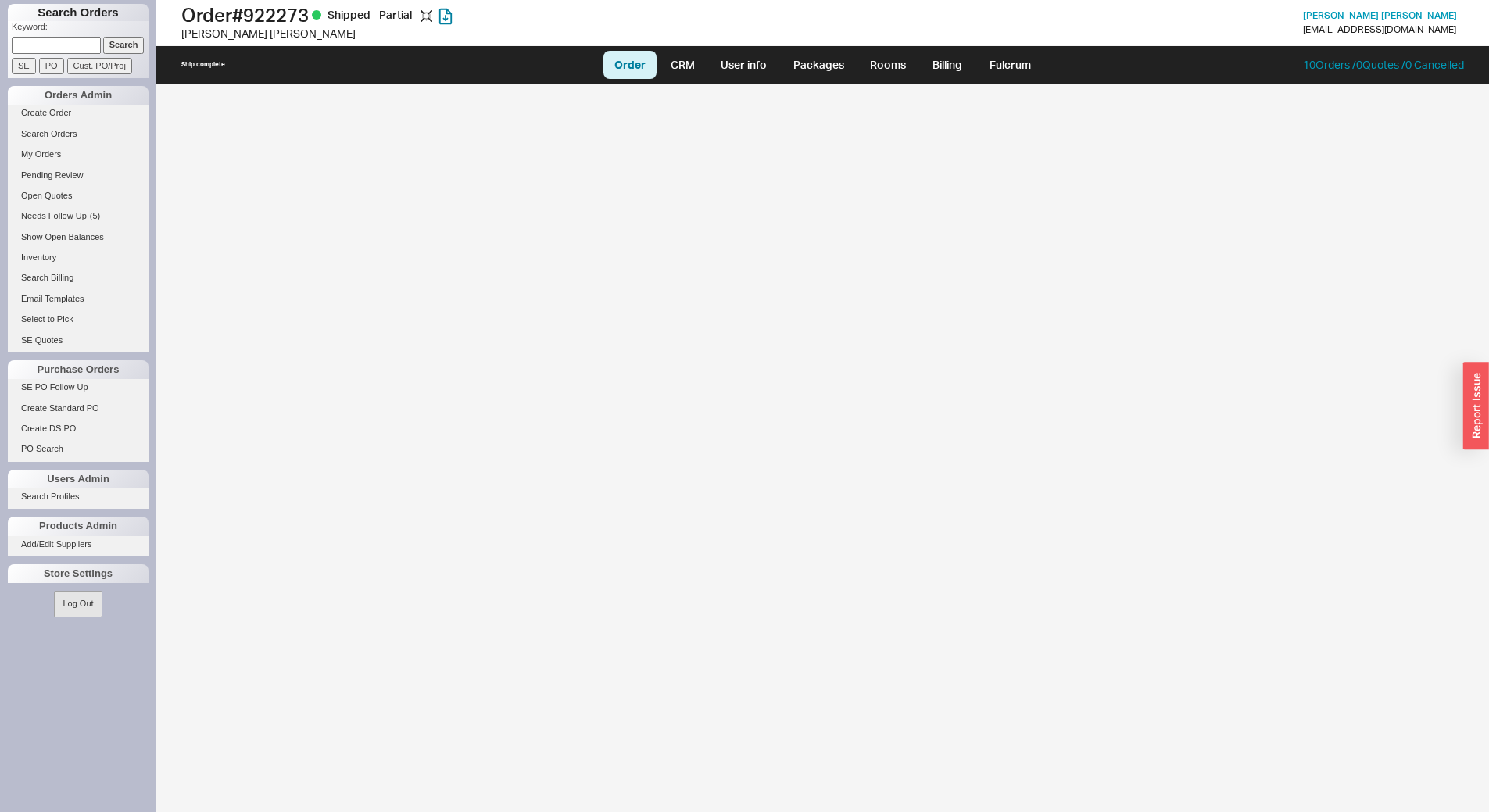
select select "LOW"
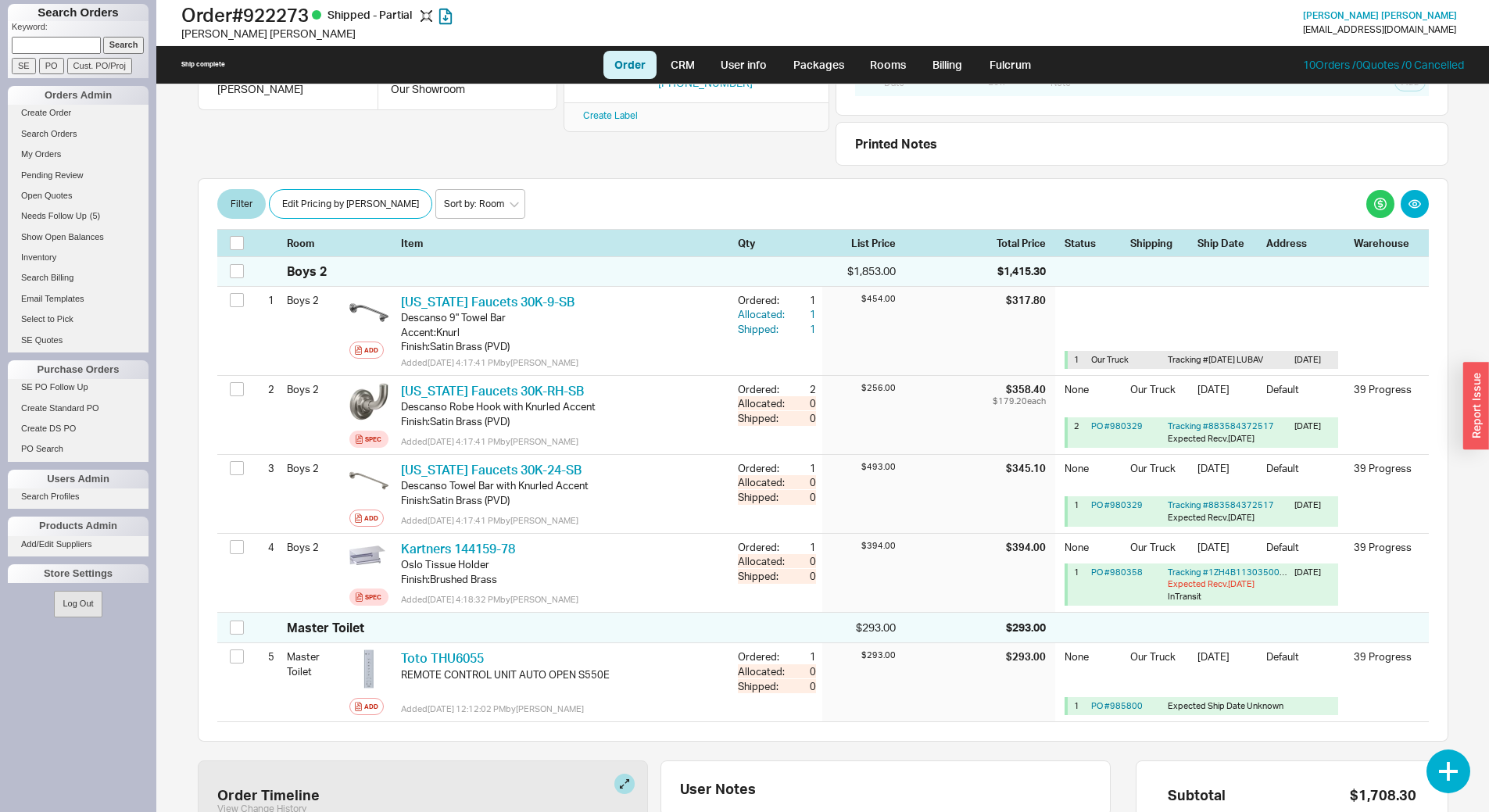
scroll to position [3, 0]
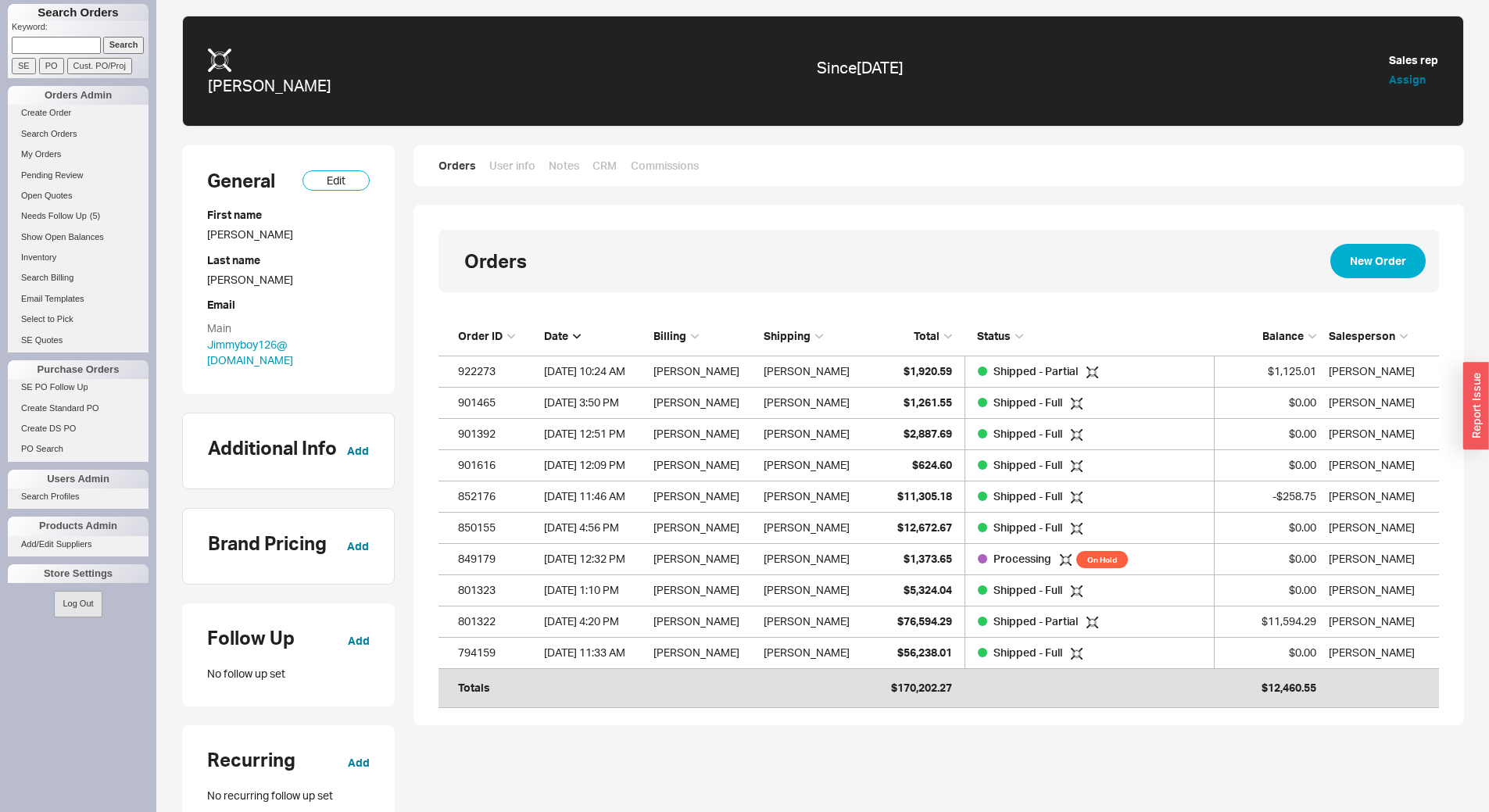
scroll to position [371, 989]
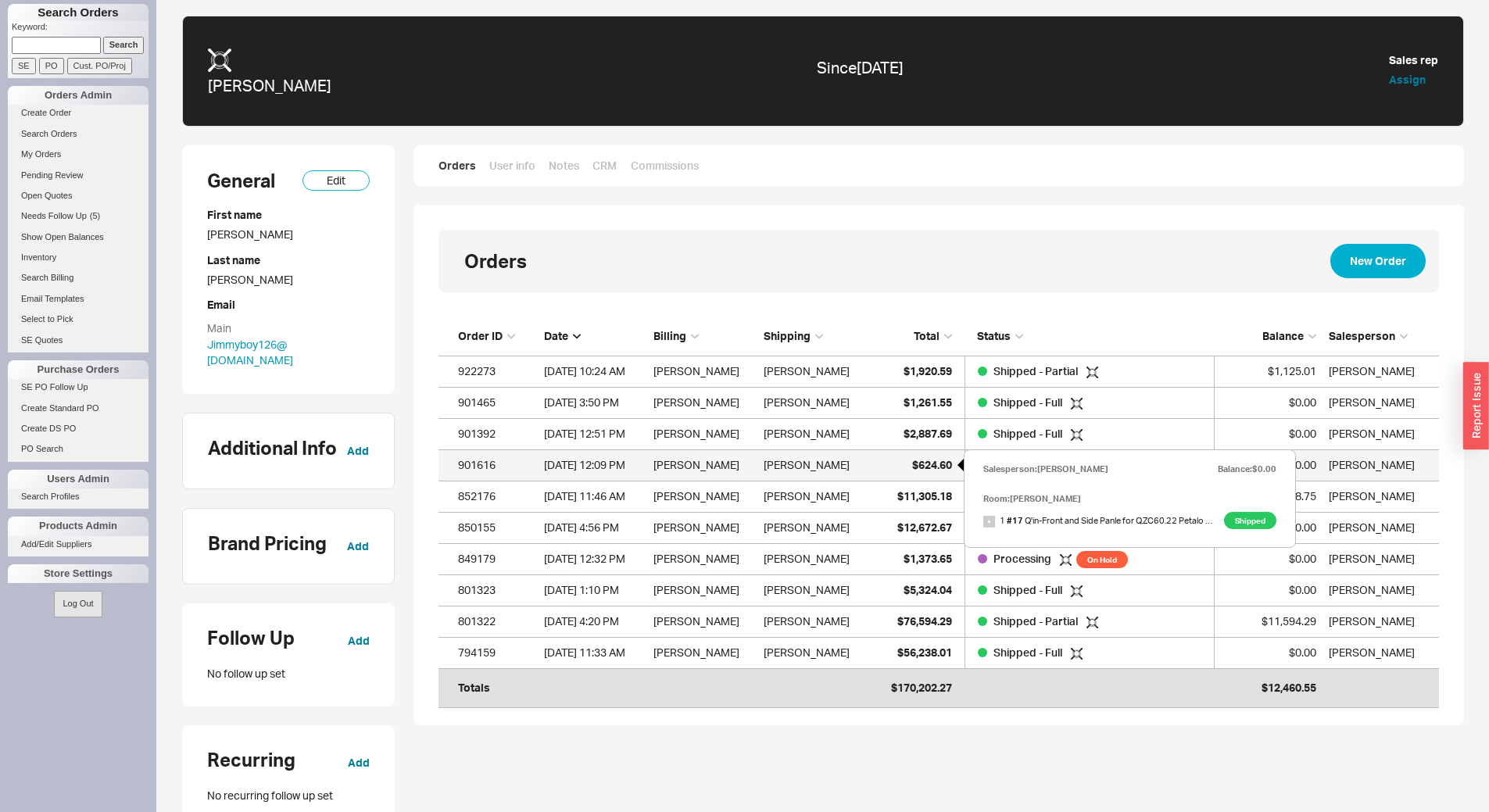
click at [935, 465] on span "$624.60" at bounding box center [931, 465] width 40 height 13
click at [917, 463] on span "$624.60" at bounding box center [931, 465] width 40 height 13
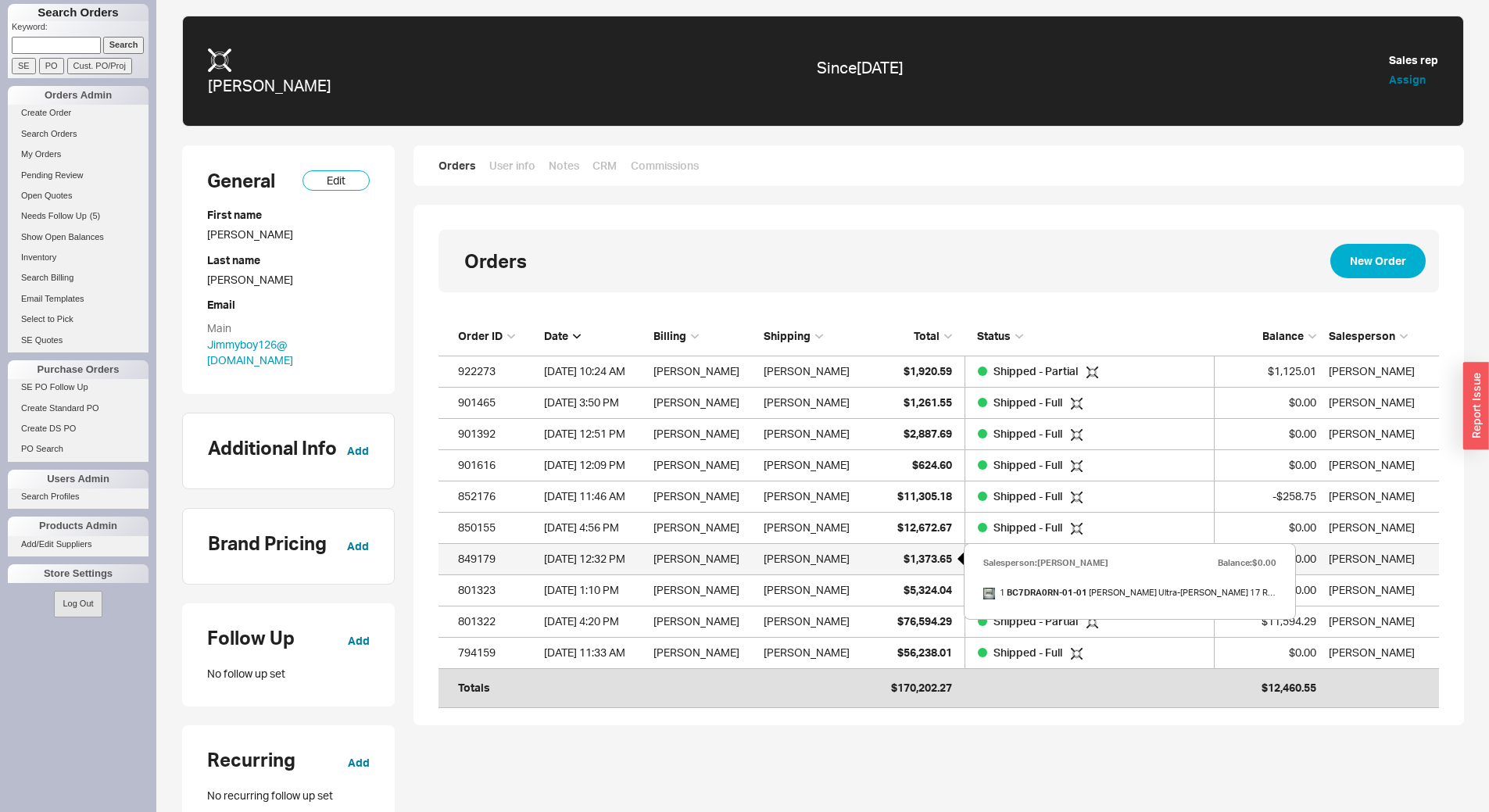
click at [935, 554] on span "$1,373.65" at bounding box center [928, 558] width 48 height 13
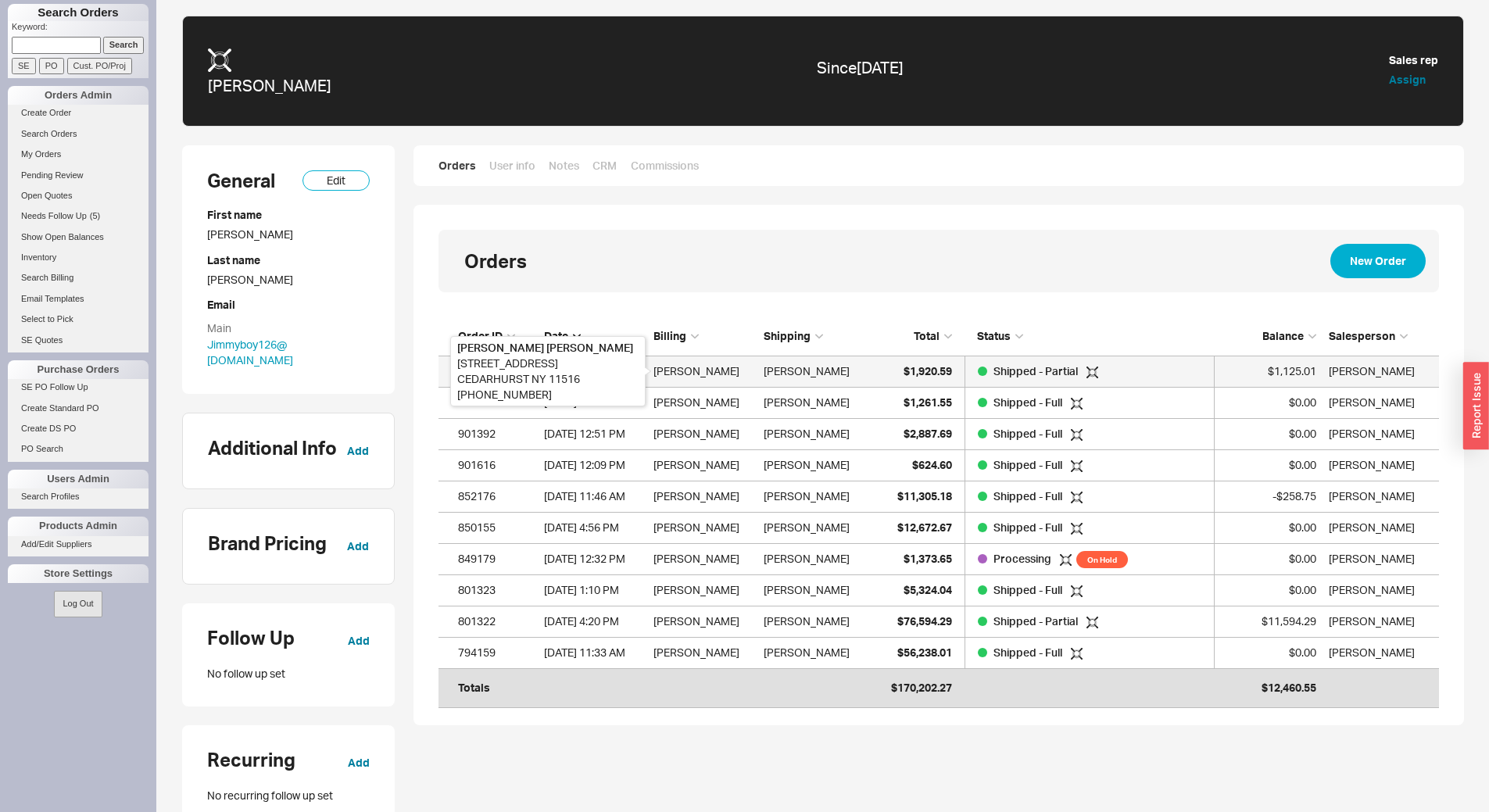
click at [696, 370] on div "[PERSON_NAME]" at bounding box center [705, 372] width 102 height 32
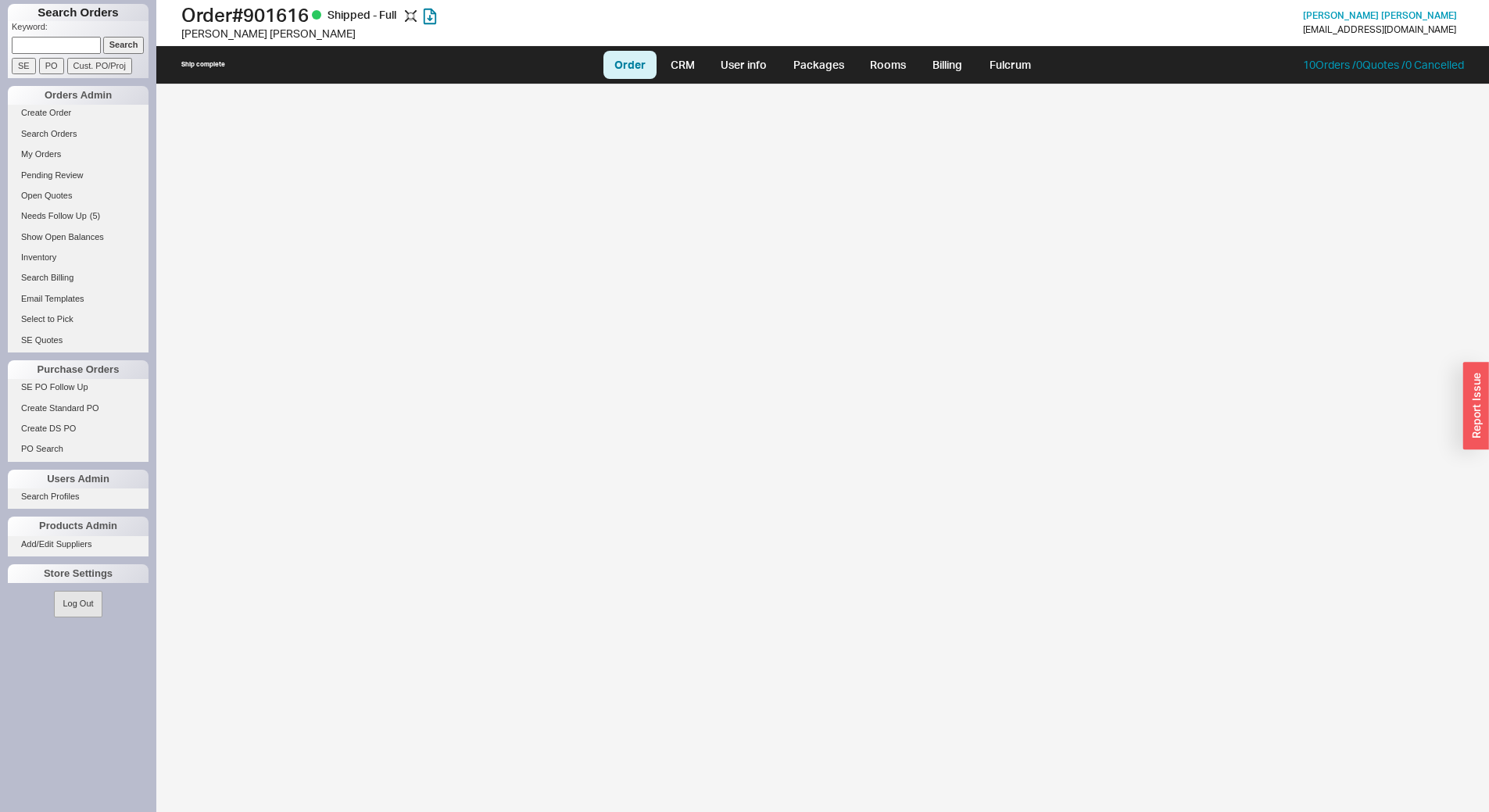
select select "LOW"
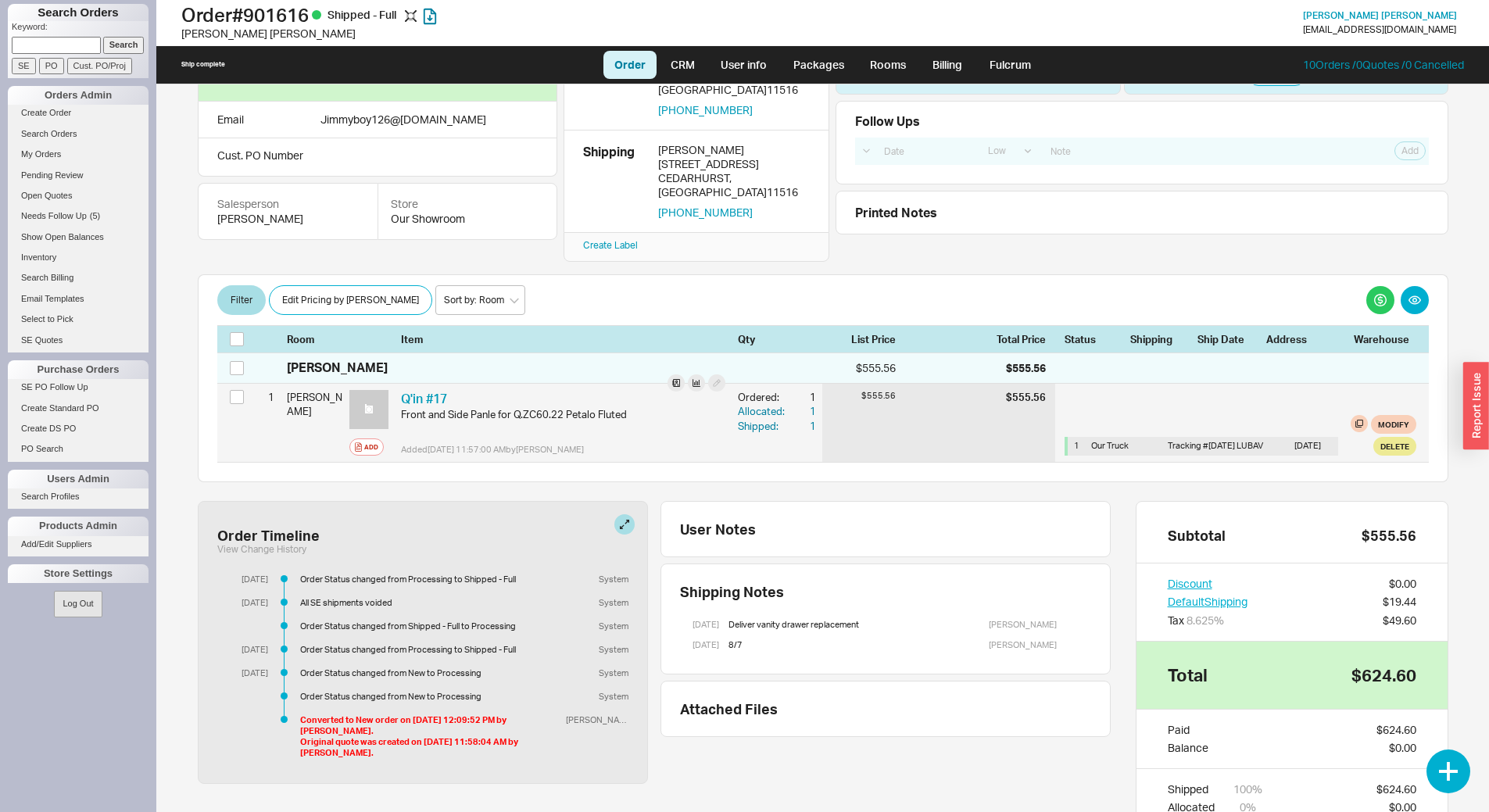
scroll to position [138, 0]
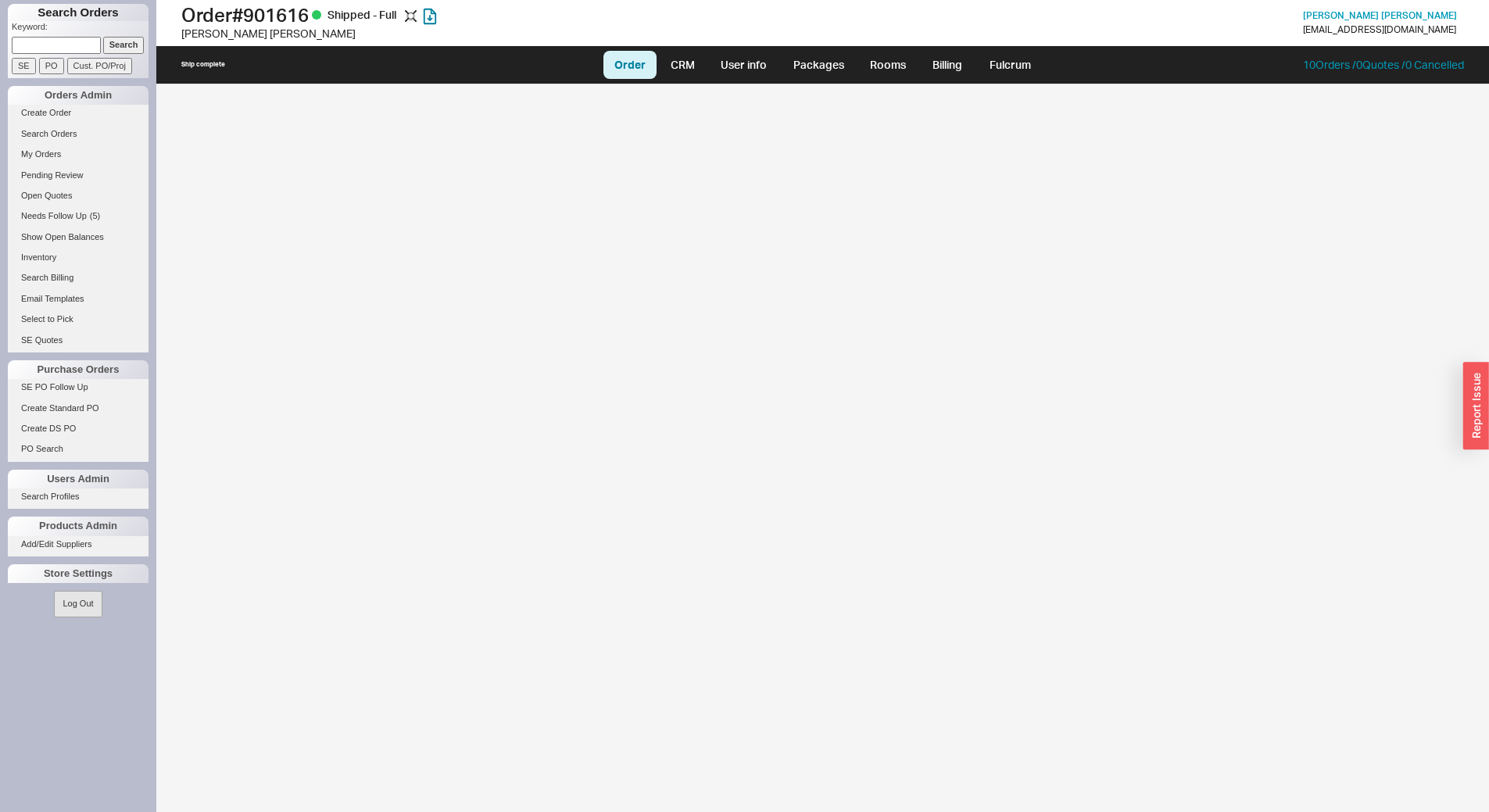
select select "LOW"
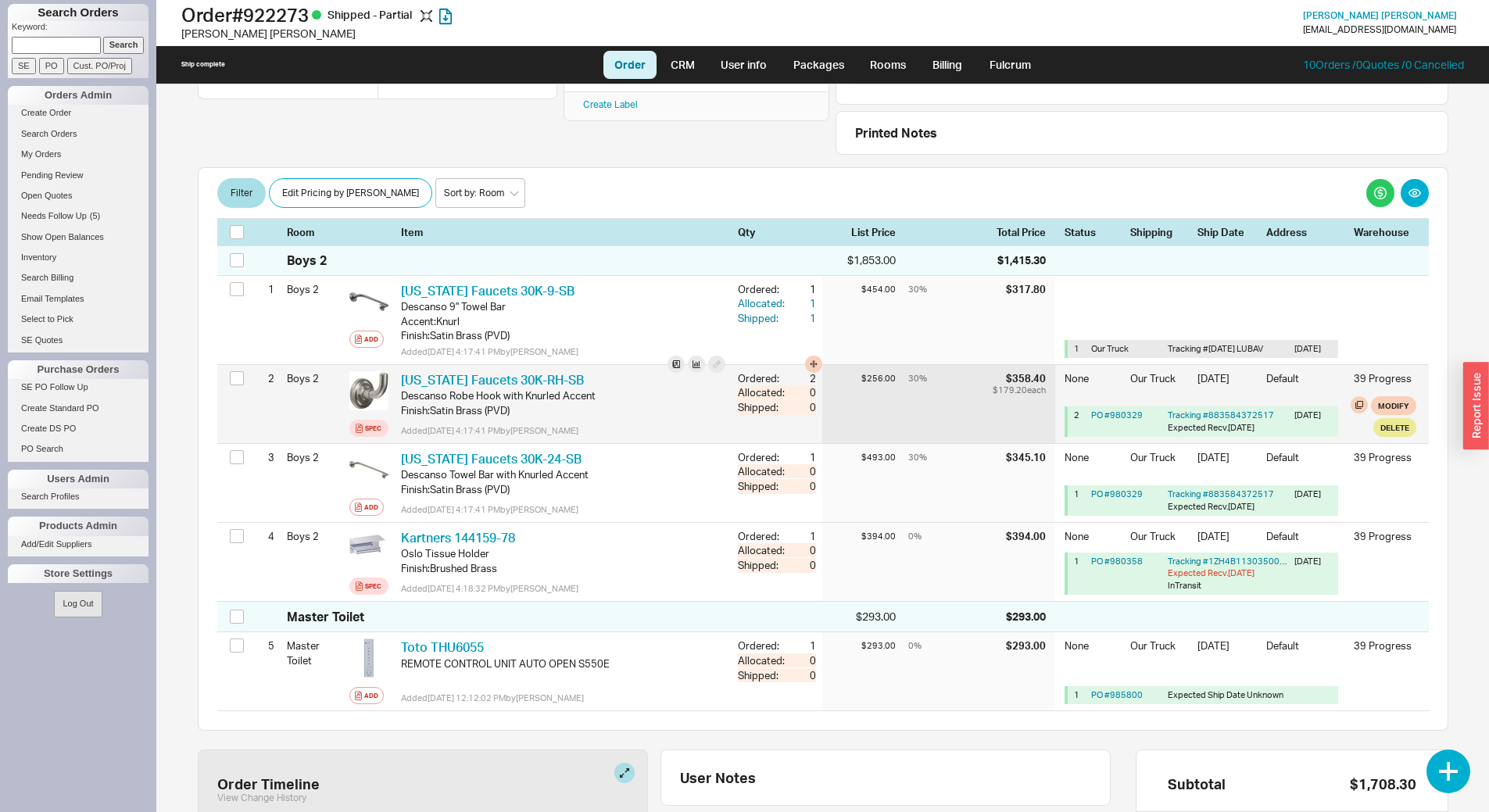
scroll to position [549, 0]
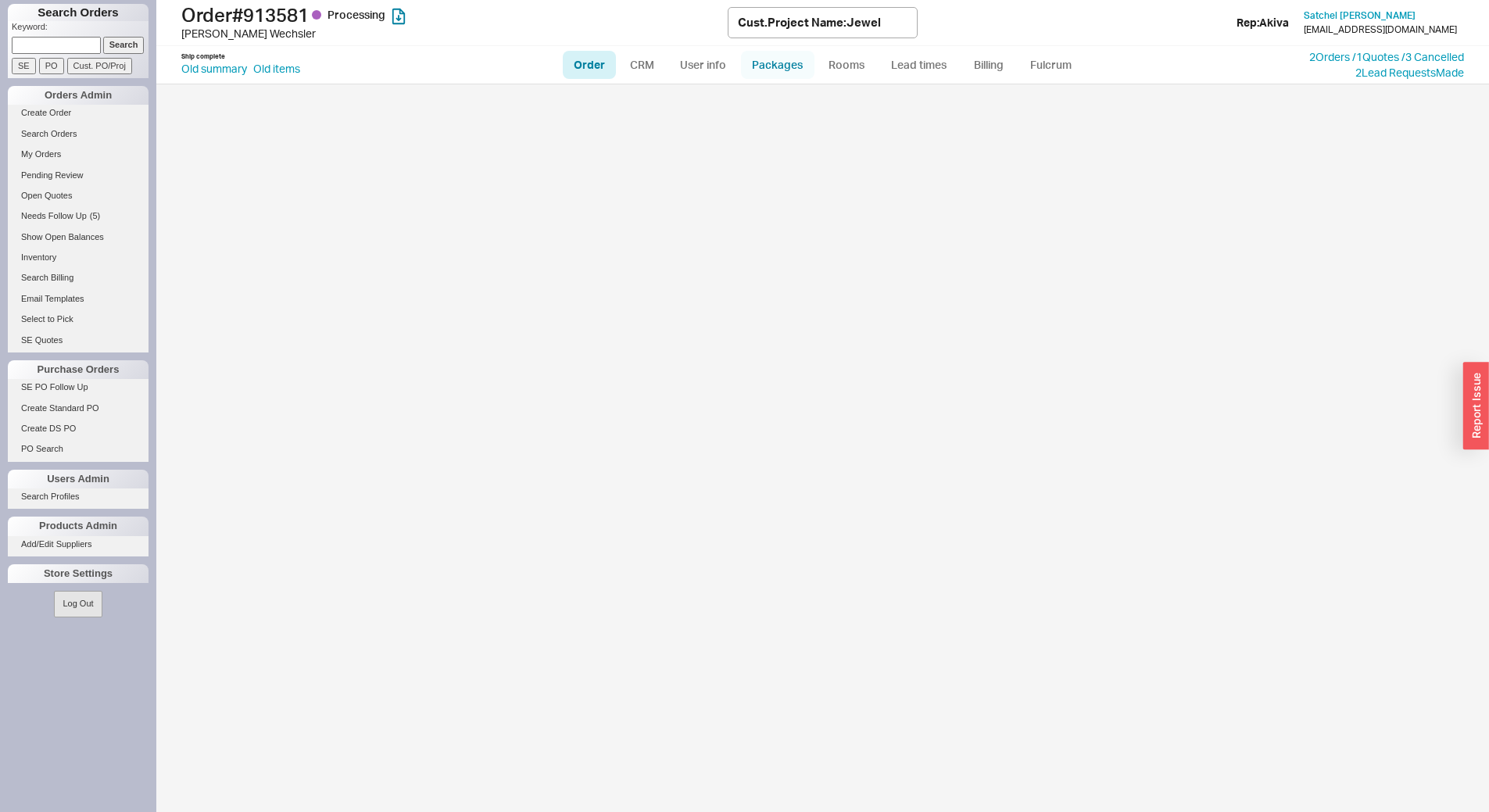
select select "LOW"
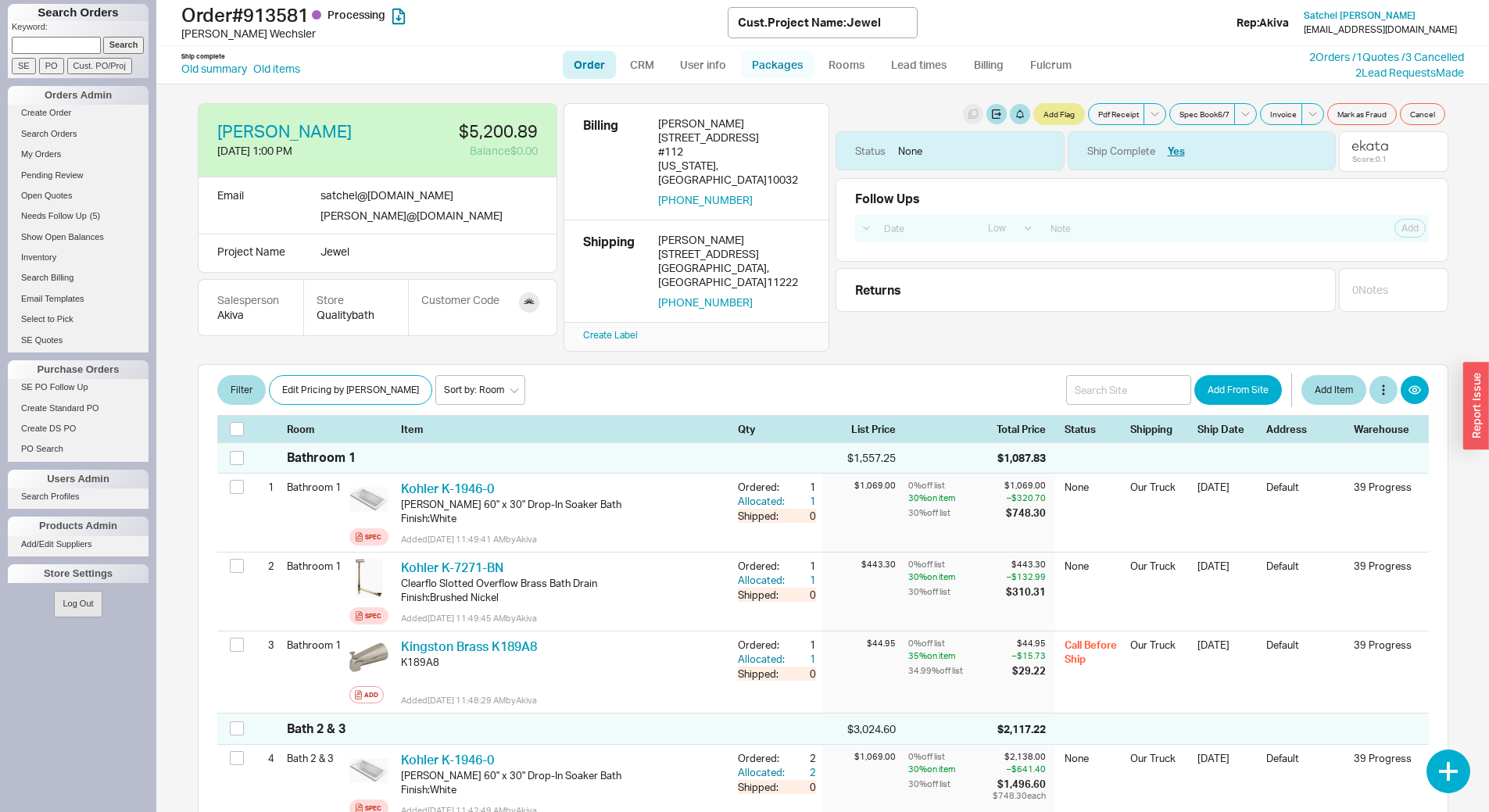
click at [780, 66] on link "Packages" at bounding box center [777, 65] width 73 height 28
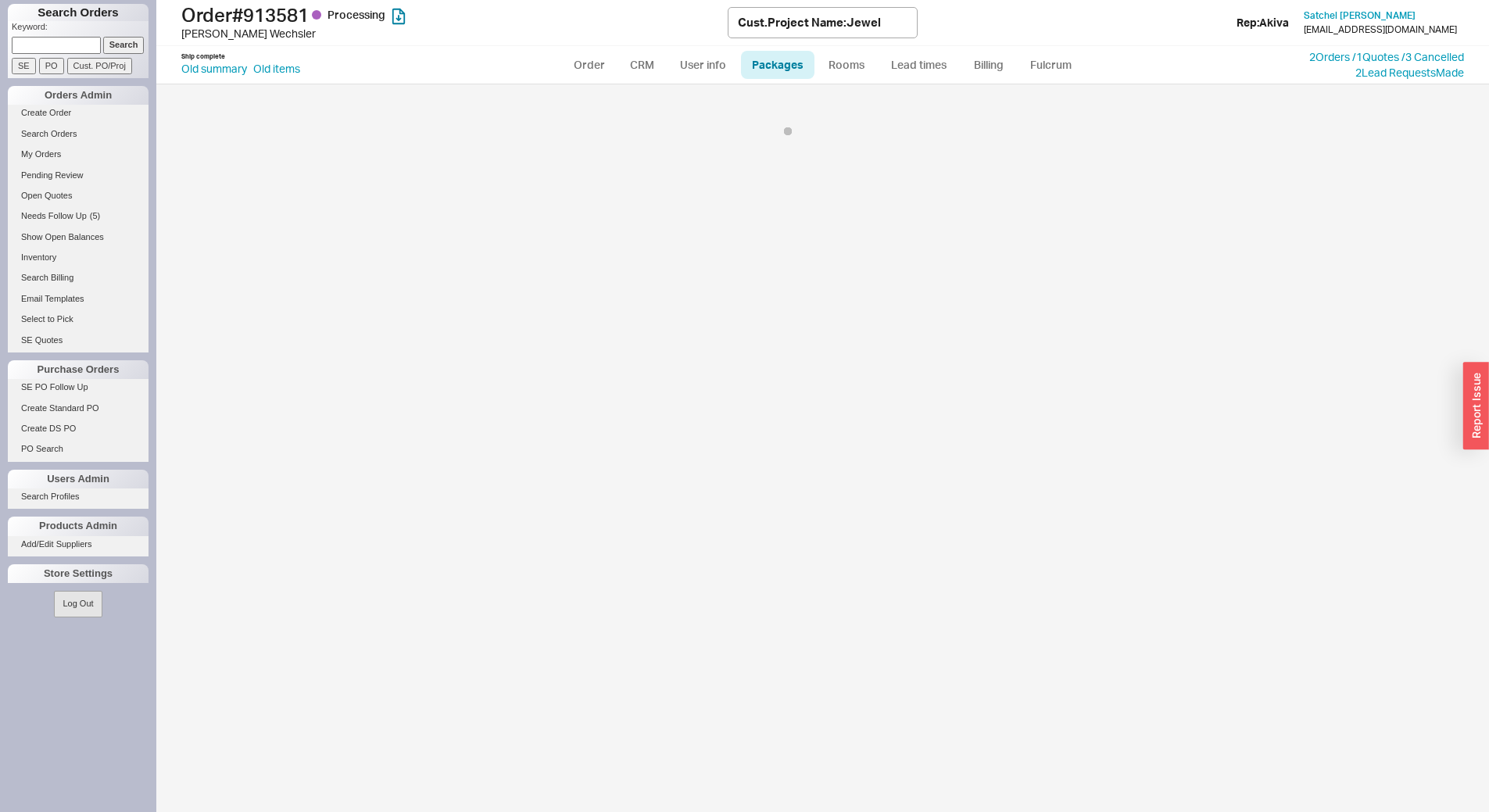
select select "8"
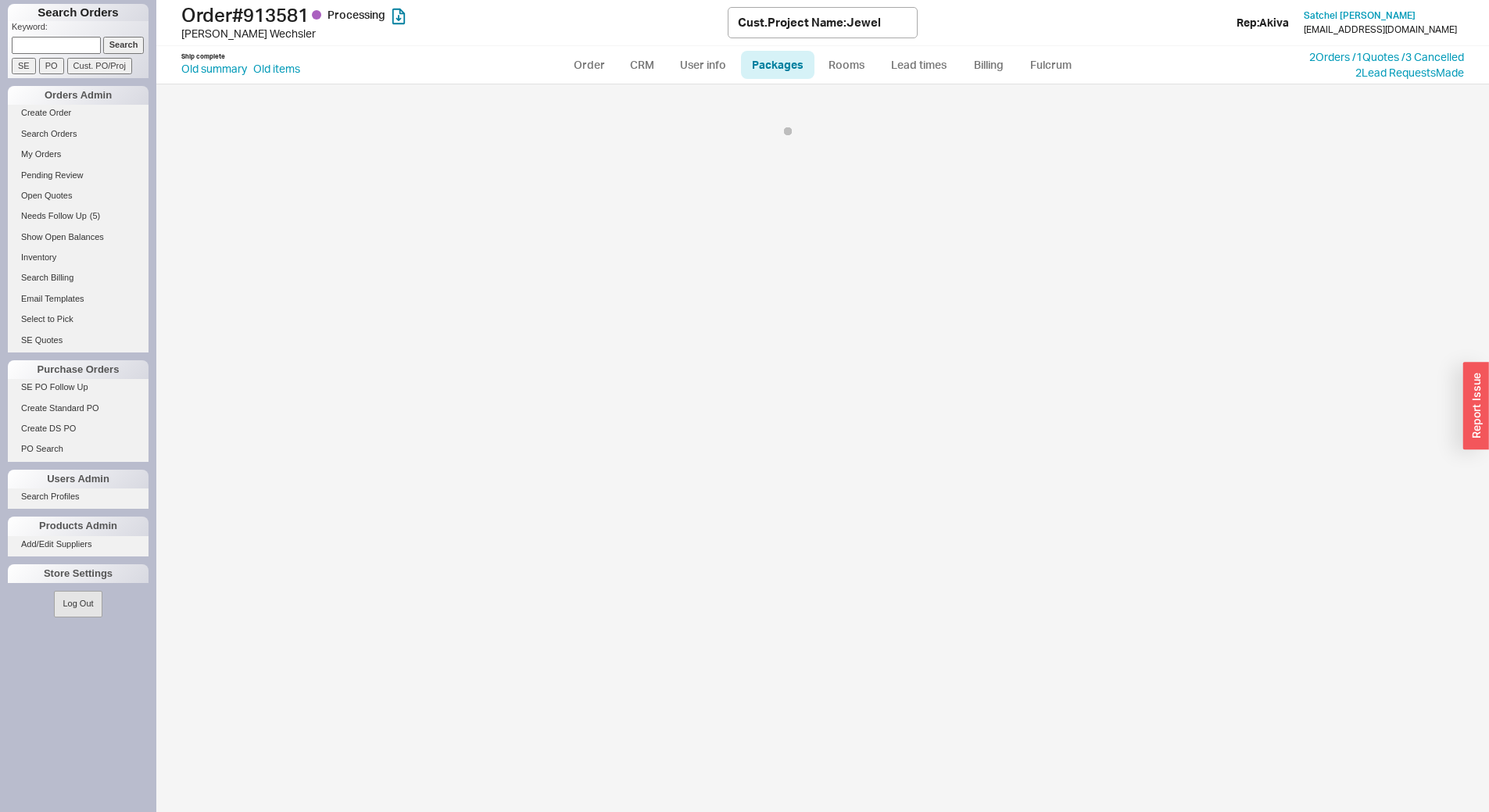
select select "8"
select select "Call Before Ship"
select select "8"
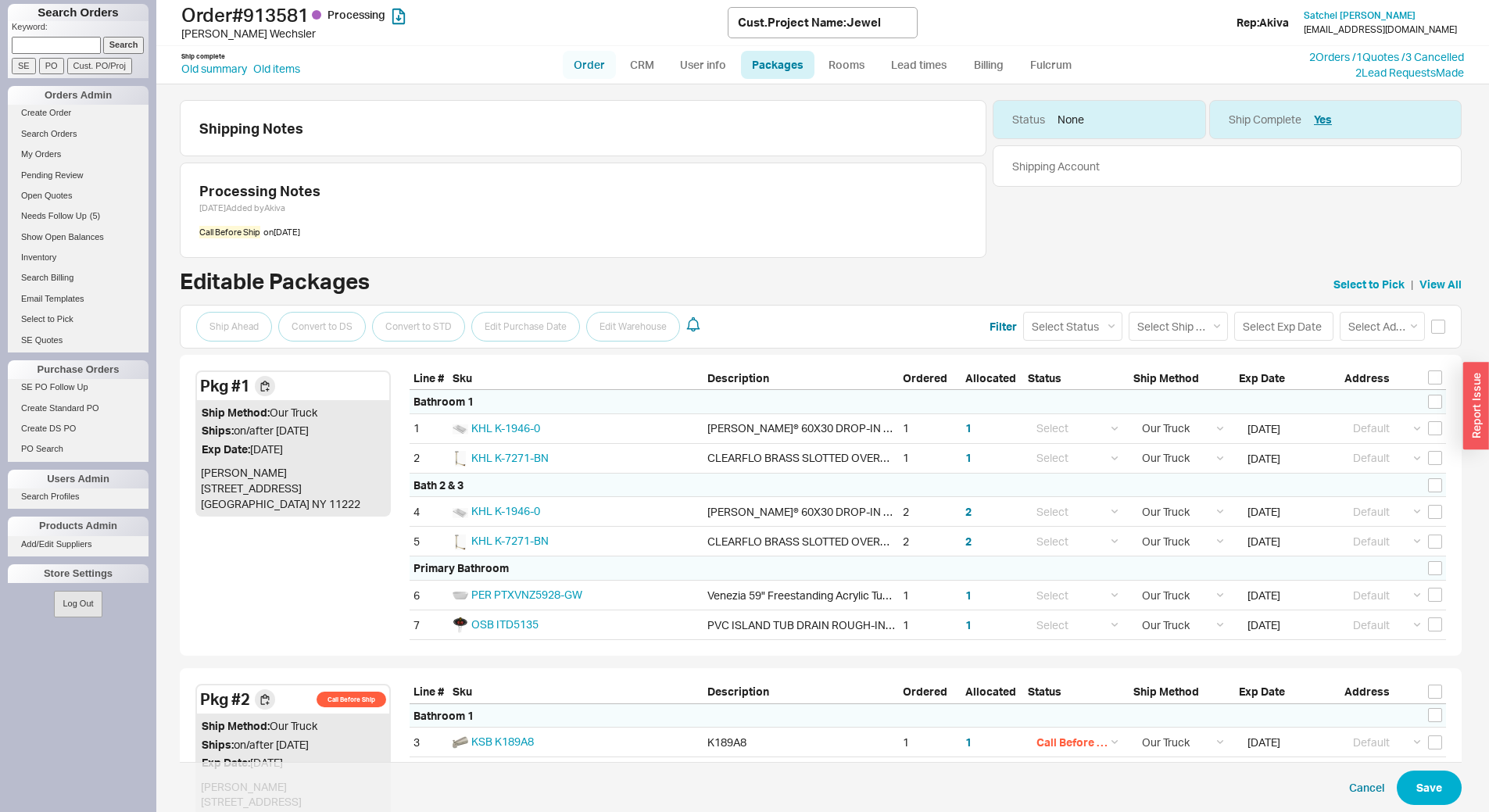
click at [590, 67] on link "Order" at bounding box center [588, 65] width 53 height 28
select select "LOW"
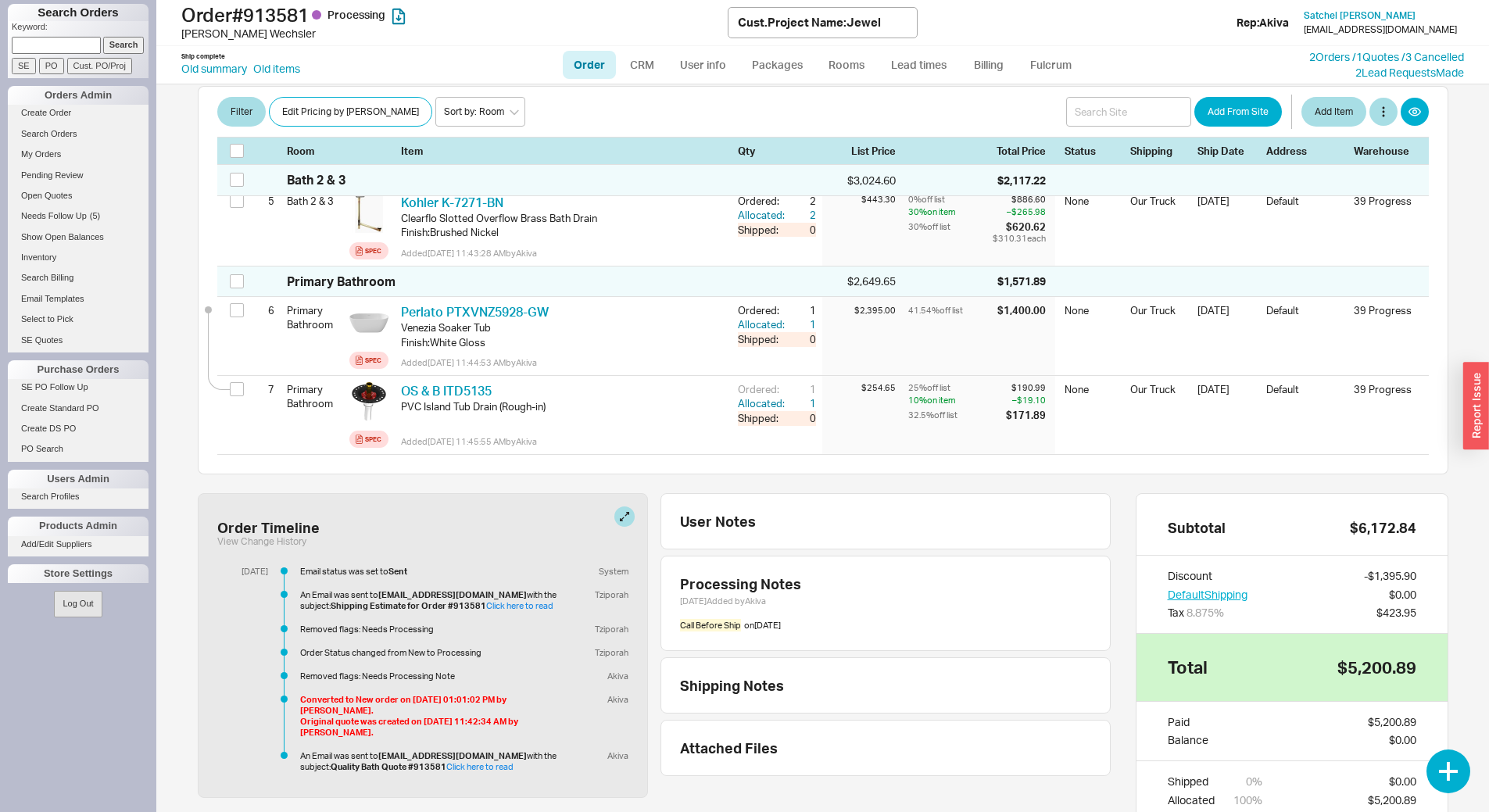
scroll to position [696, 0]
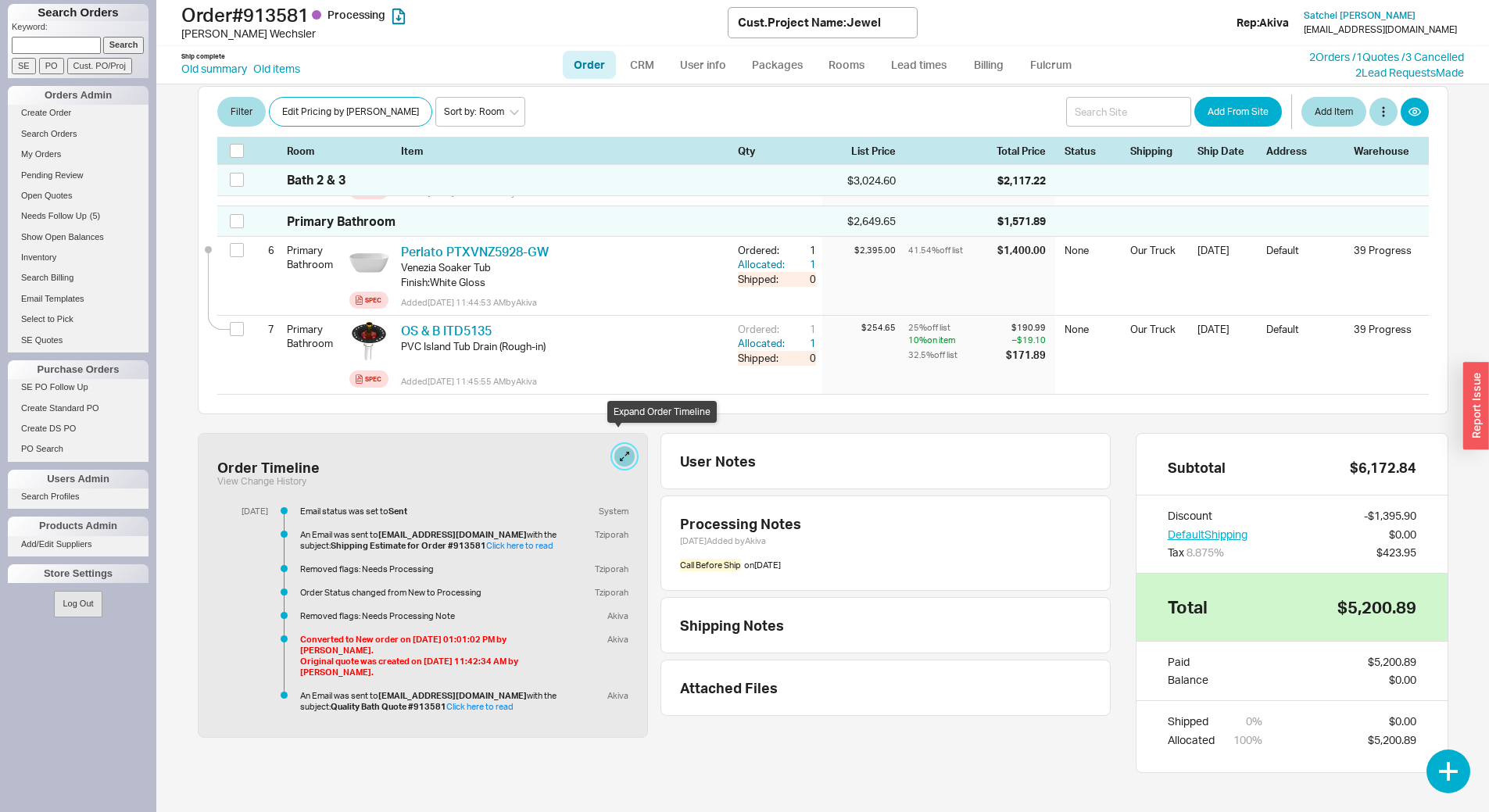
click at [616, 446] on button at bounding box center [625, 456] width 20 height 20
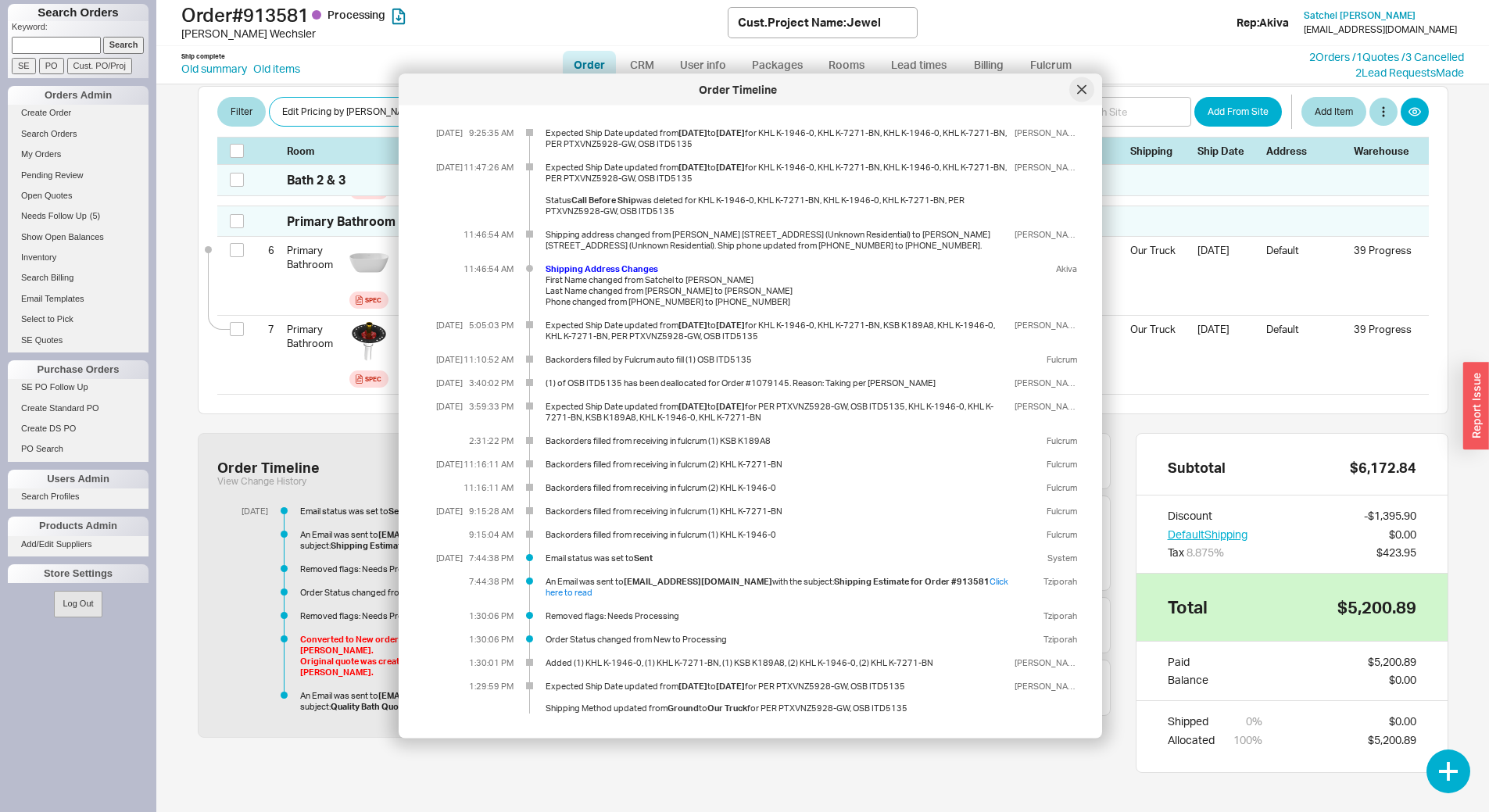
click at [1083, 88] on icon at bounding box center [1081, 89] width 7 height 7
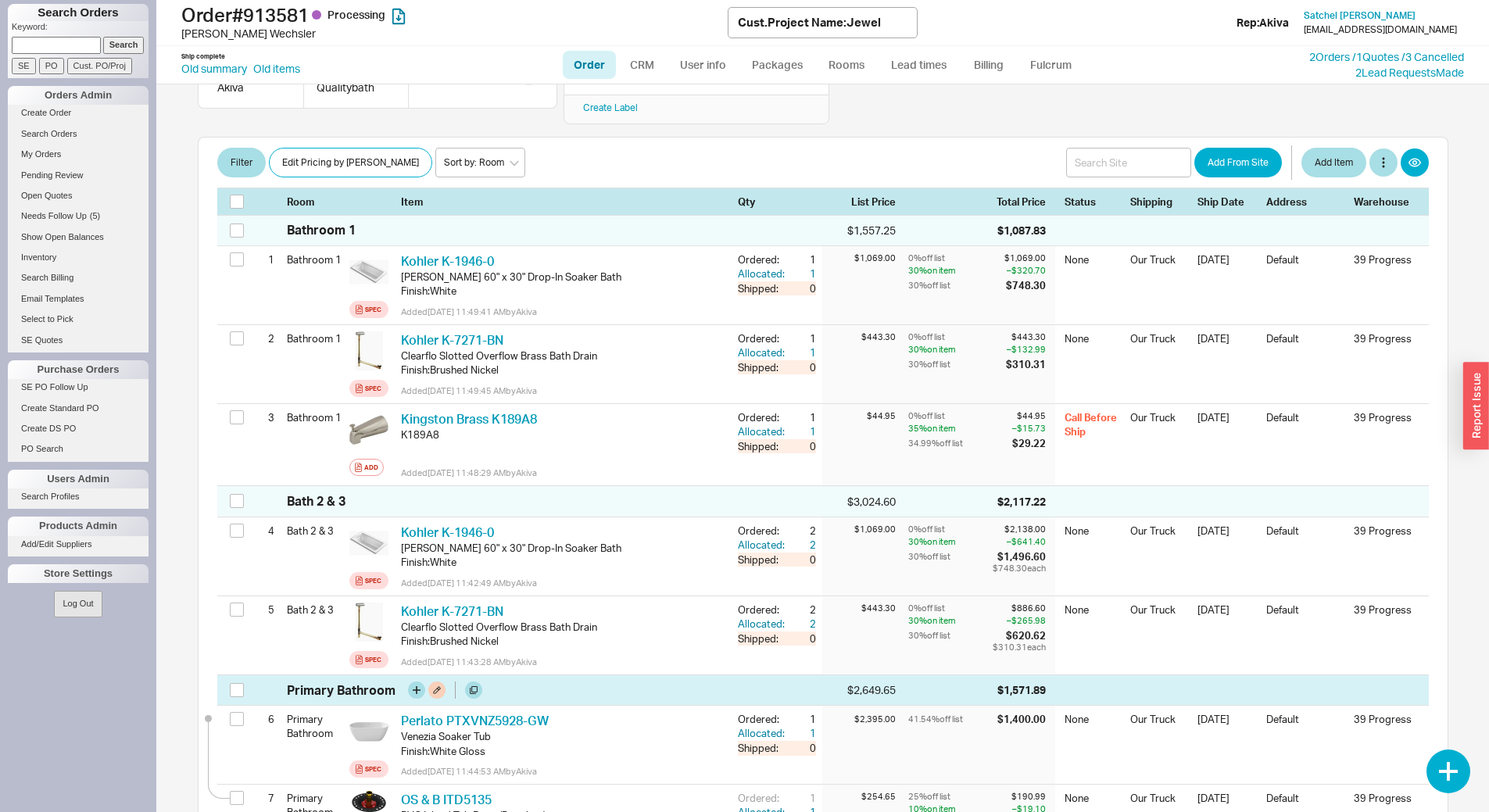
scroll to position [0, 0]
